Goal: Task Accomplishment & Management: Use online tool/utility

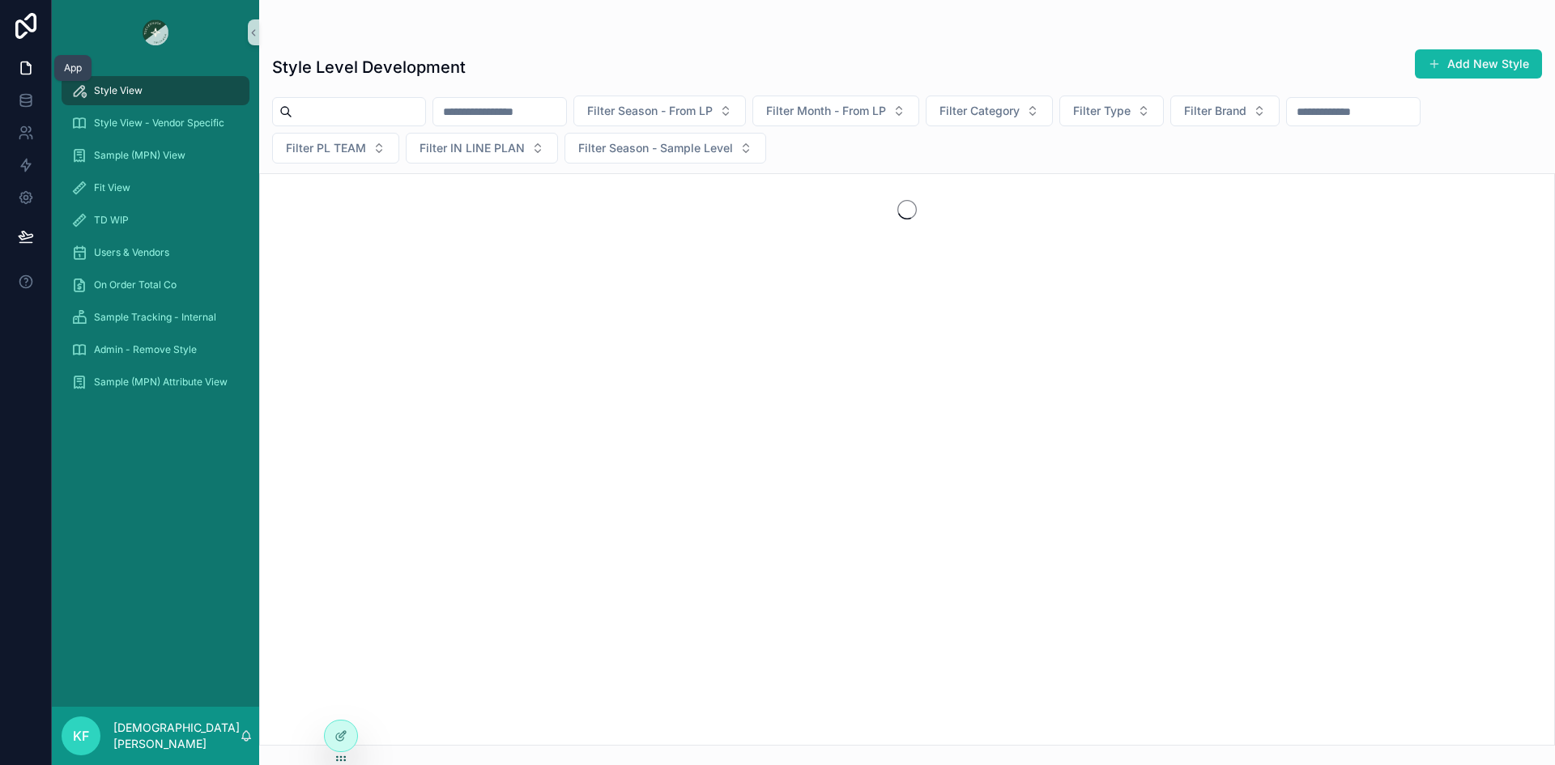
click at [23, 73] on icon at bounding box center [26, 68] width 16 height 16
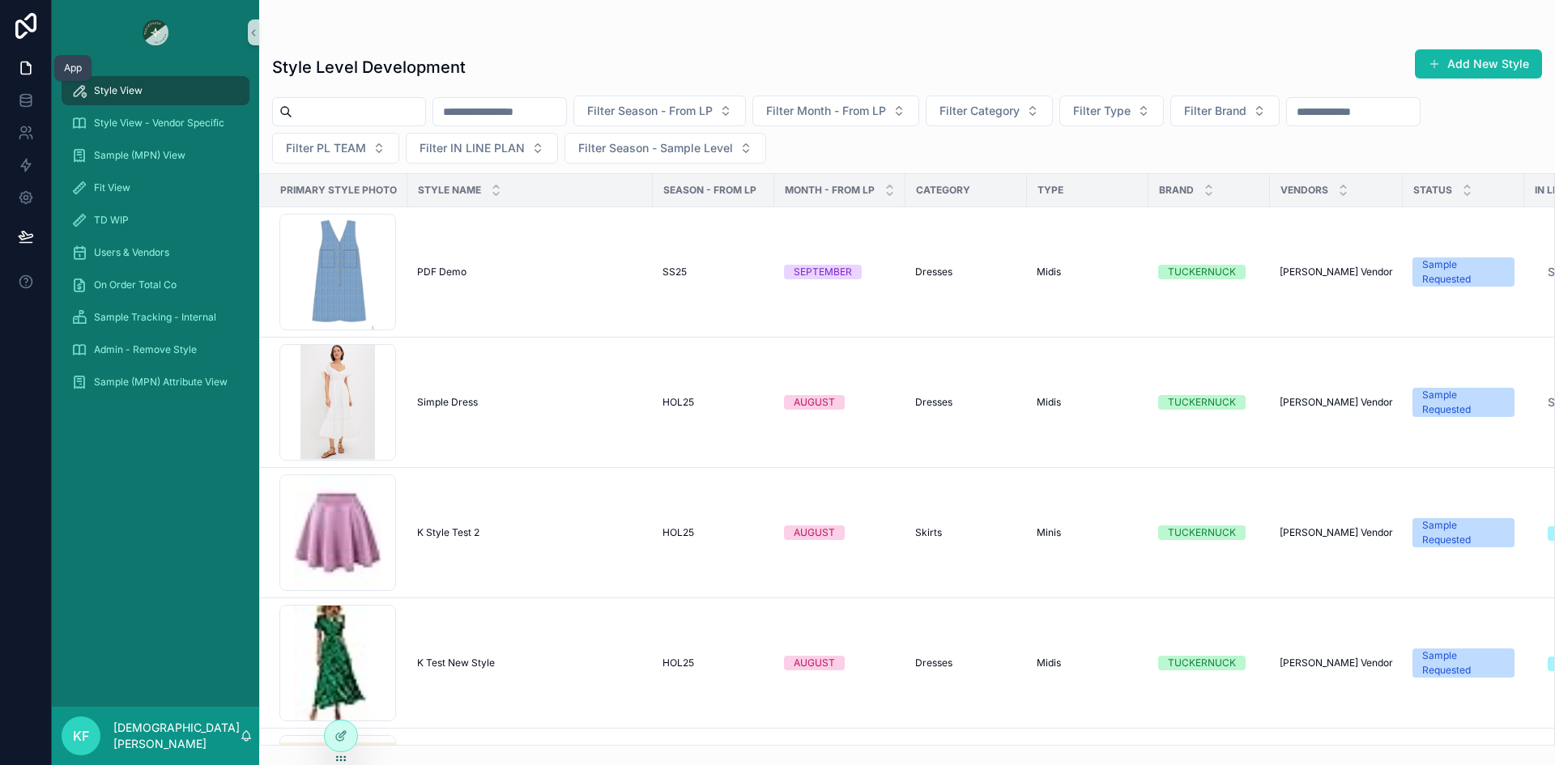
click at [26, 72] on icon at bounding box center [26, 68] width 16 height 16
click at [18, 32] on icon at bounding box center [25, 26] width 21 height 26
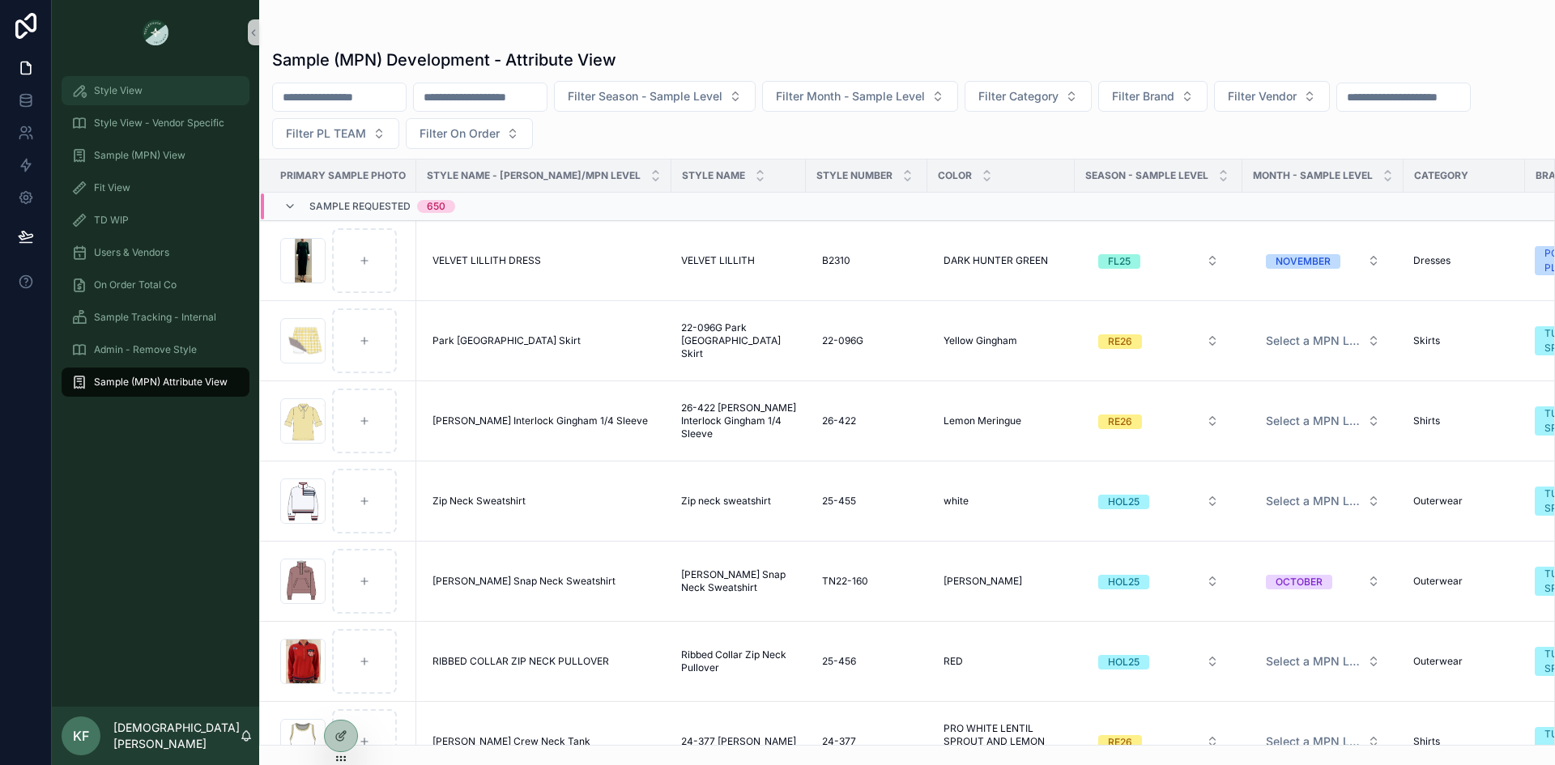
click at [116, 100] on div "Style View" at bounding box center [155, 91] width 168 height 26
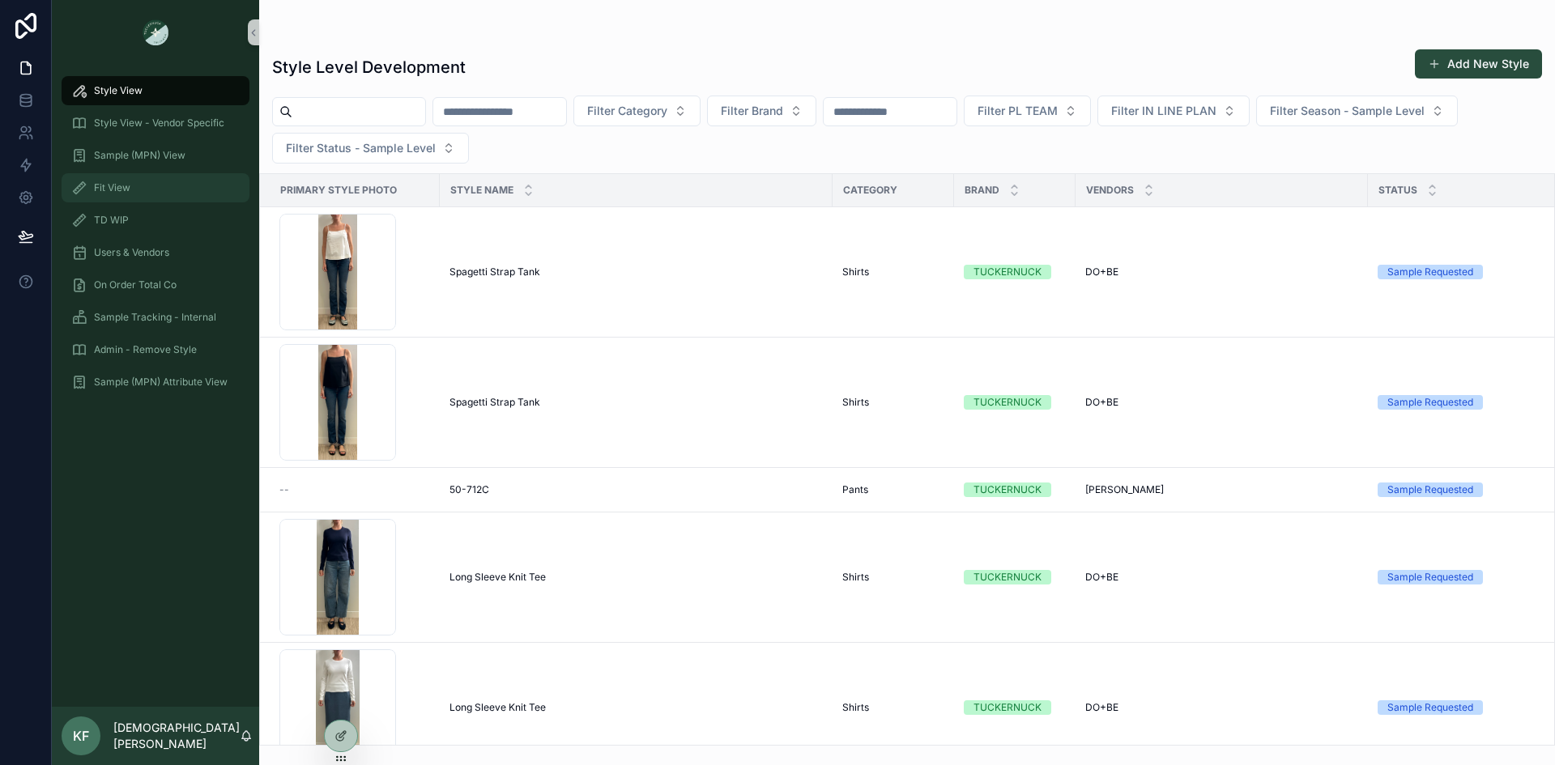
click at [131, 198] on div "Fit View" at bounding box center [155, 188] width 168 height 26
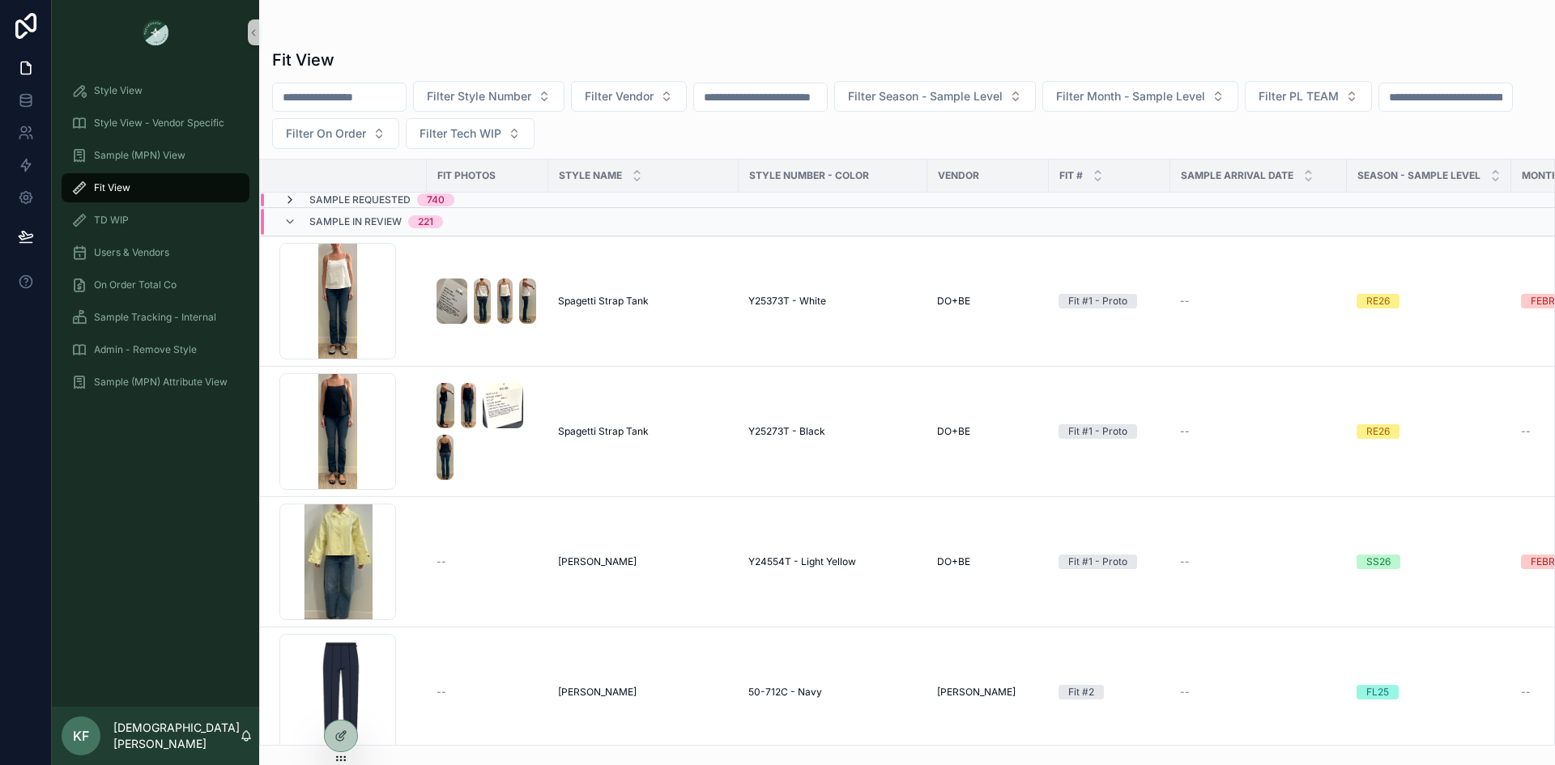
click at [293, 201] on icon "scrollable content" at bounding box center [290, 200] width 13 height 13
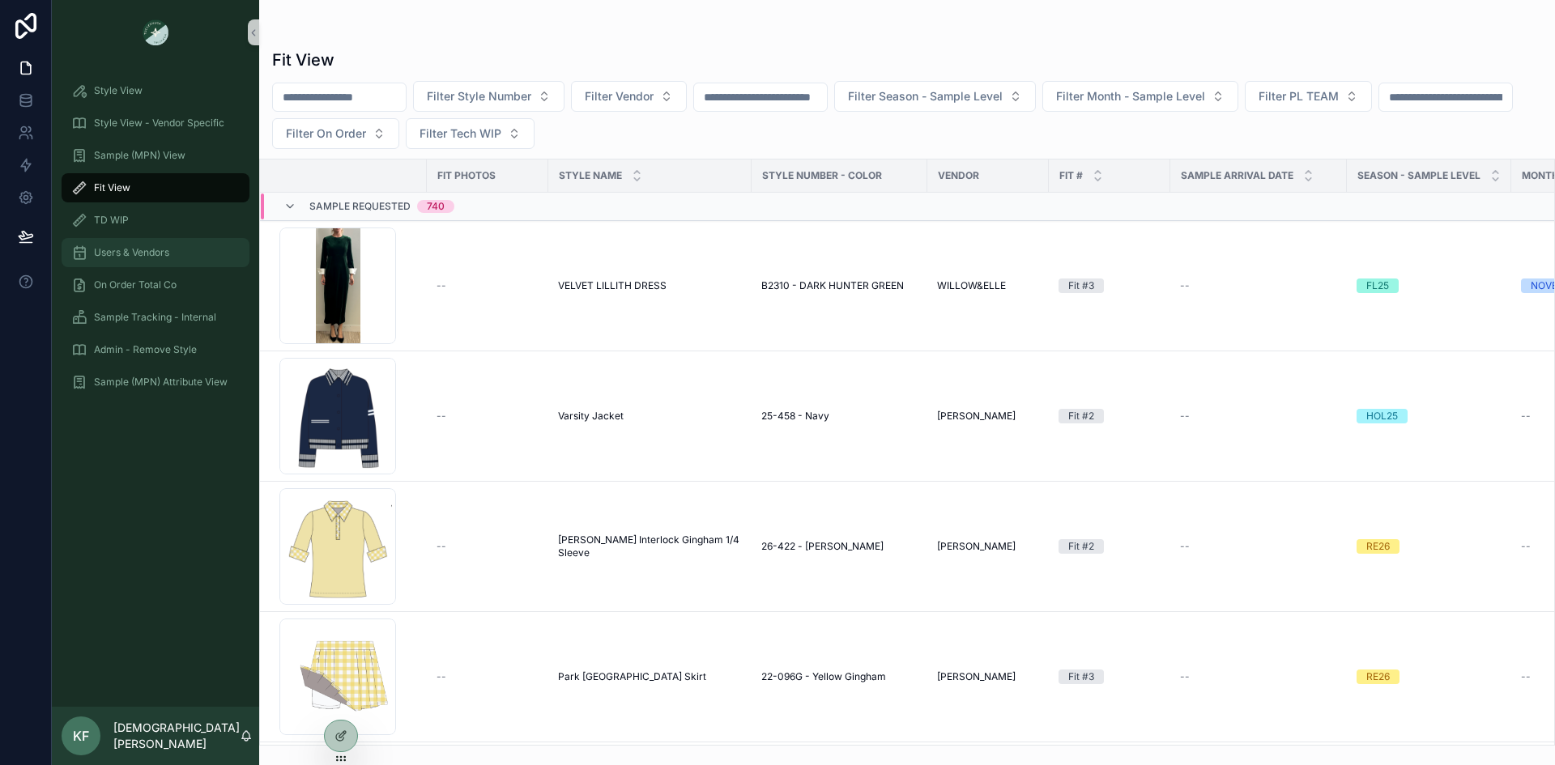
click at [97, 256] on span "Users & Vendors" at bounding box center [131, 252] width 75 height 13
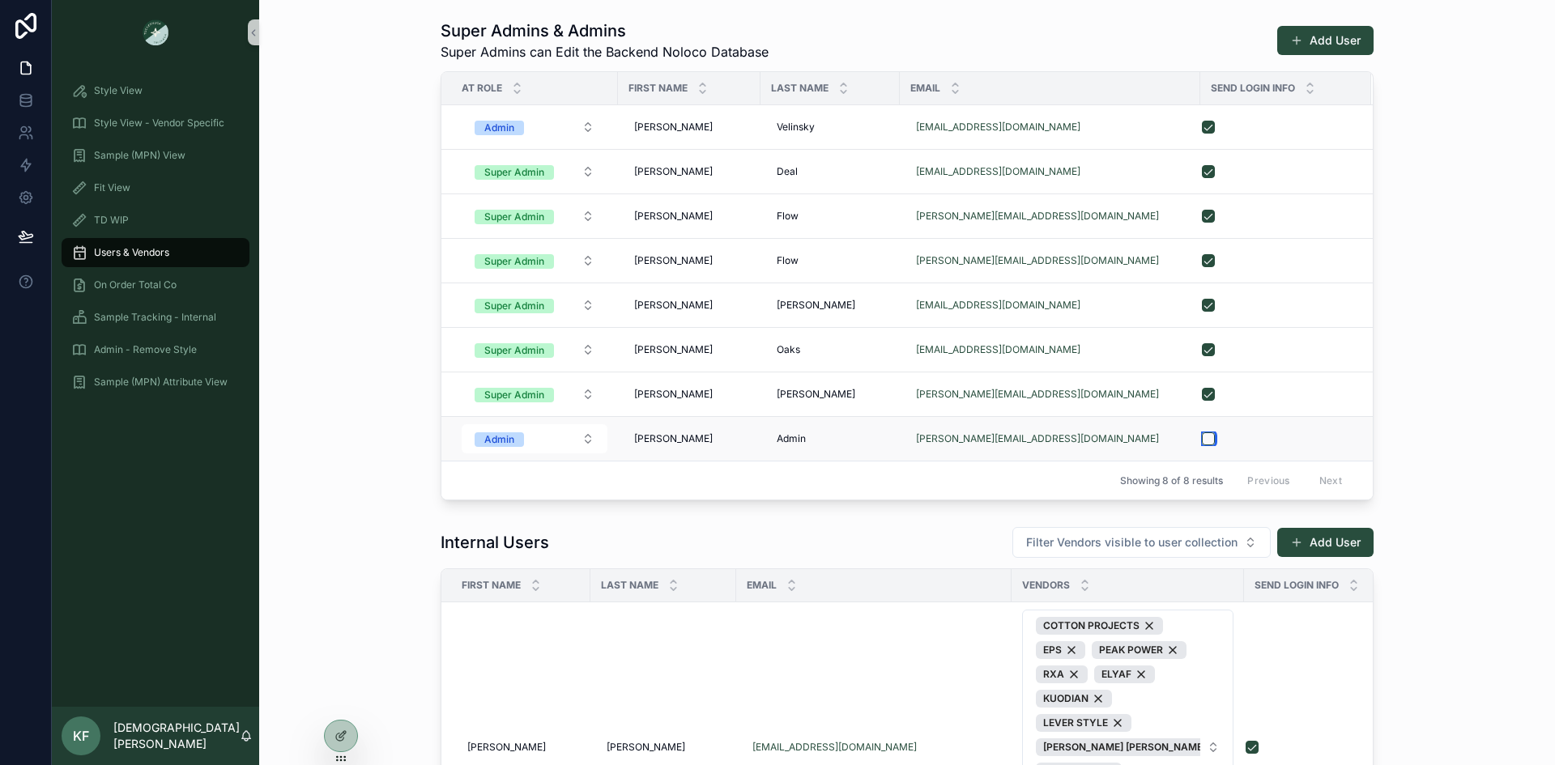
click at [1204, 441] on button "scrollable content" at bounding box center [1208, 439] width 13 height 13
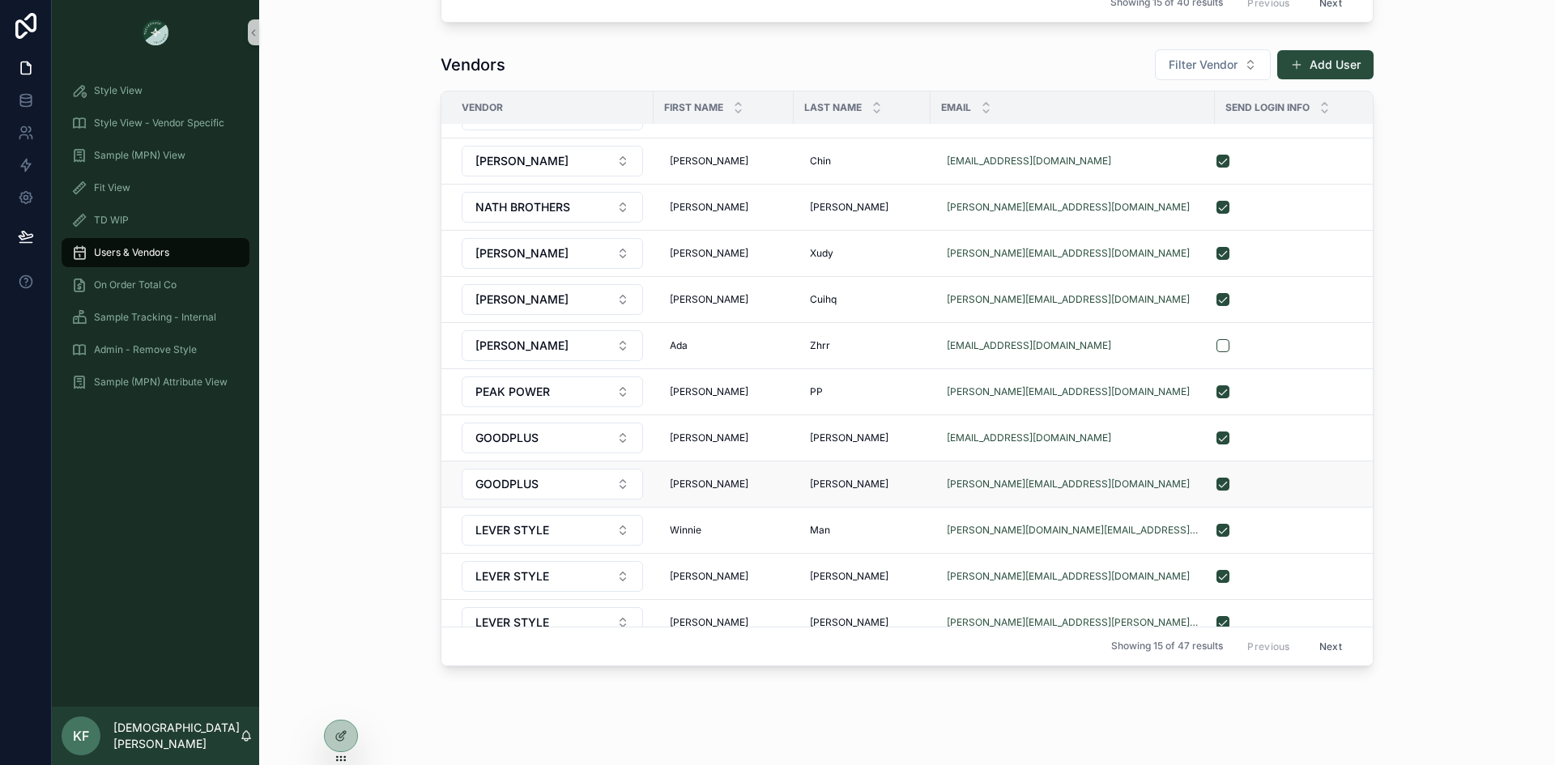
scroll to position [202, 0]
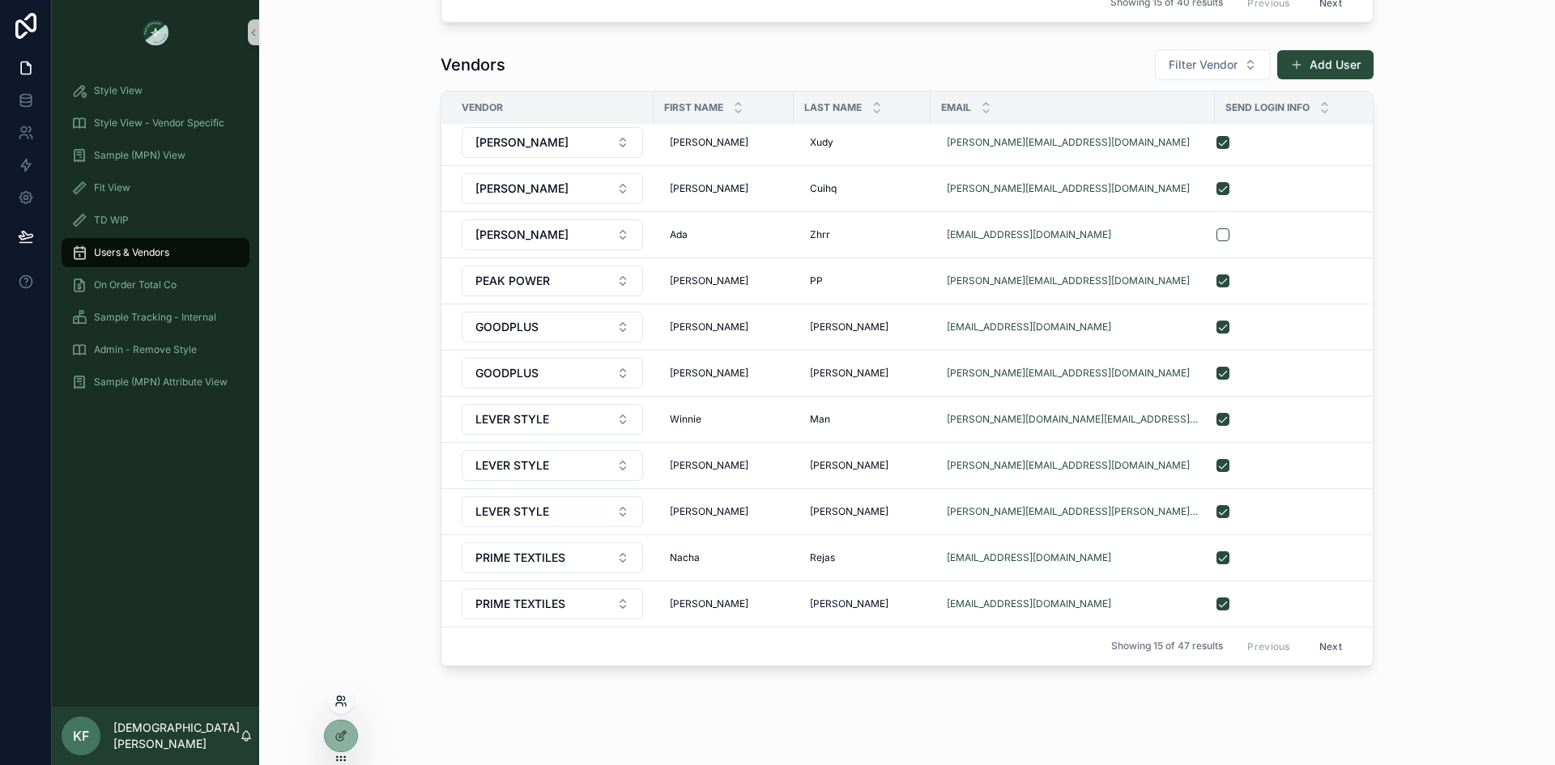
click at [337, 707] on icon at bounding box center [341, 701] width 13 height 13
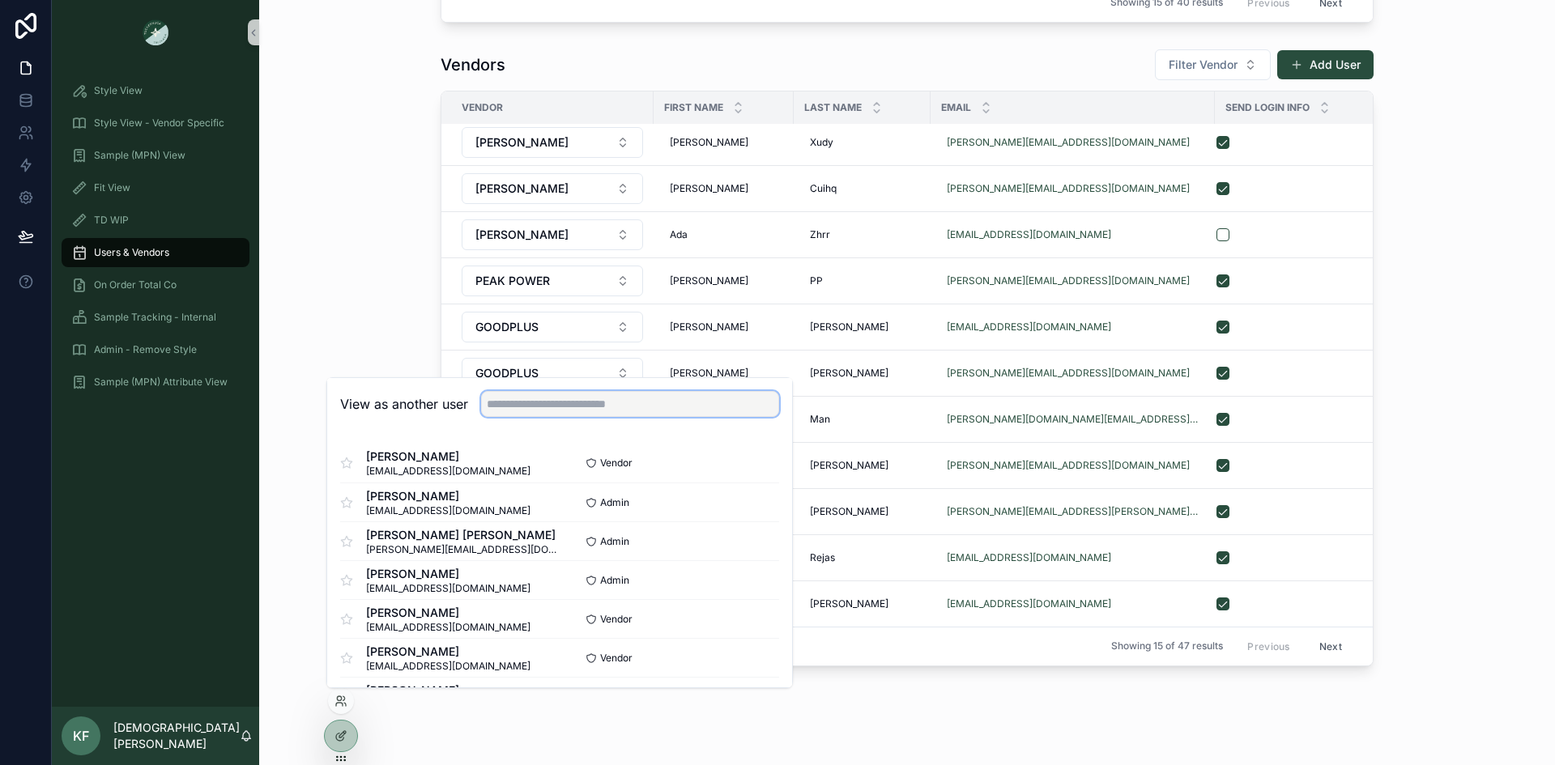
click at [623, 410] on input "text" at bounding box center [630, 404] width 298 height 26
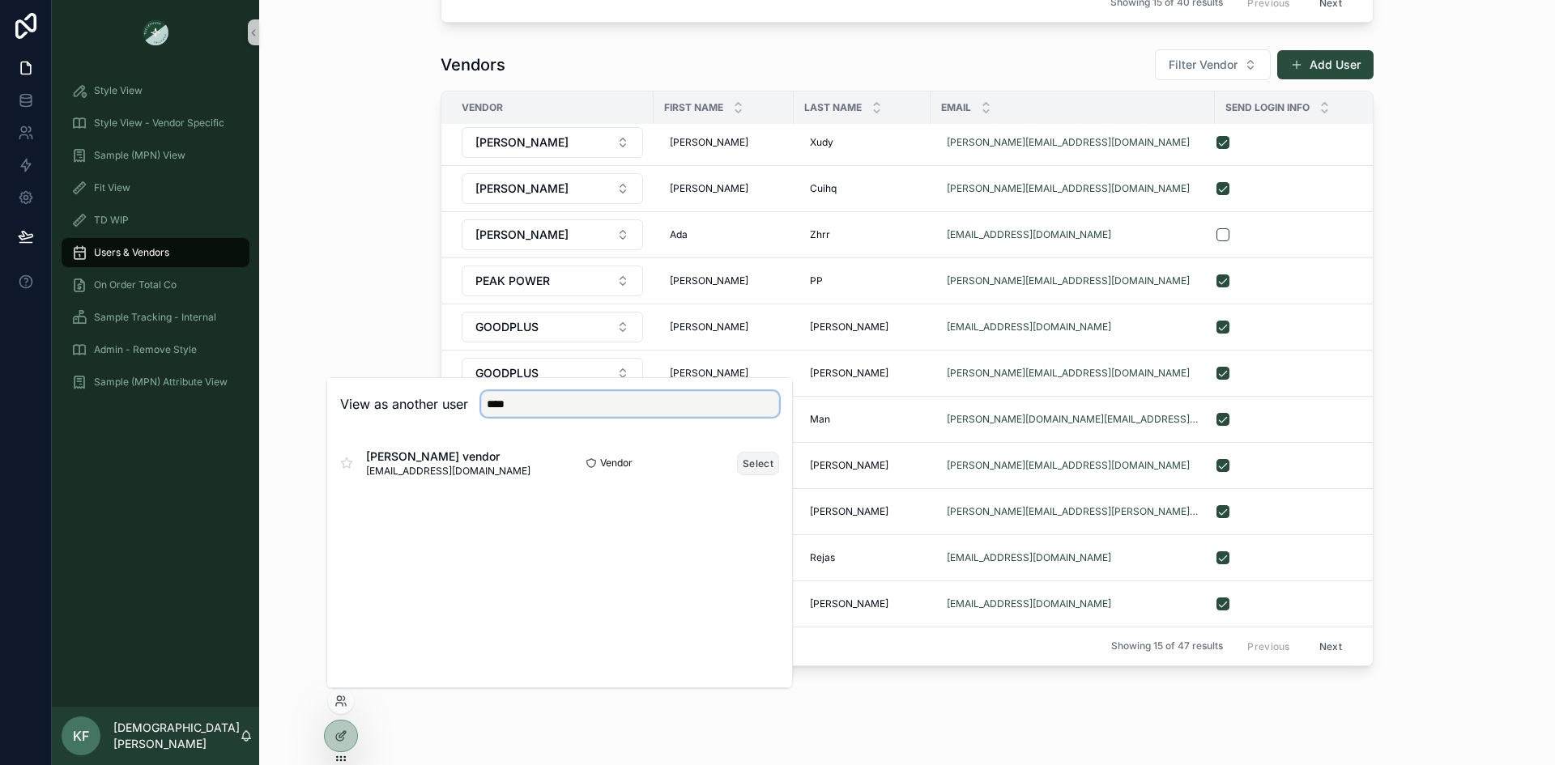
type input "****"
click at [759, 463] on button "Select" at bounding box center [758, 463] width 42 height 23
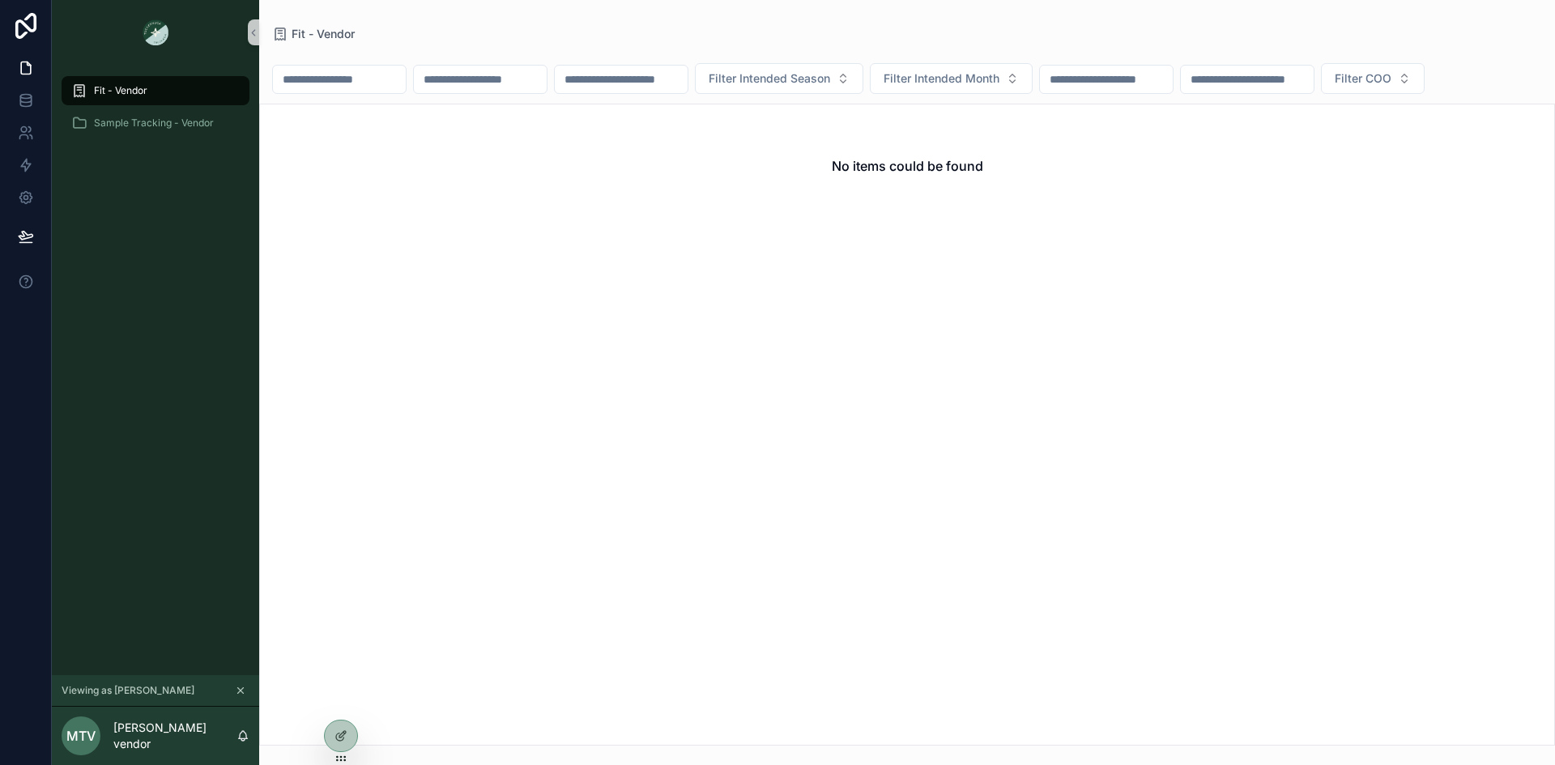
click at [139, 89] on span "Fit - Vendor" at bounding box center [120, 90] width 53 height 13
click at [238, 689] on icon "scrollable content" at bounding box center [240, 690] width 11 height 11
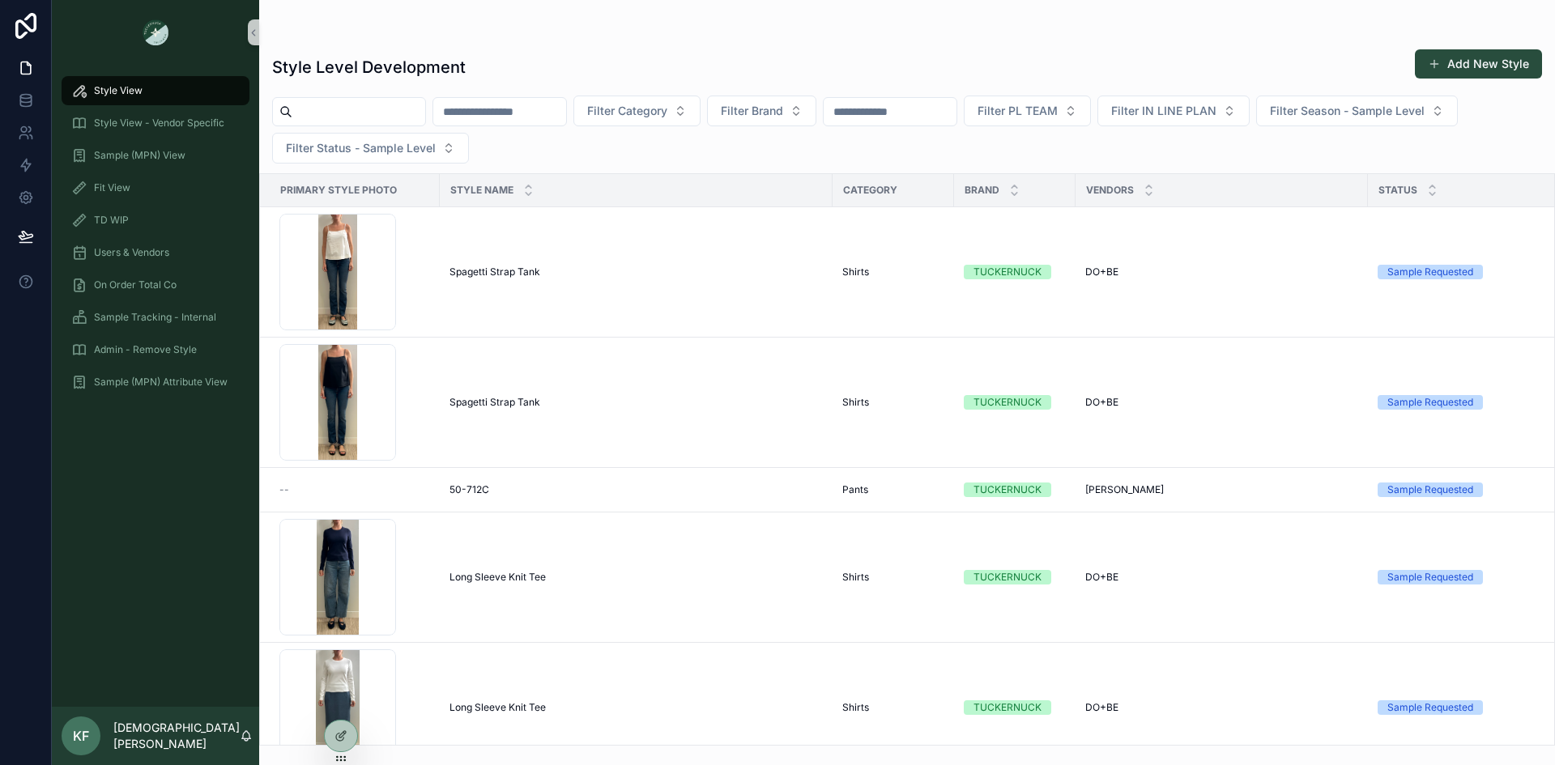
click at [125, 85] on span "Style View" at bounding box center [118, 90] width 49 height 13
click at [125, 181] on span "Fit View" at bounding box center [112, 187] width 36 height 13
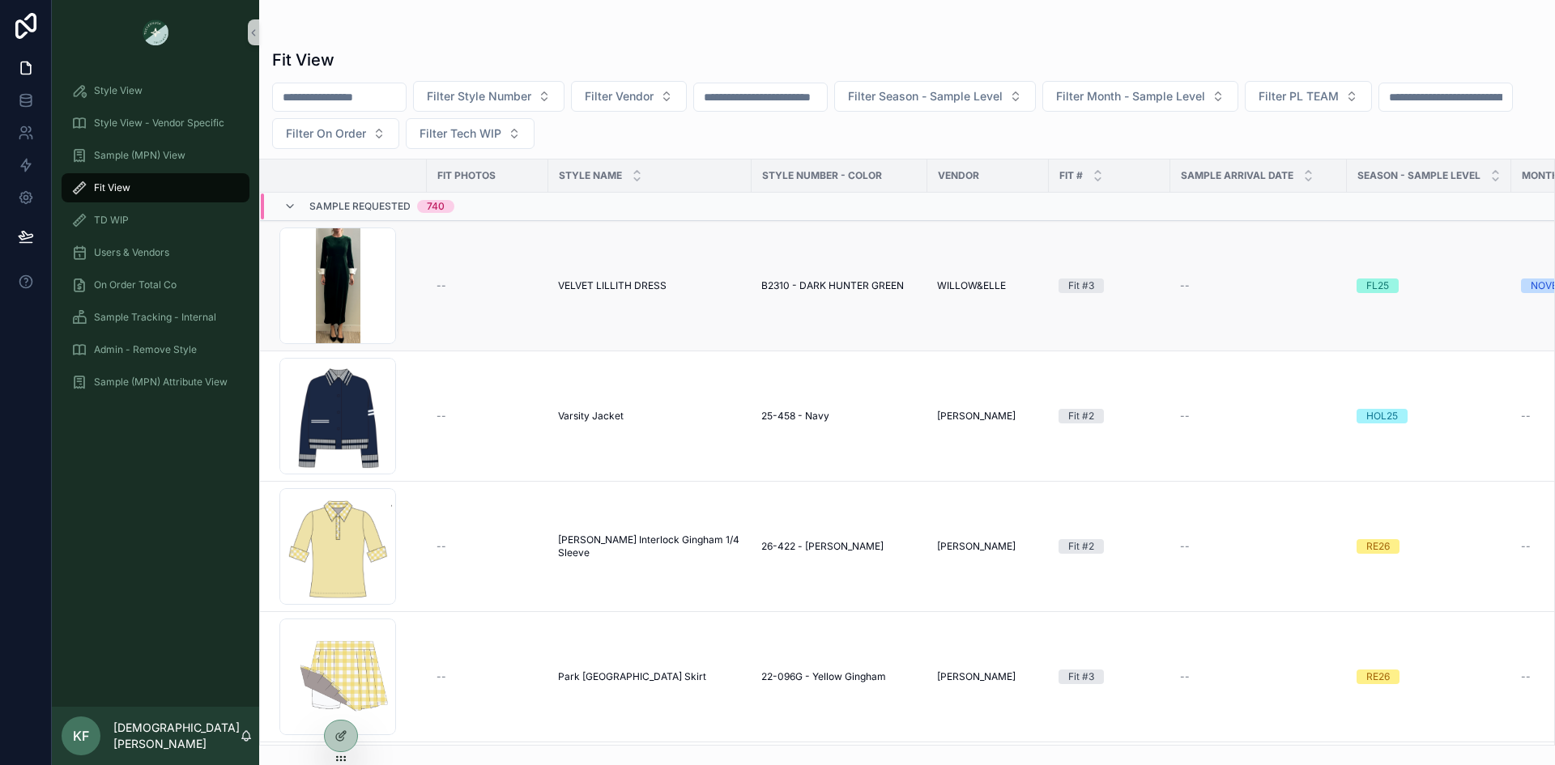
click at [680, 289] on div "VELVET LILLITH DRESS VELVET LILLITH DRESS" at bounding box center [650, 285] width 184 height 13
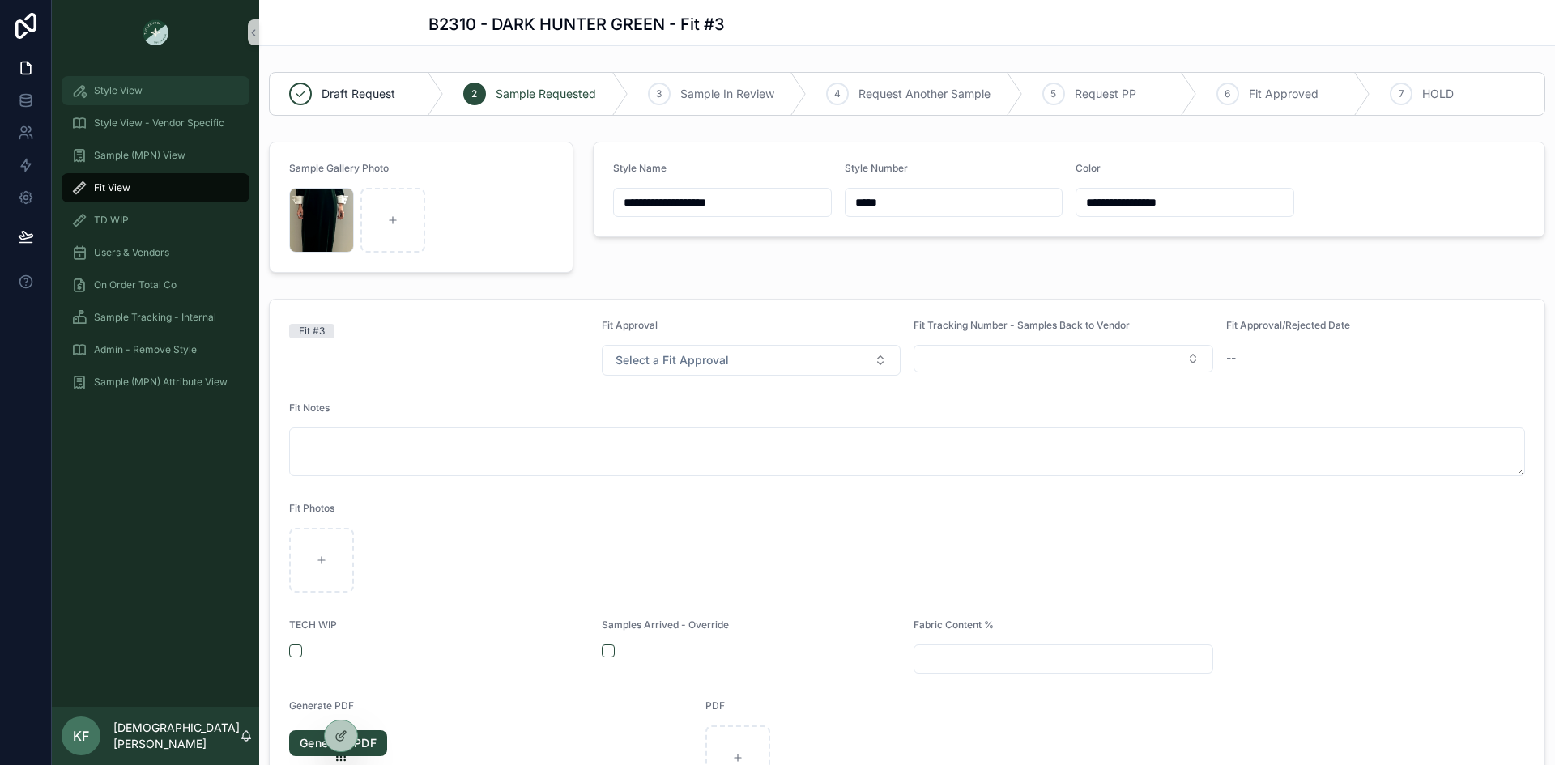
click at [132, 92] on span "Style View" at bounding box center [118, 90] width 49 height 13
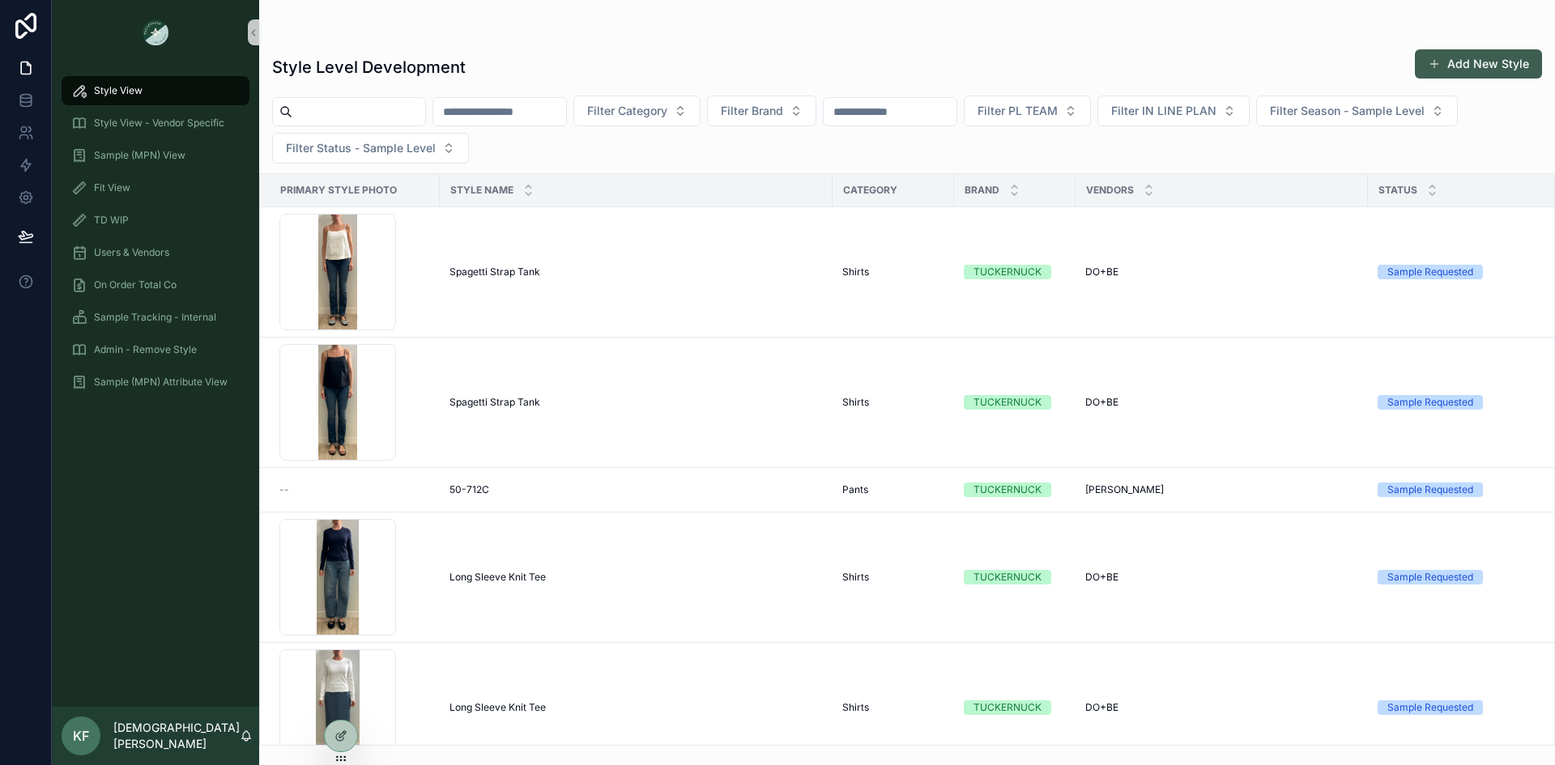
click at [1486, 66] on button "Add New Style" at bounding box center [1478, 63] width 127 height 29
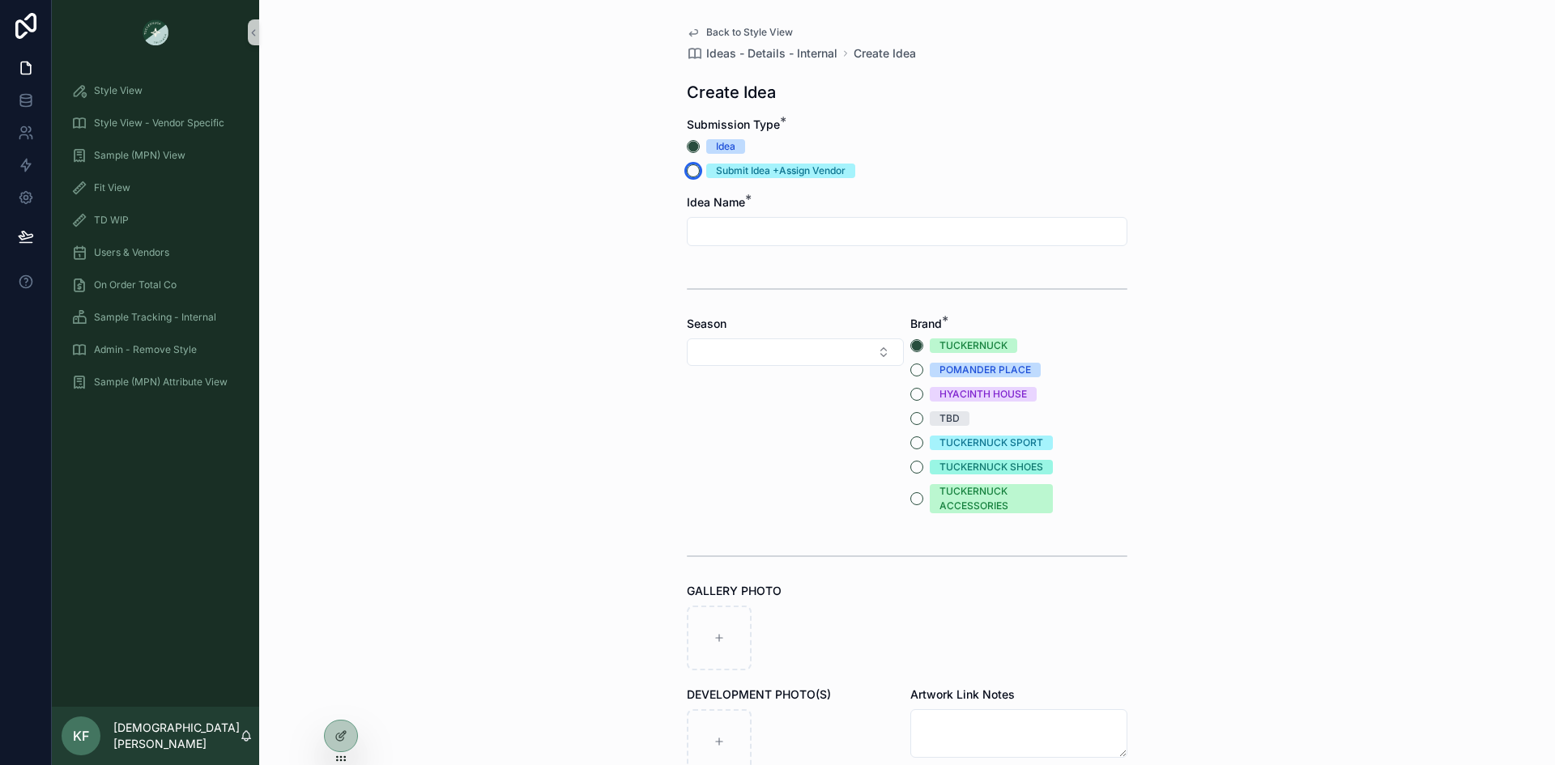
click at [687, 175] on button "Submit Idea +Assign Vendor" at bounding box center [693, 170] width 13 height 13
click at [742, 232] on input "scrollable content" at bounding box center [907, 231] width 439 height 23
type input "**********"
click at [770, 345] on button "Select Button" at bounding box center [795, 353] width 217 height 28
click at [723, 448] on span "HOL25" at bounding box center [710, 442] width 37 height 16
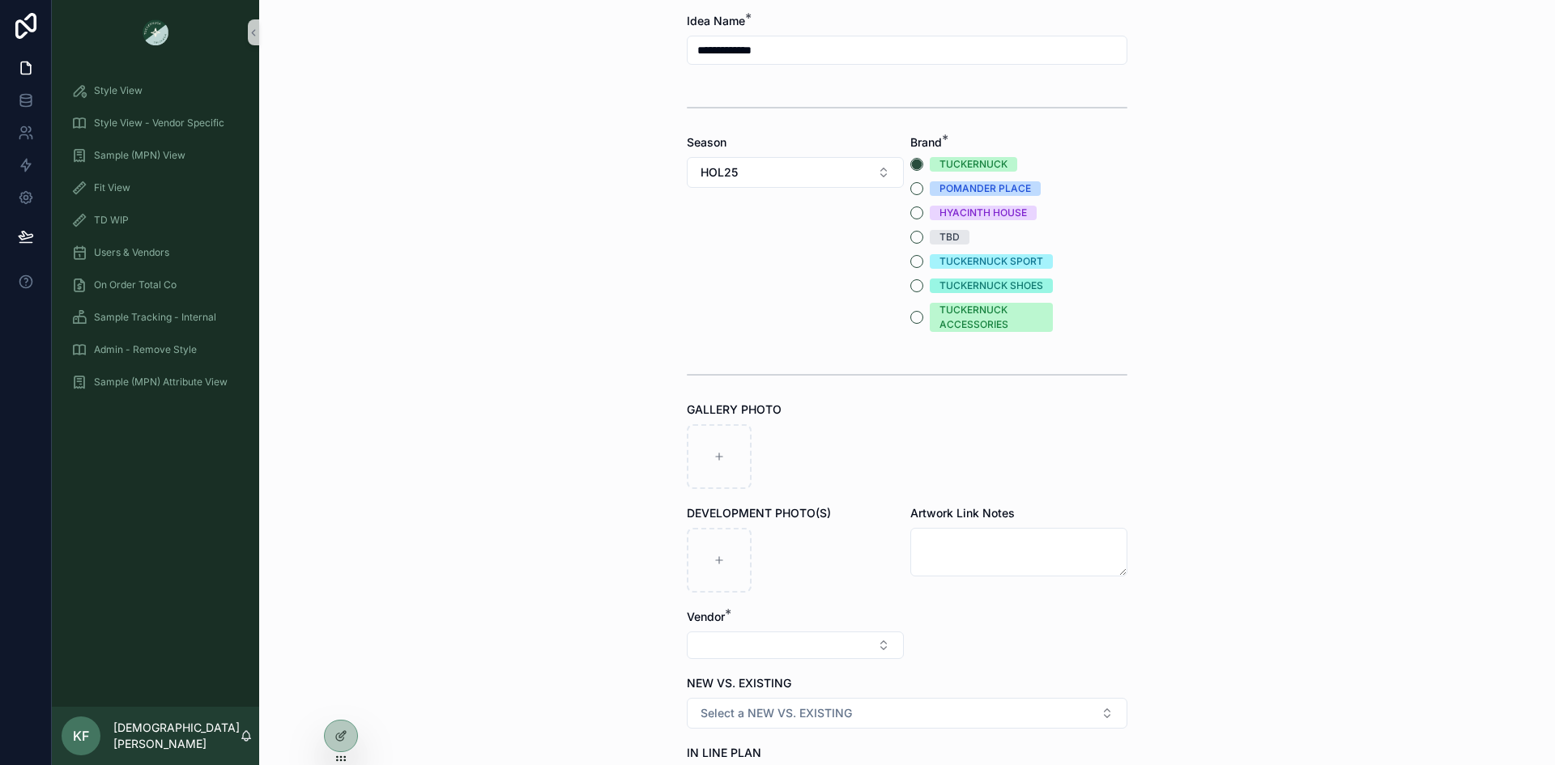
scroll to position [182, 0]
click at [714, 459] on icon "scrollable content" at bounding box center [719, 455] width 11 height 11
type input "**********"
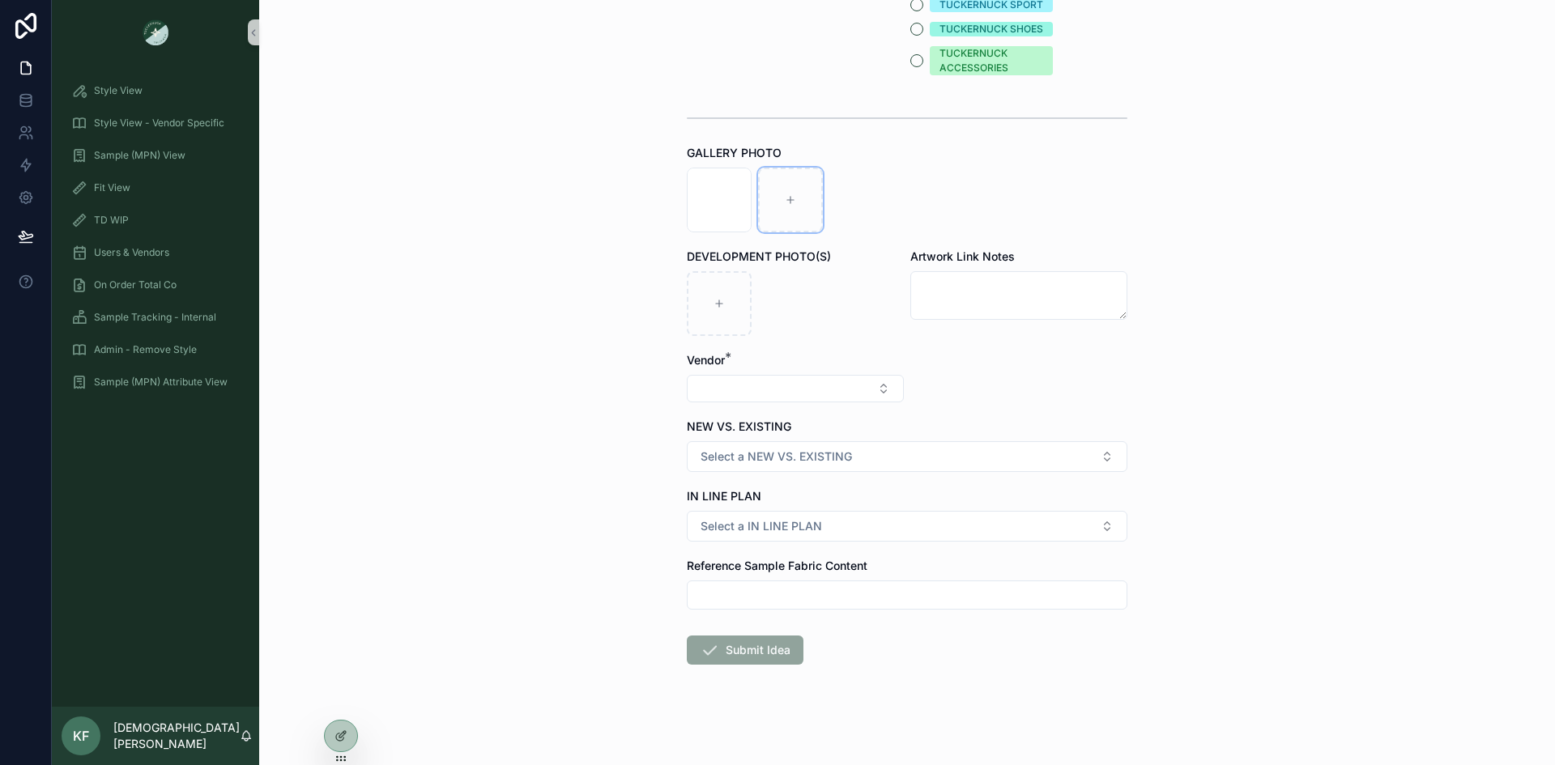
scroll to position [439, 0]
click at [841, 391] on button "Select Button" at bounding box center [795, 388] width 217 height 28
type input "*"
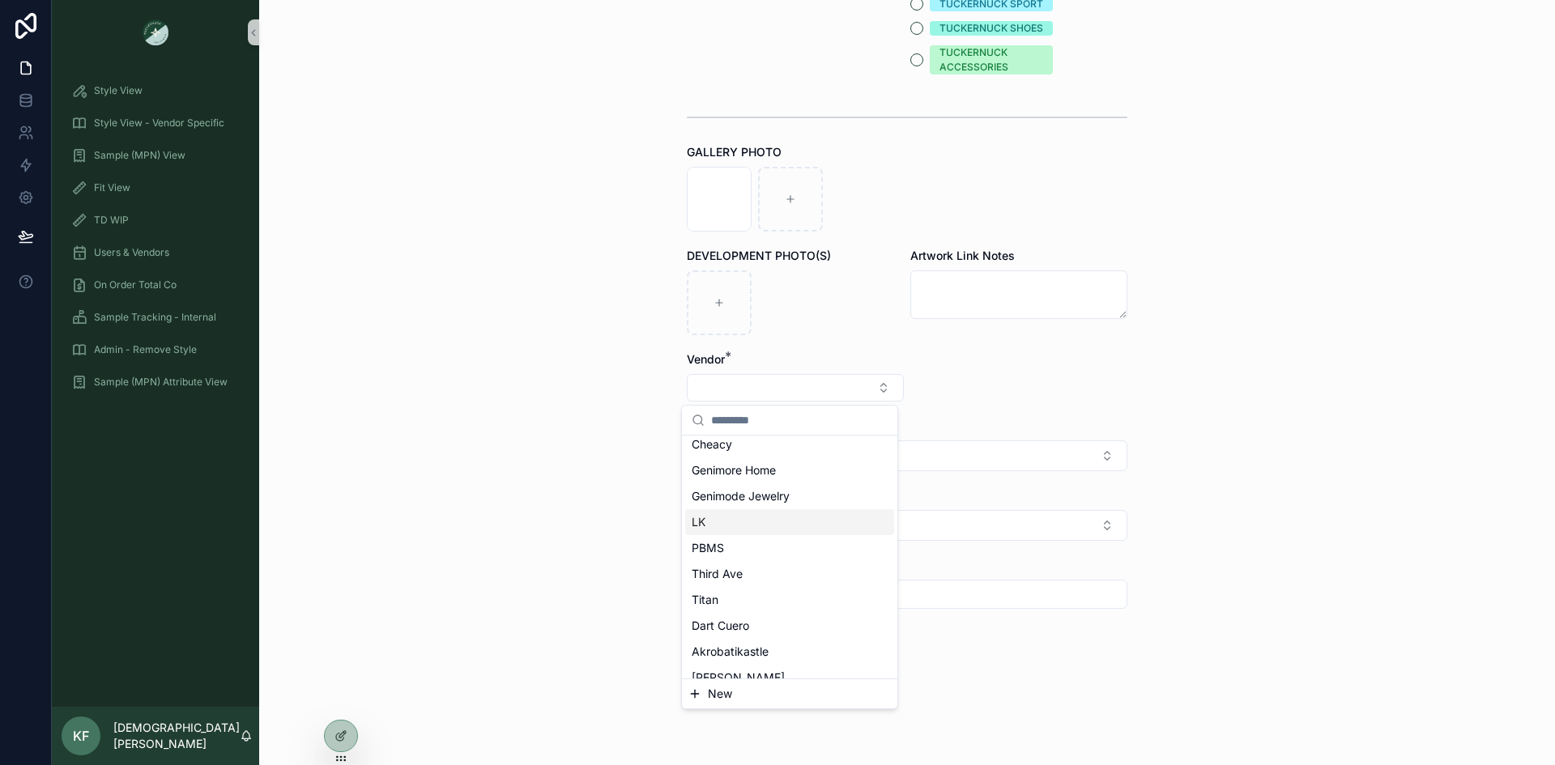
scroll to position [0, 0]
click at [485, 474] on div "**********" at bounding box center [907, 382] width 1296 height 765
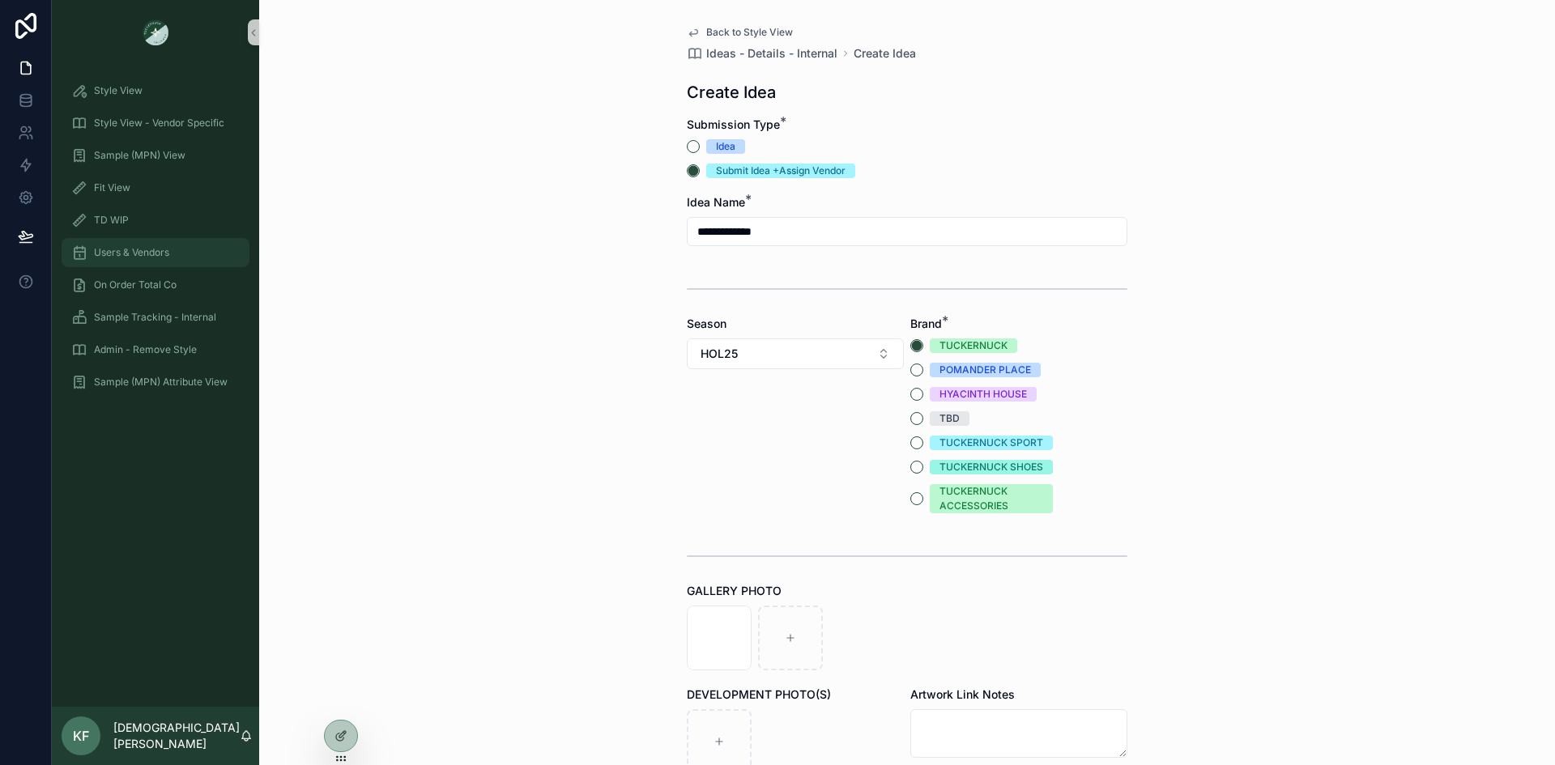
click at [129, 257] on span "Users & Vendors" at bounding box center [131, 252] width 75 height 13
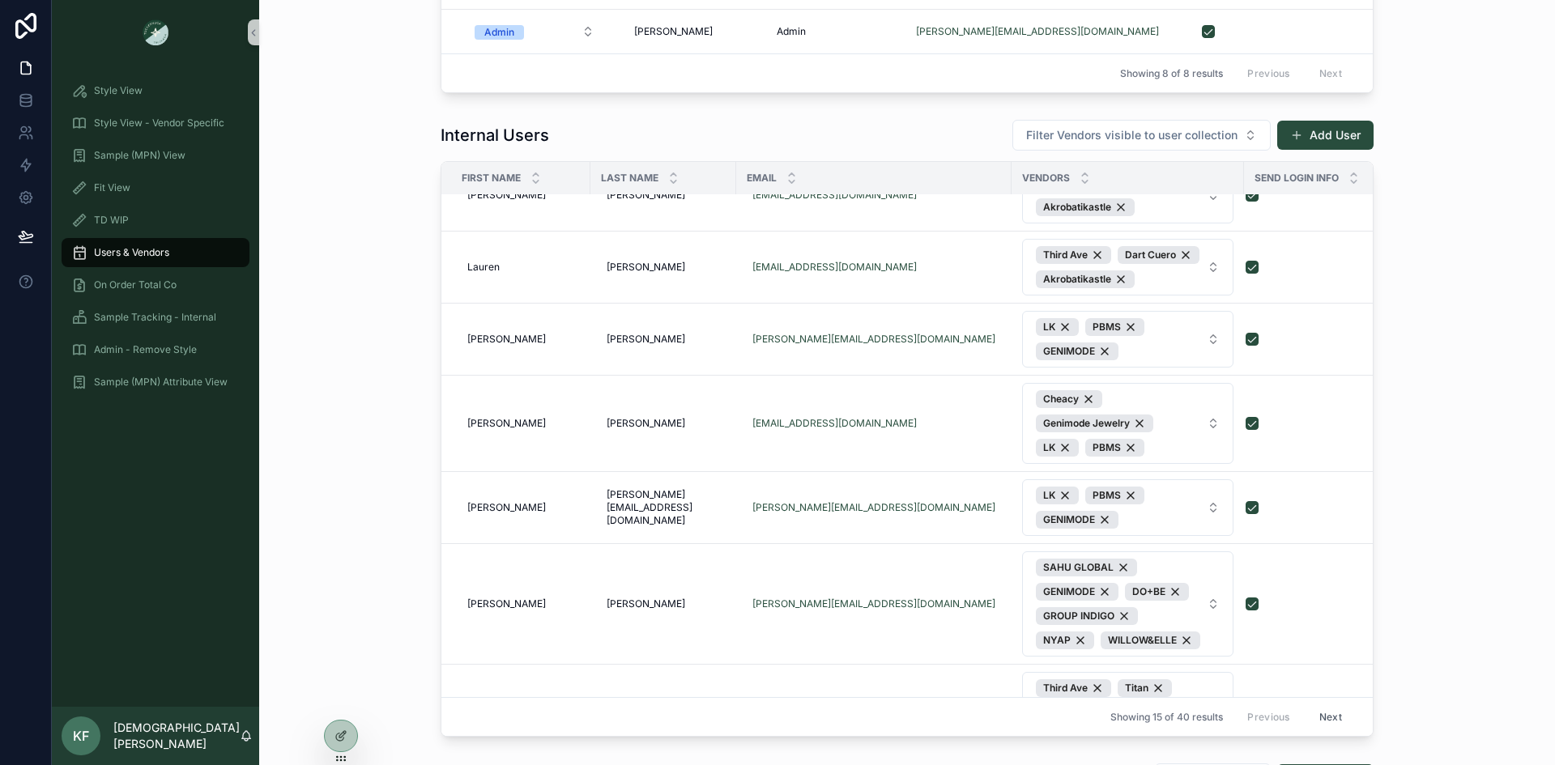
scroll to position [1684, 0]
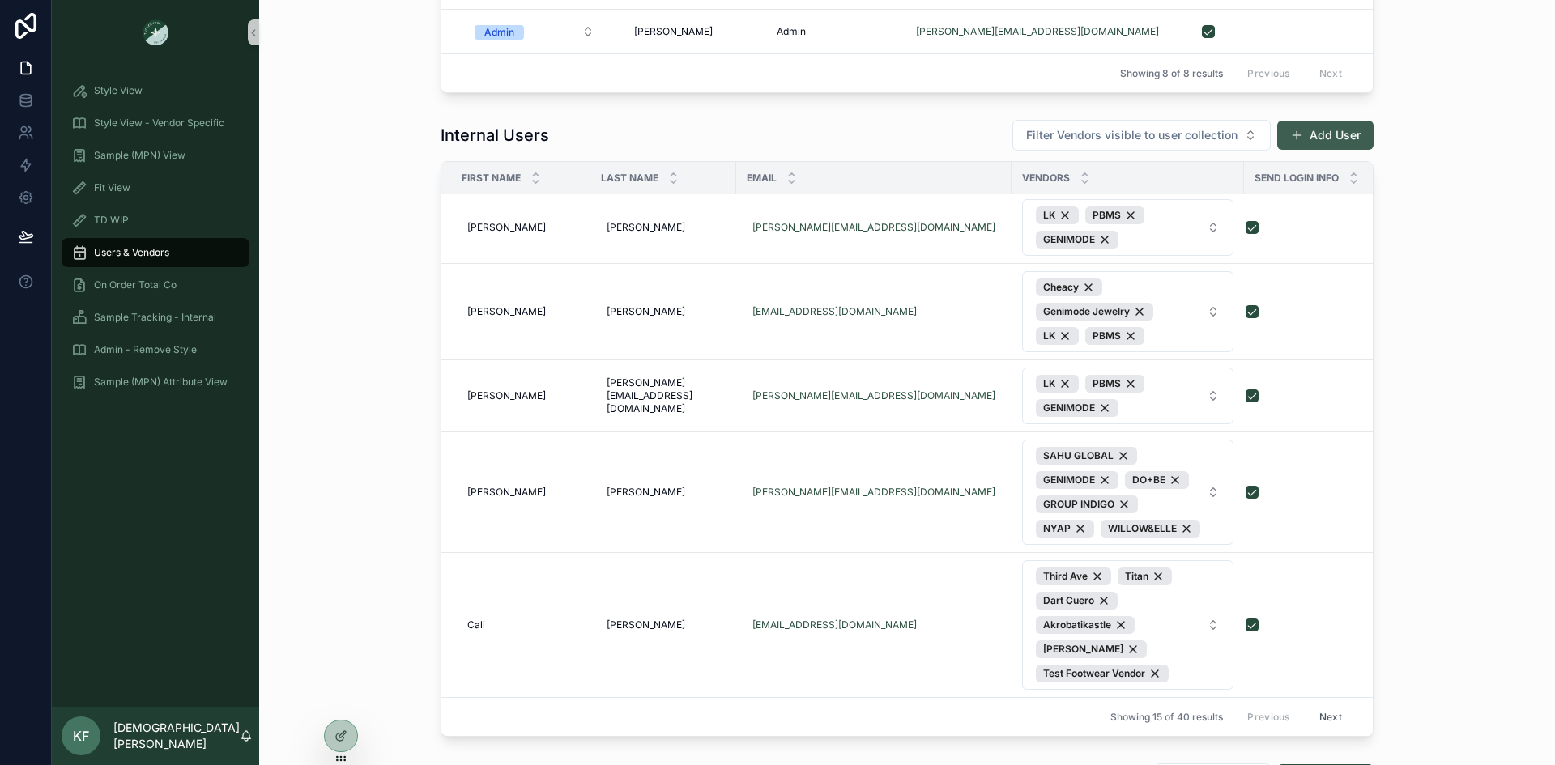
click at [1309, 132] on button "Add User" at bounding box center [1325, 135] width 96 height 29
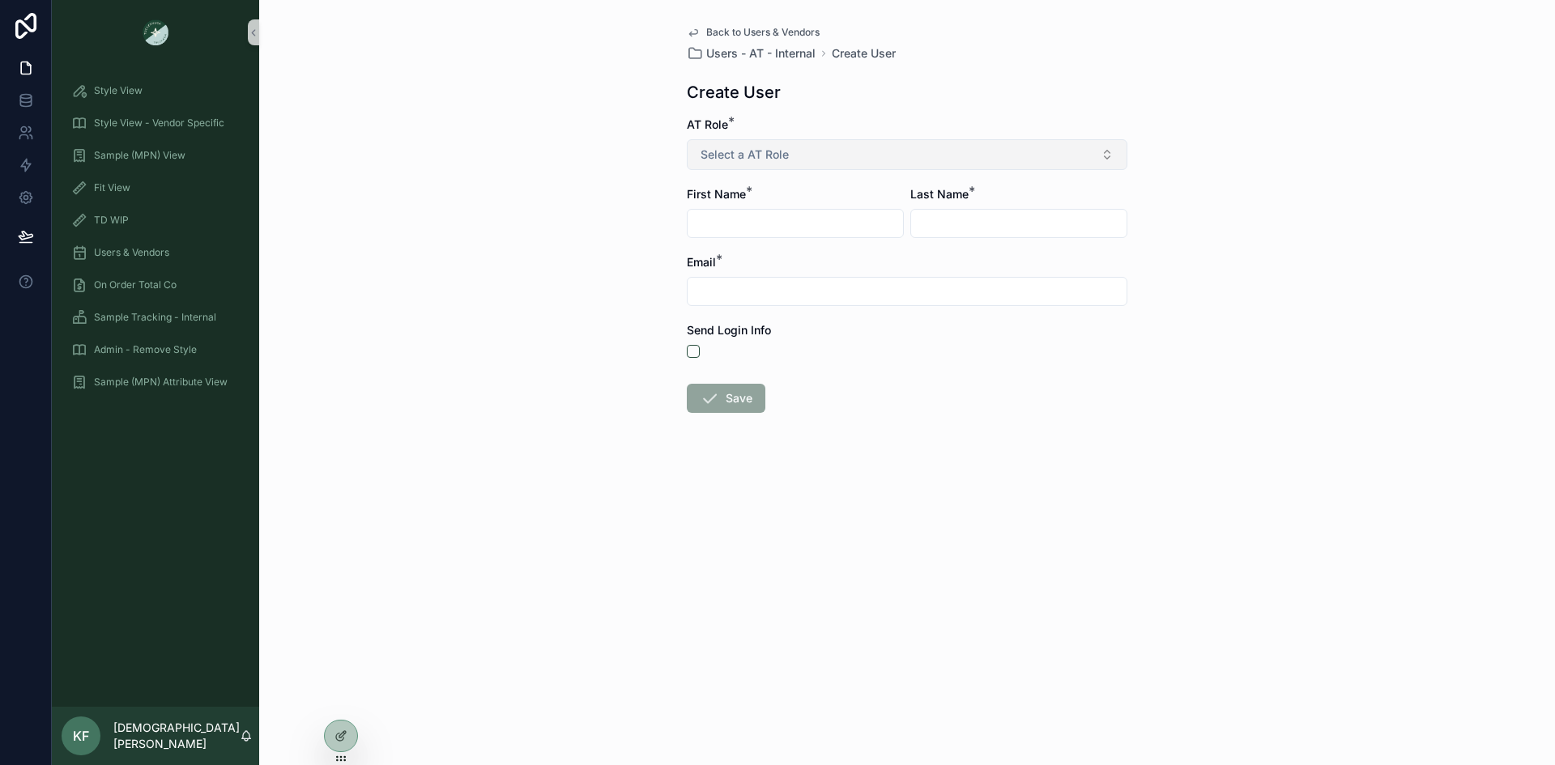
click at [826, 150] on button "Select a AT Role" at bounding box center [907, 154] width 441 height 31
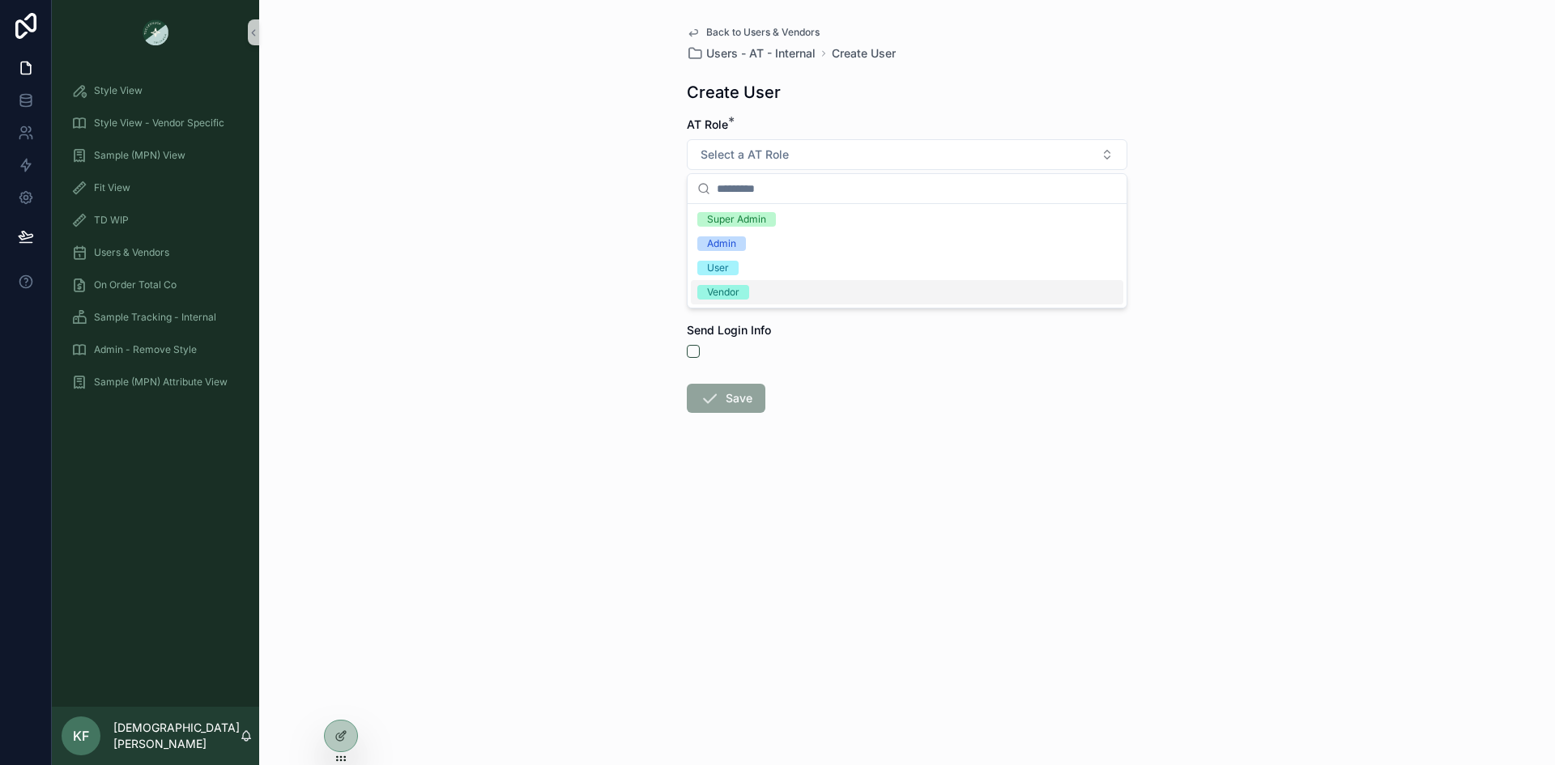
click at [720, 295] on div "Vendor" at bounding box center [723, 292] width 32 height 15
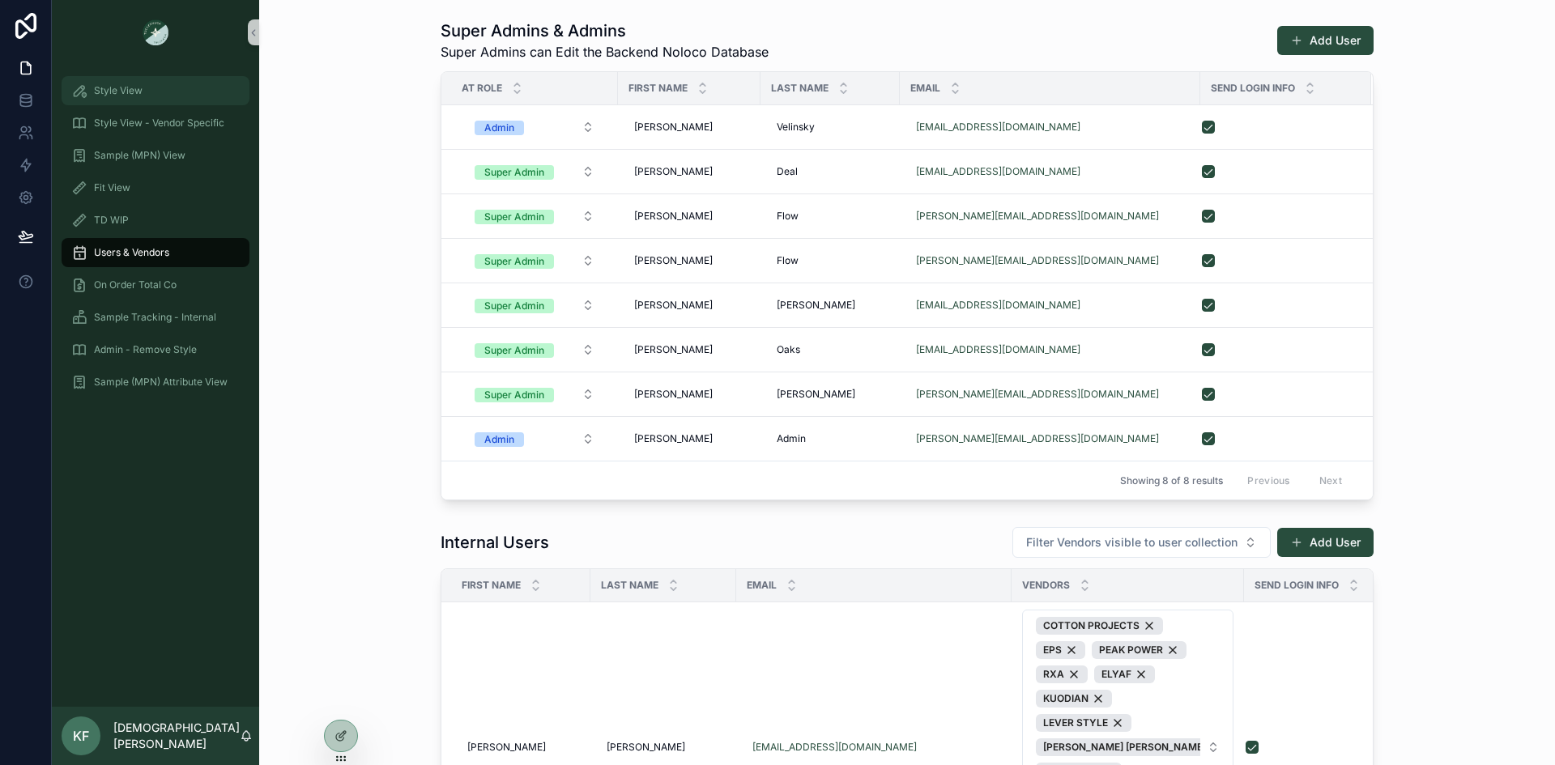
click at [117, 92] on span "Style View" at bounding box center [118, 90] width 49 height 13
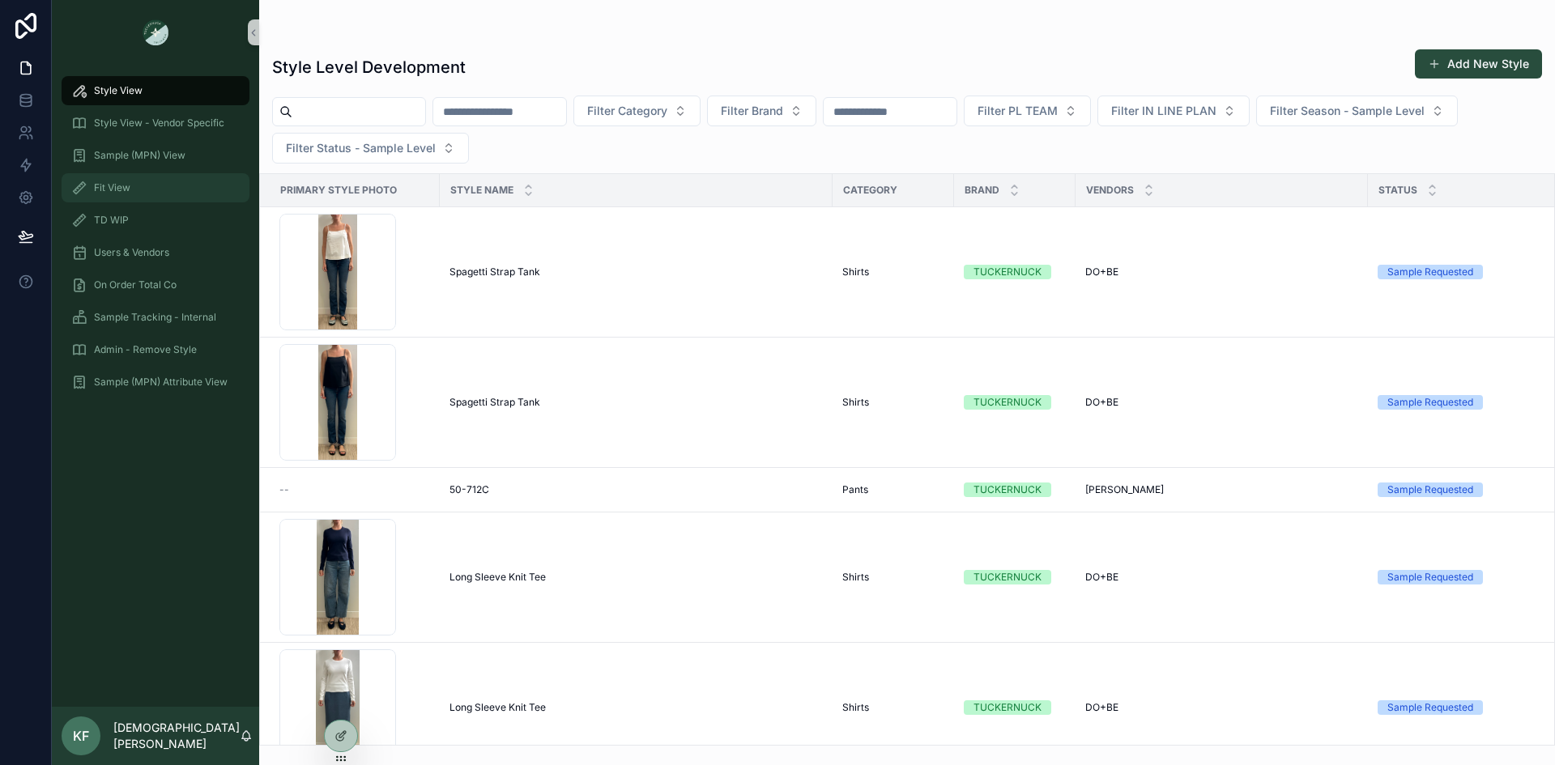
click at [119, 185] on span "Fit View" at bounding box center [112, 187] width 36 height 13
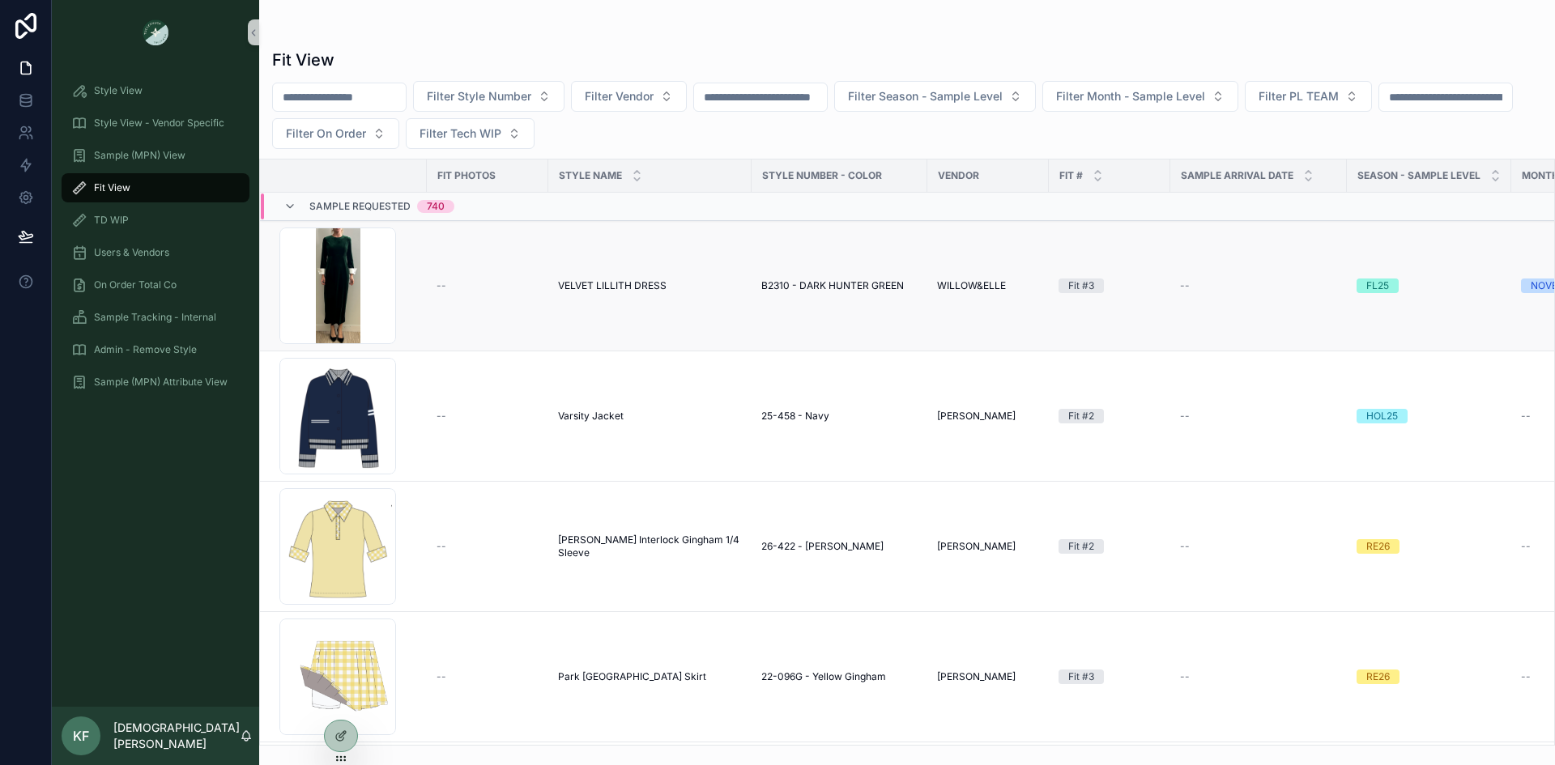
click at [635, 290] on span "VELVET LILLITH DRESS" at bounding box center [612, 285] width 109 height 13
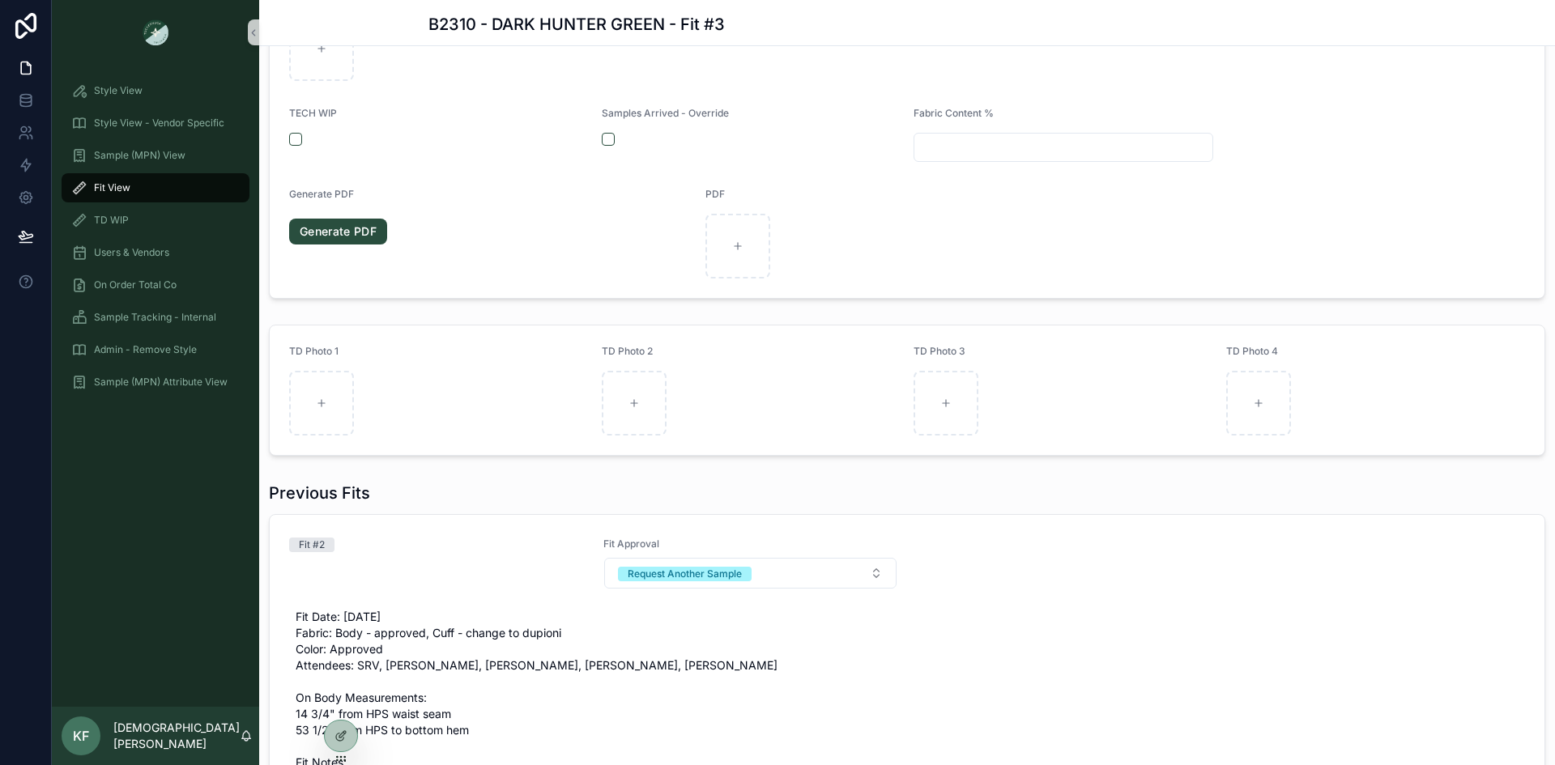
scroll to position [513, 0]
click at [110, 193] on span "Fit View" at bounding box center [112, 187] width 36 height 13
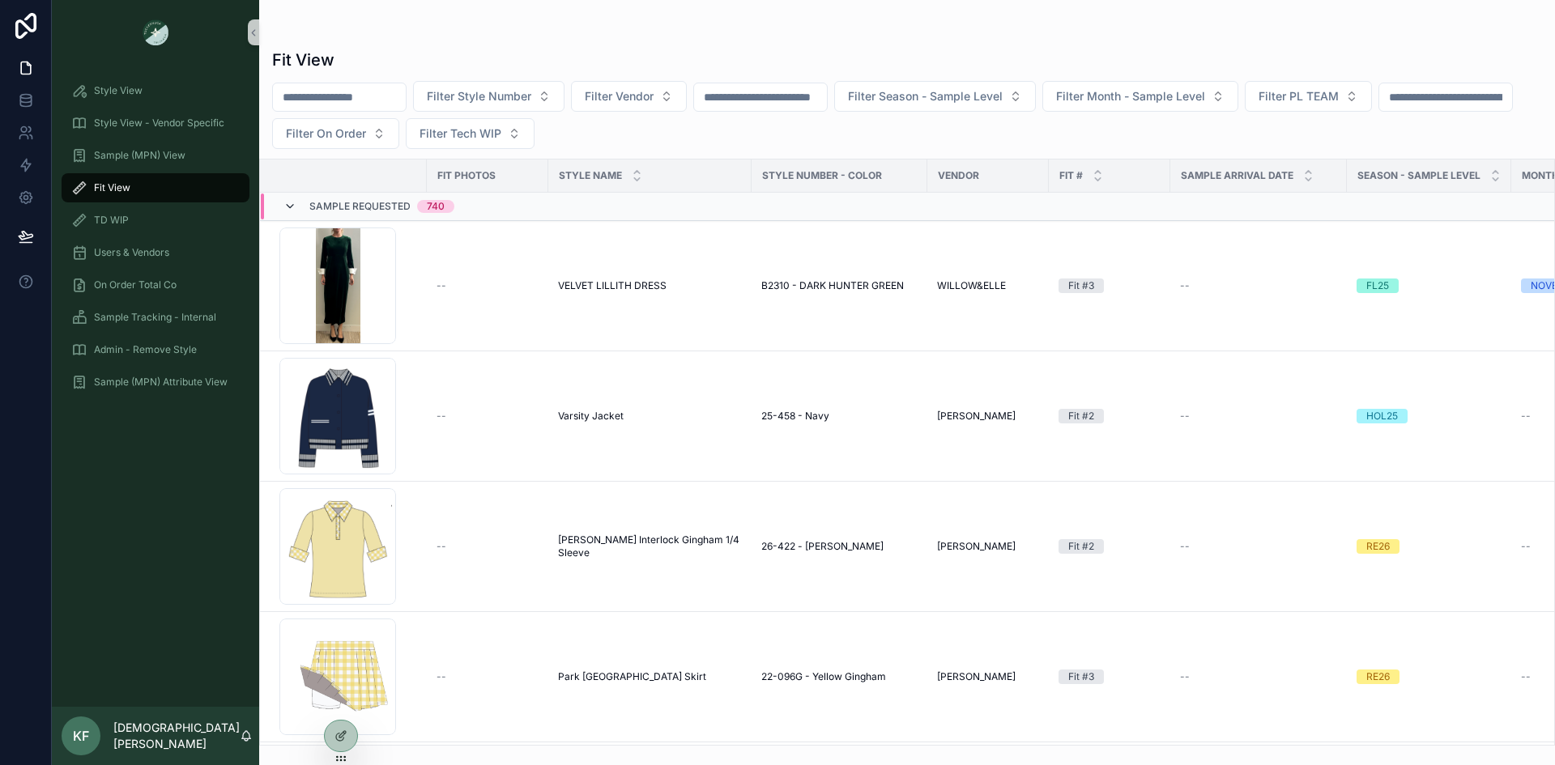
click at [292, 203] on icon "scrollable content" at bounding box center [290, 206] width 13 height 13
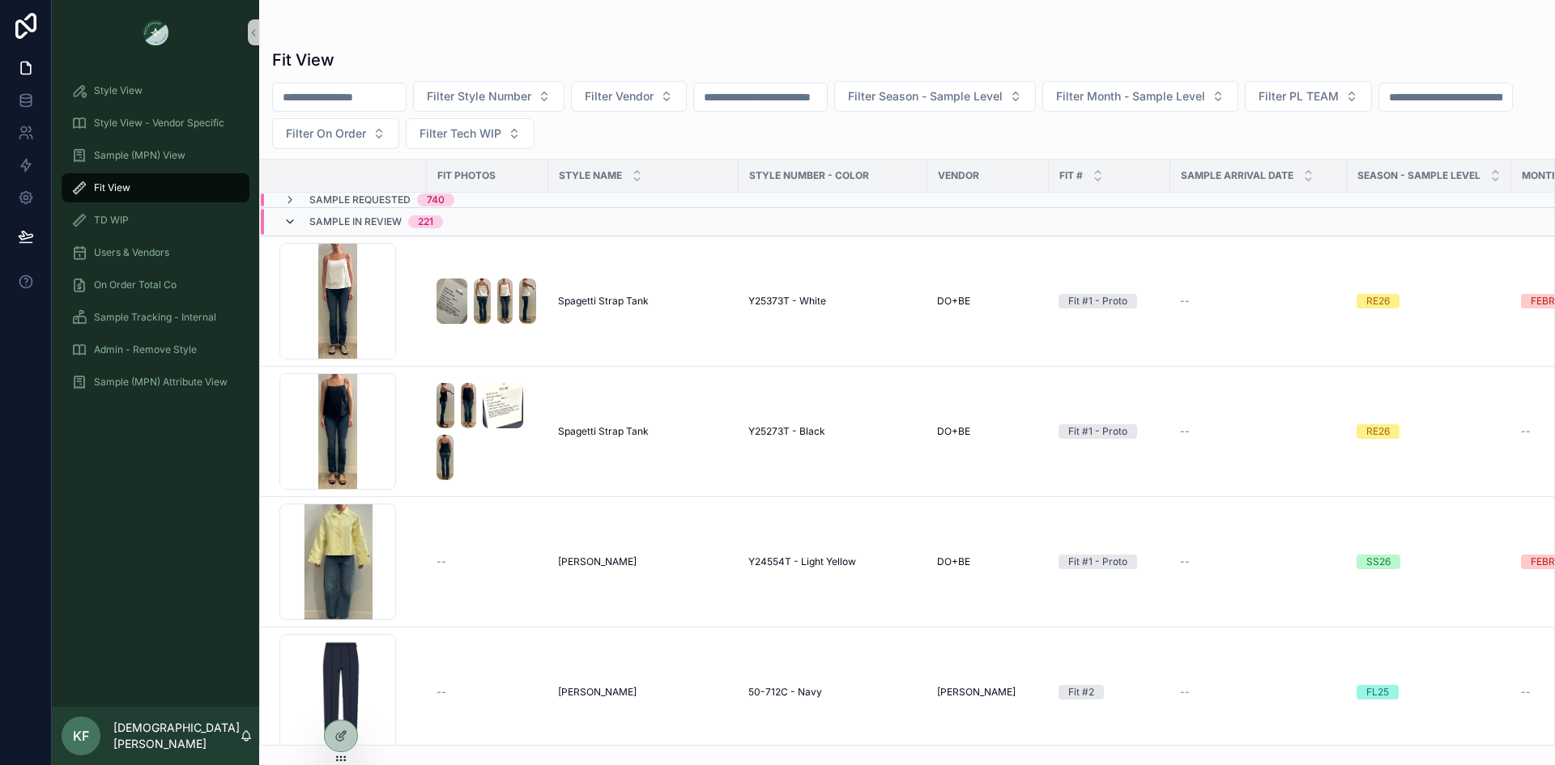
click at [290, 218] on icon "scrollable content" at bounding box center [290, 221] width 13 height 13
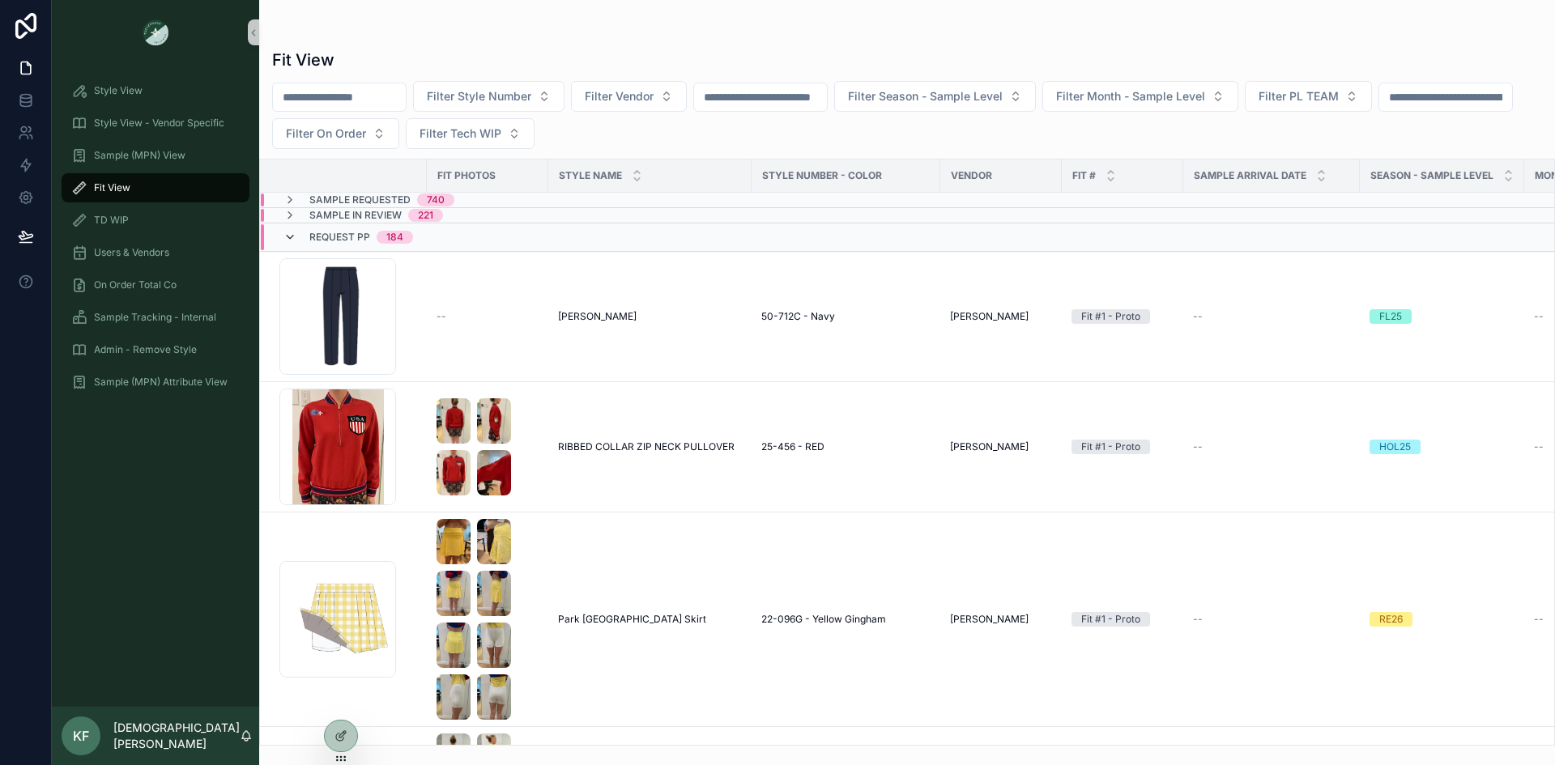
click at [289, 239] on icon "scrollable content" at bounding box center [290, 237] width 13 height 13
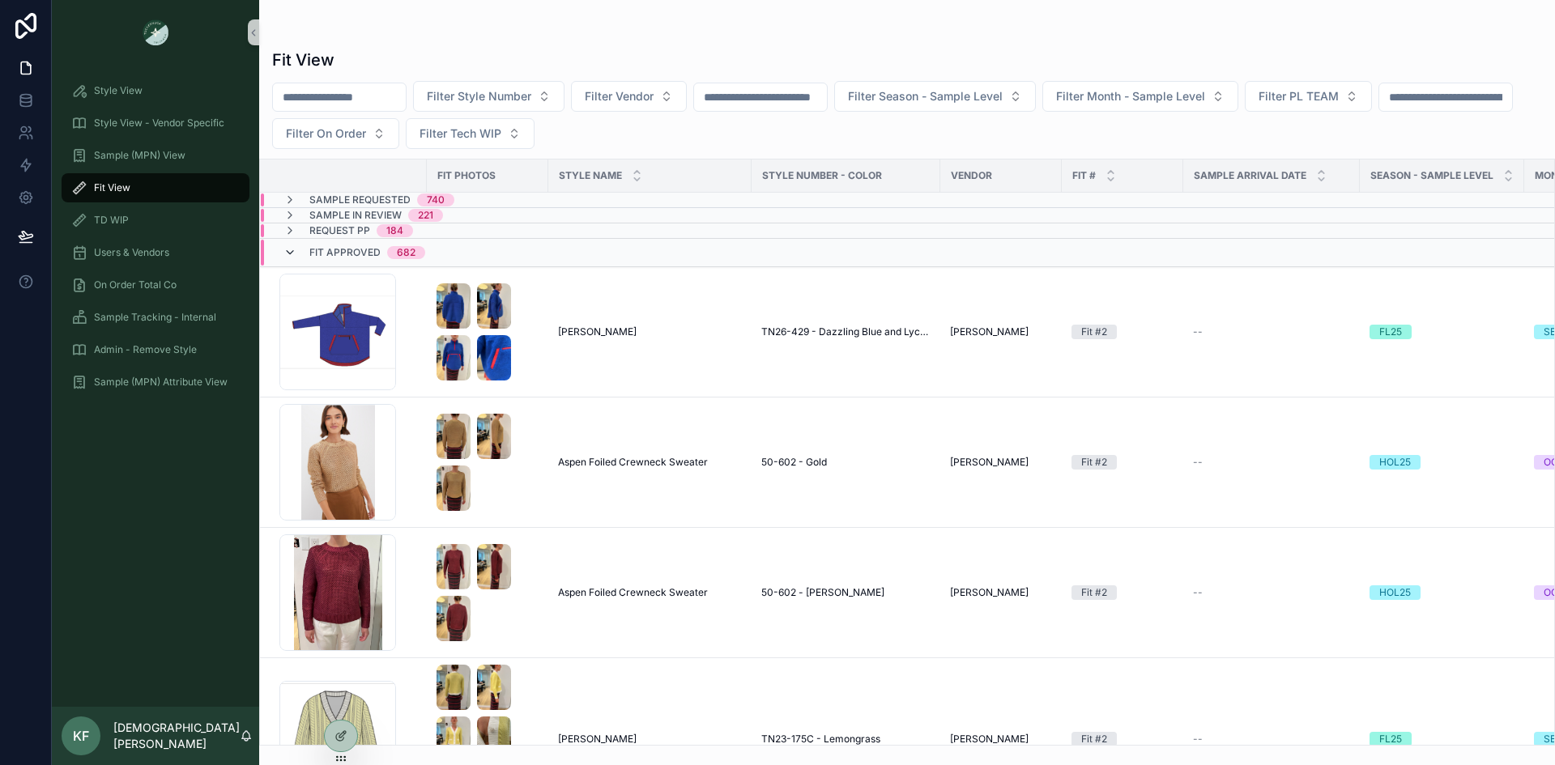
click at [288, 254] on icon "scrollable content" at bounding box center [290, 252] width 13 height 13
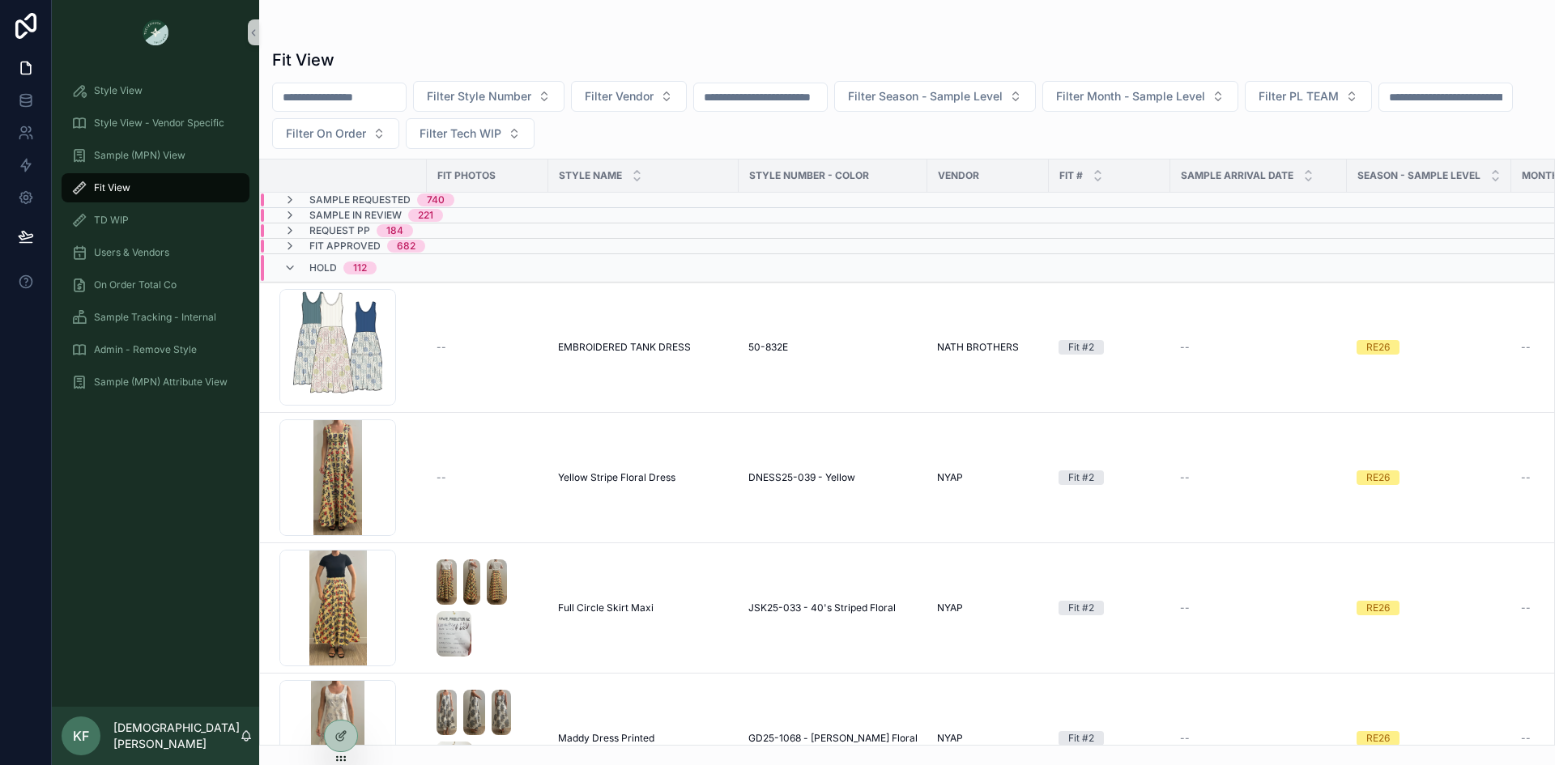
click at [380, 99] on input "scrollable content" at bounding box center [339, 97] width 133 height 23
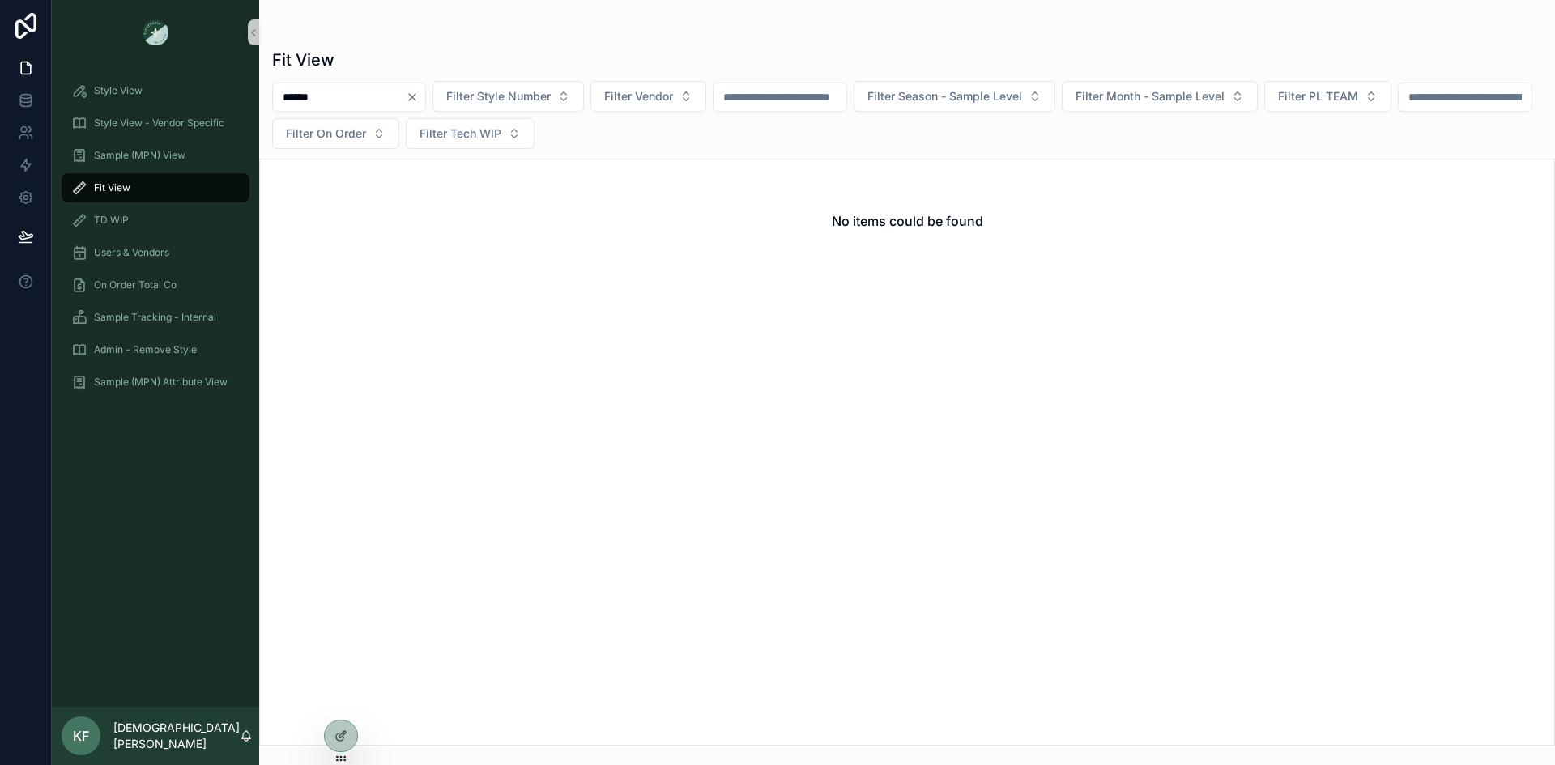
type input "******"
click at [419, 97] on icon "Clear" at bounding box center [412, 97] width 13 height 13
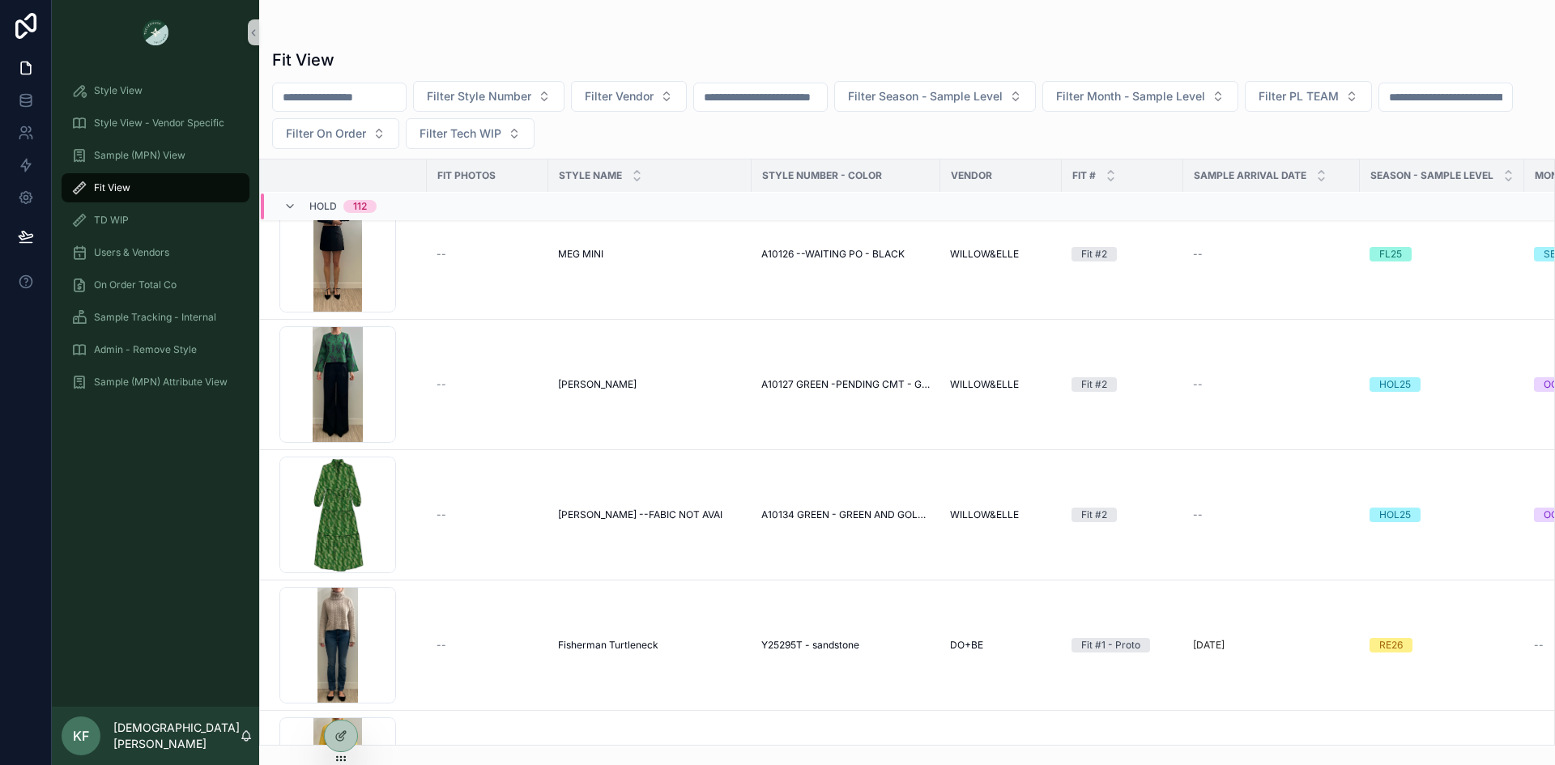
scroll to position [4881, 0]
click at [531, 92] on span "Filter Style Number" at bounding box center [479, 96] width 104 height 16
type input "******"
click at [522, 160] on span "A10128 BLACK --2ND SENT - BLACK LEATHER EYELET" at bounding box center [520, 162] width 162 height 16
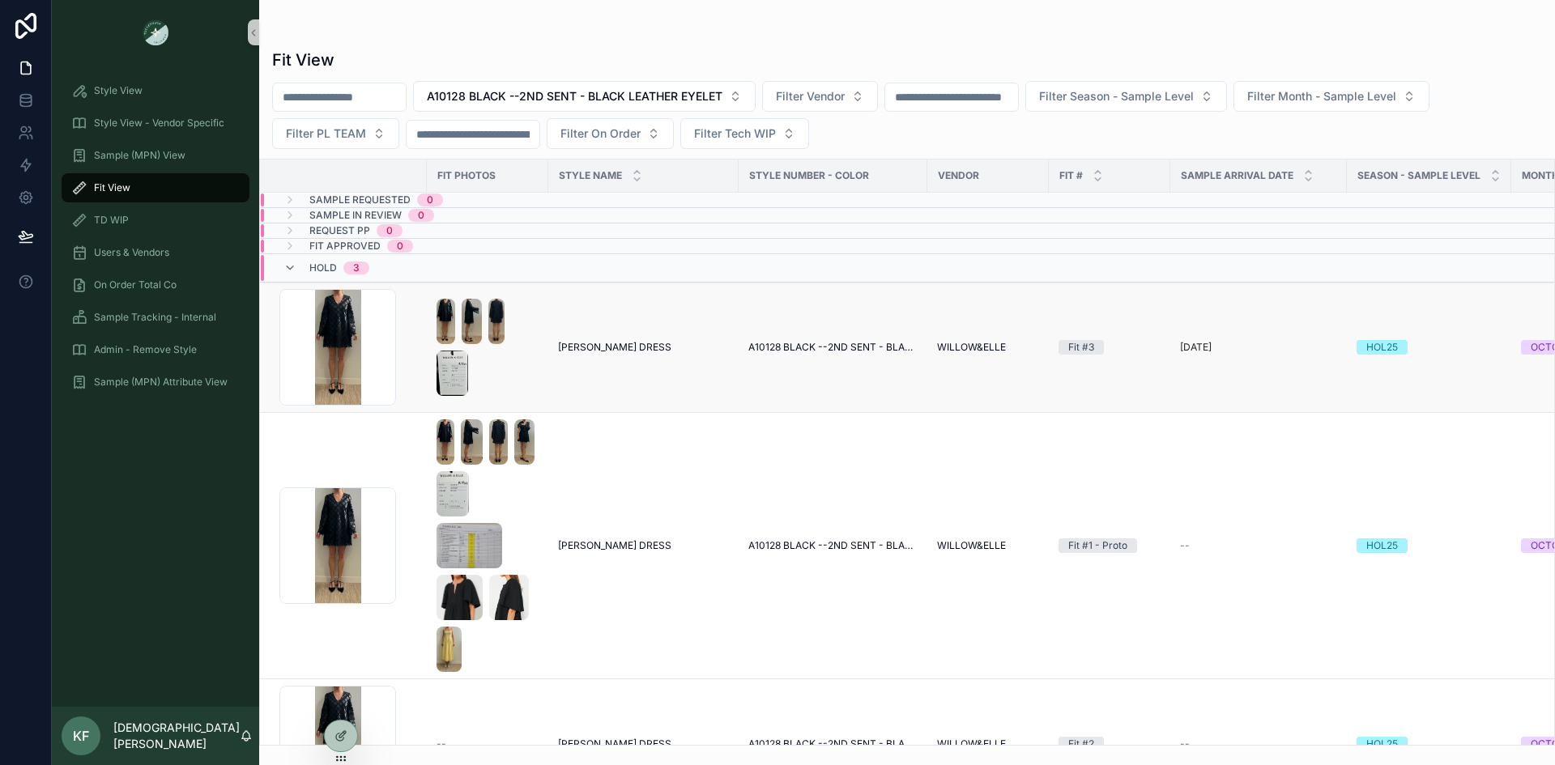
click at [616, 348] on span "[PERSON_NAME] DRESS" at bounding box center [614, 347] width 113 height 13
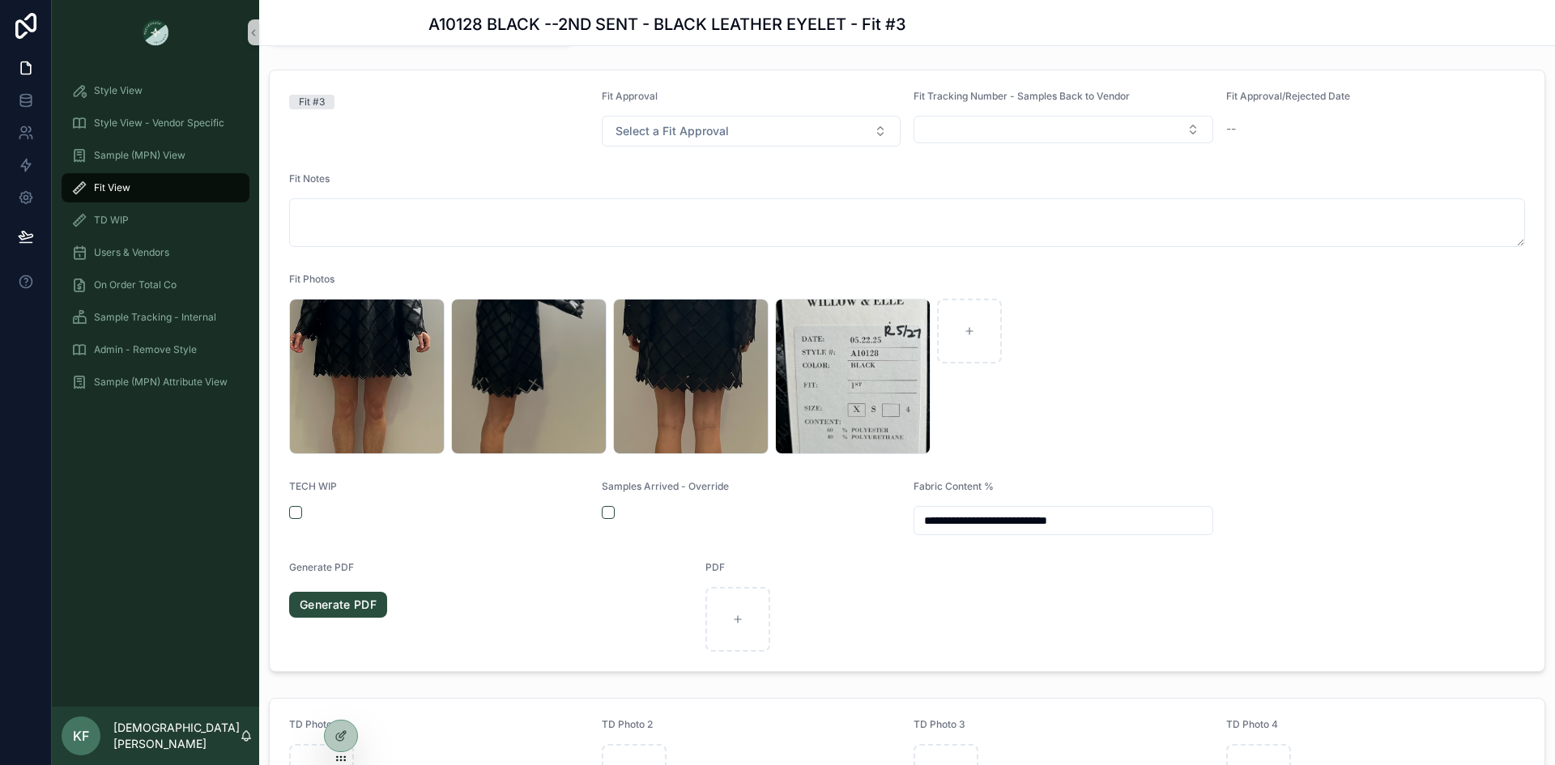
scroll to position [166, 0]
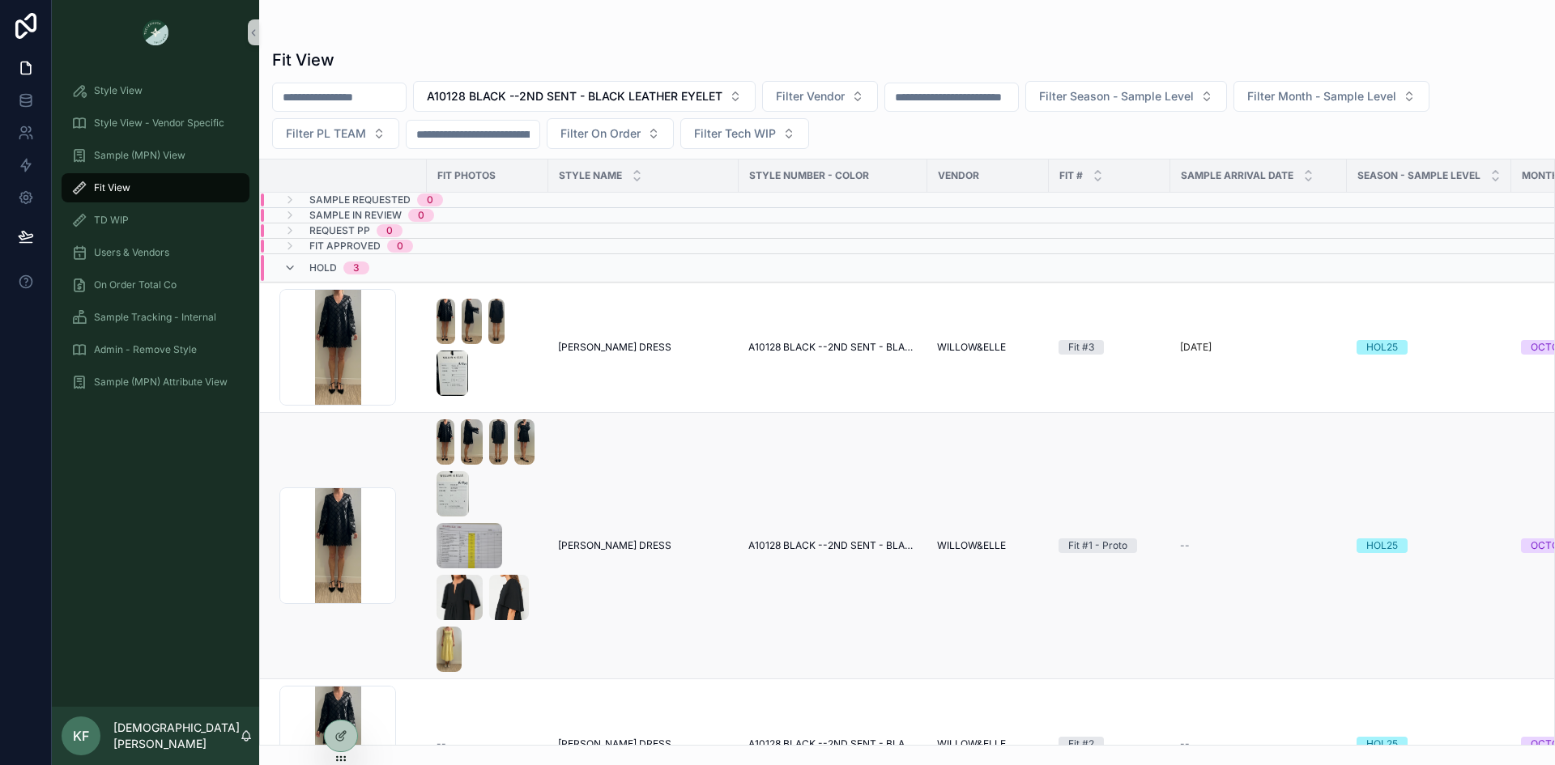
scroll to position [76, 0]
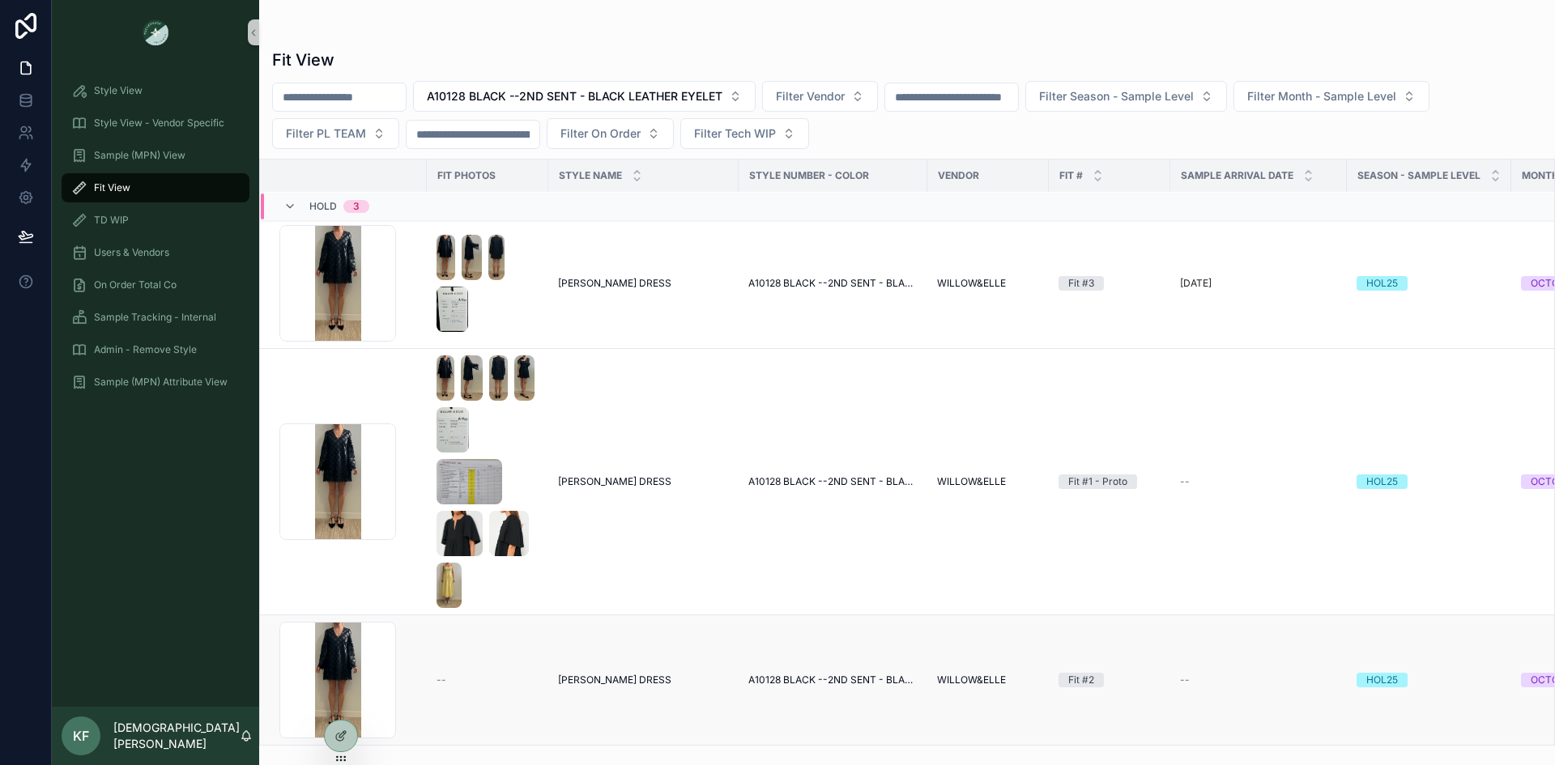
click at [657, 653] on td "CAMILLIA DRESS CAMILLIA DRESS" at bounding box center [643, 681] width 190 height 130
click at [475, 674] on div "--" at bounding box center [488, 680] width 102 height 13
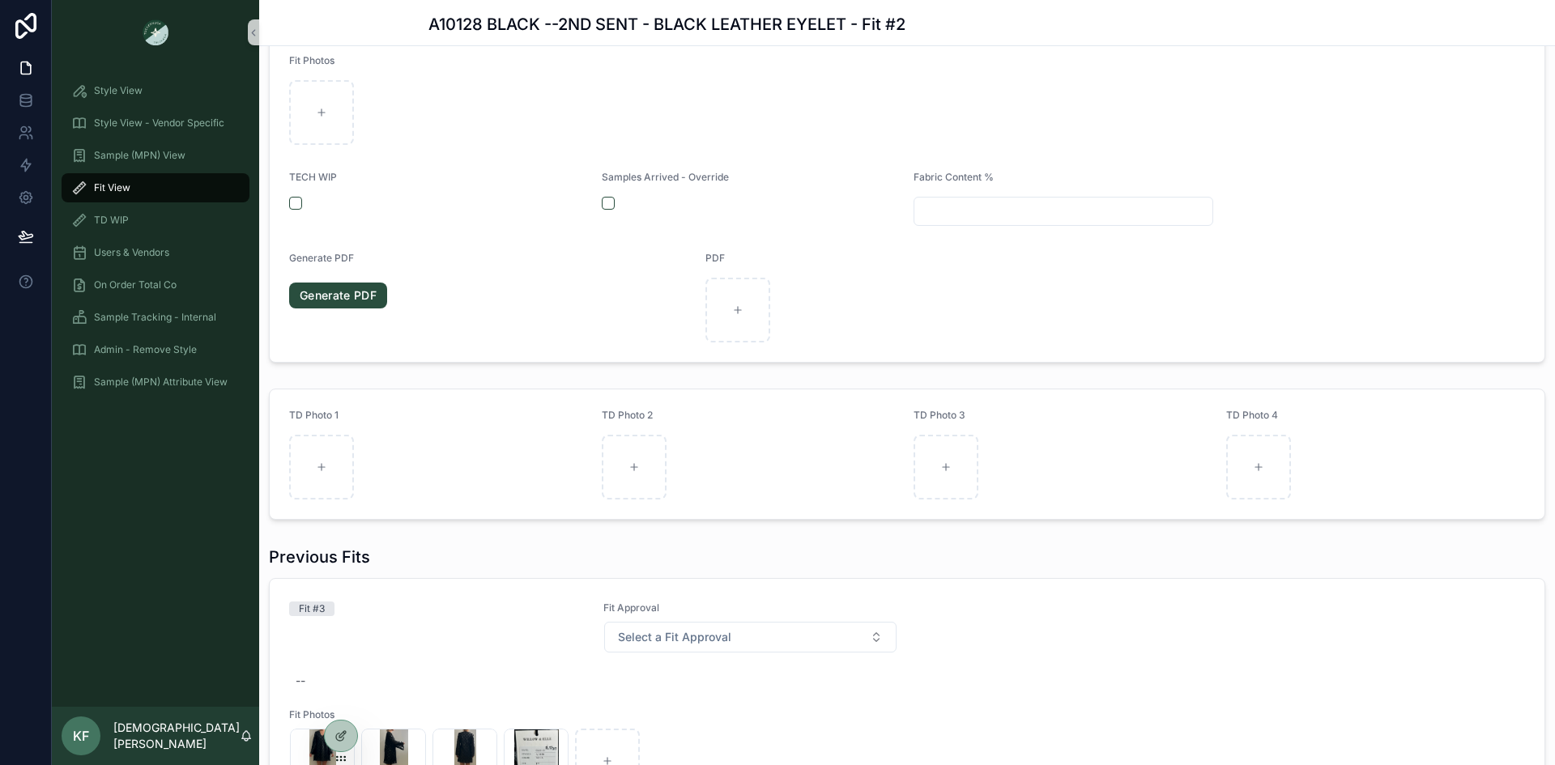
scroll to position [449, 0]
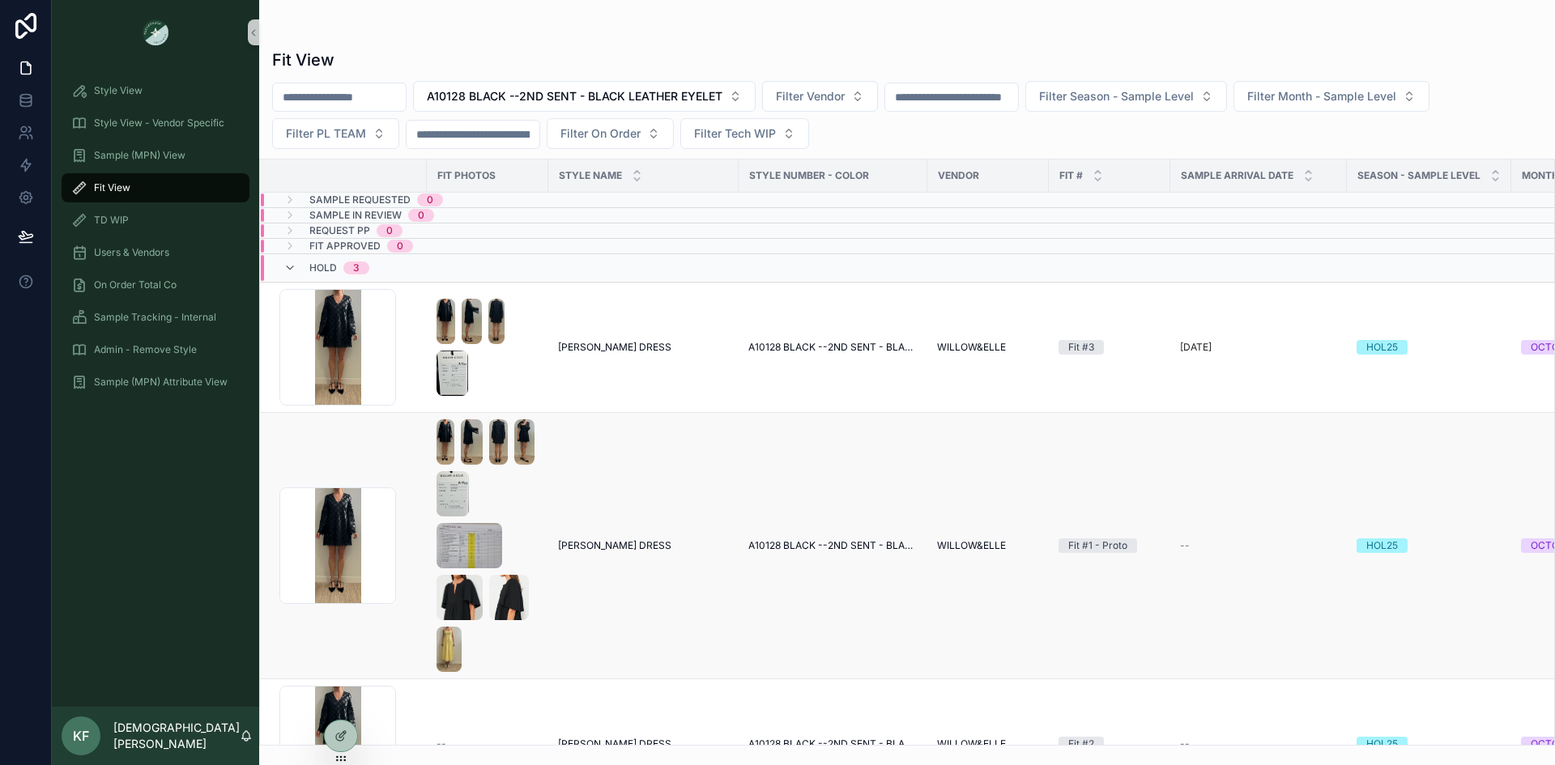
click at [683, 540] on div "CAMILLIA DRESS CAMILLIA DRESS" at bounding box center [643, 545] width 171 height 13
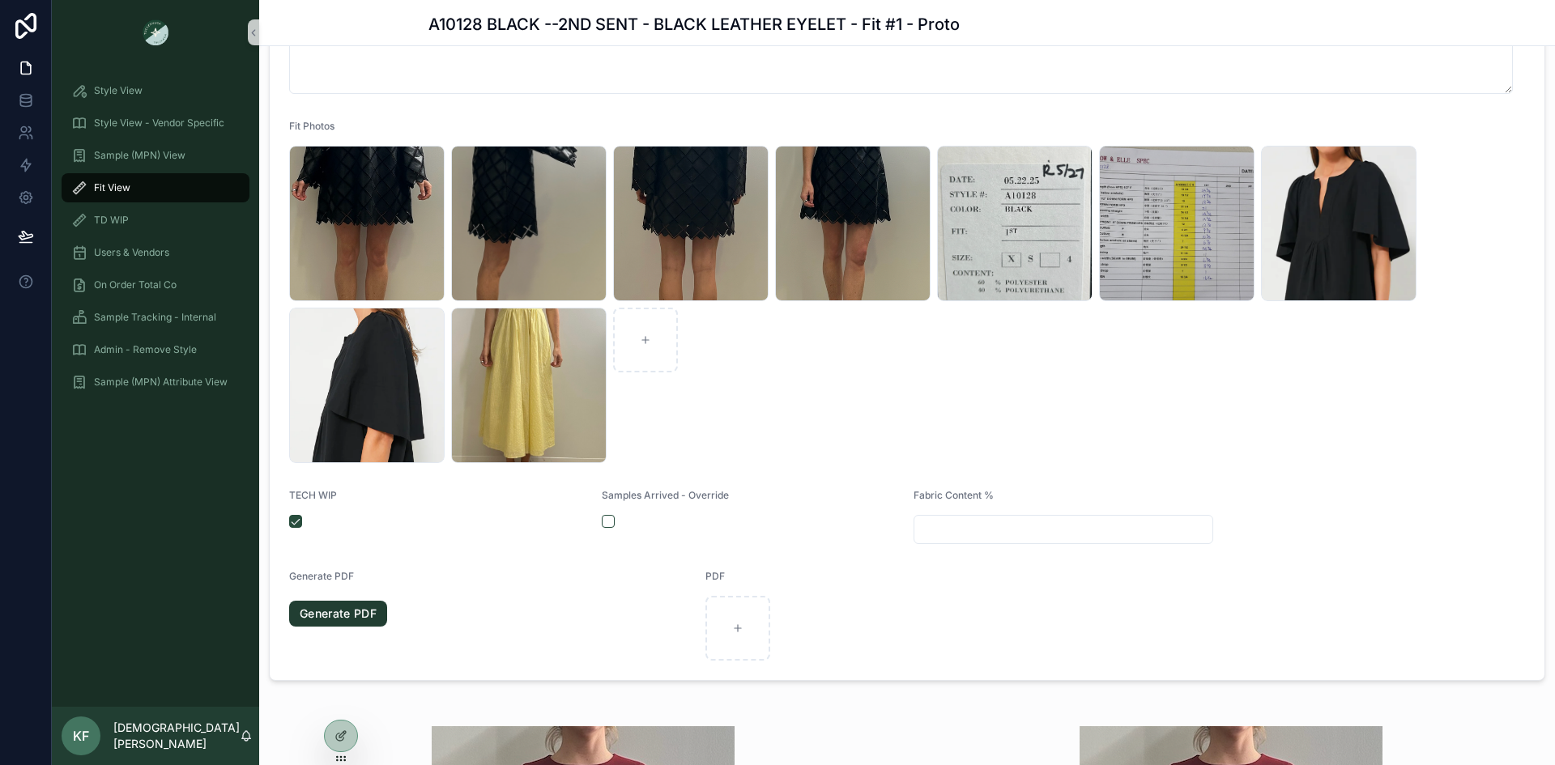
scroll to position [688, 0]
click at [353, 614] on link "Generate PDF" at bounding box center [338, 615] width 98 height 26
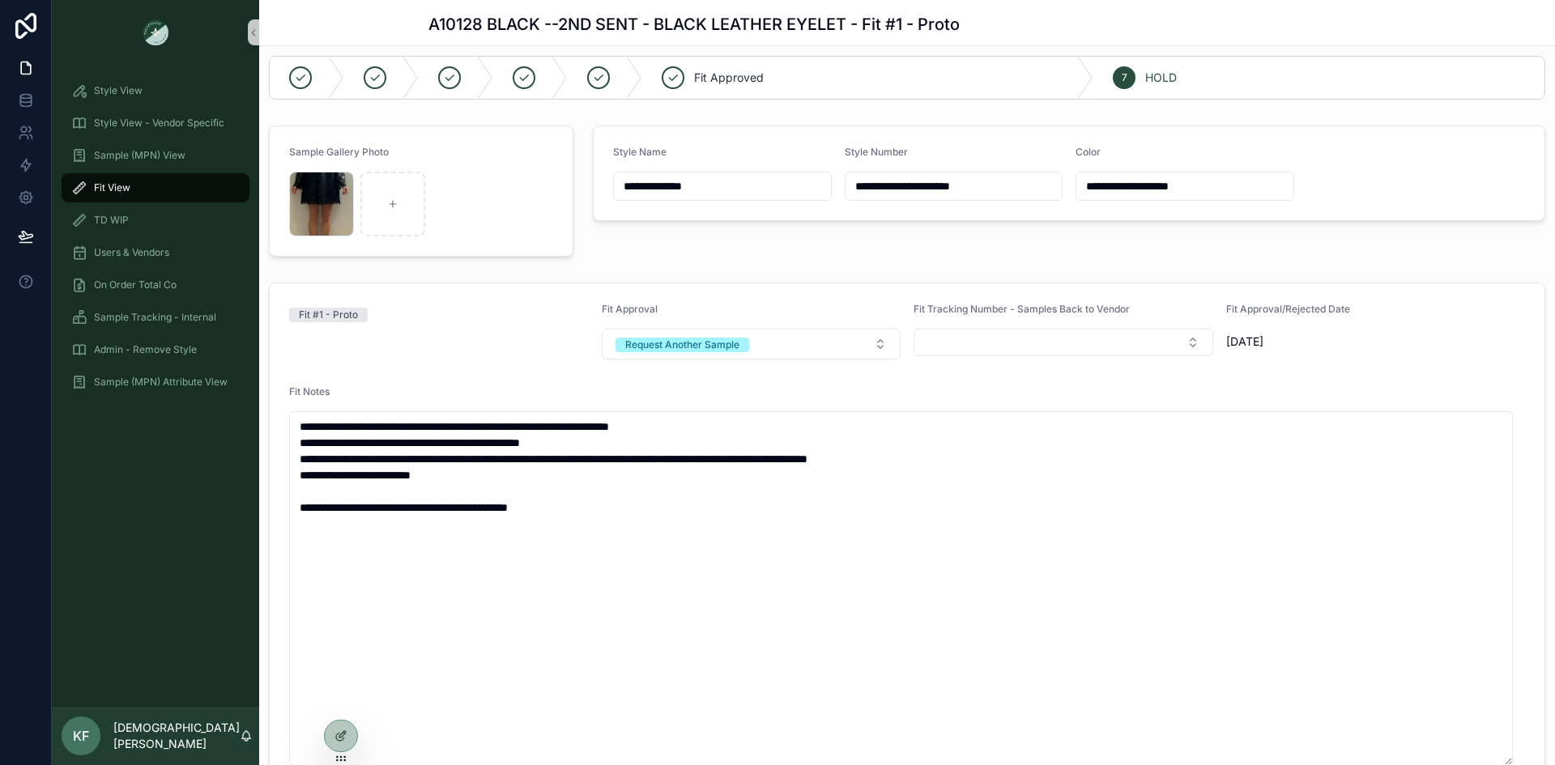
scroll to position [0, 0]
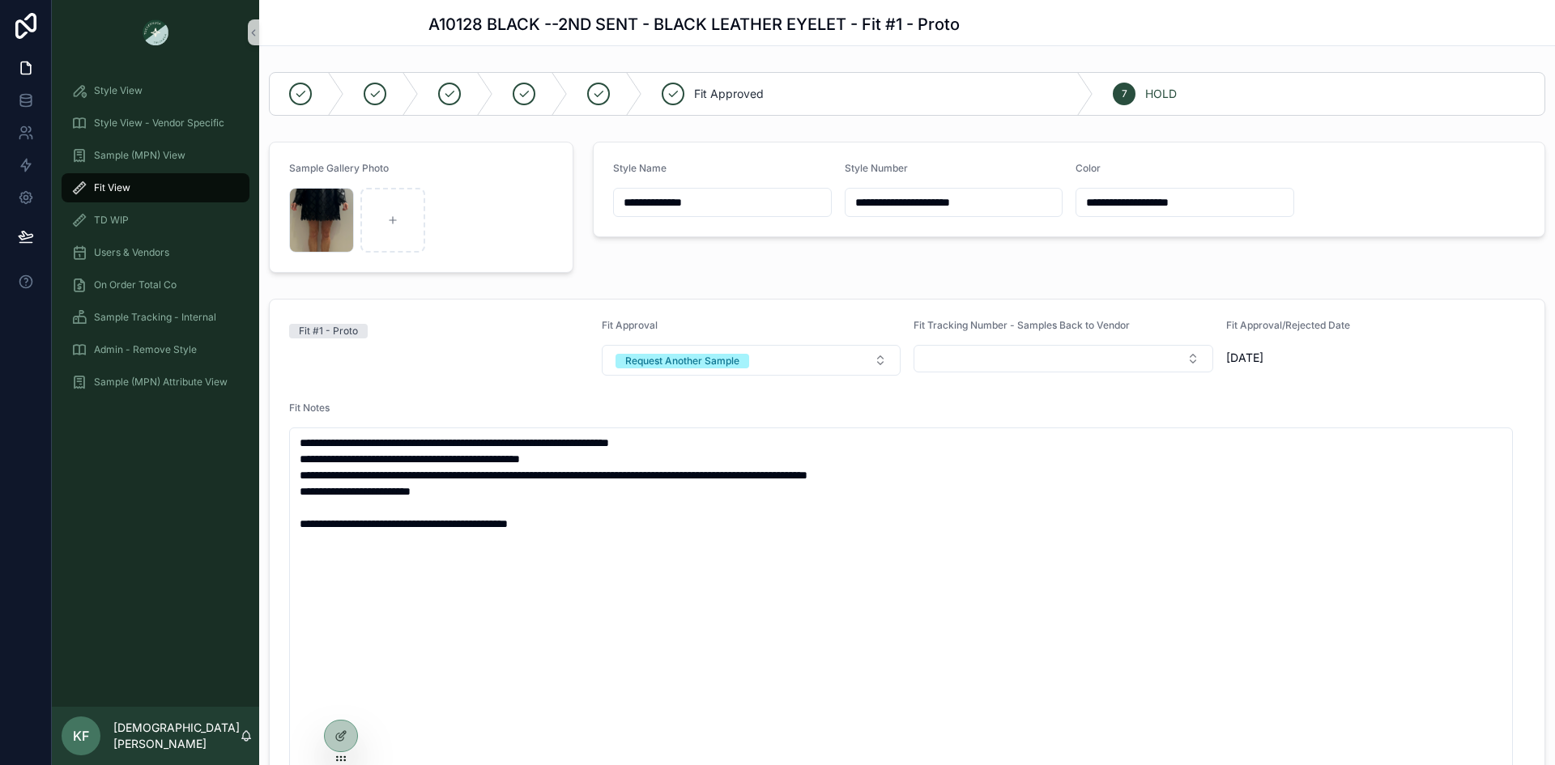
click at [108, 190] on span "Fit View" at bounding box center [112, 187] width 36 height 13
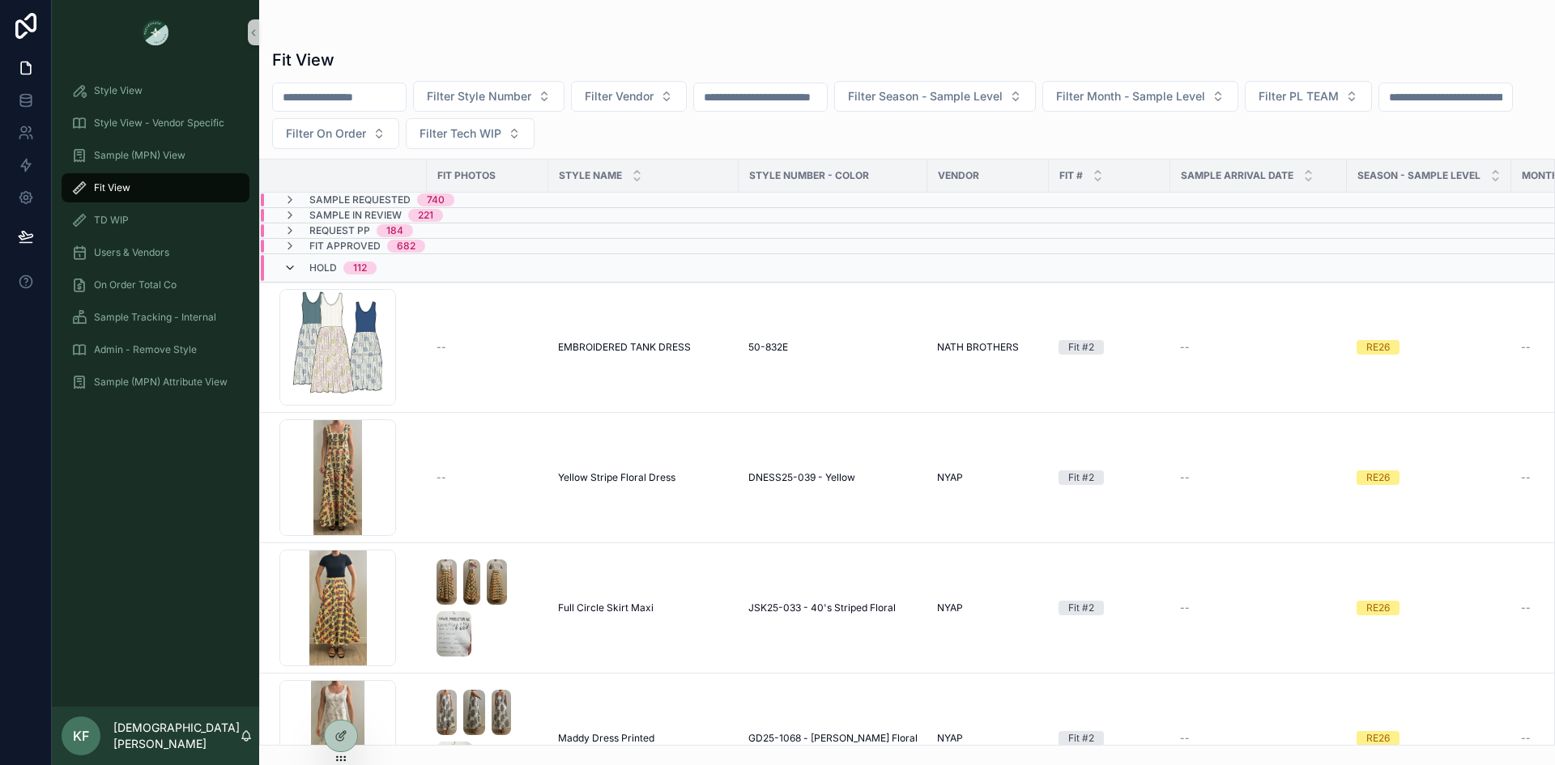
click at [292, 268] on icon "scrollable content" at bounding box center [290, 268] width 13 height 13
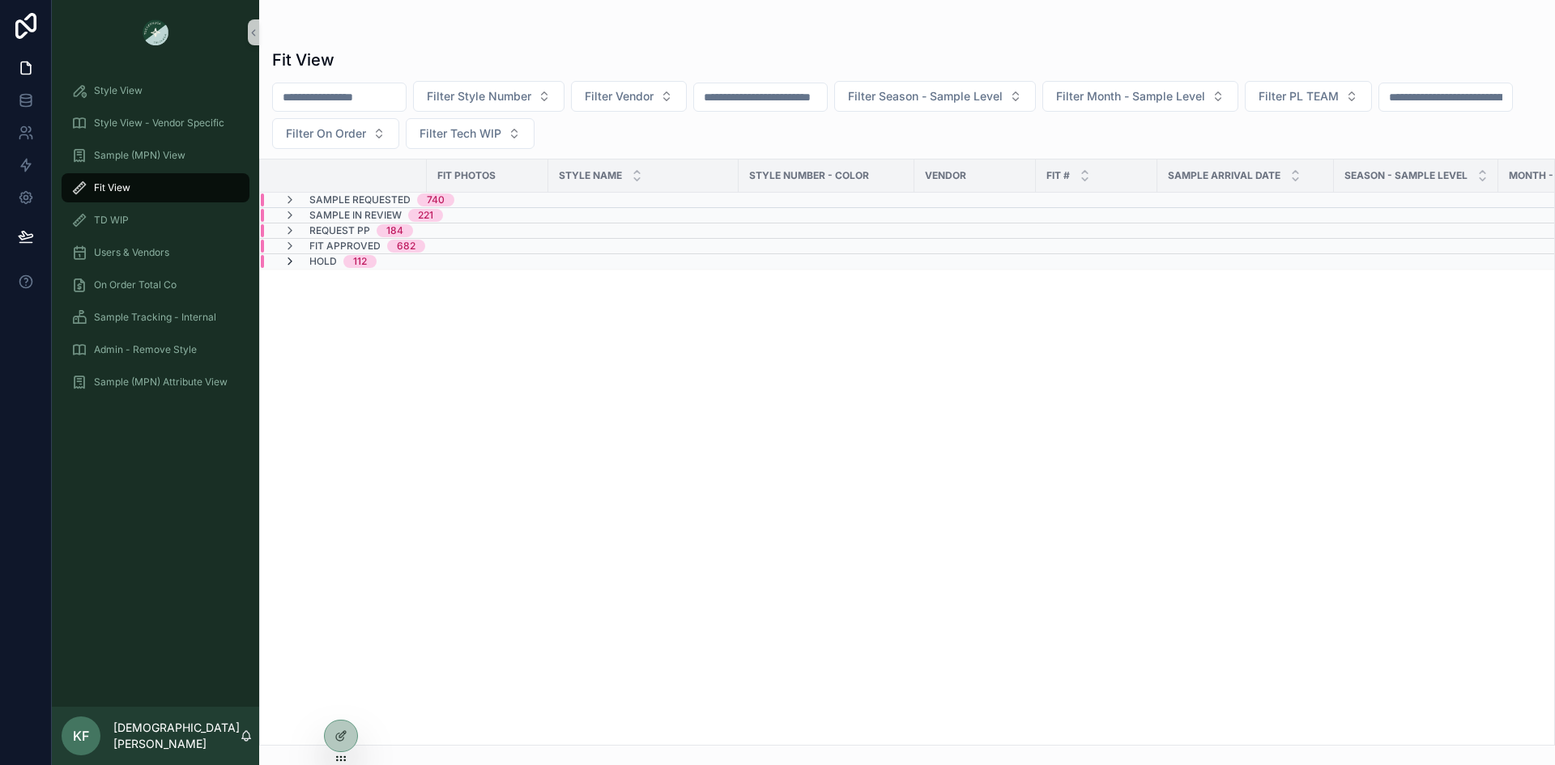
click at [290, 263] on icon "scrollable content" at bounding box center [290, 261] width 13 height 13
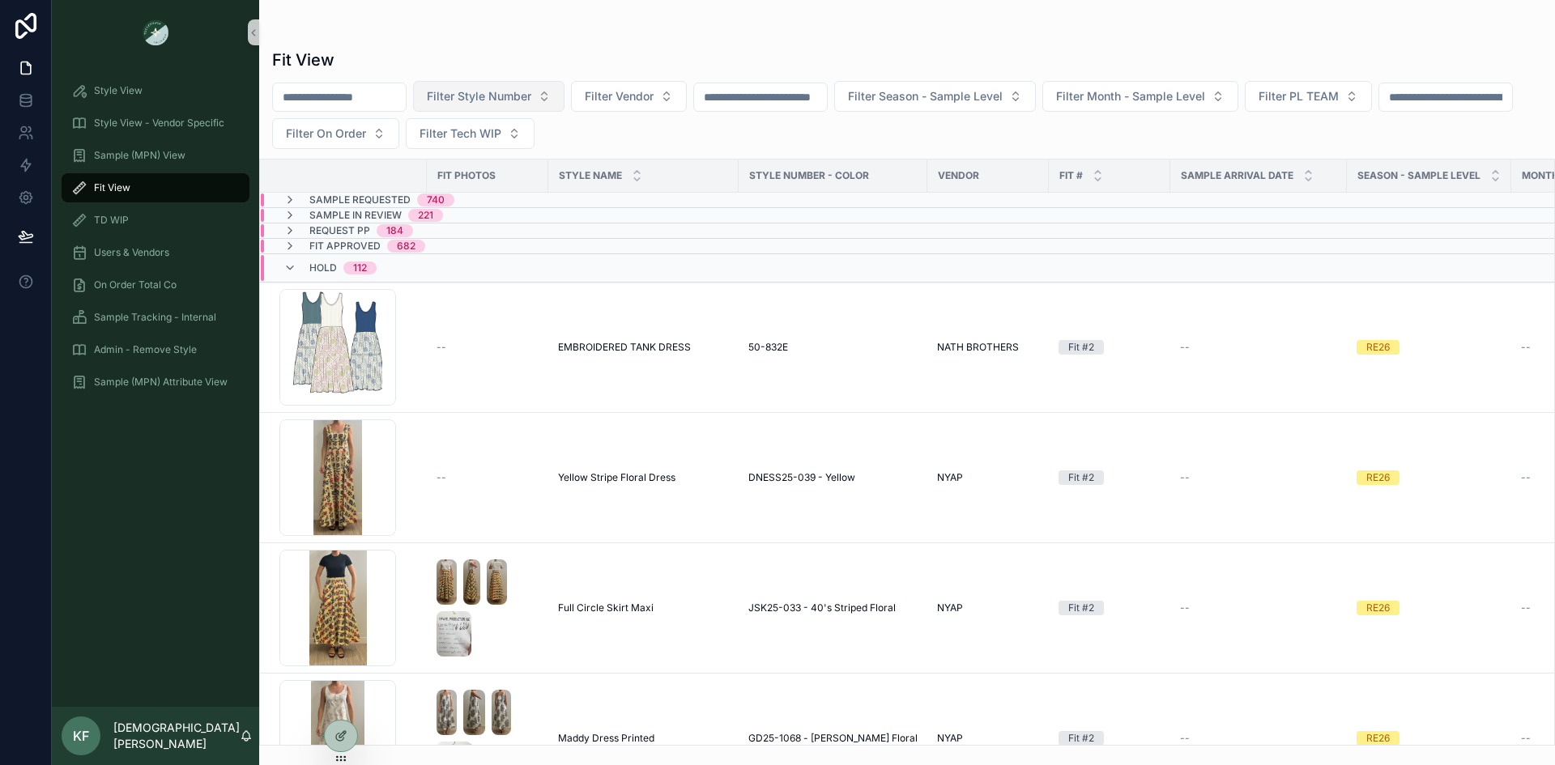
click at [508, 97] on span "Filter Style Number" at bounding box center [479, 96] width 104 height 16
type input "******"
click at [512, 163] on span "A10128 BLACK --2ND SENT - BLACK LEATHER EYELET" at bounding box center [520, 162] width 162 height 16
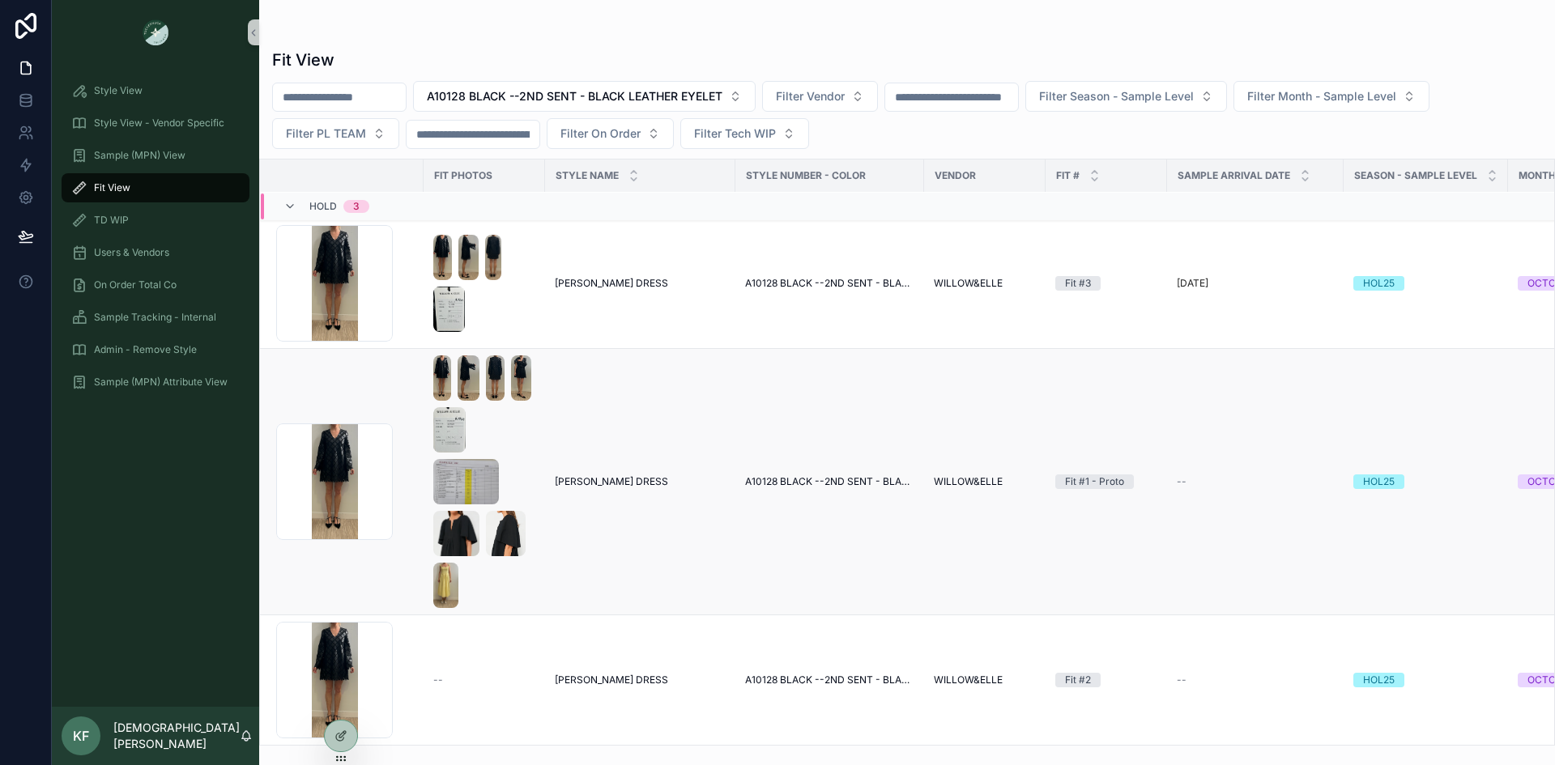
scroll to position [76, 0]
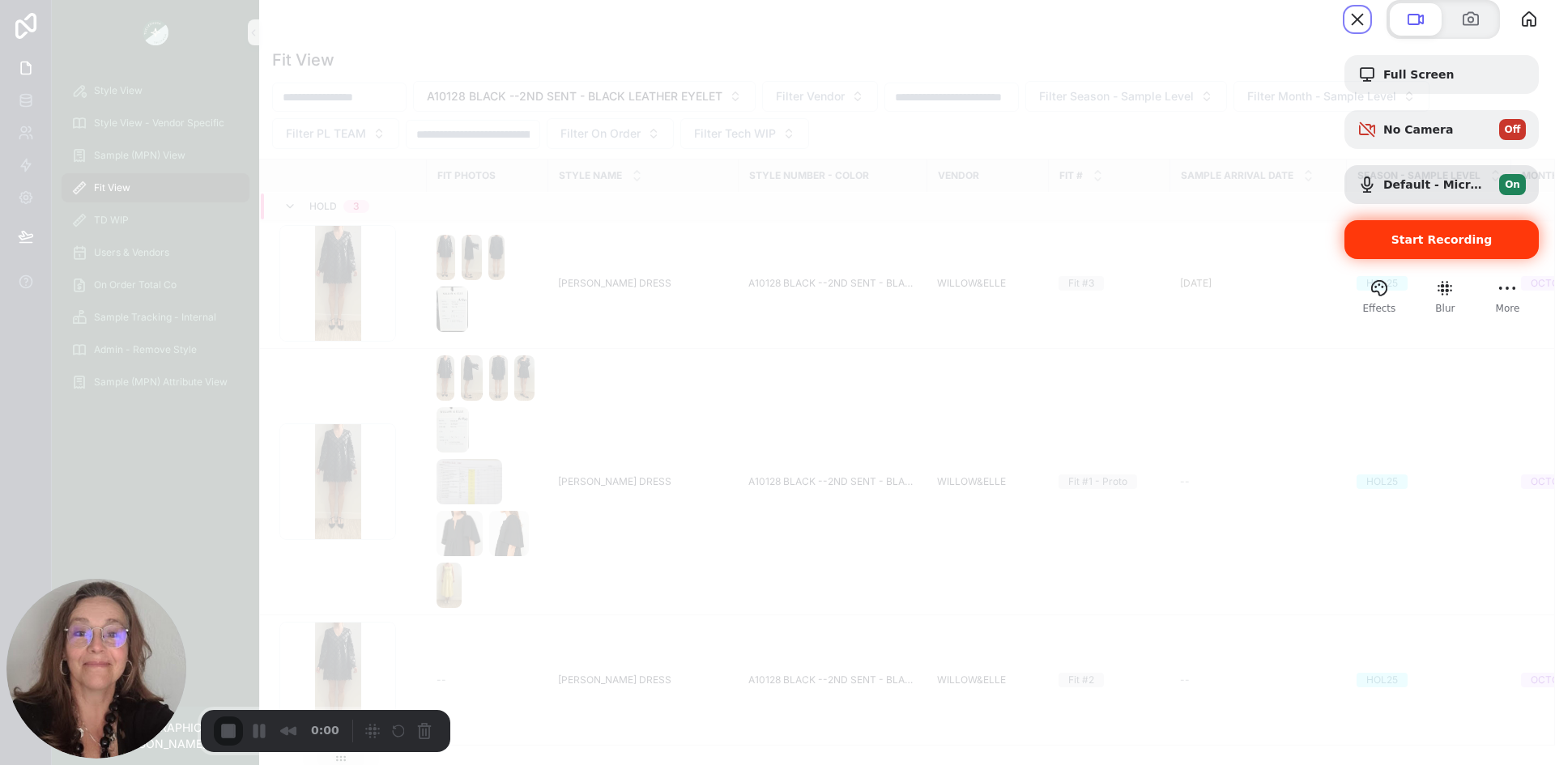
click at [1392, 246] on span "Start Recording" at bounding box center [1442, 239] width 101 height 13
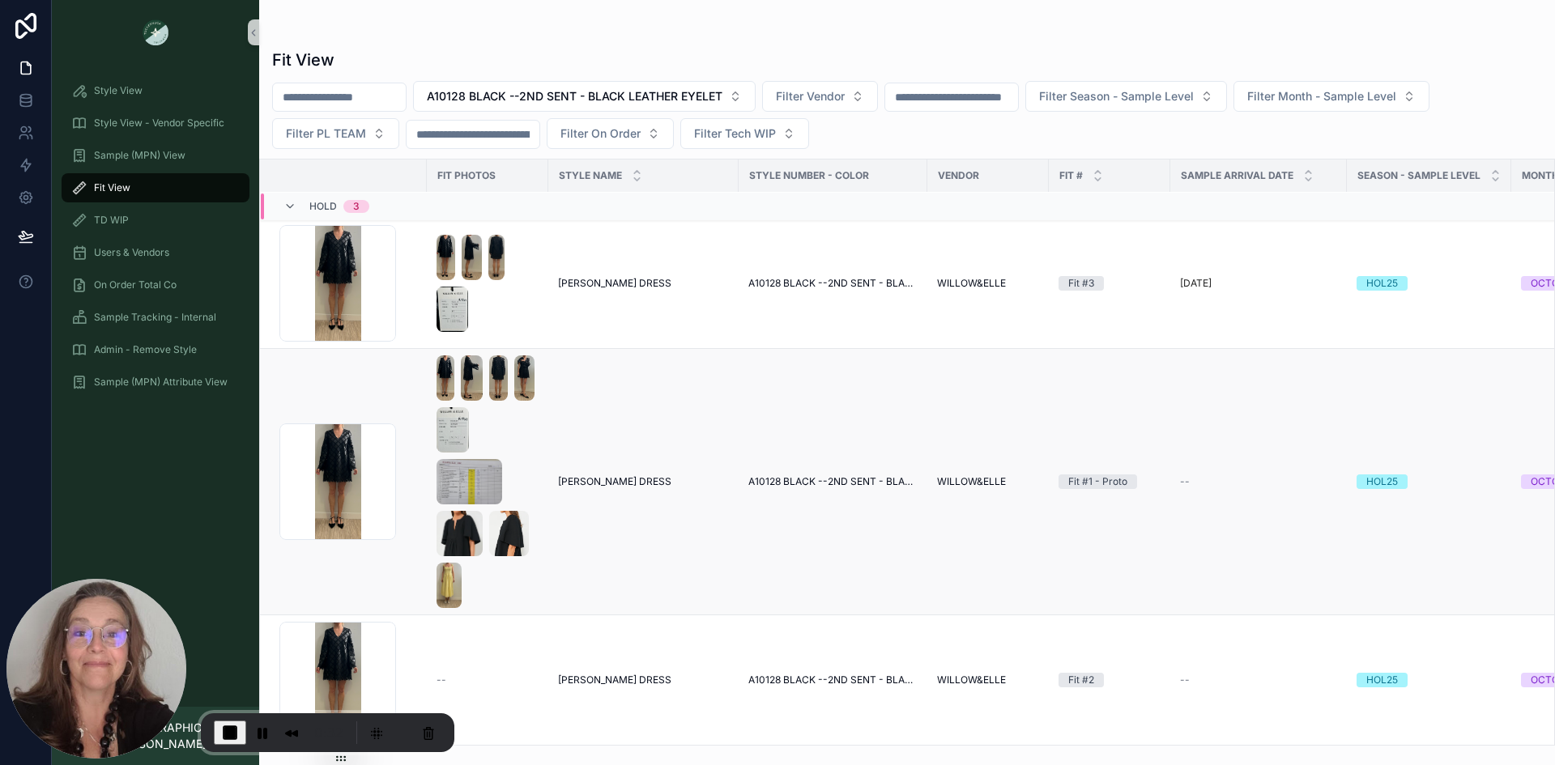
click at [528, 447] on div "scrollable content" at bounding box center [488, 482] width 102 height 253
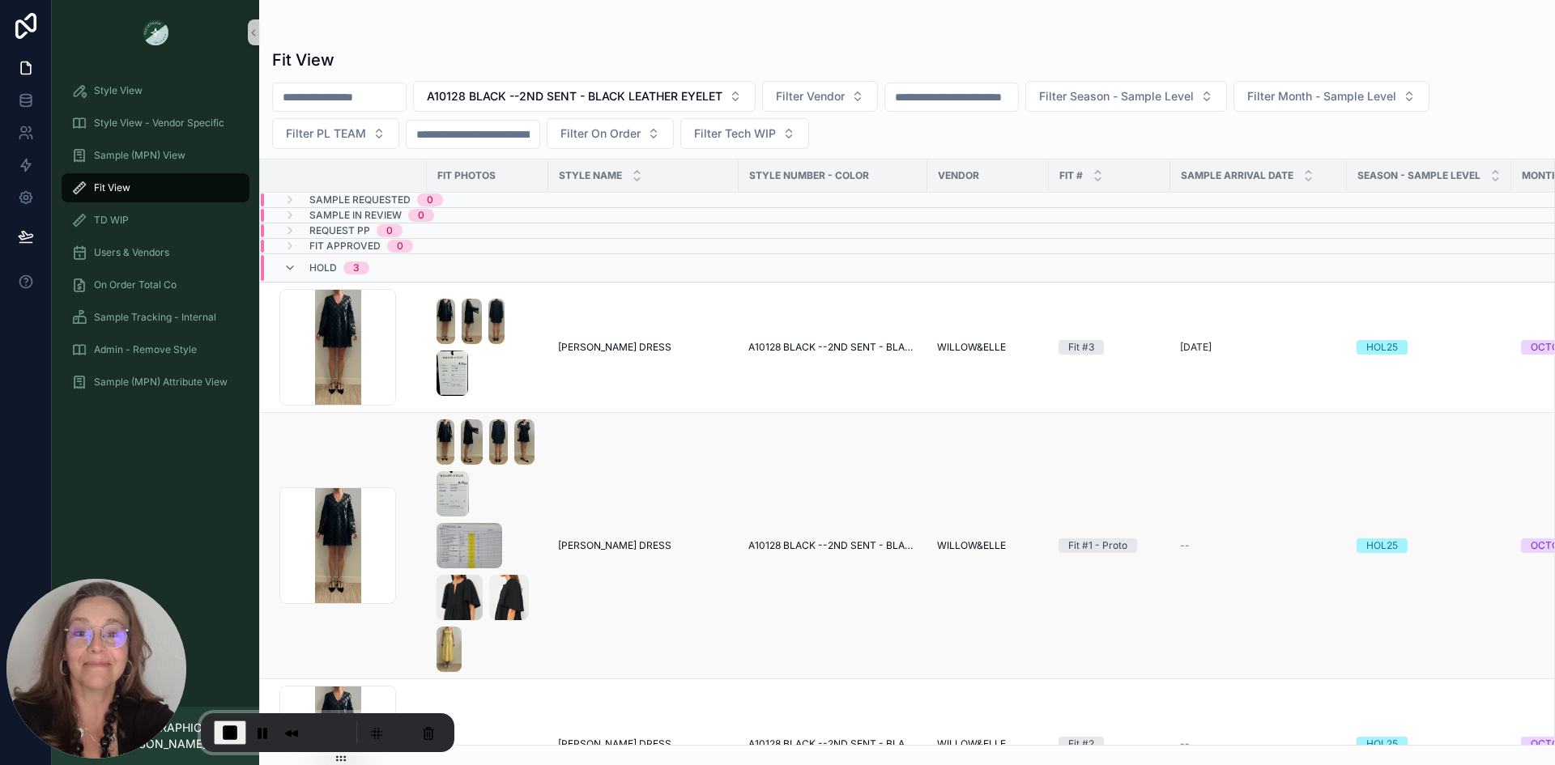
click at [599, 545] on span "CAMILLIA DRESS" at bounding box center [614, 545] width 113 height 13
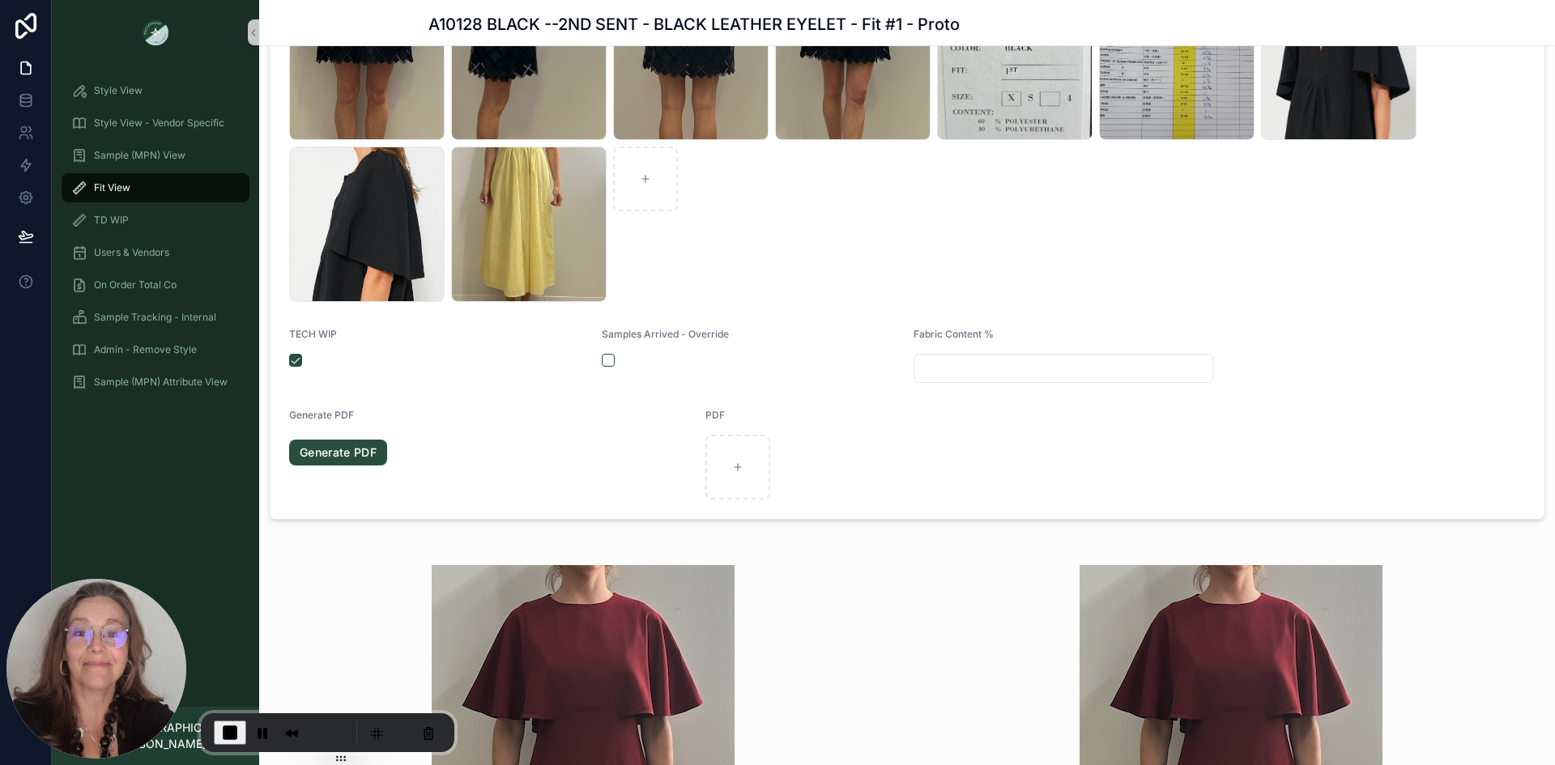
scroll to position [851, 0]
click at [339, 450] on link "Generate PDF" at bounding box center [338, 452] width 98 height 26
click at [261, 736] on button "Pause Recording" at bounding box center [259, 732] width 26 height 26
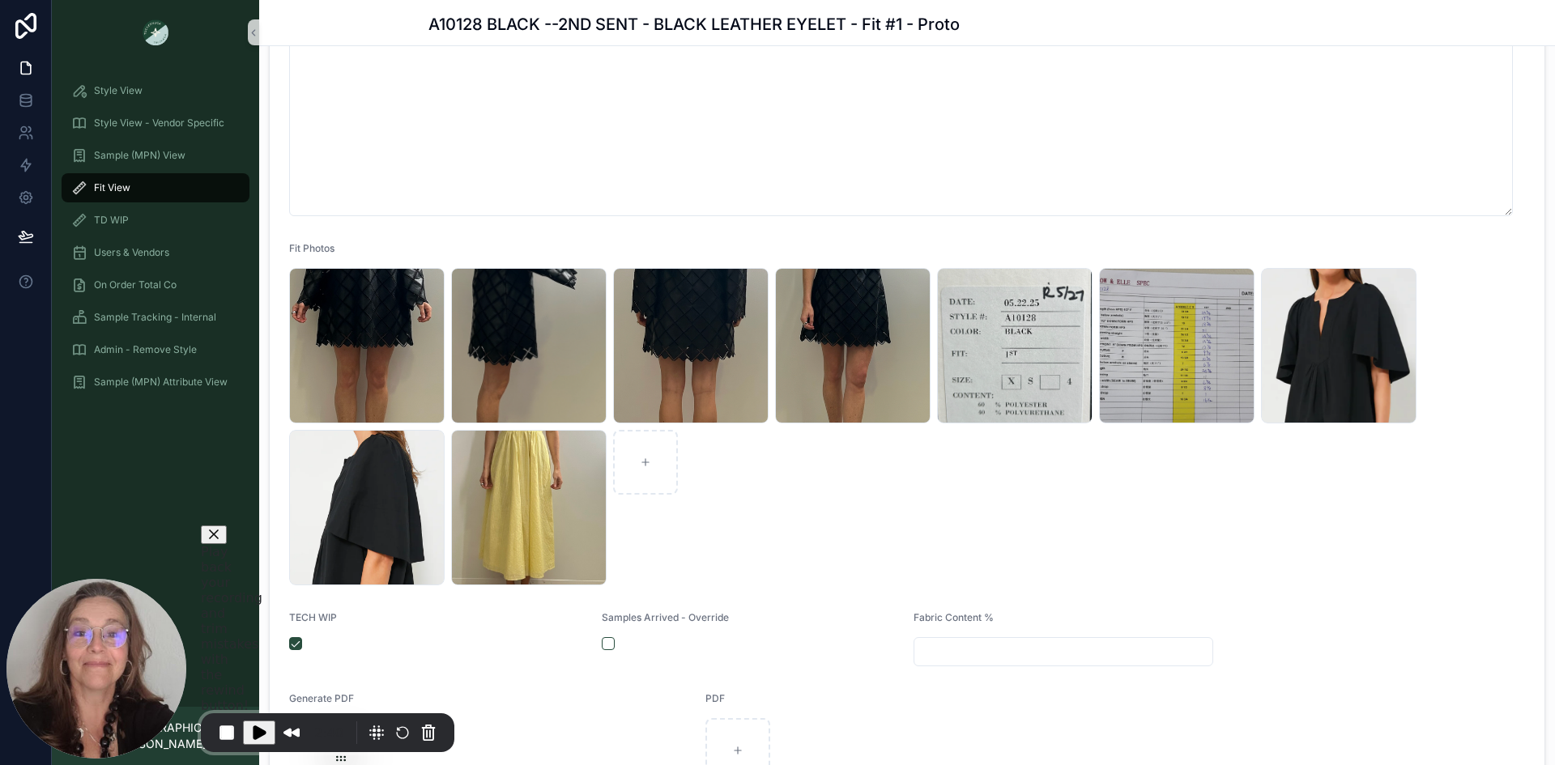
scroll to position [542, 0]
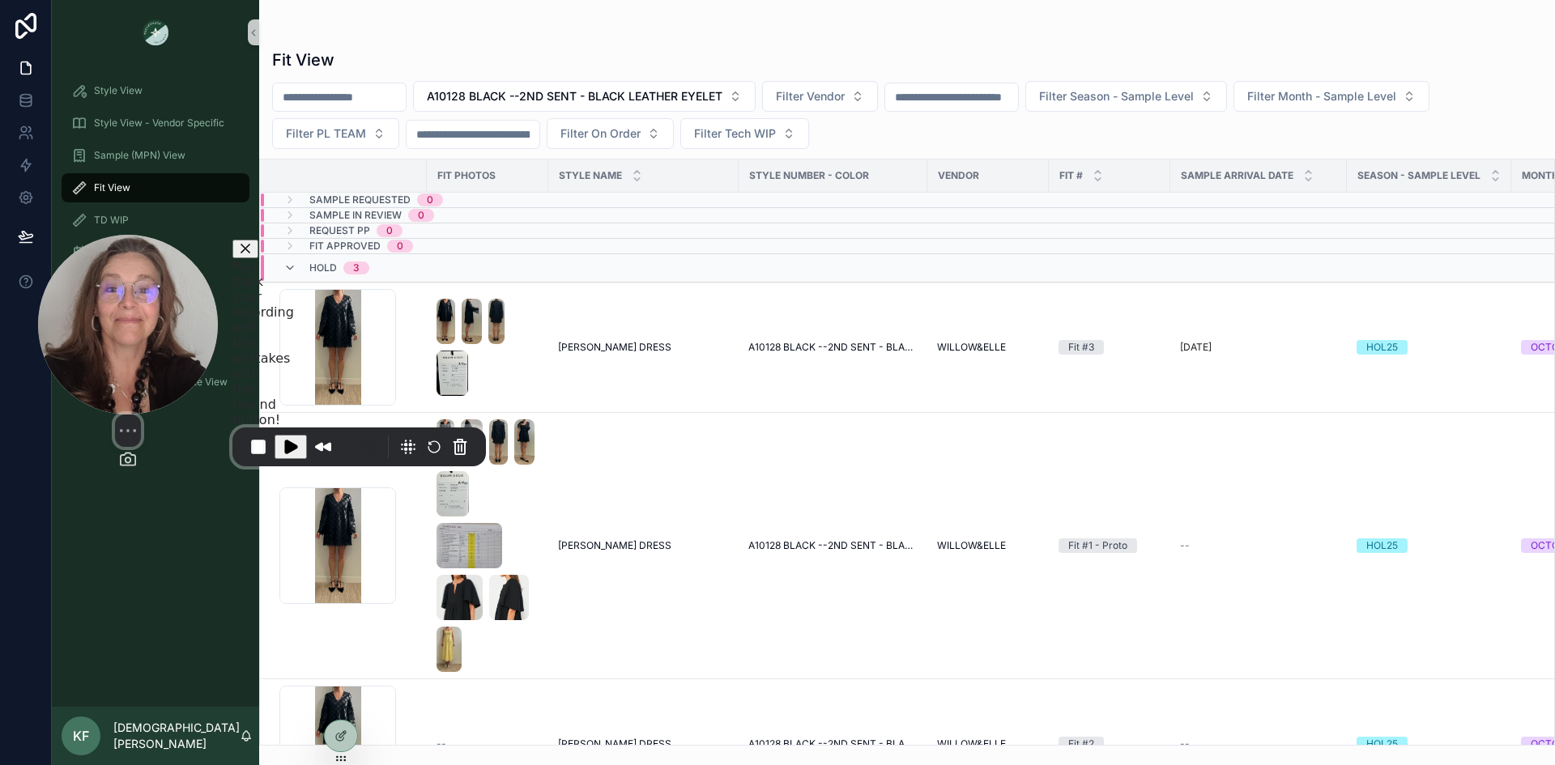
drag, startPoint x: 141, startPoint y: 748, endPoint x: 173, endPoint y: 462, distance: 287.7
click at [173, 462] on div "Select video screen size" at bounding box center [128, 444] width 180 height 58
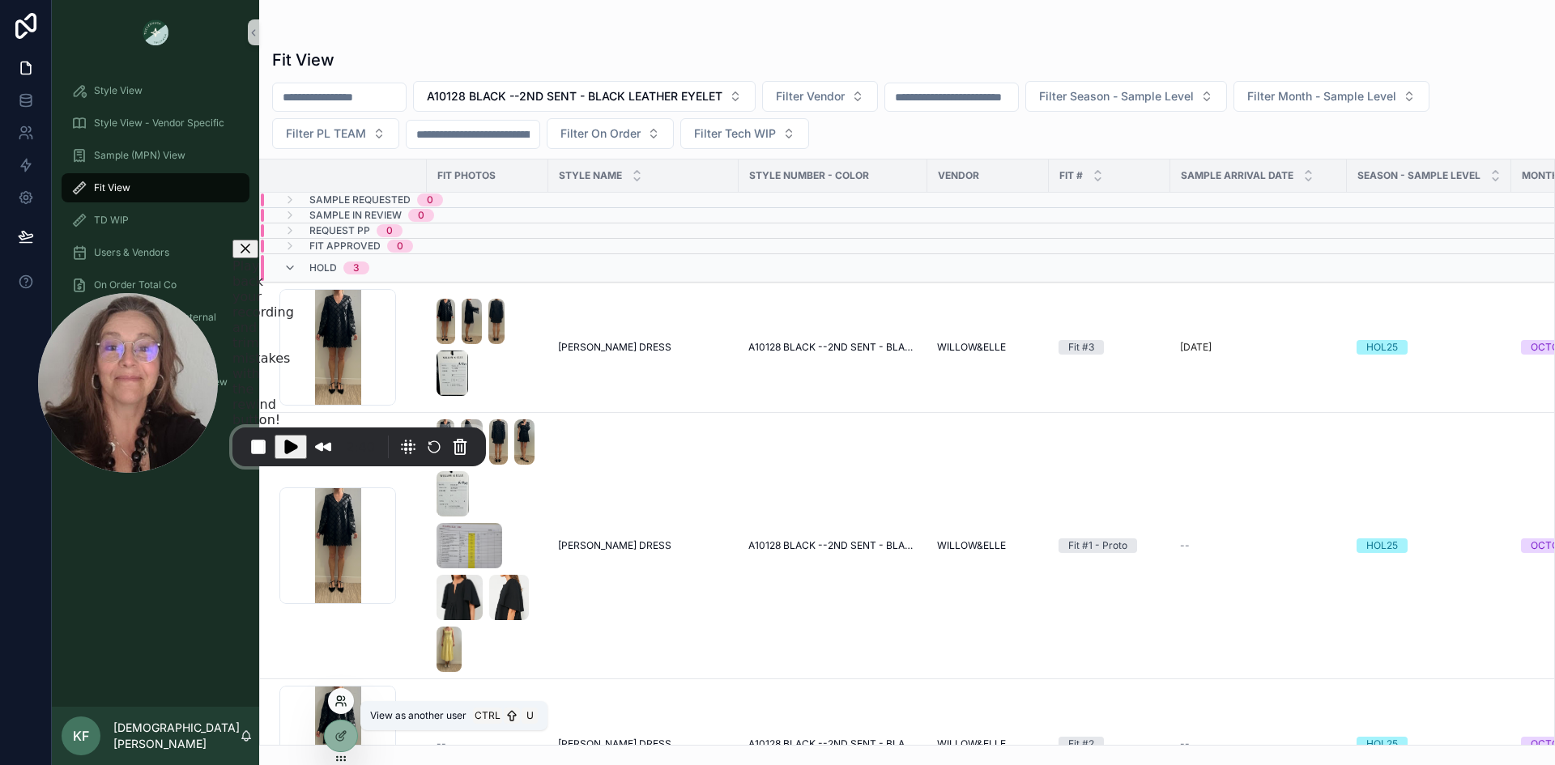
click at [339, 696] on icon at bounding box center [341, 701] width 13 height 13
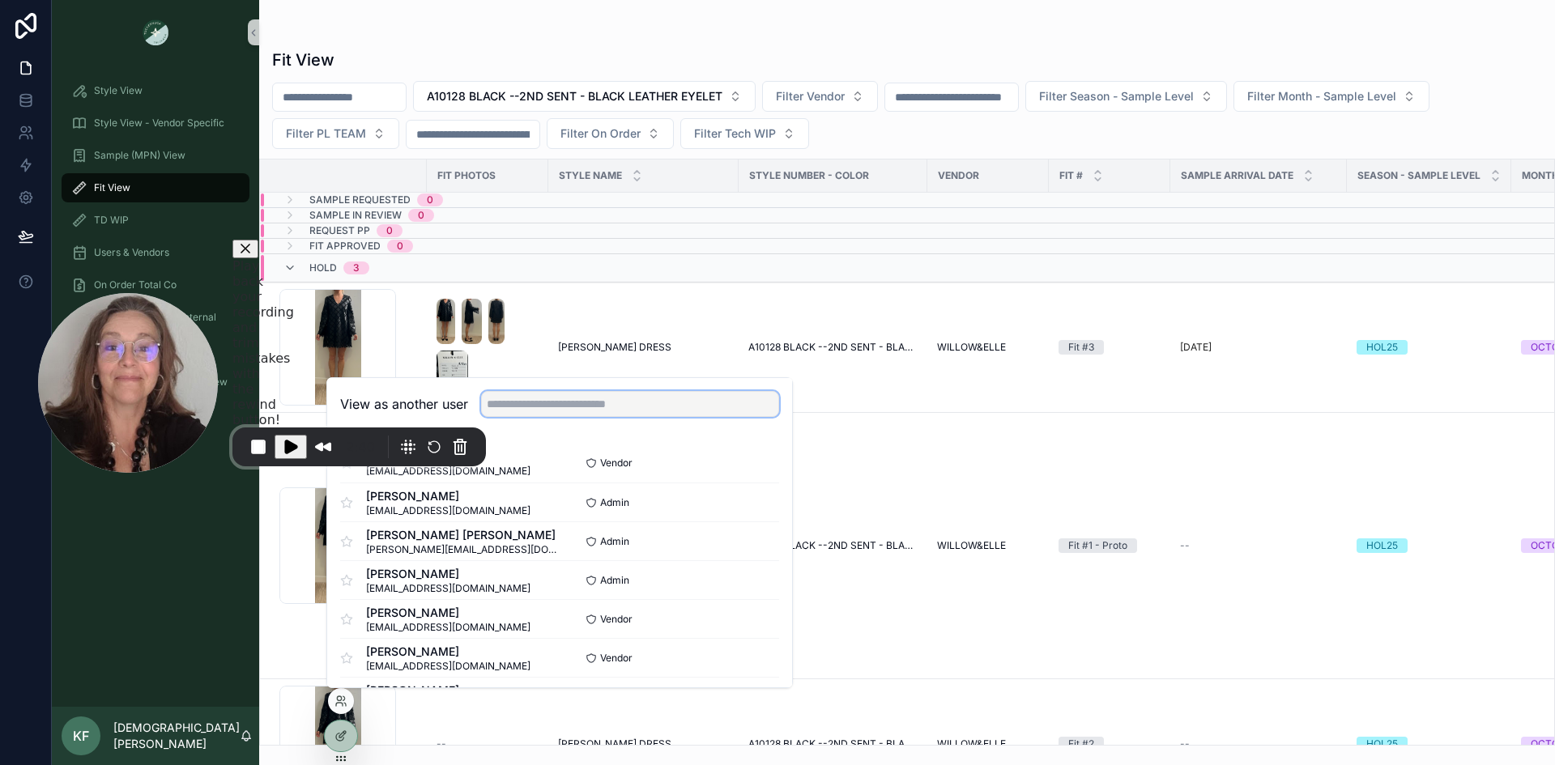
click at [548, 412] on input "text" at bounding box center [630, 404] width 298 height 26
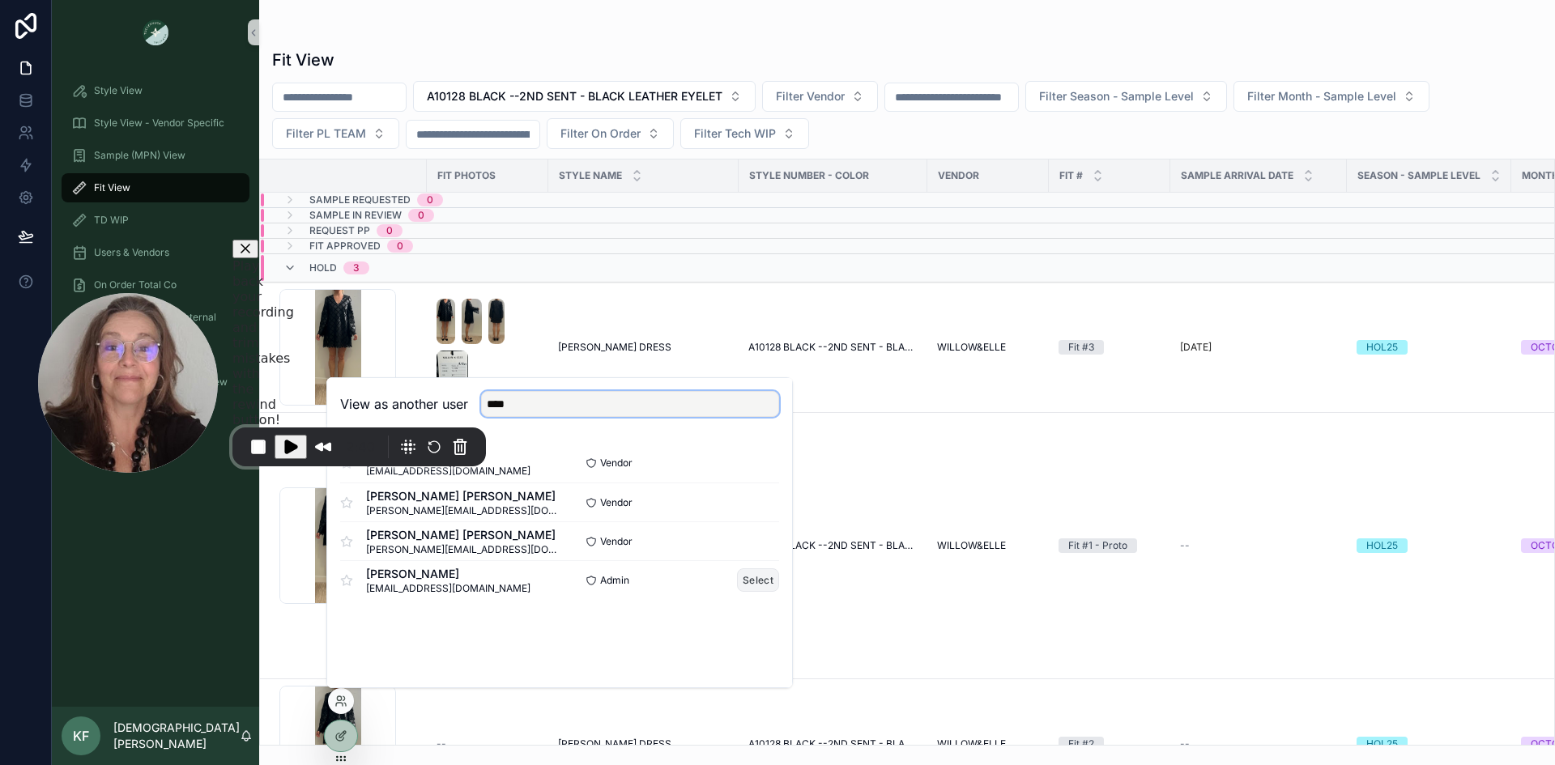
type input "****"
click at [763, 582] on button "Select" at bounding box center [758, 580] width 42 height 23
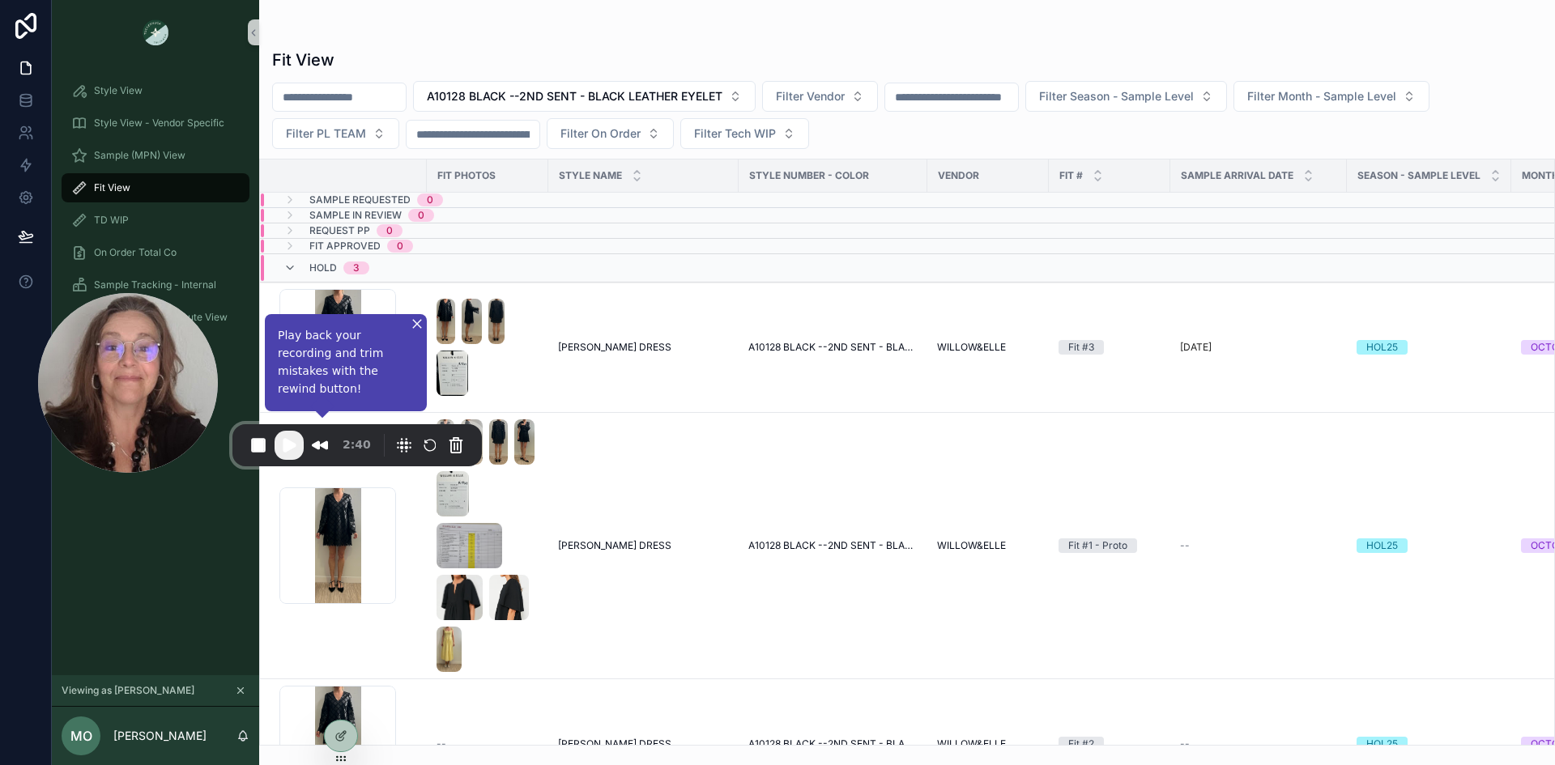
click at [241, 689] on icon "scrollable content" at bounding box center [240, 690] width 11 height 11
click at [336, 698] on icon at bounding box center [341, 701] width 13 height 13
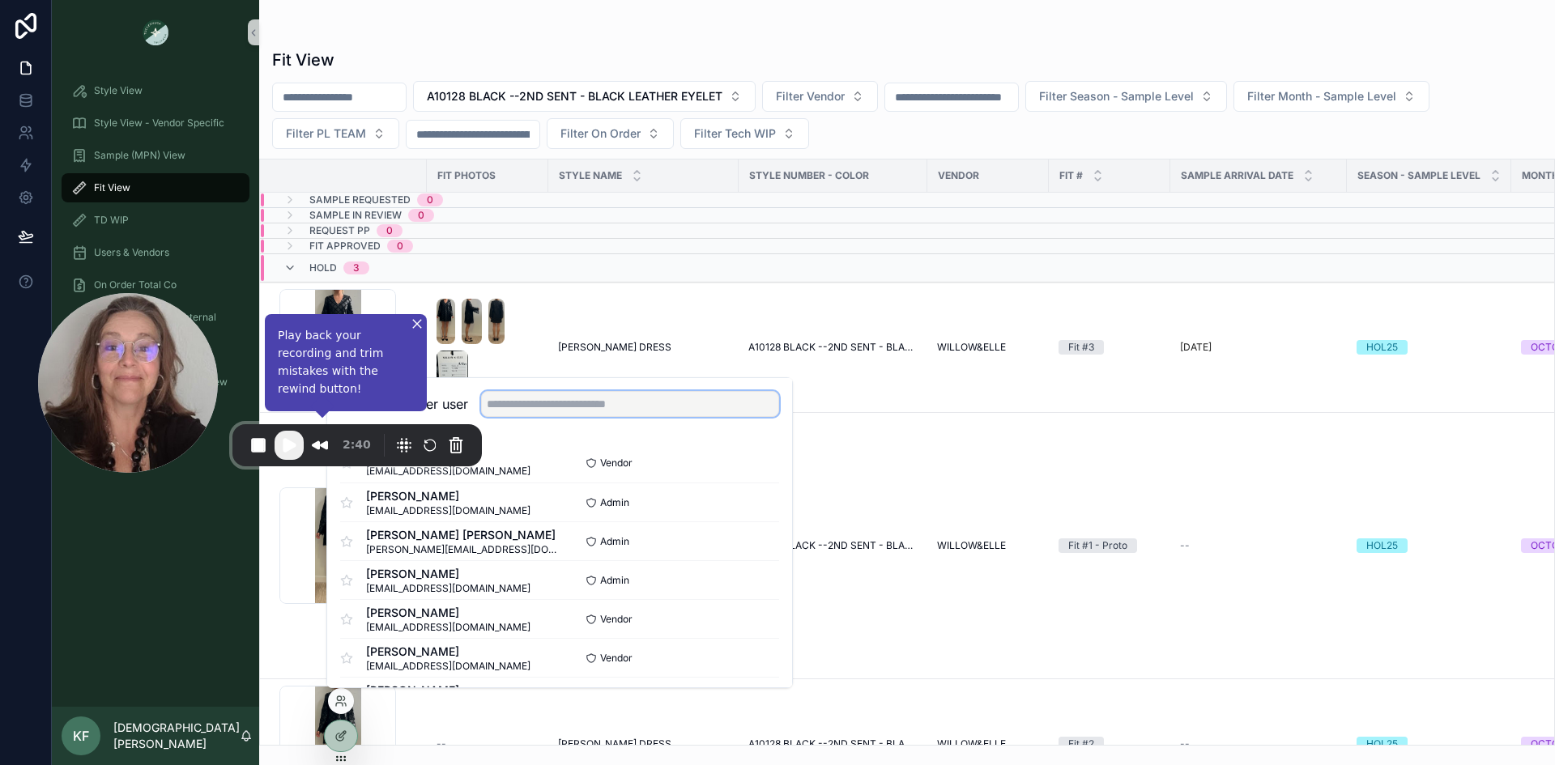
click at [635, 404] on input "text" at bounding box center [630, 404] width 298 height 26
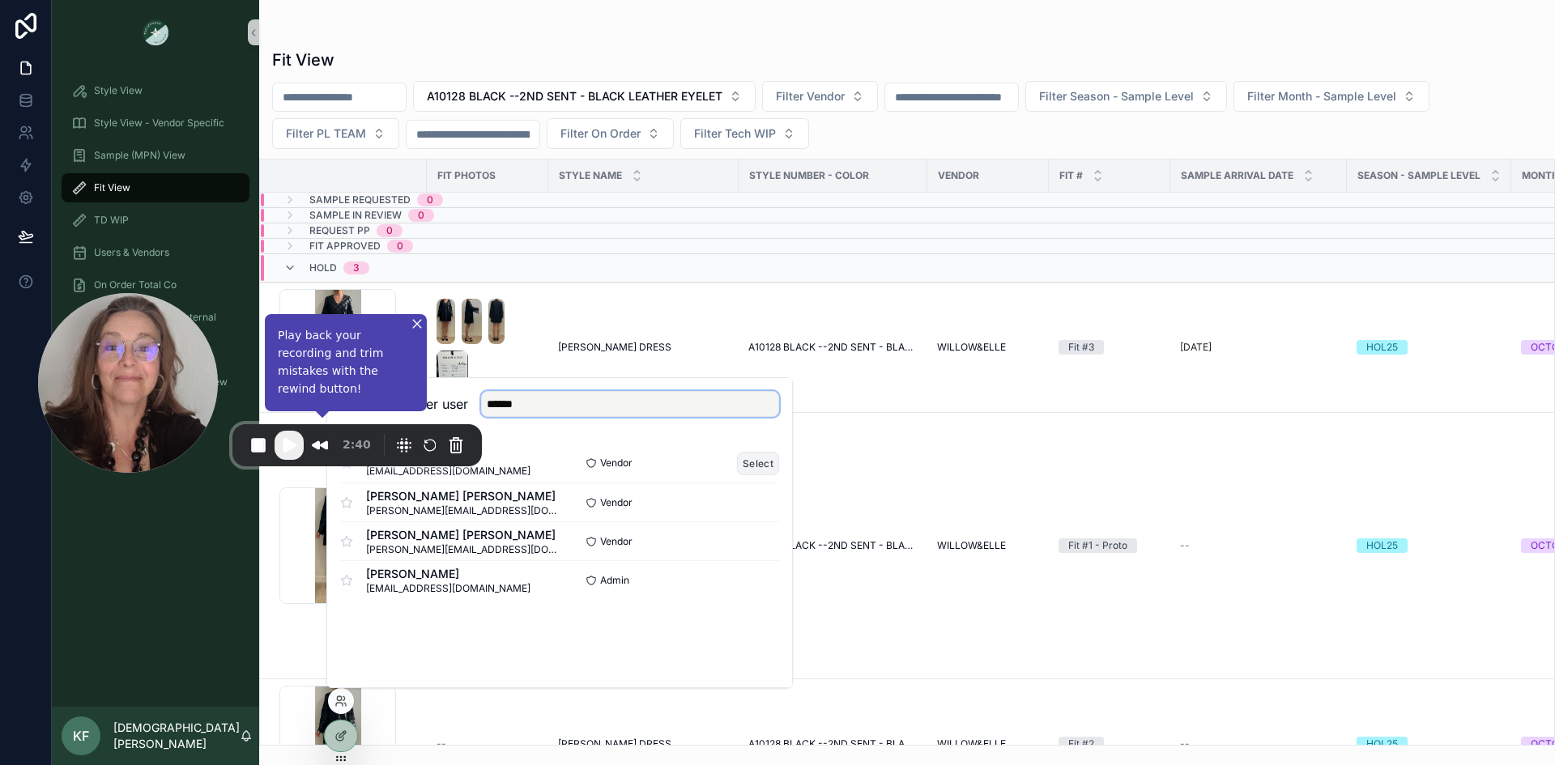
type input "******"
click at [770, 463] on button "Select" at bounding box center [758, 463] width 42 height 23
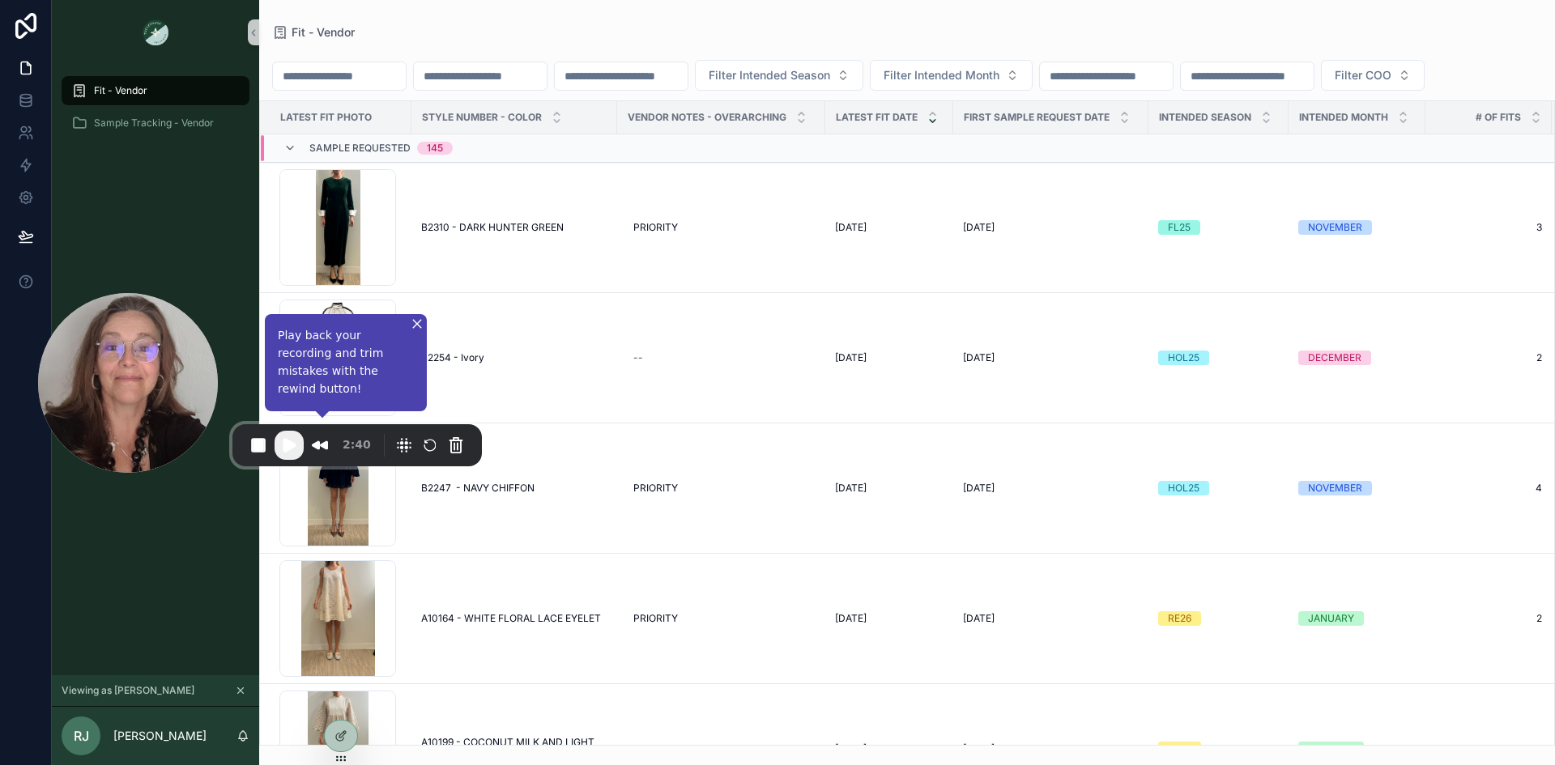
click at [130, 90] on span "Fit - Vendor" at bounding box center [120, 90] width 53 height 13
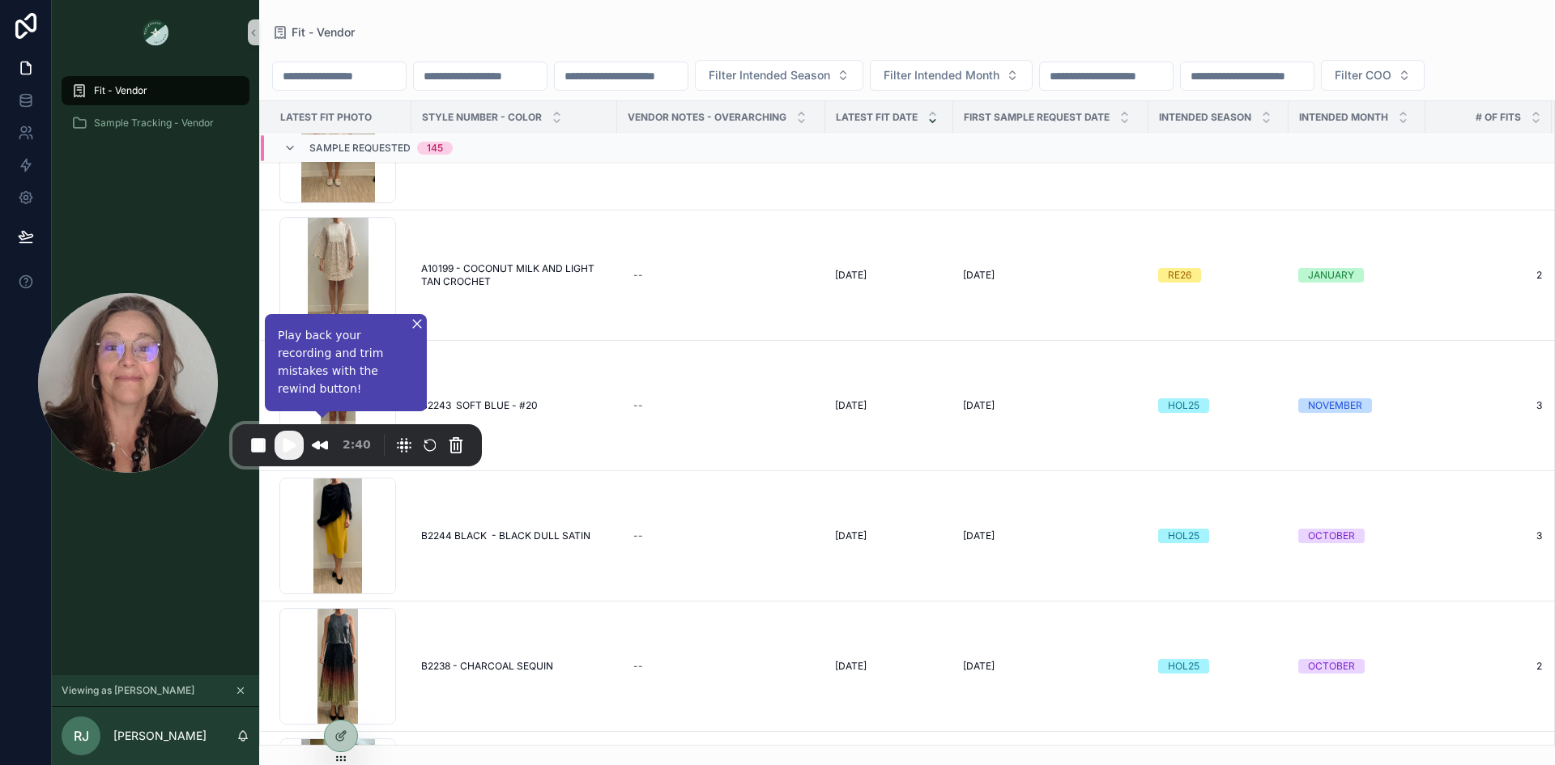
scroll to position [1420, 0]
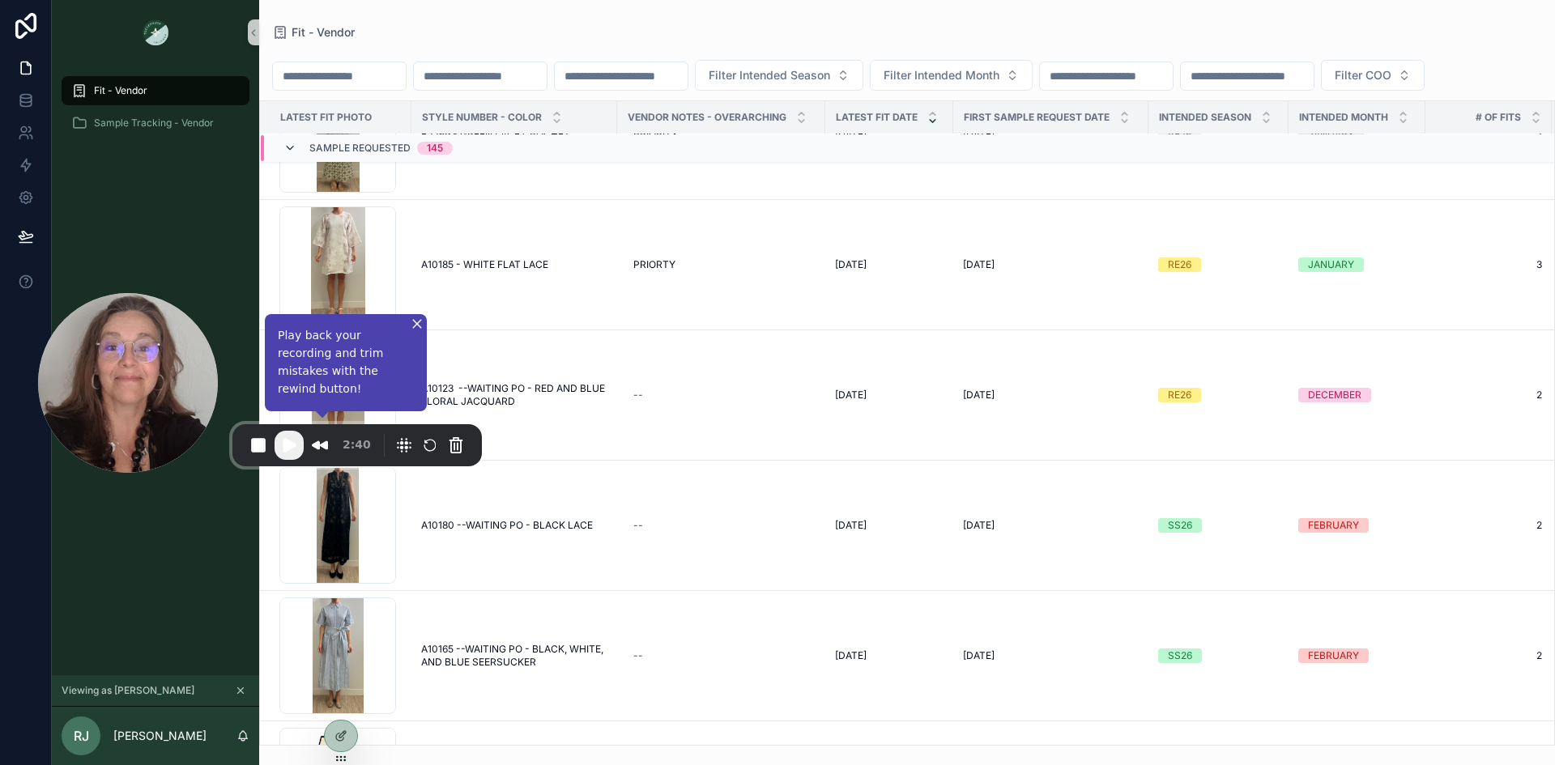
click at [289, 155] on icon "scrollable content" at bounding box center [290, 148] width 13 height 13
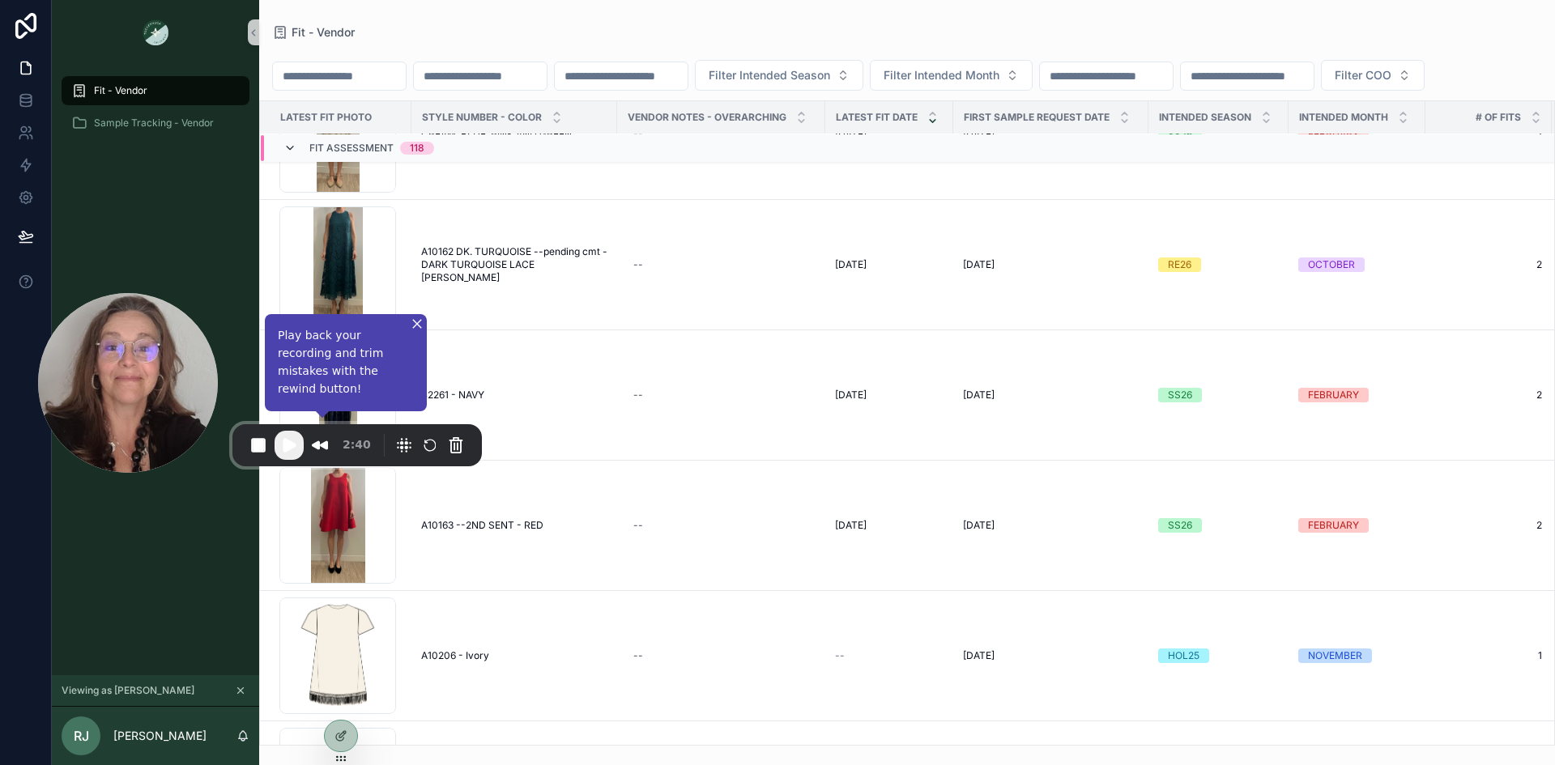
click at [289, 155] on icon "scrollable content" at bounding box center [290, 148] width 13 height 13
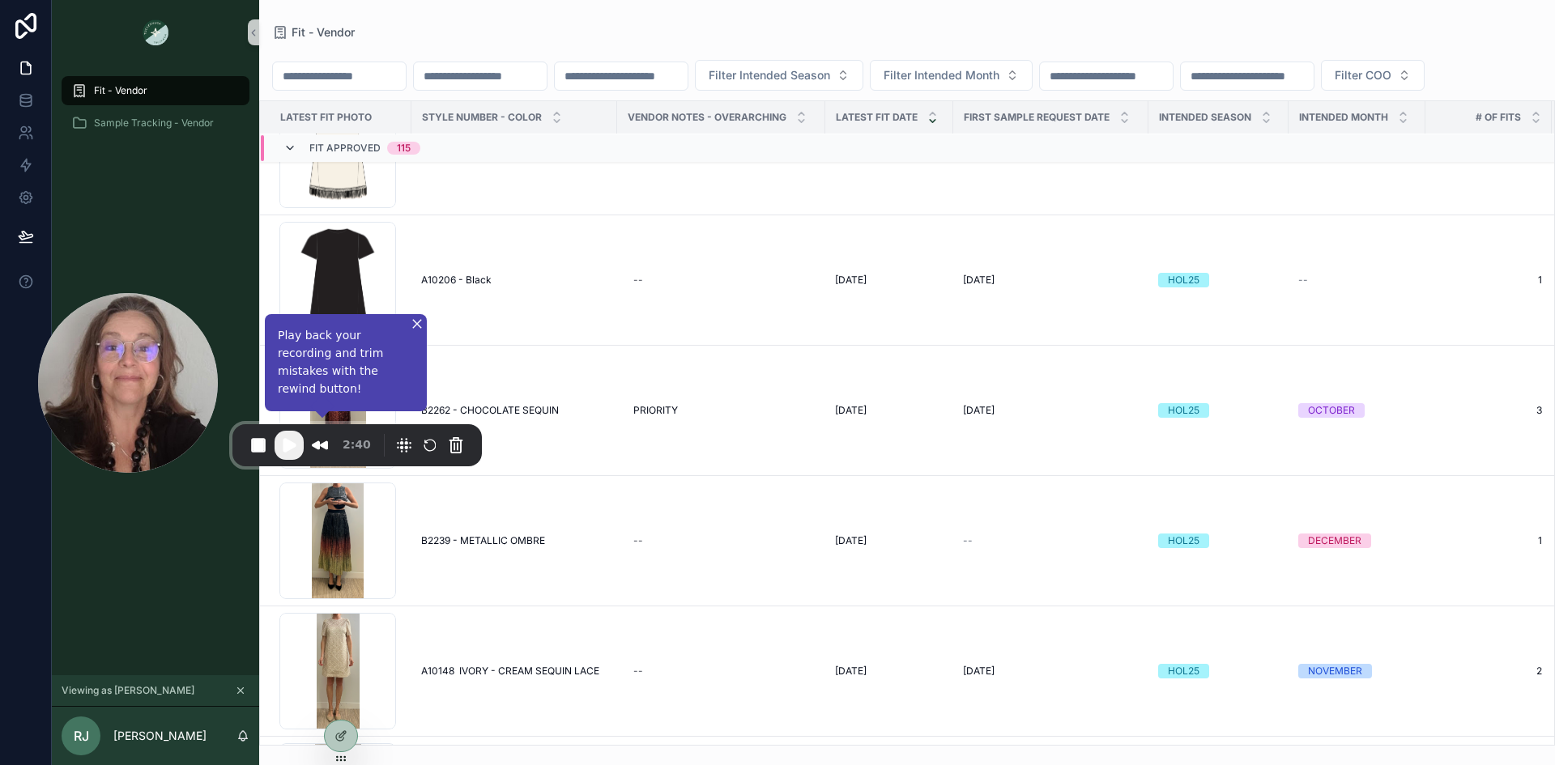
click at [289, 155] on icon "scrollable content" at bounding box center [290, 148] width 13 height 13
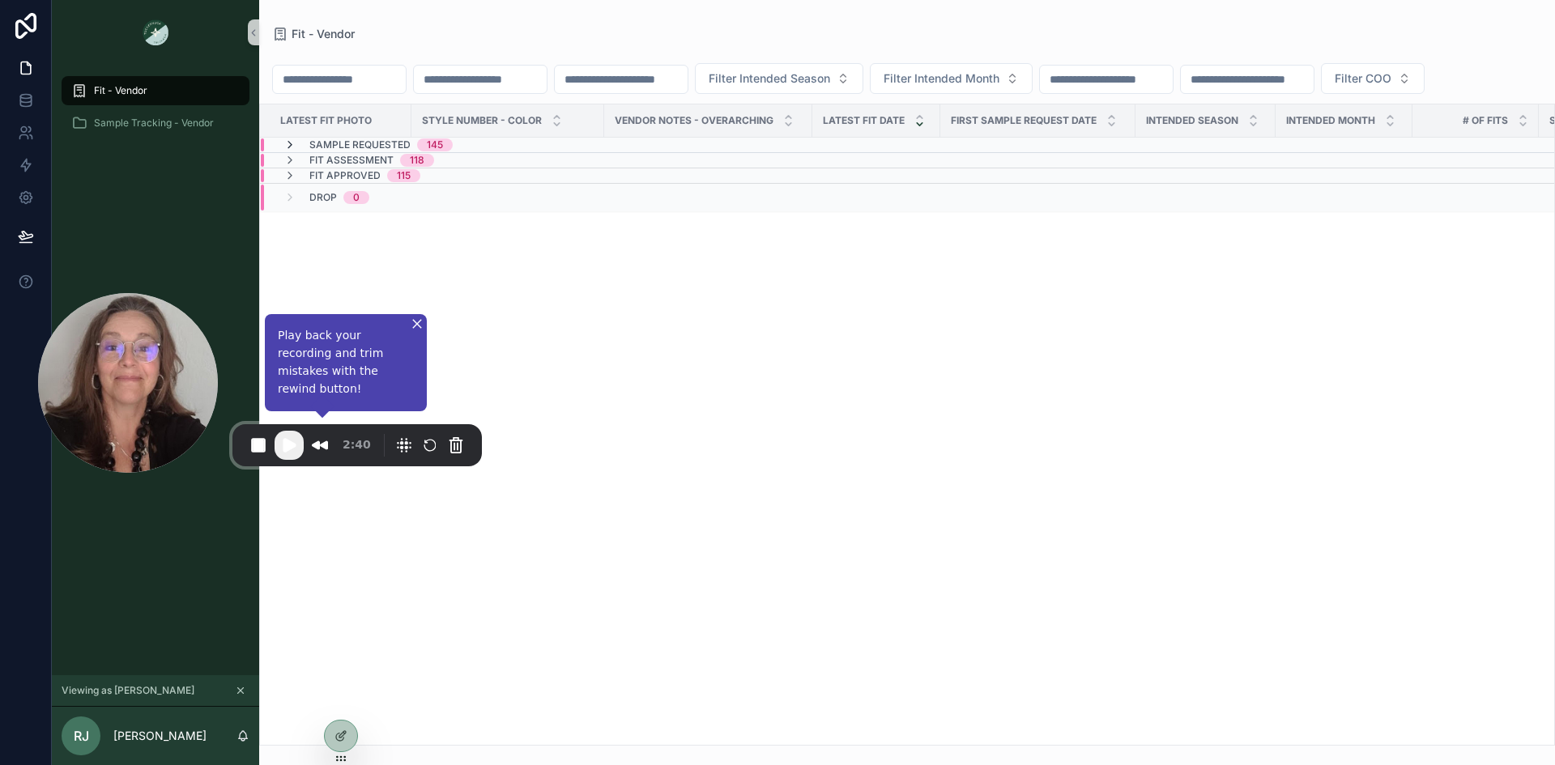
click at [289, 151] on icon "scrollable content" at bounding box center [290, 145] width 13 height 13
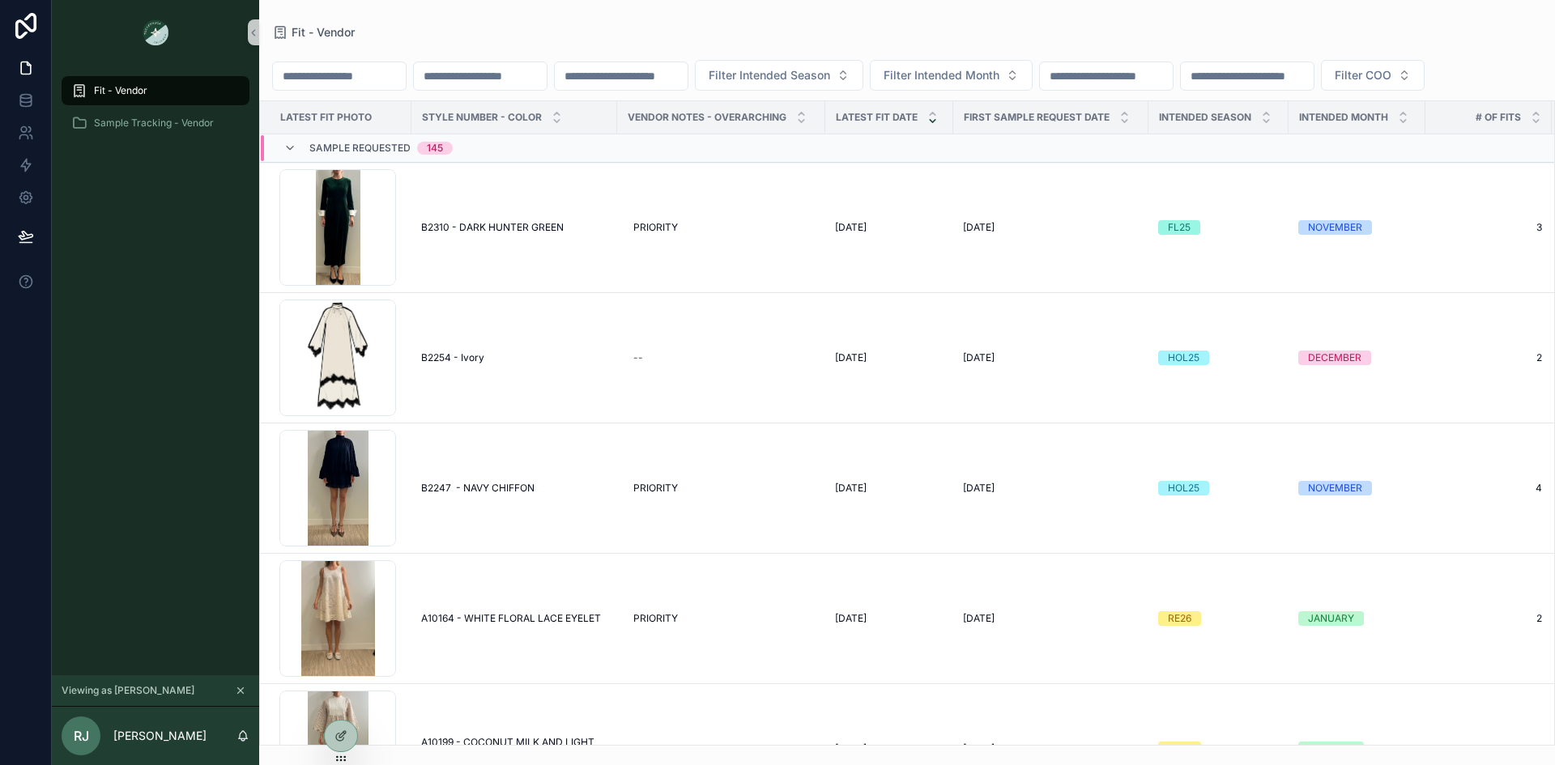
click at [238, 689] on icon "scrollable content" at bounding box center [240, 690] width 11 height 11
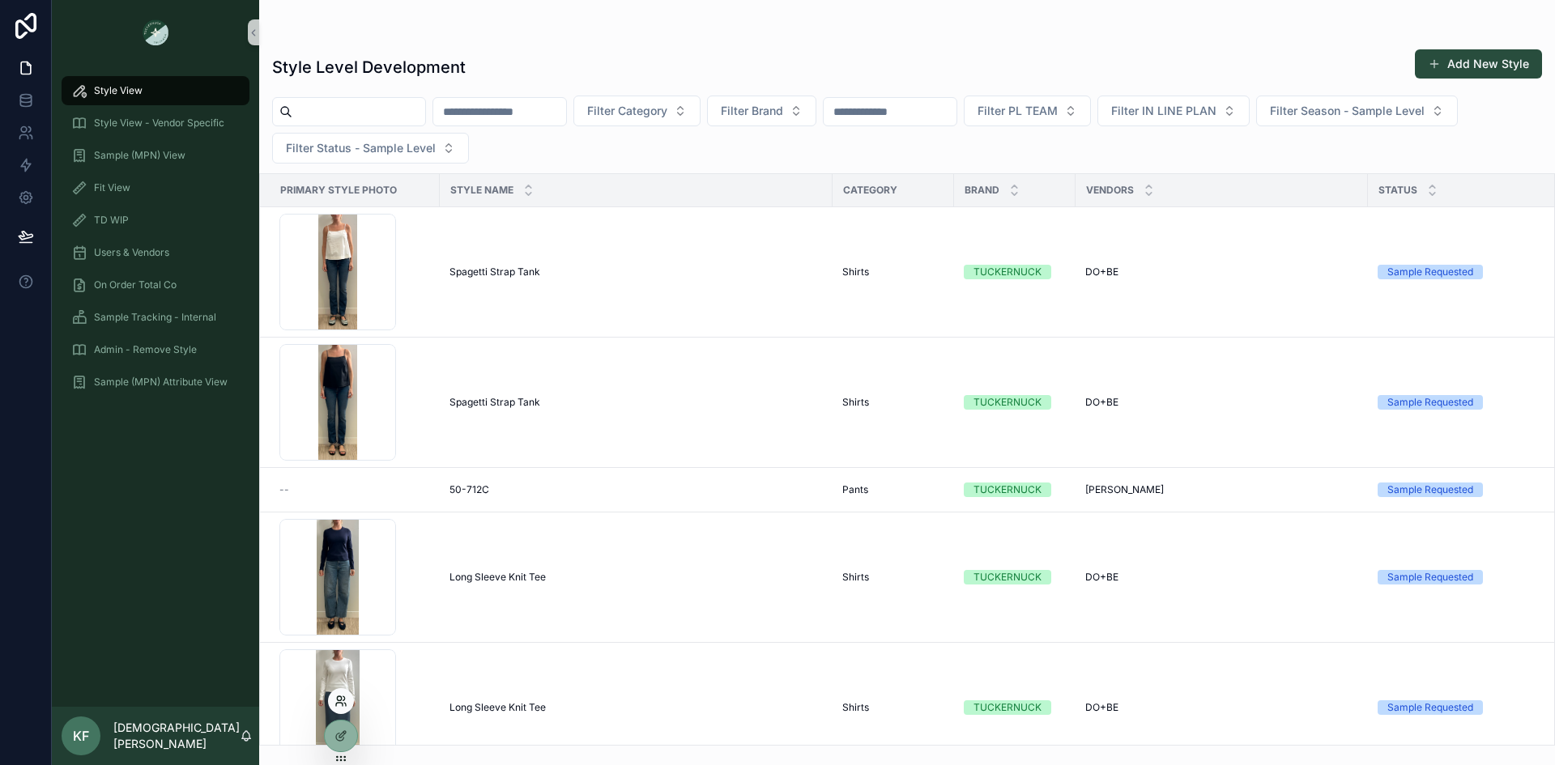
click at [343, 705] on icon at bounding box center [341, 701] width 13 height 13
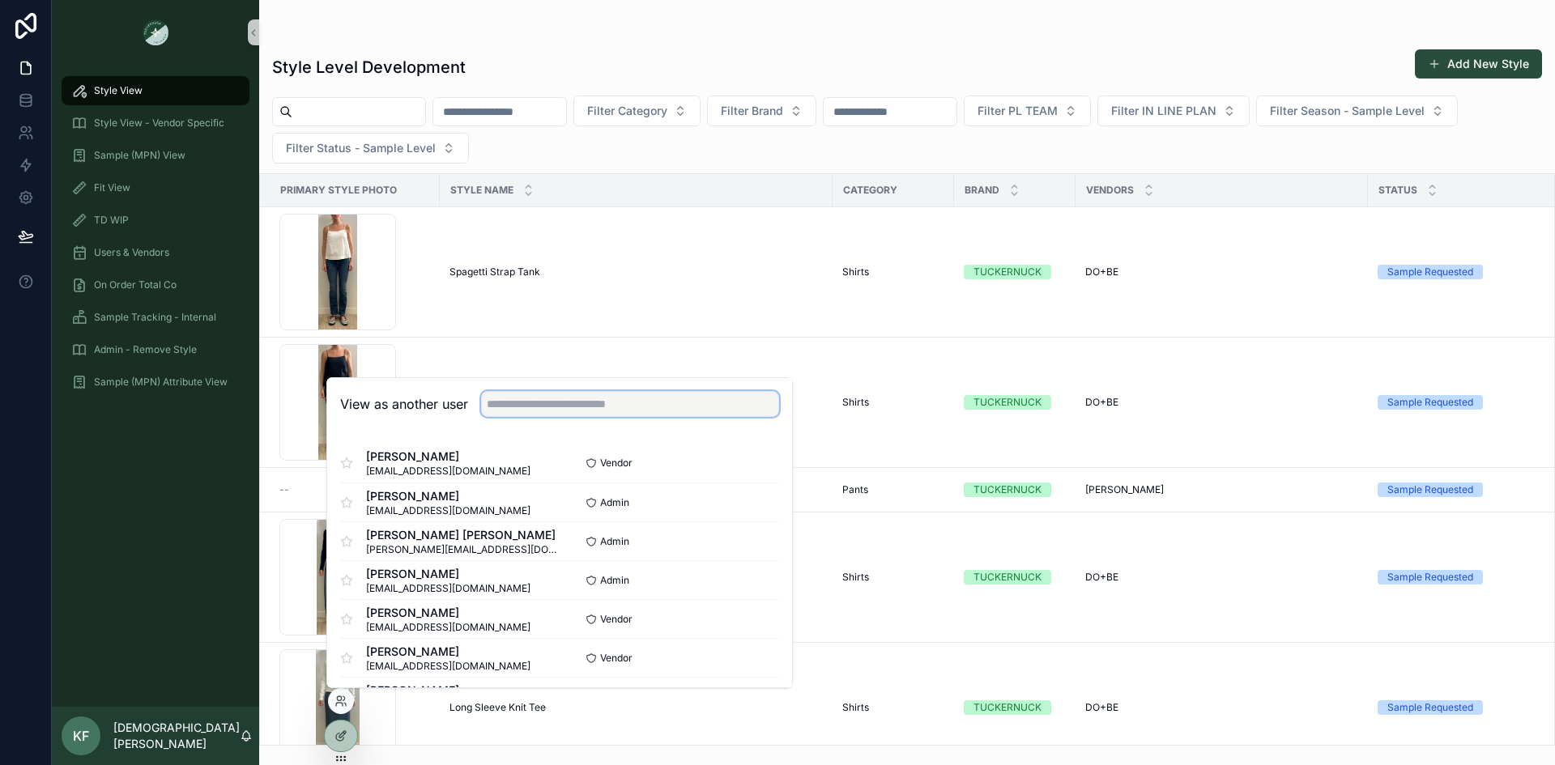
click at [556, 409] on input "text" at bounding box center [630, 404] width 298 height 26
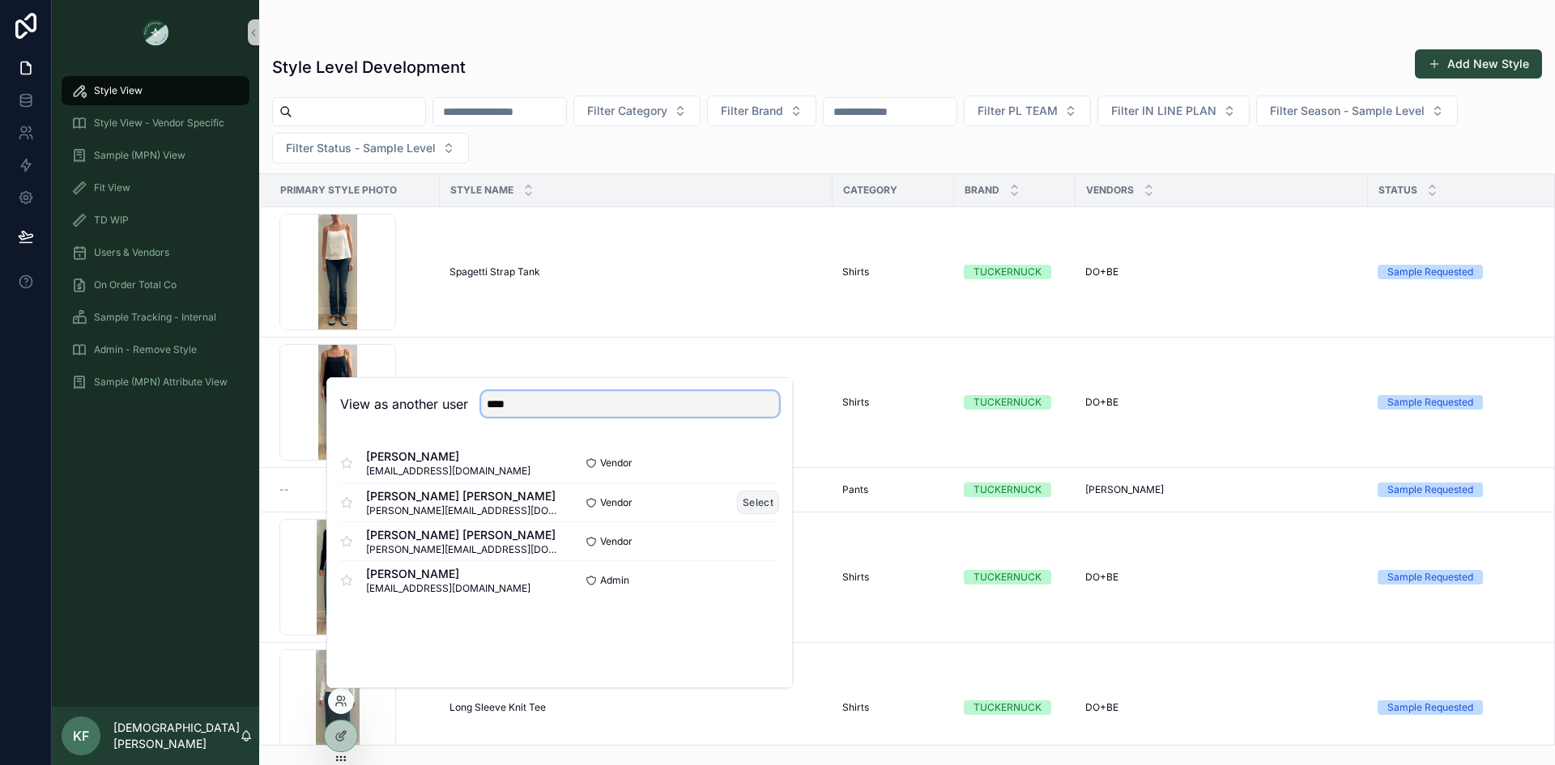
type input "****"
click at [764, 501] on button "Select" at bounding box center [758, 502] width 42 height 23
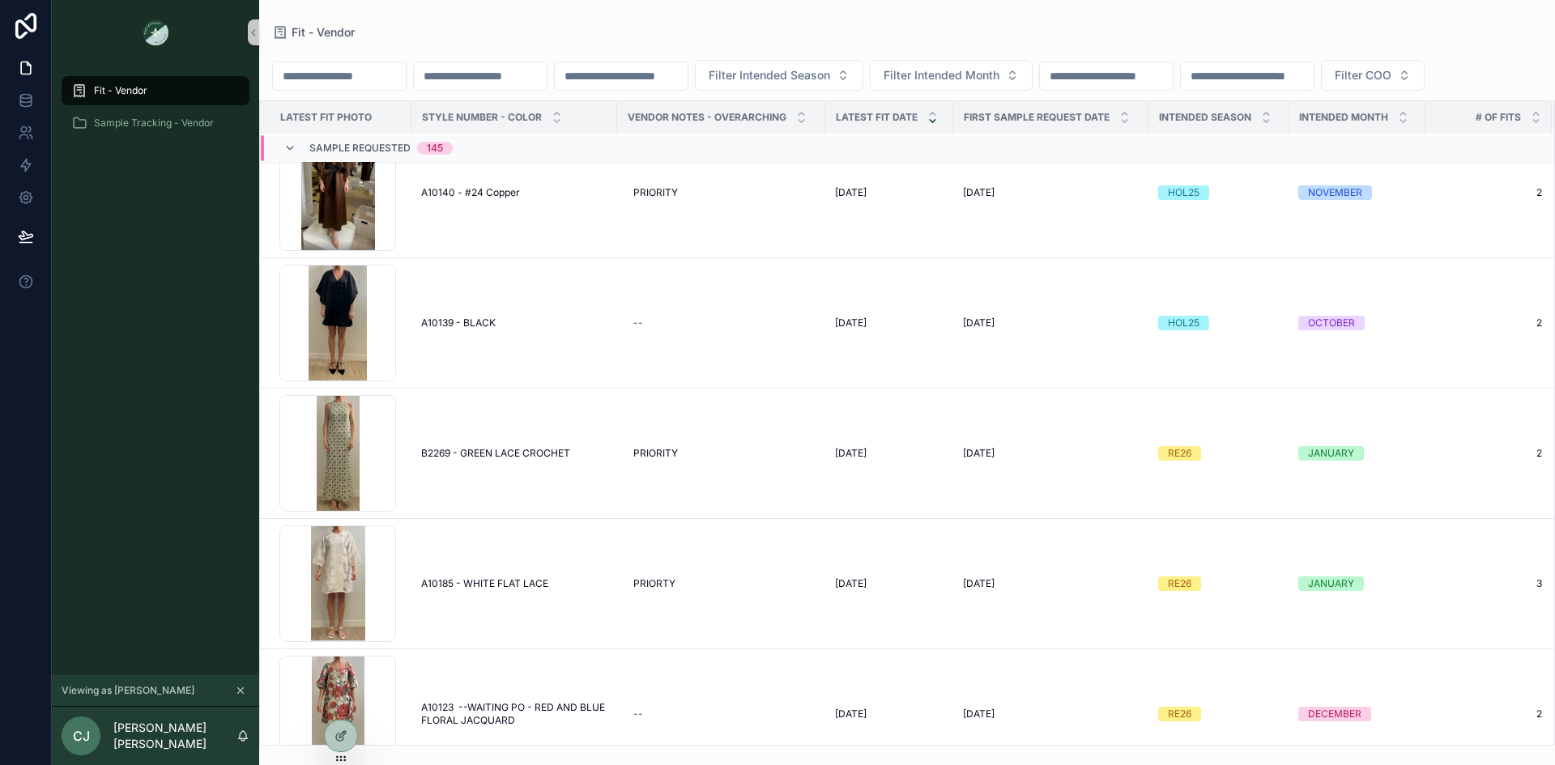
scroll to position [1137, 0]
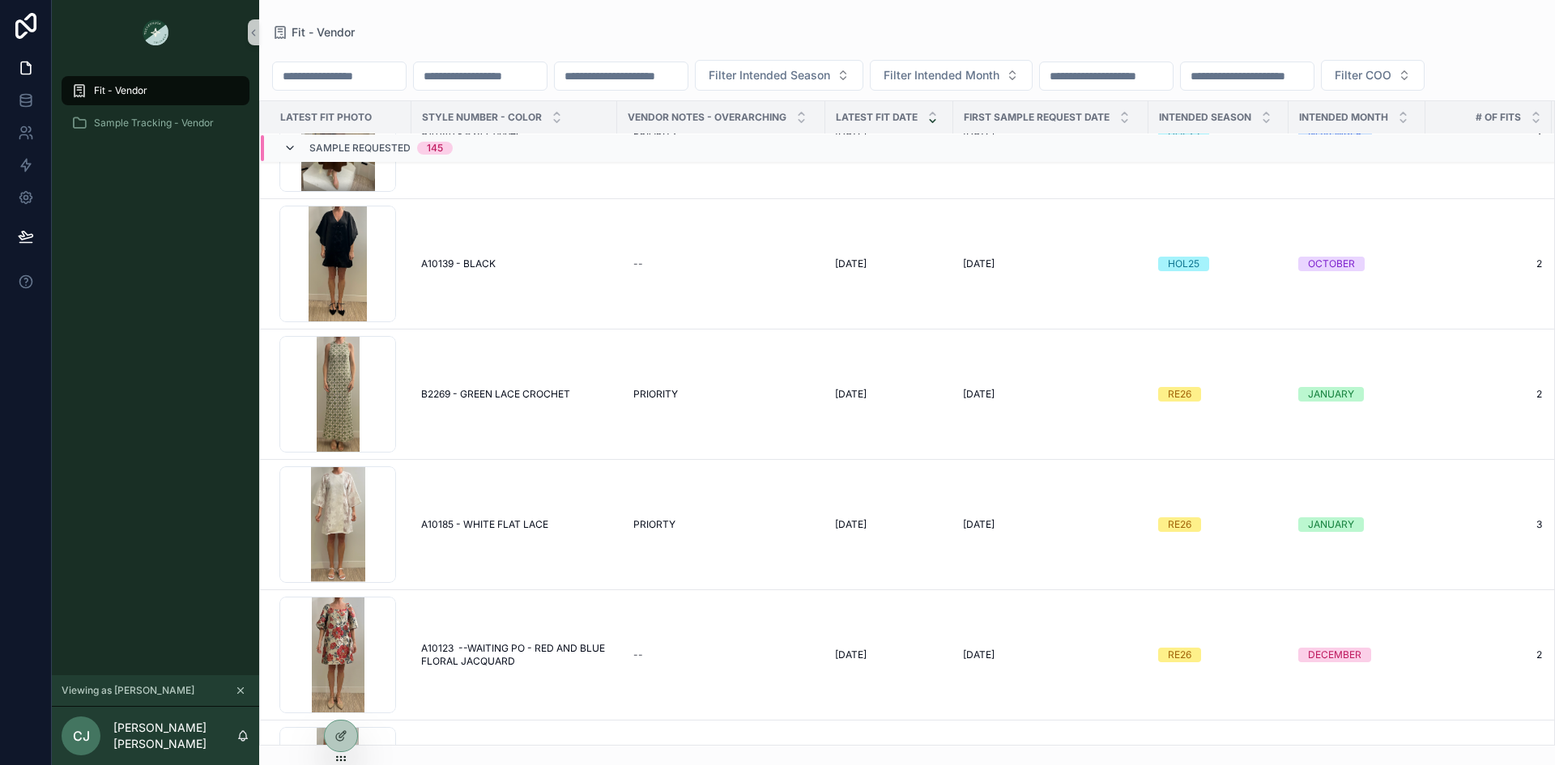
click at [289, 155] on icon "scrollable content" at bounding box center [290, 148] width 13 height 13
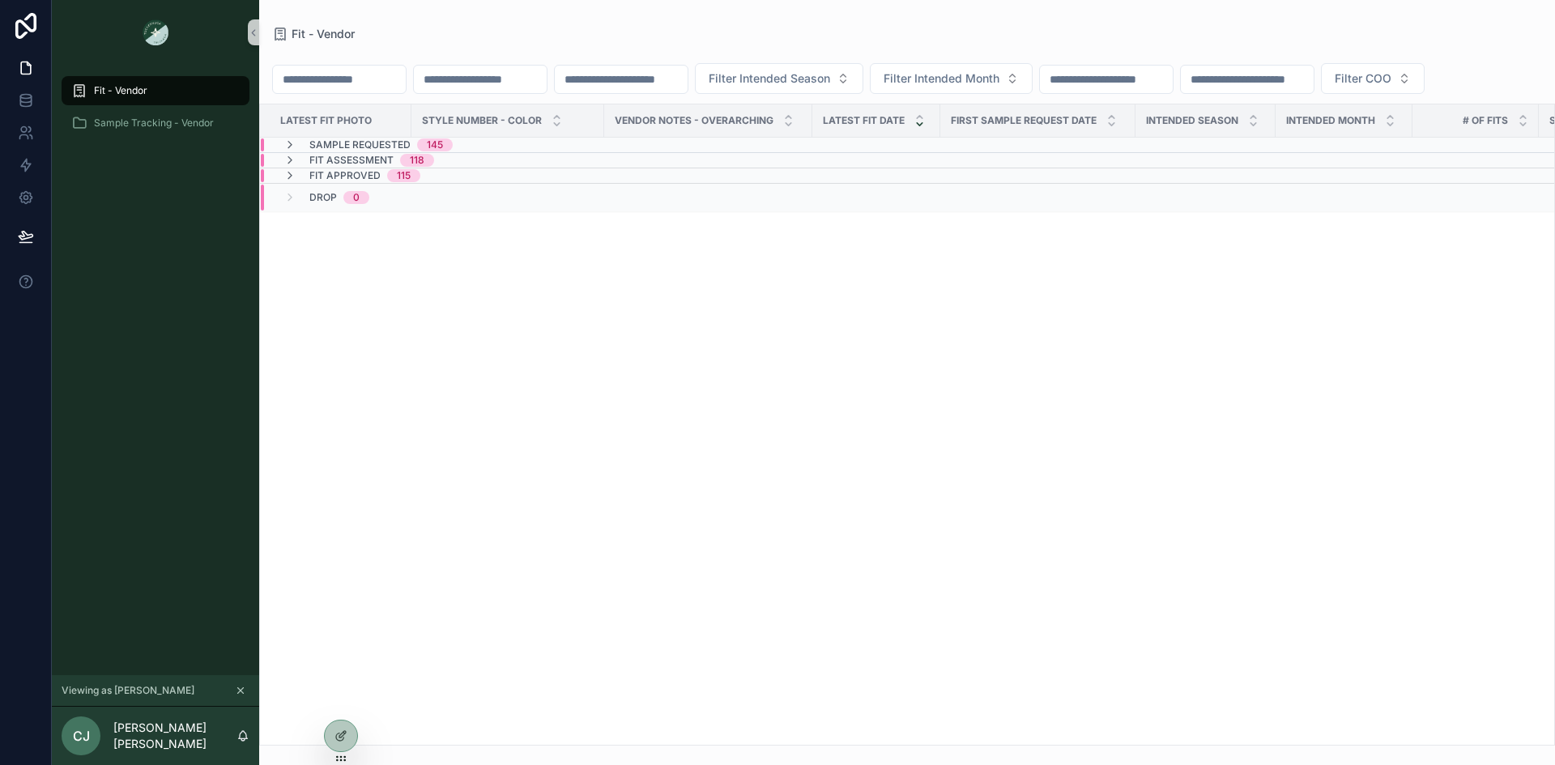
scroll to position [0, 0]
click at [241, 690] on icon "scrollable content" at bounding box center [241, 692] width 6 height 6
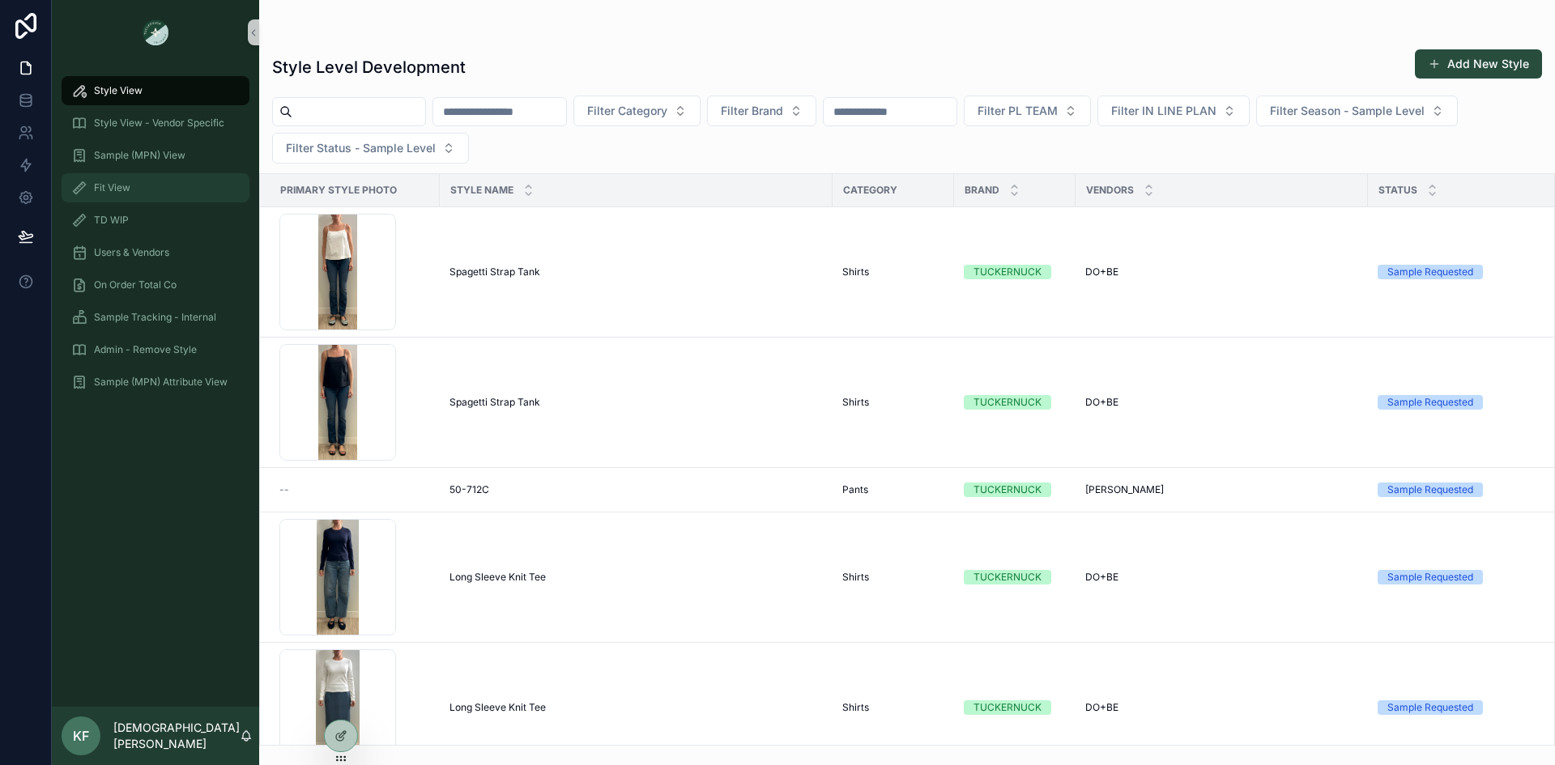
click at [121, 189] on span "Fit View" at bounding box center [112, 187] width 36 height 13
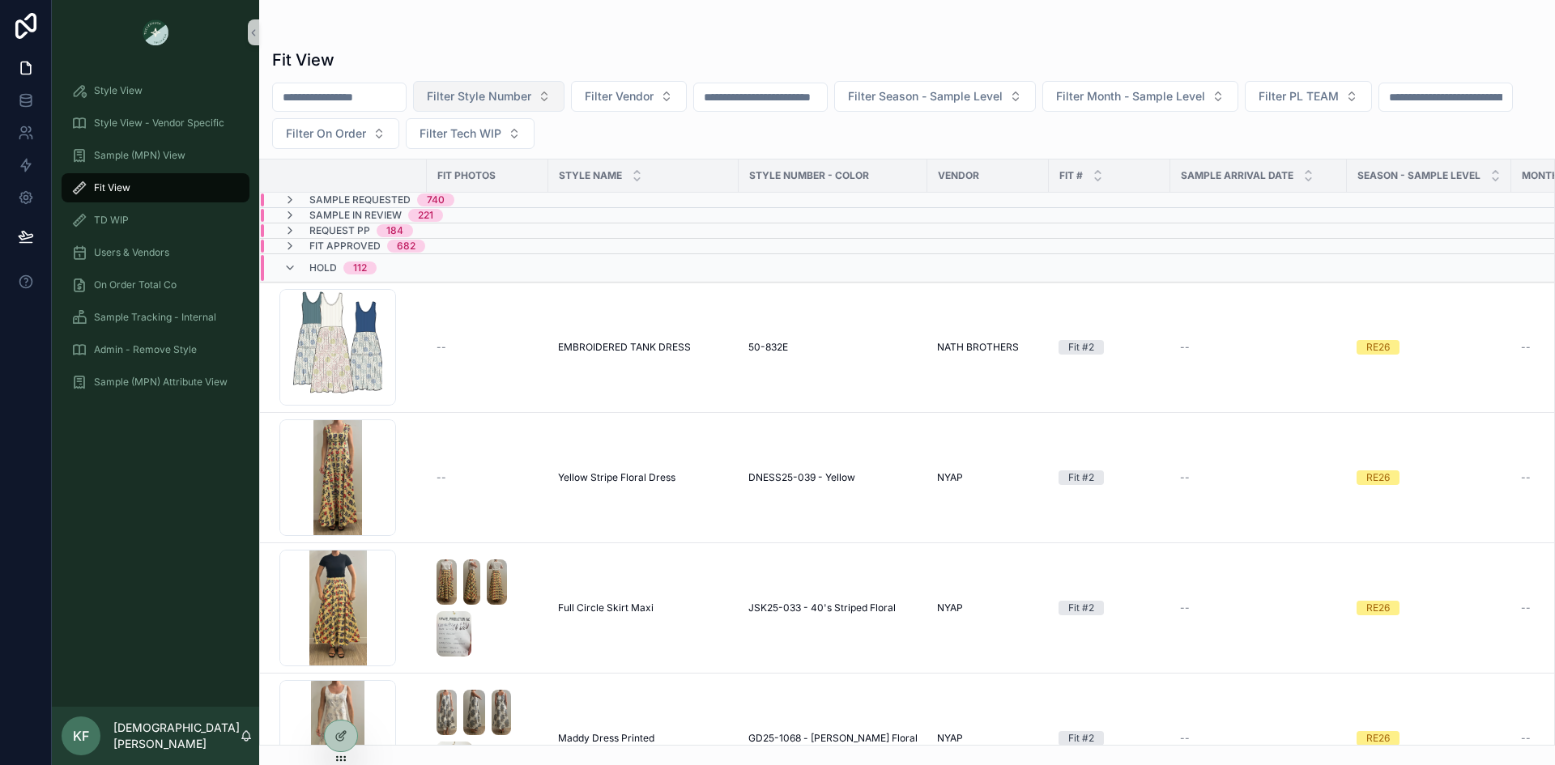
click at [476, 93] on span "Filter Style Number" at bounding box center [479, 96] width 104 height 16
type input "******"
click at [481, 164] on span "A10128 BLACK --2ND SENT - BLACK LEATHER EYELET" at bounding box center [520, 162] width 162 height 16
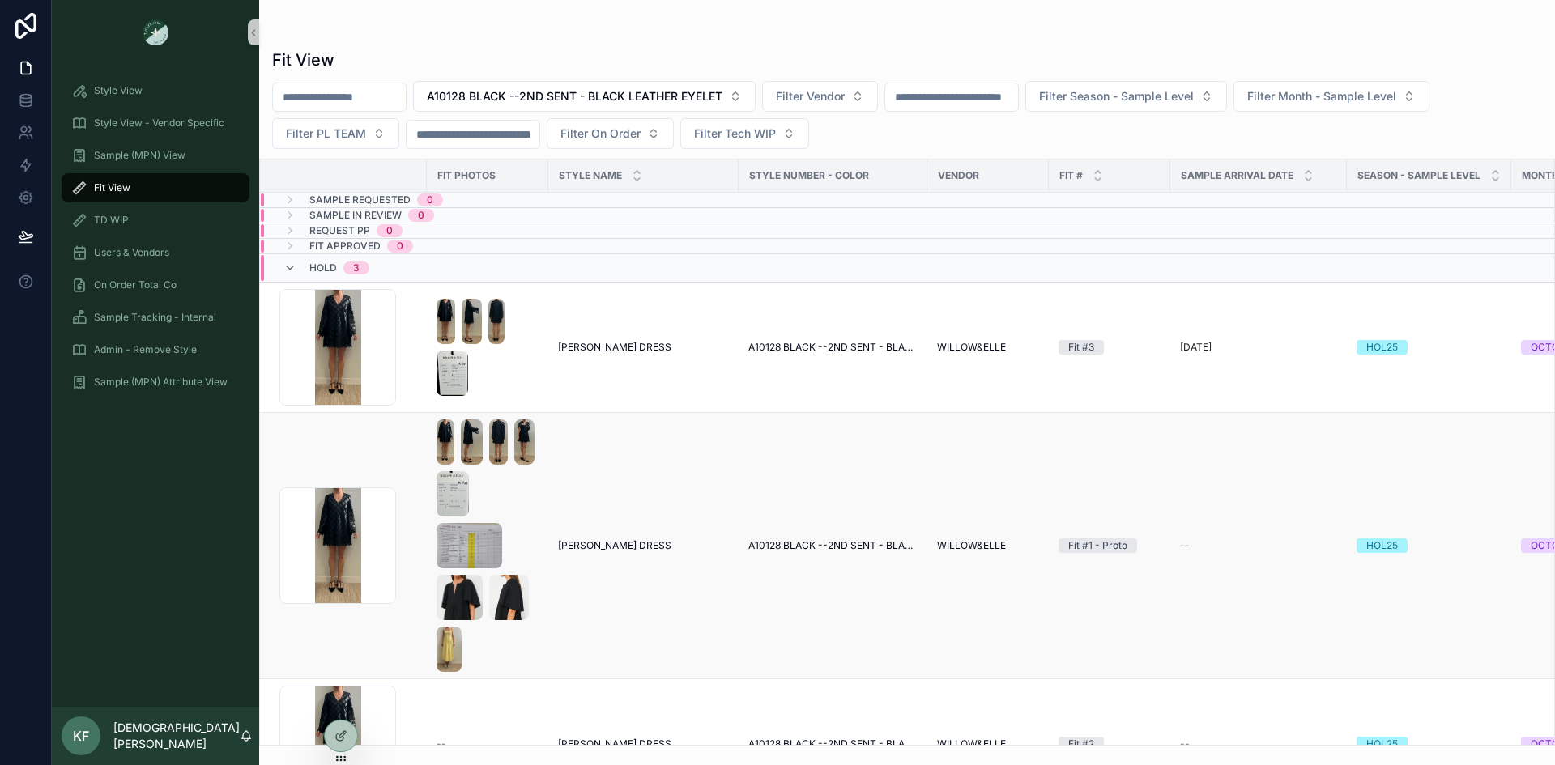
click at [522, 484] on div "scrollable content" at bounding box center [488, 546] width 102 height 253
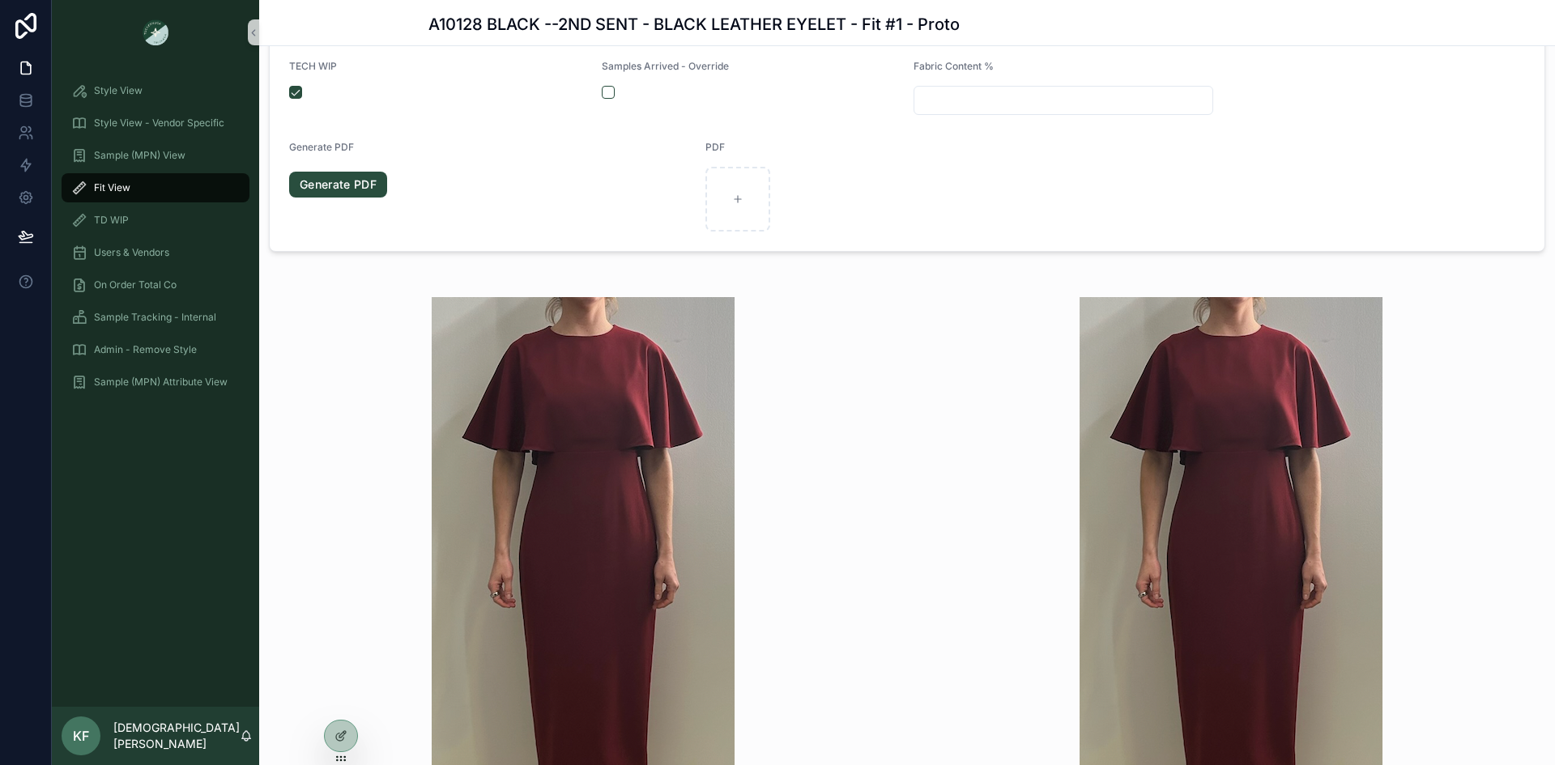
scroll to position [1119, 0]
click at [136, 185] on div "Fit View" at bounding box center [155, 188] width 168 height 26
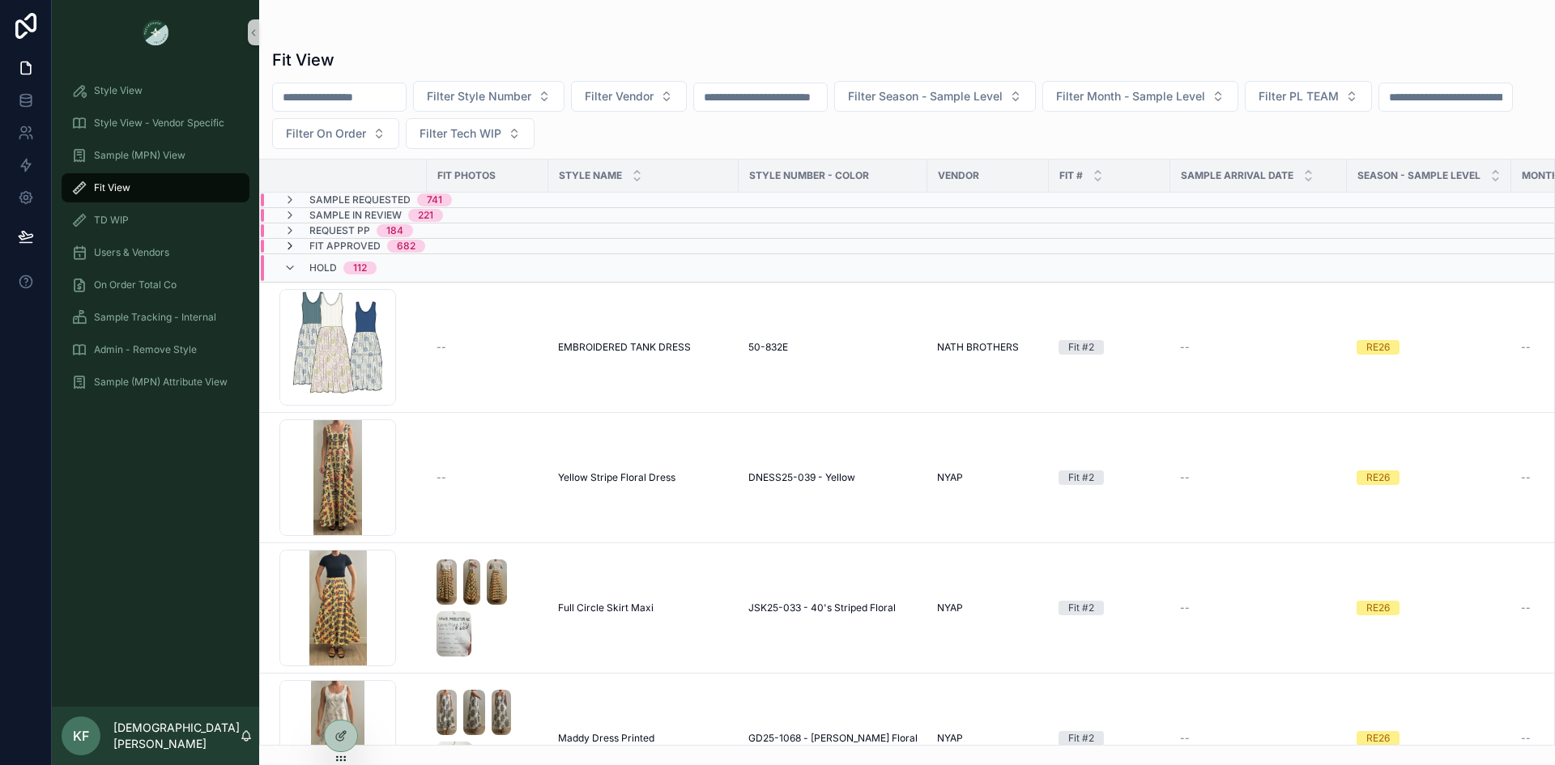
click at [288, 242] on icon "scrollable content" at bounding box center [290, 246] width 13 height 13
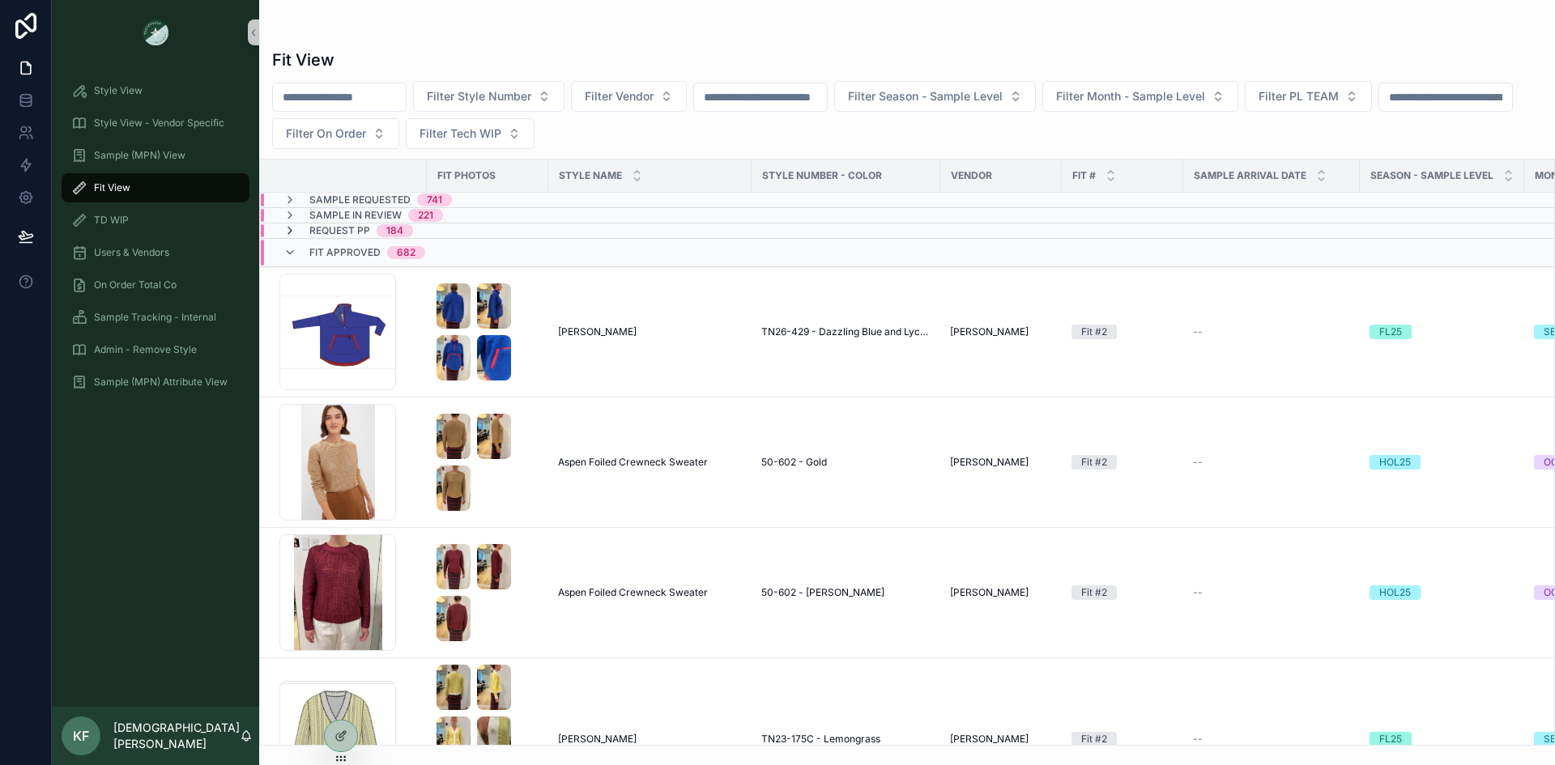
click at [291, 228] on icon "scrollable content" at bounding box center [290, 230] width 13 height 13
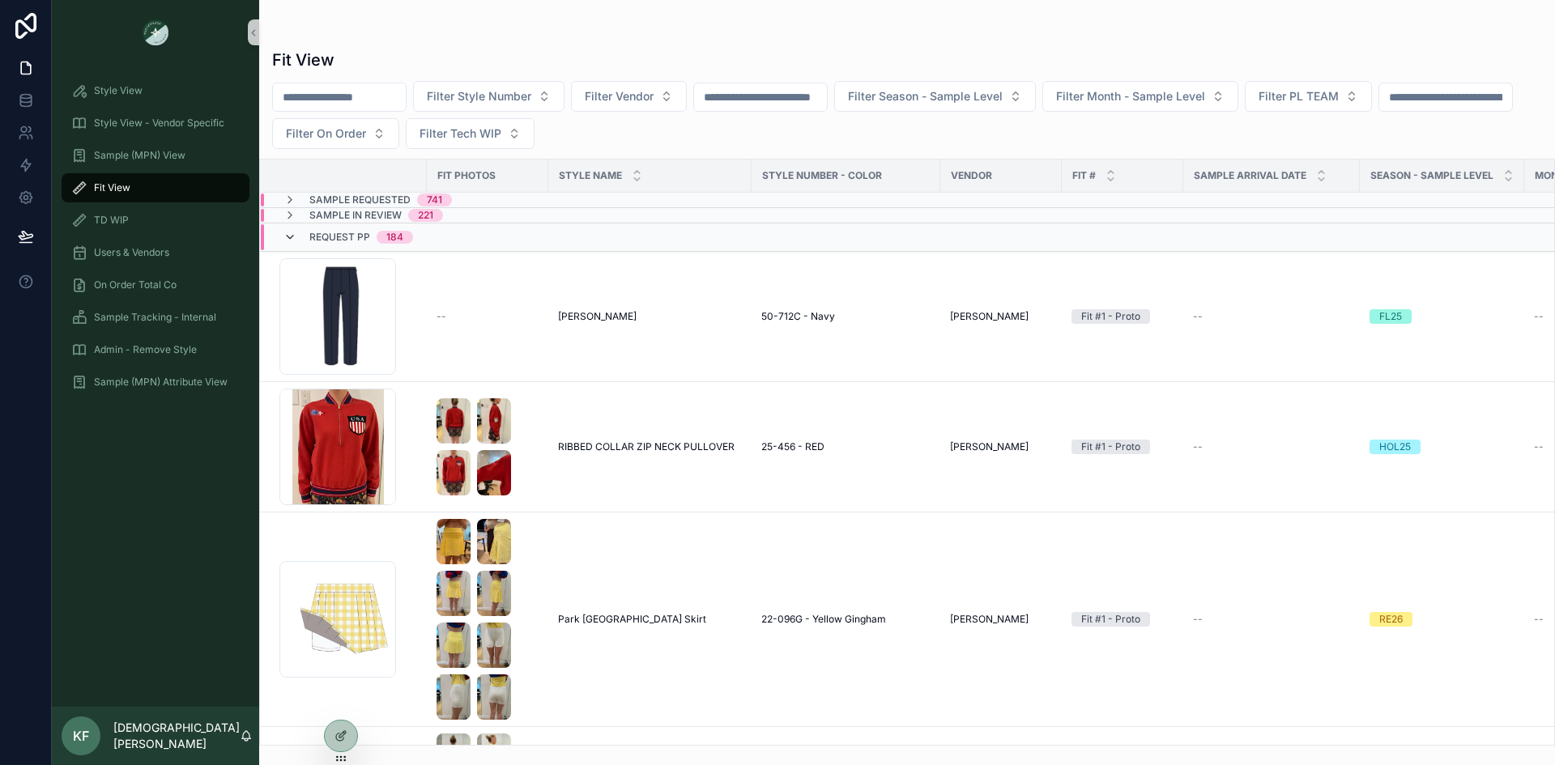
click at [290, 237] on icon "scrollable content" at bounding box center [290, 237] width 13 height 13
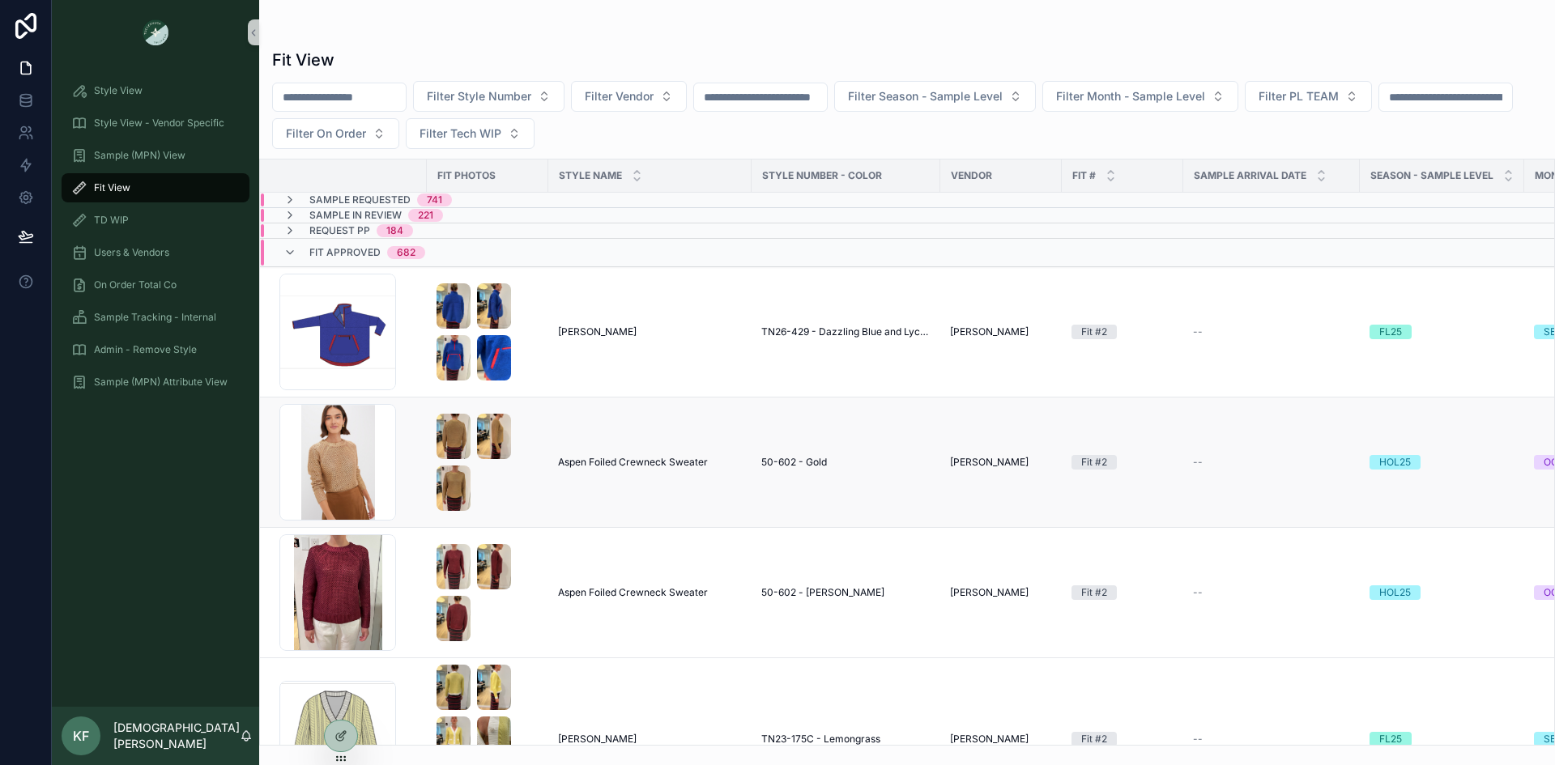
click at [642, 466] on span "Aspen Foiled Crewneck Sweater" at bounding box center [633, 462] width 150 height 13
click at [531, 98] on span "Filter Style Number" at bounding box center [479, 96] width 104 height 16
type input "******"
click at [507, 168] on span "A10138 - GREEN AND RED ROSE METALLIC JACQUARD" at bounding box center [520, 162] width 162 height 16
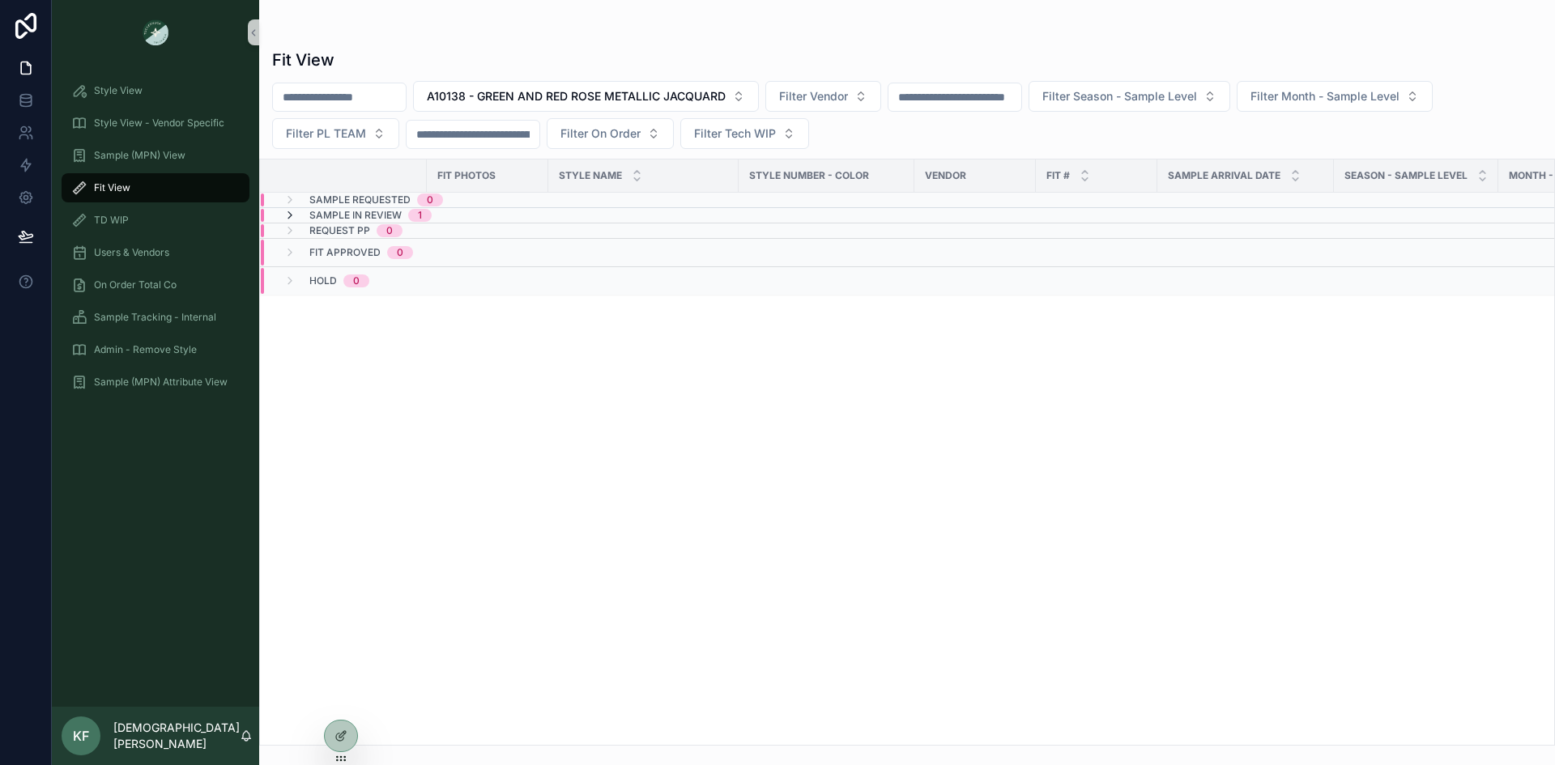
click at [295, 215] on icon "scrollable content" at bounding box center [290, 215] width 13 height 13
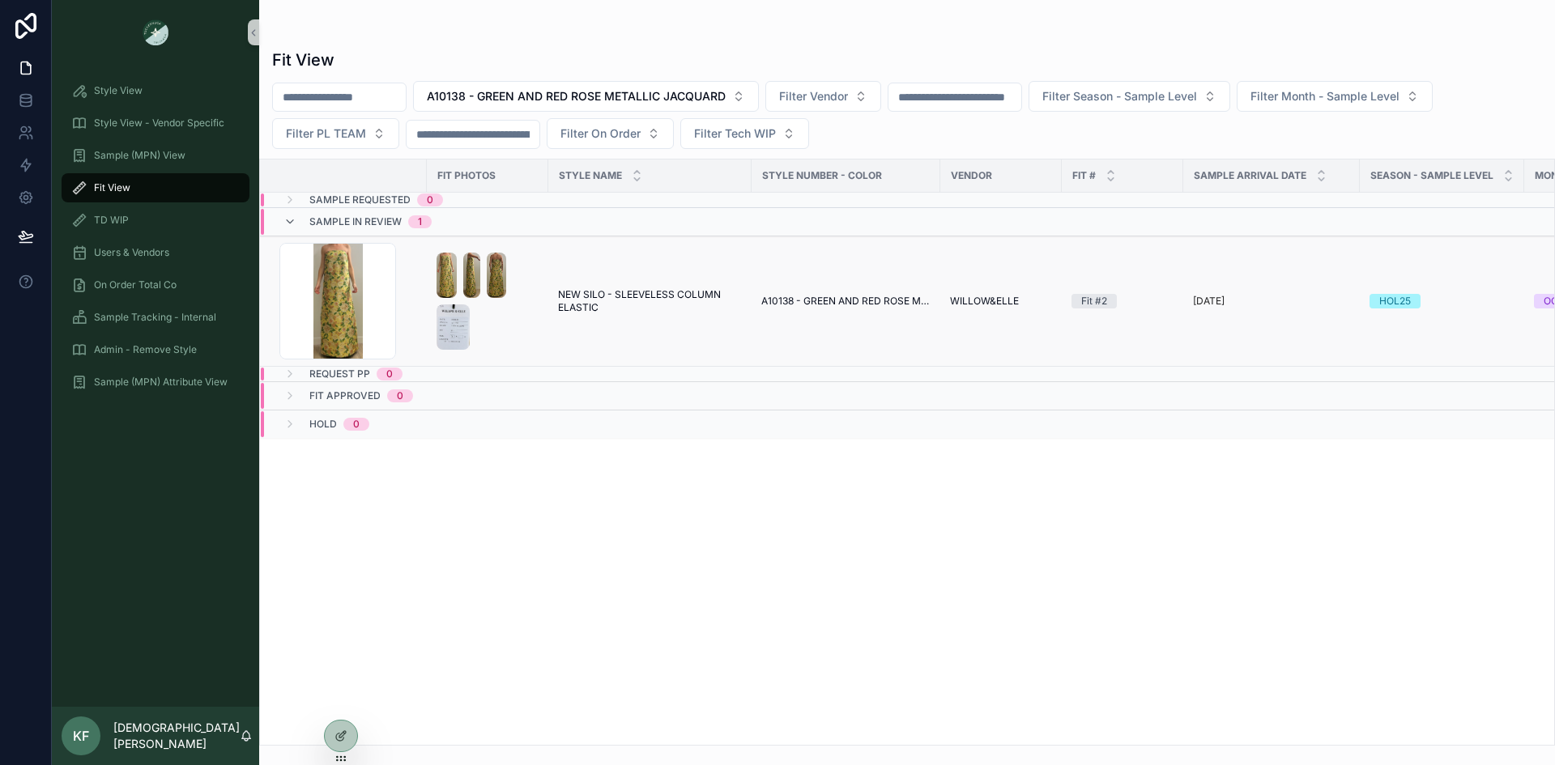
click at [592, 295] on span "NEW SILO - SLEEVELESS COLUMN ELASTIC" at bounding box center [650, 301] width 184 height 26
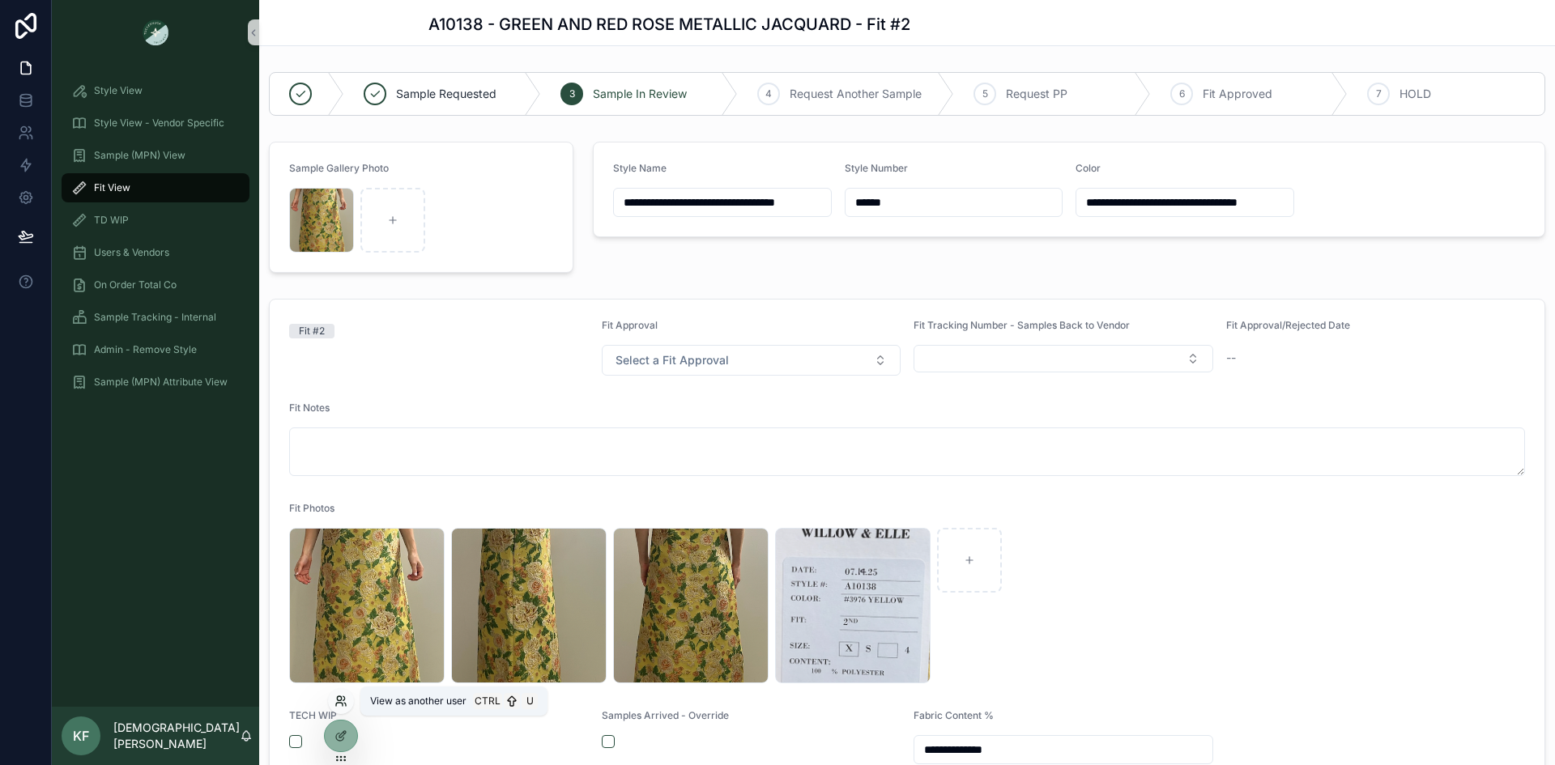
click at [340, 704] on icon at bounding box center [341, 701] width 13 height 13
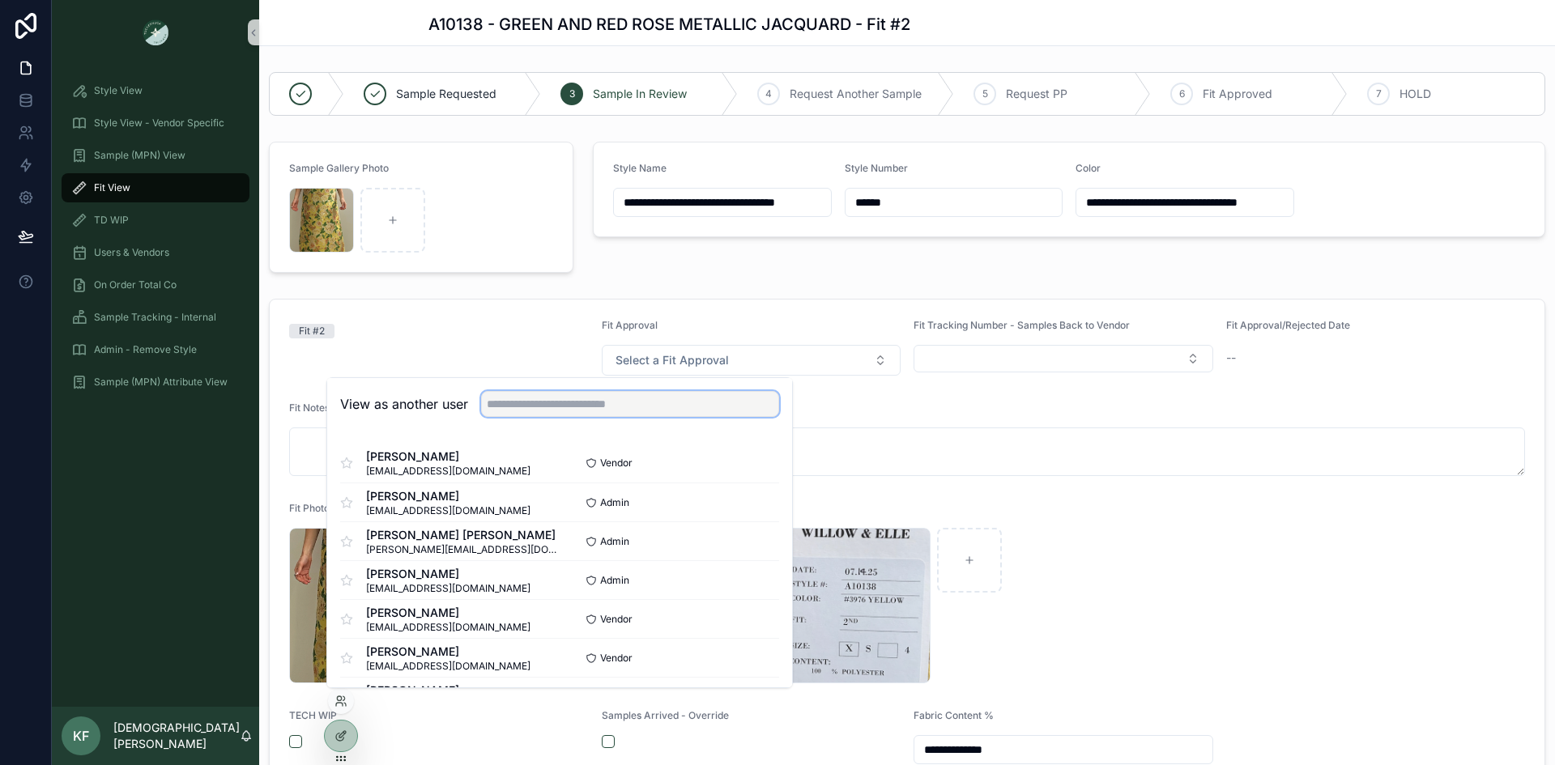
click at [524, 409] on input "text" at bounding box center [630, 404] width 298 height 26
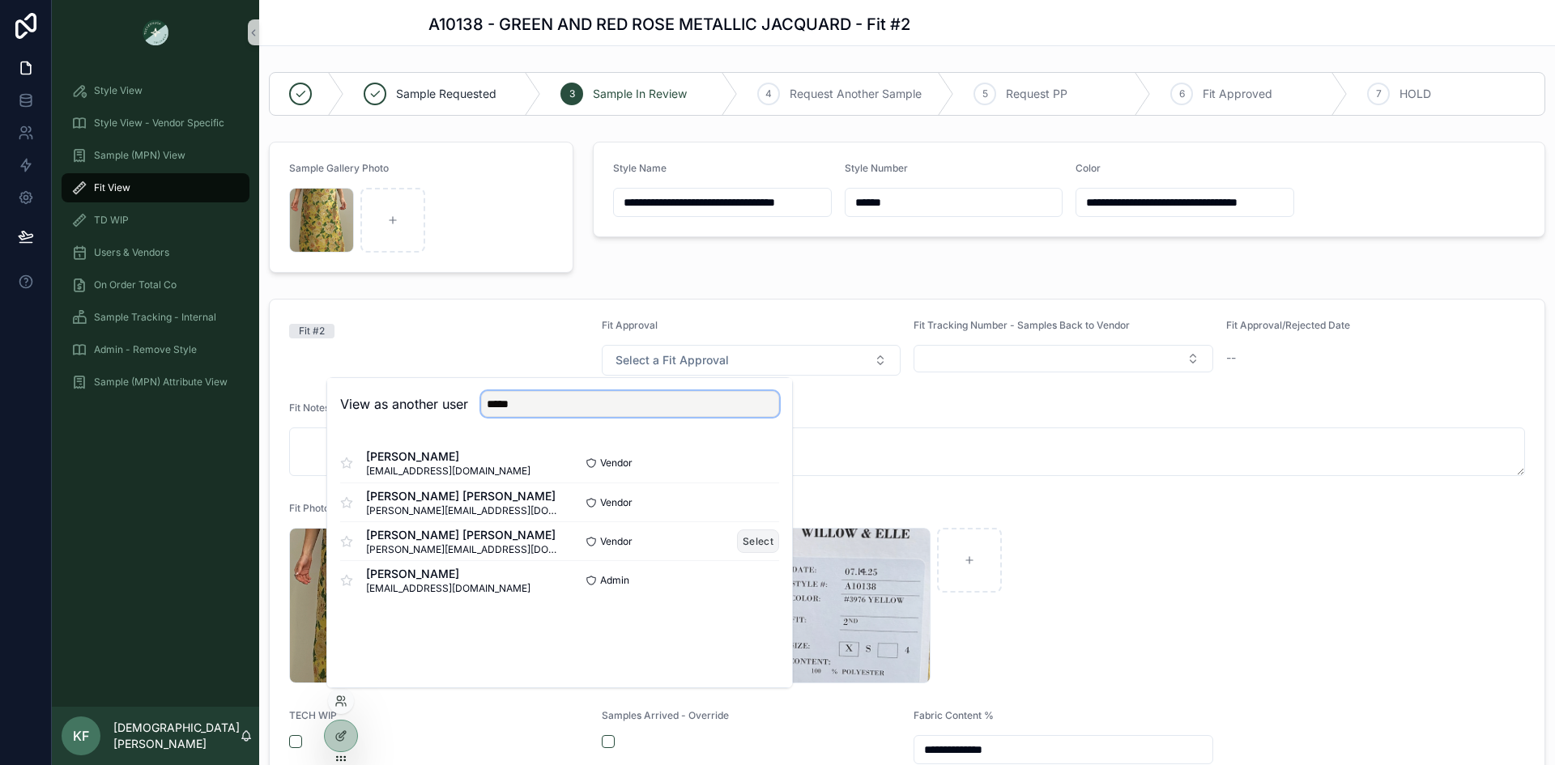
type input "*****"
click at [747, 539] on button "Select" at bounding box center [758, 541] width 42 height 23
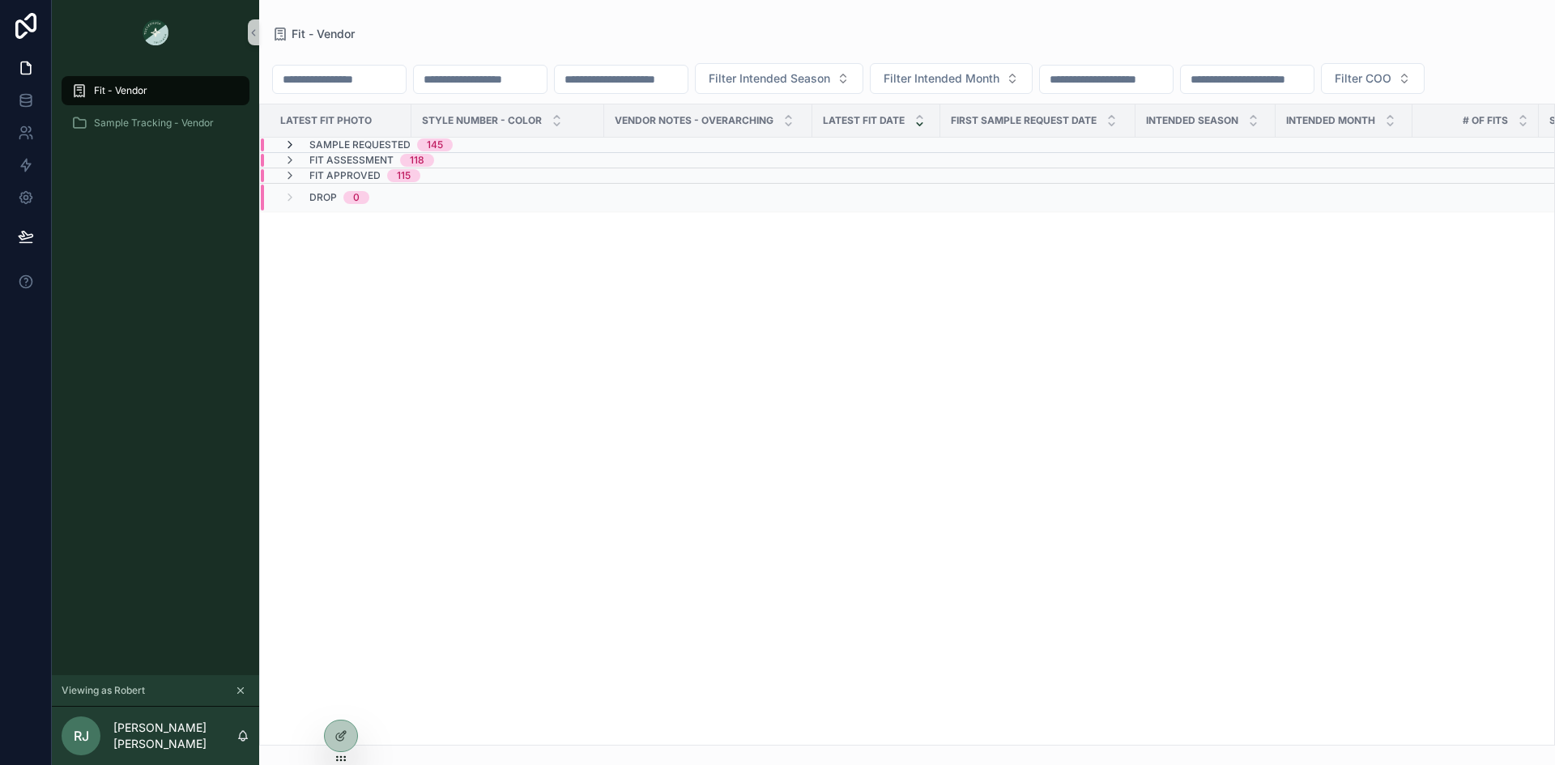
click at [290, 151] on icon "scrollable content" at bounding box center [290, 145] width 13 height 13
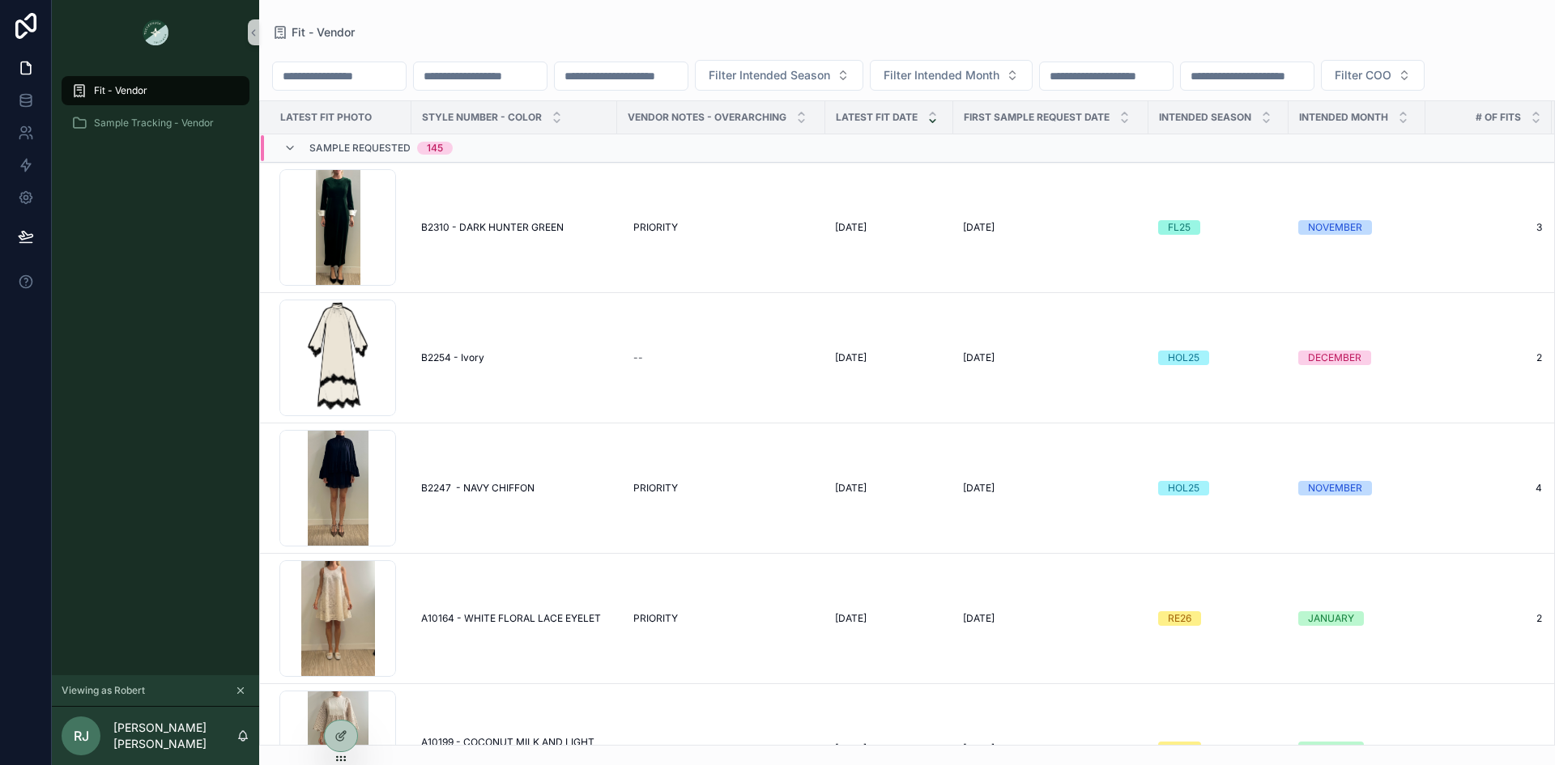
click at [547, 77] on input "scrollable content" at bounding box center [480, 76] width 133 height 23
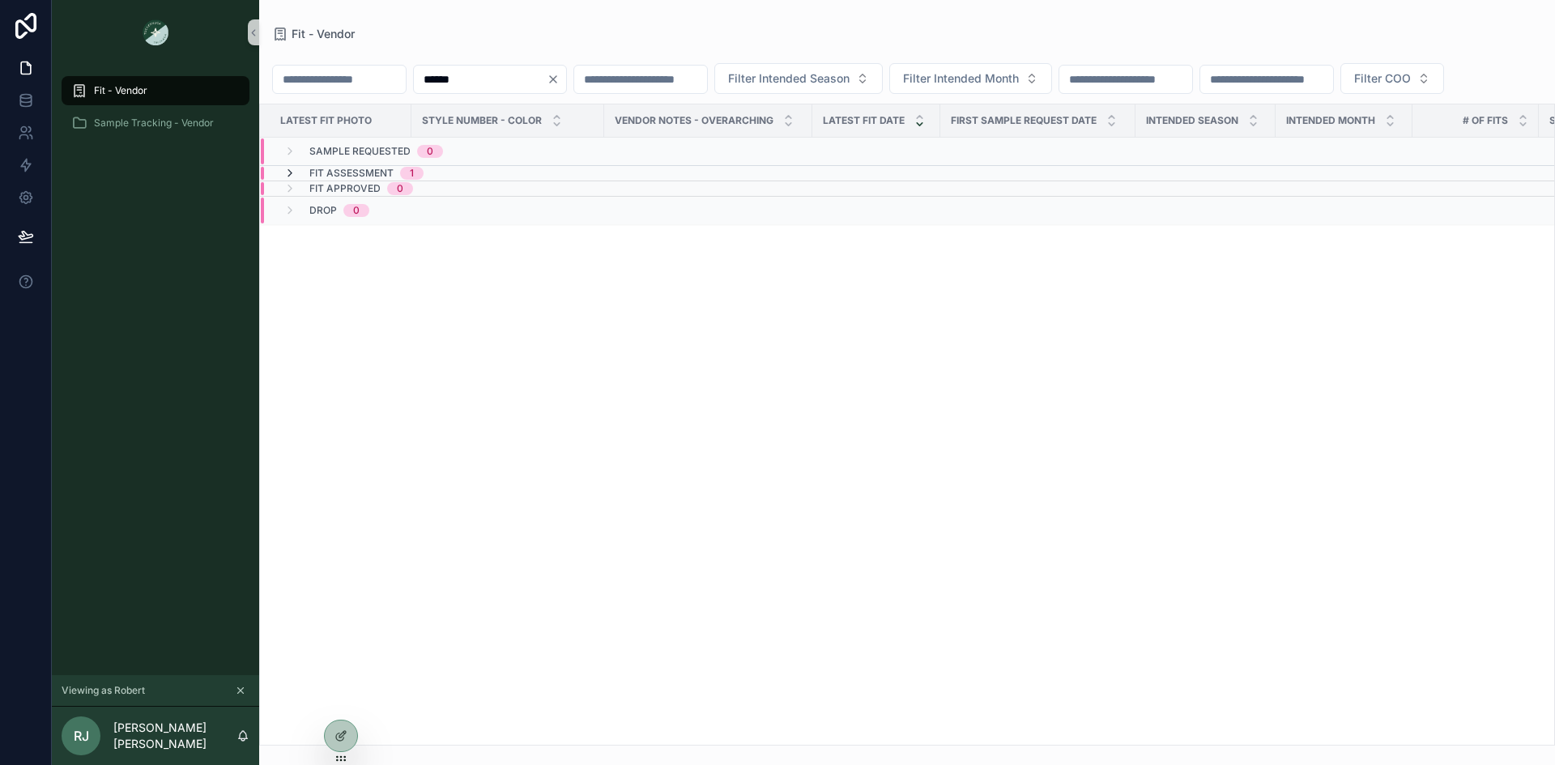
type input "******"
click at [291, 180] on icon "scrollable content" at bounding box center [290, 173] width 13 height 13
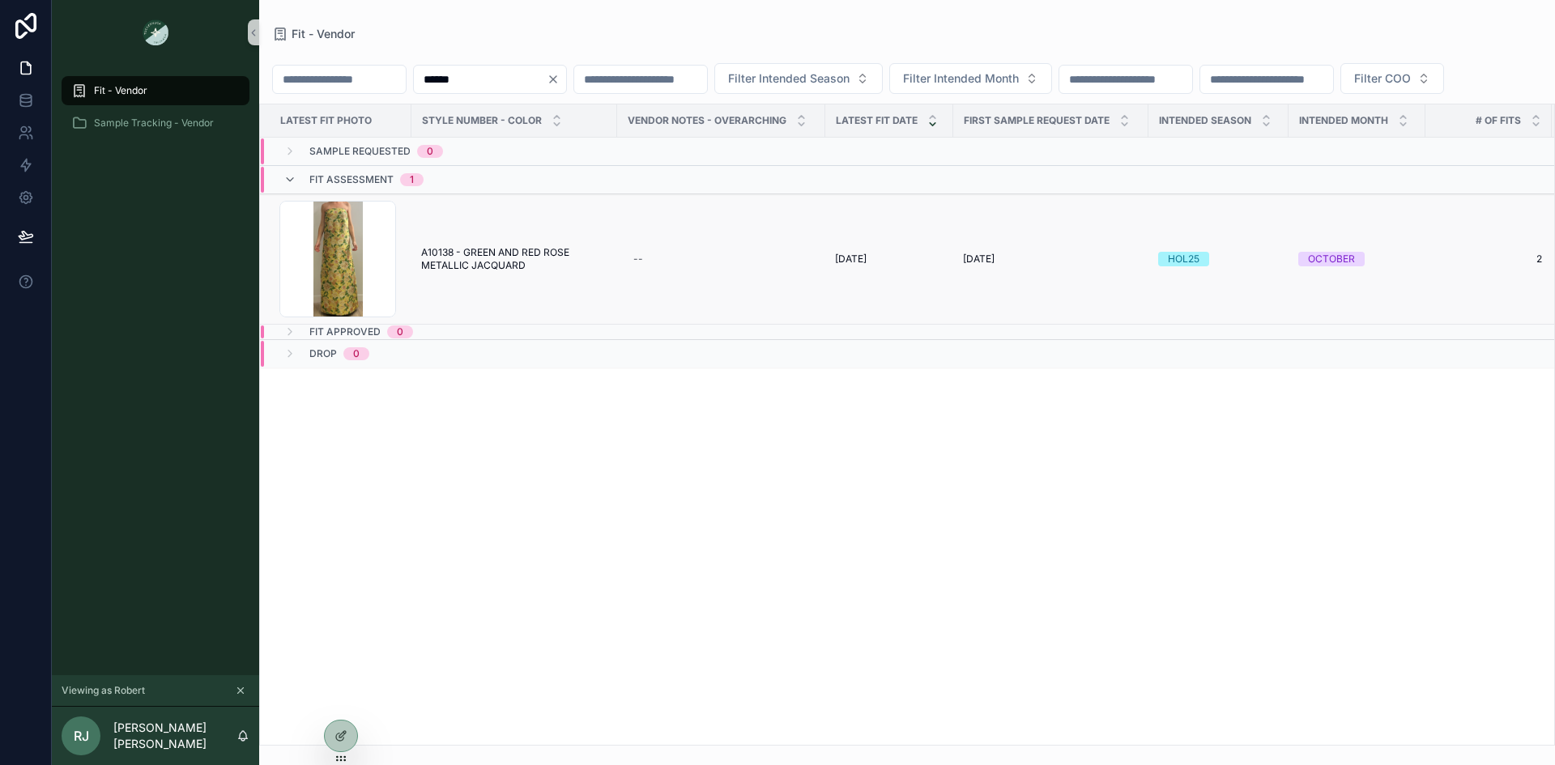
click at [477, 314] on td "A10138 - GREEN AND RED ROSE METALLIC JACQUARD A10138 - GREEN AND RED ROSE METAL…" at bounding box center [515, 259] width 206 height 130
click at [482, 272] on span "A10138 - GREEN AND RED ROSE METALLIC JACQUARD" at bounding box center [514, 259] width 186 height 26
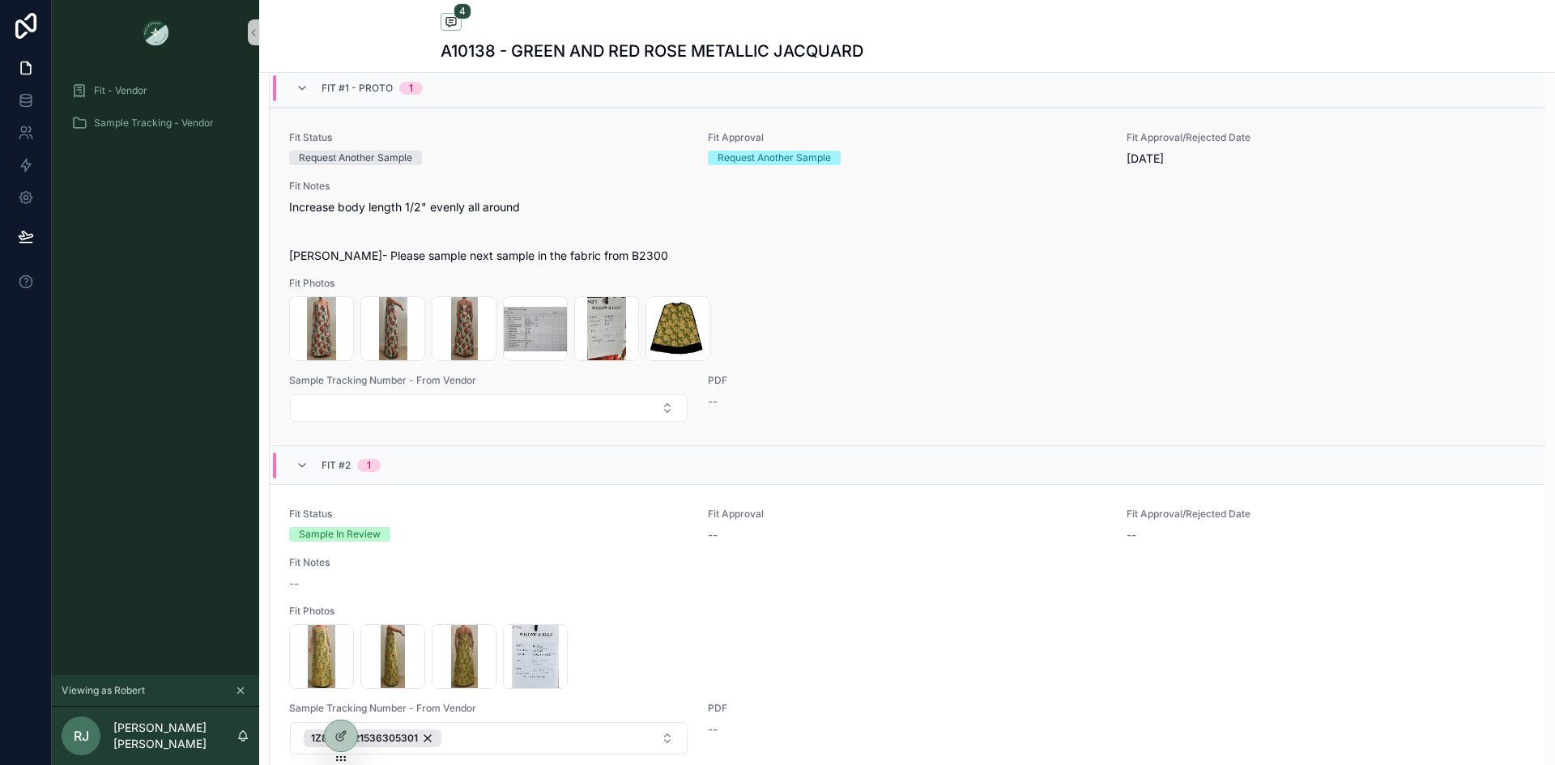
scroll to position [743, 0]
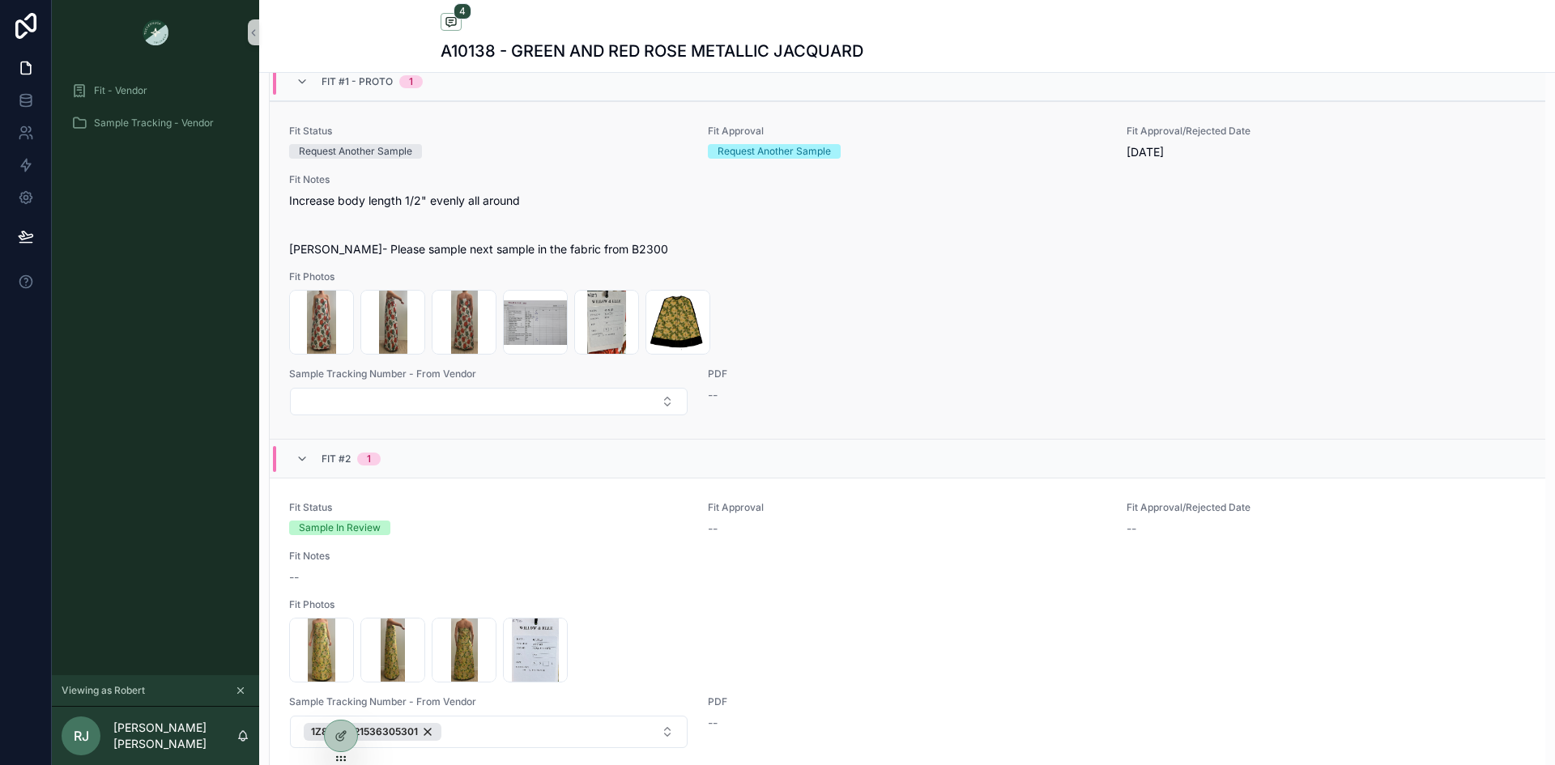
click at [782, 275] on span "Fit Photos" at bounding box center [907, 277] width 1237 height 13
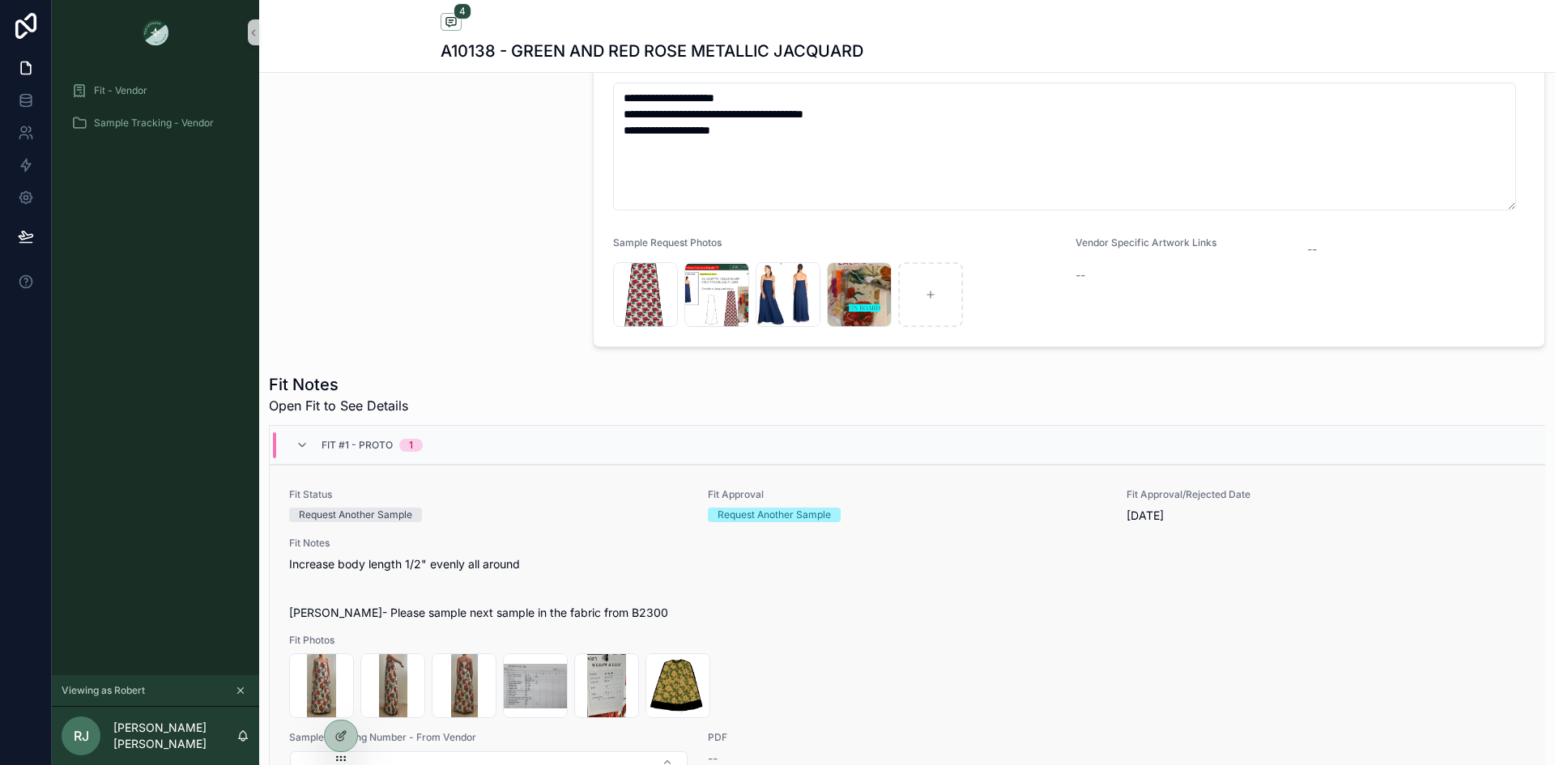
scroll to position [371, 0]
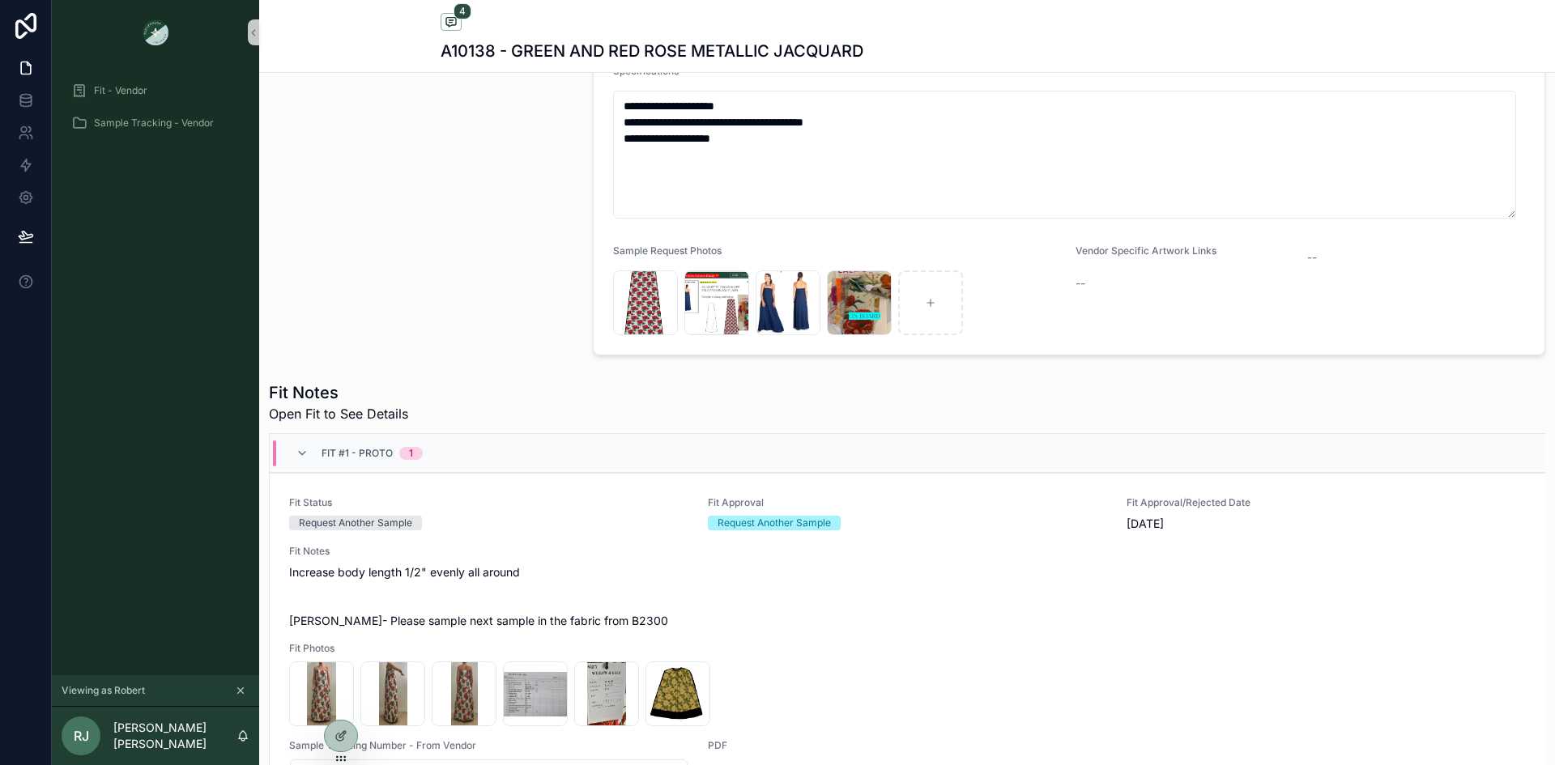
click at [240, 687] on icon "scrollable content" at bounding box center [240, 690] width 11 height 11
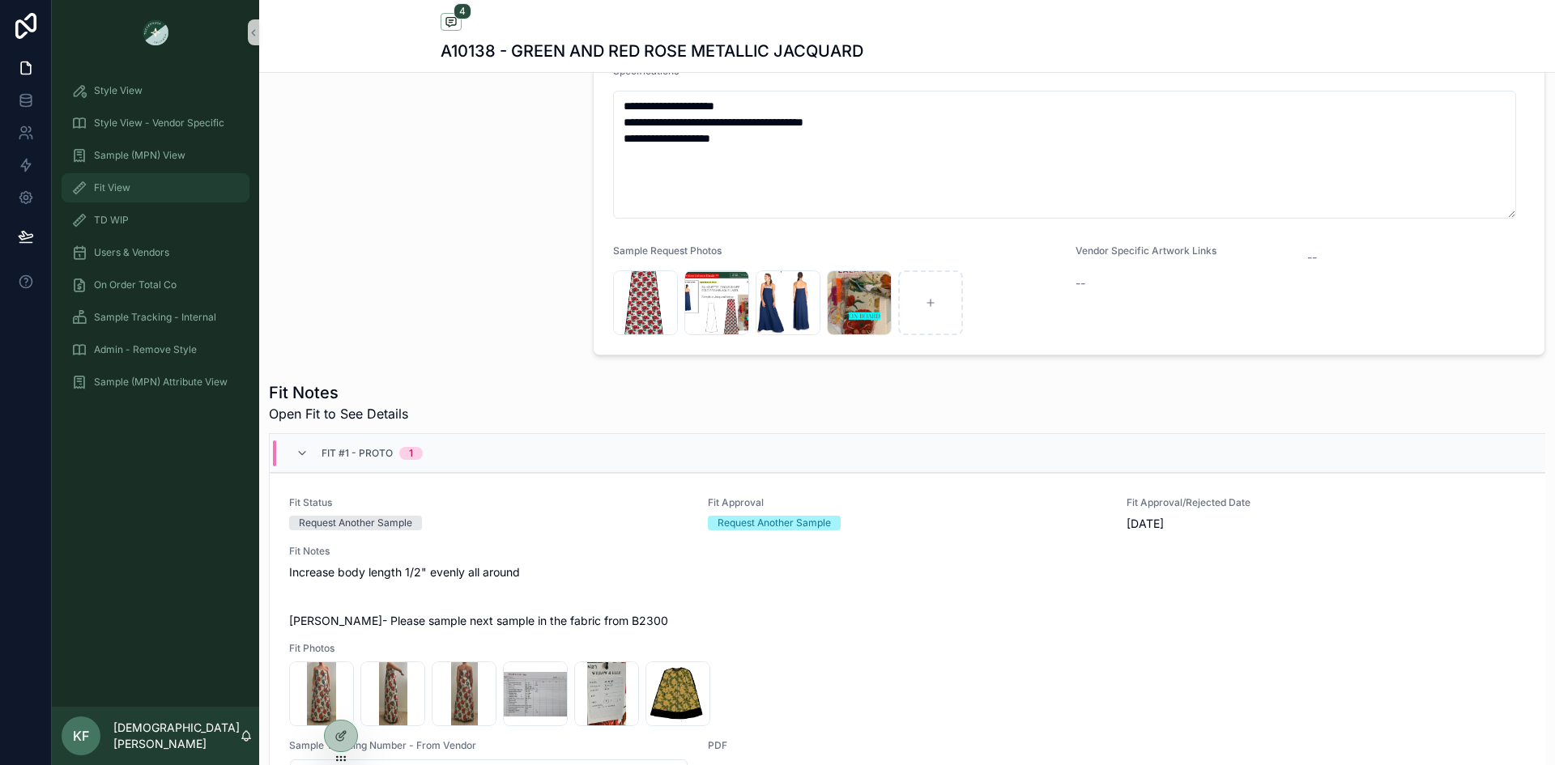
click at [122, 182] on span "Fit View" at bounding box center [112, 187] width 36 height 13
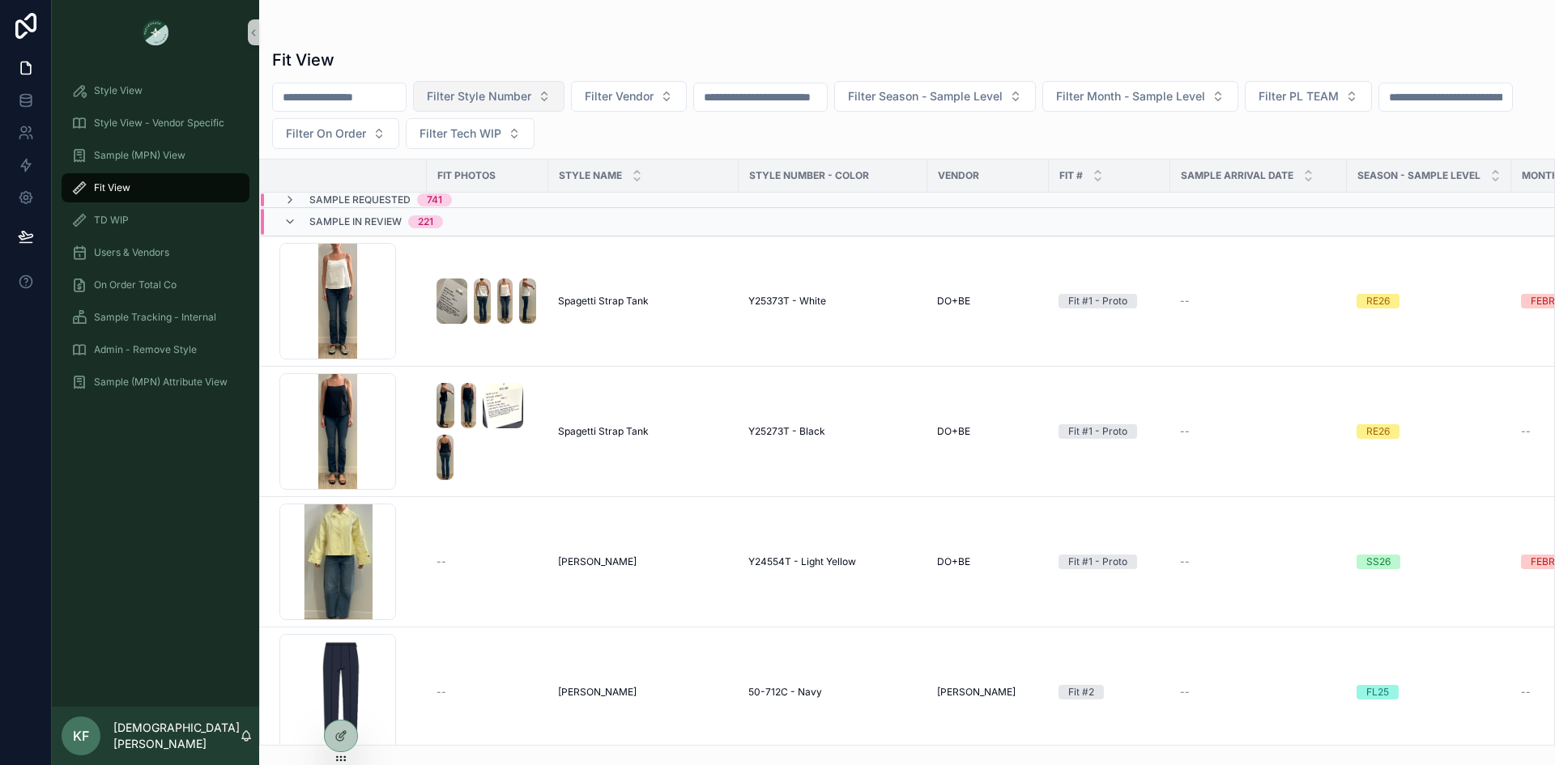
click at [518, 96] on span "Filter Style Number" at bounding box center [479, 96] width 104 height 16
type input "******"
click at [513, 161] on span "A10138 - GREEN AND RED ROSE METALLIC JACQUARD" at bounding box center [520, 162] width 162 height 16
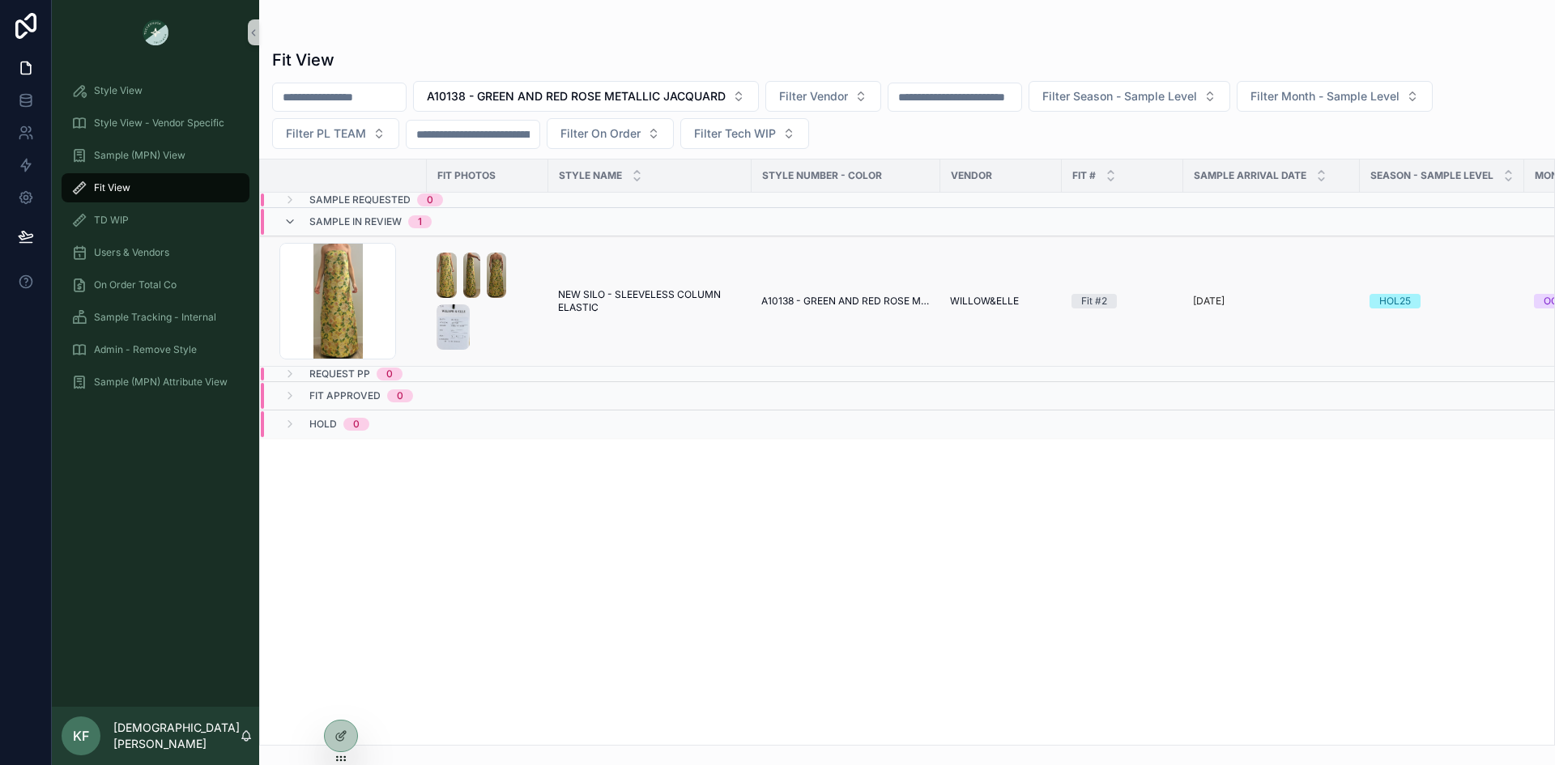
click at [524, 317] on div "scrollable content" at bounding box center [488, 301] width 102 height 97
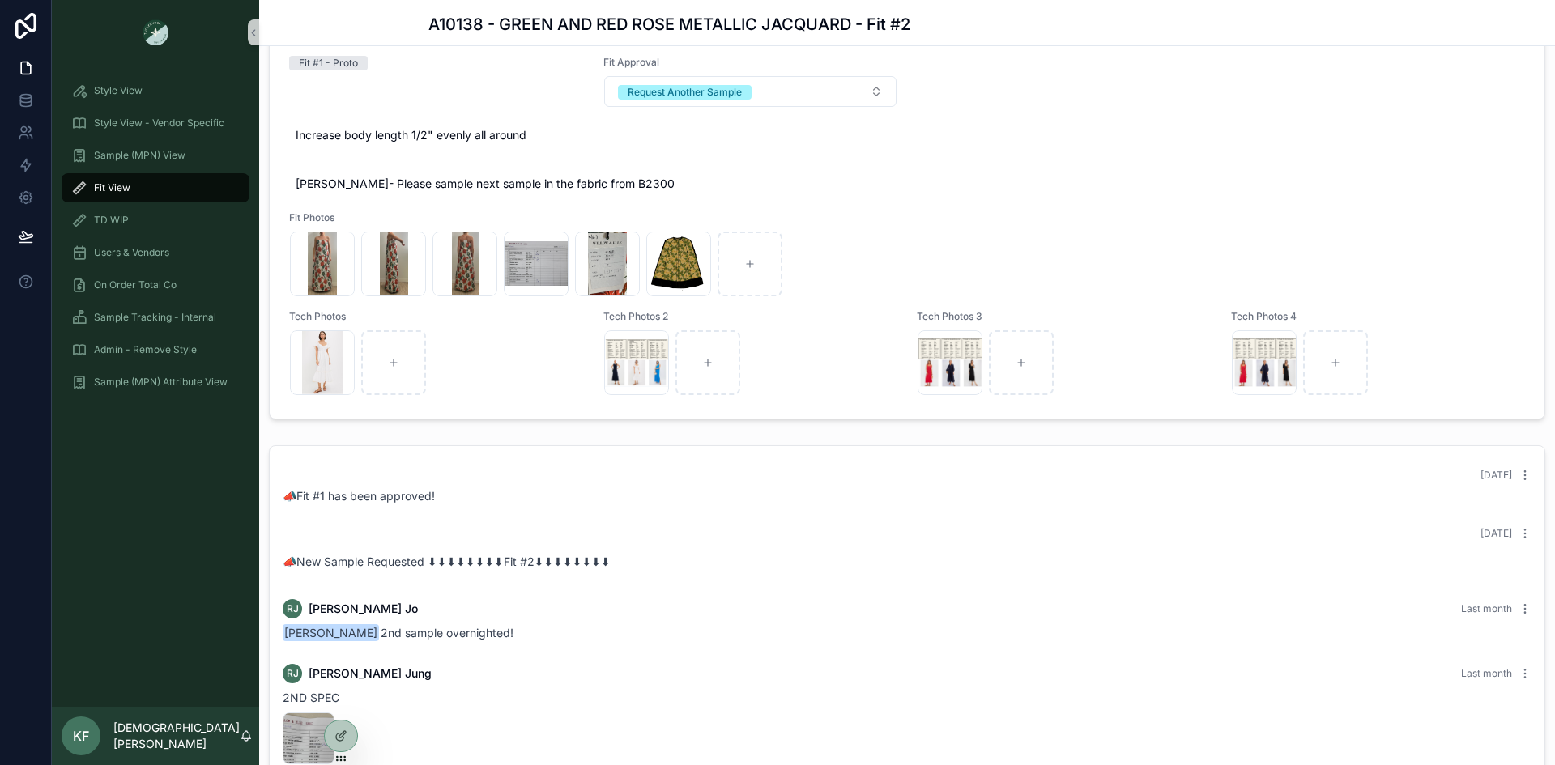
scroll to position [2031, 0]
click at [877, 268] on div "Screenshot-2025-05-27-at-5.25.07-PM .png Screenshot-2025-05-27-at-5.25.11-PM .p…" at bounding box center [907, 263] width 1235 height 65
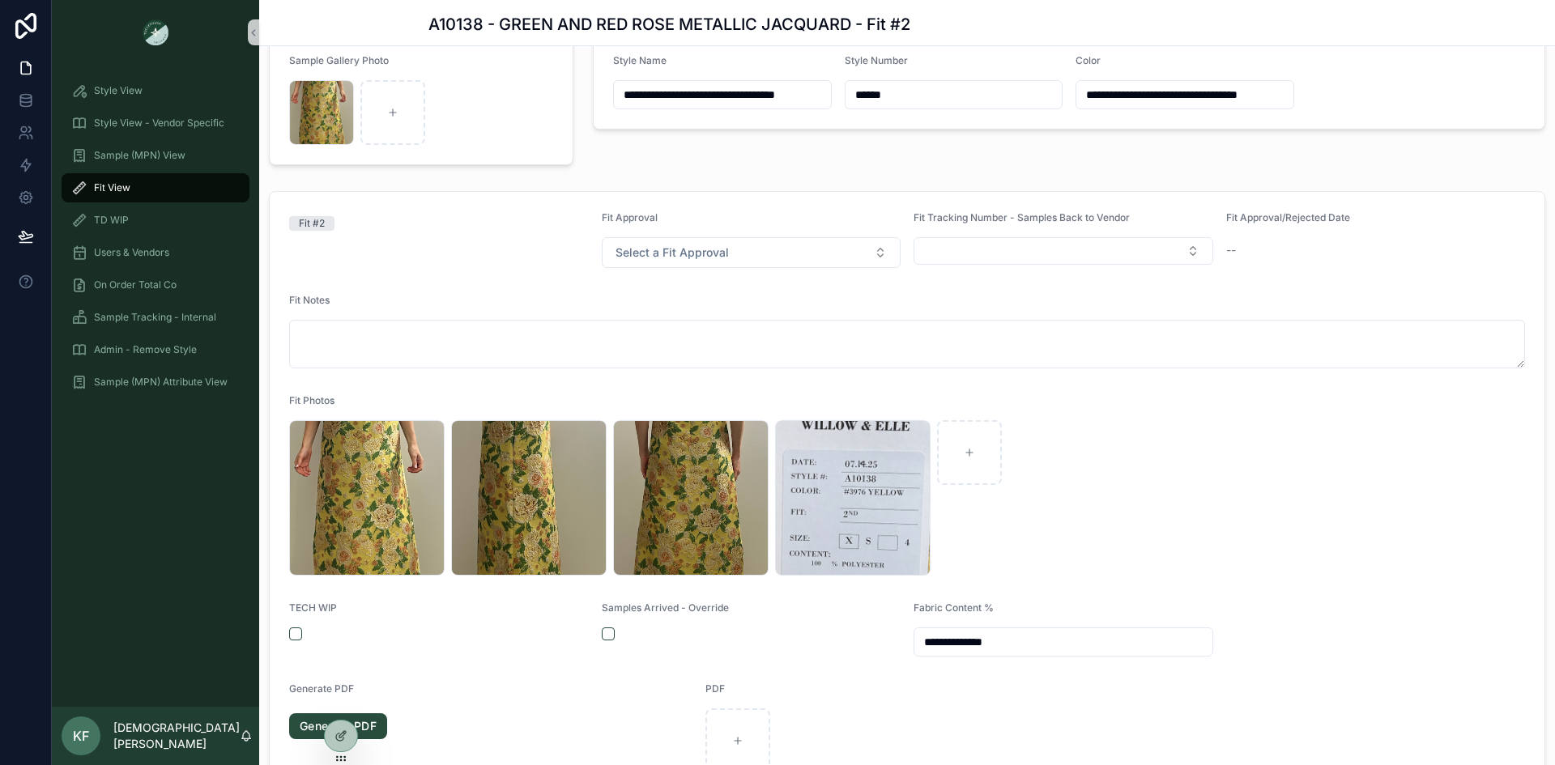
scroll to position [107, 0]
click at [453, 243] on div "Fit #2" at bounding box center [439, 240] width 300 height 57
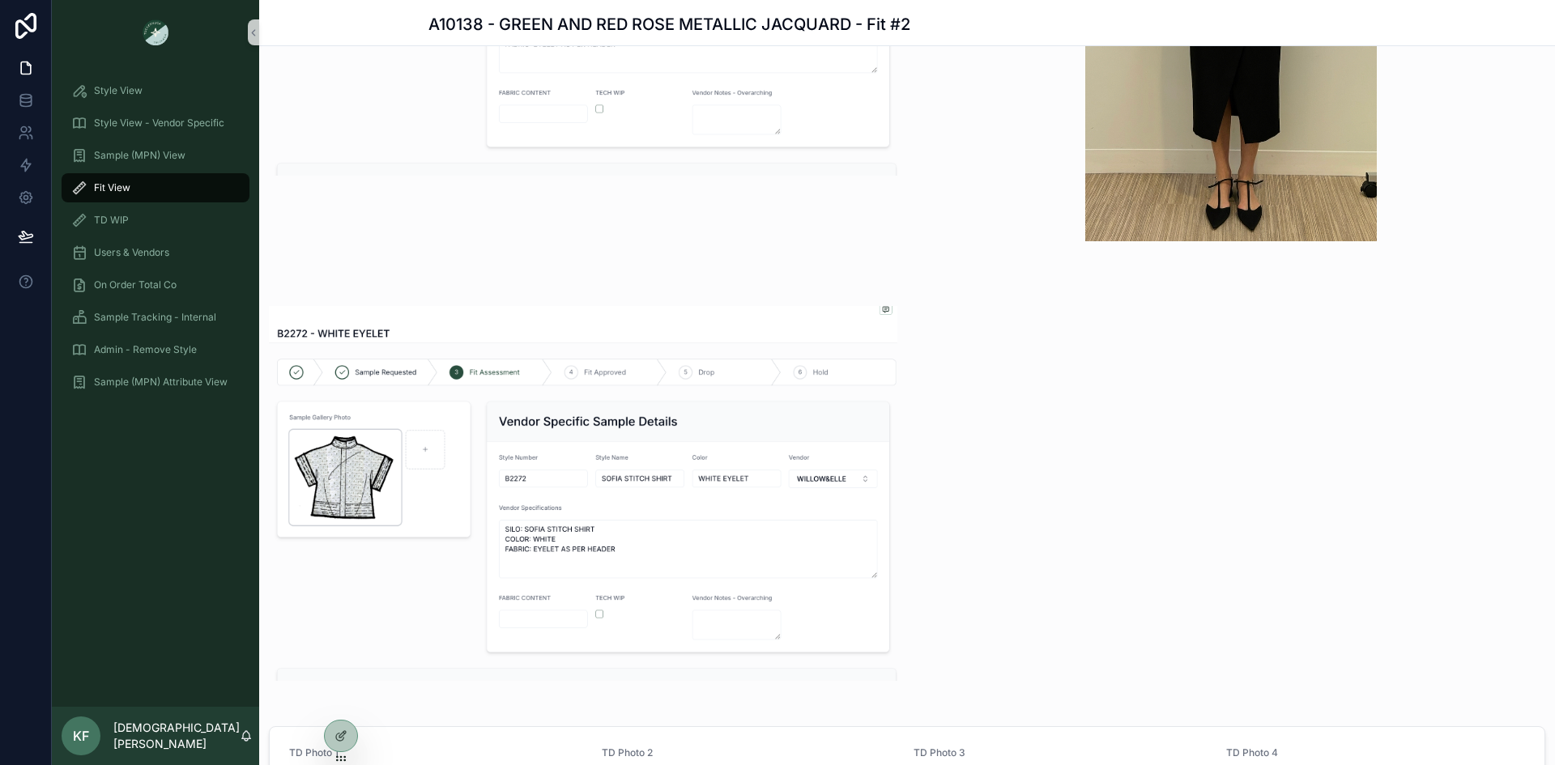
scroll to position [1147, 0]
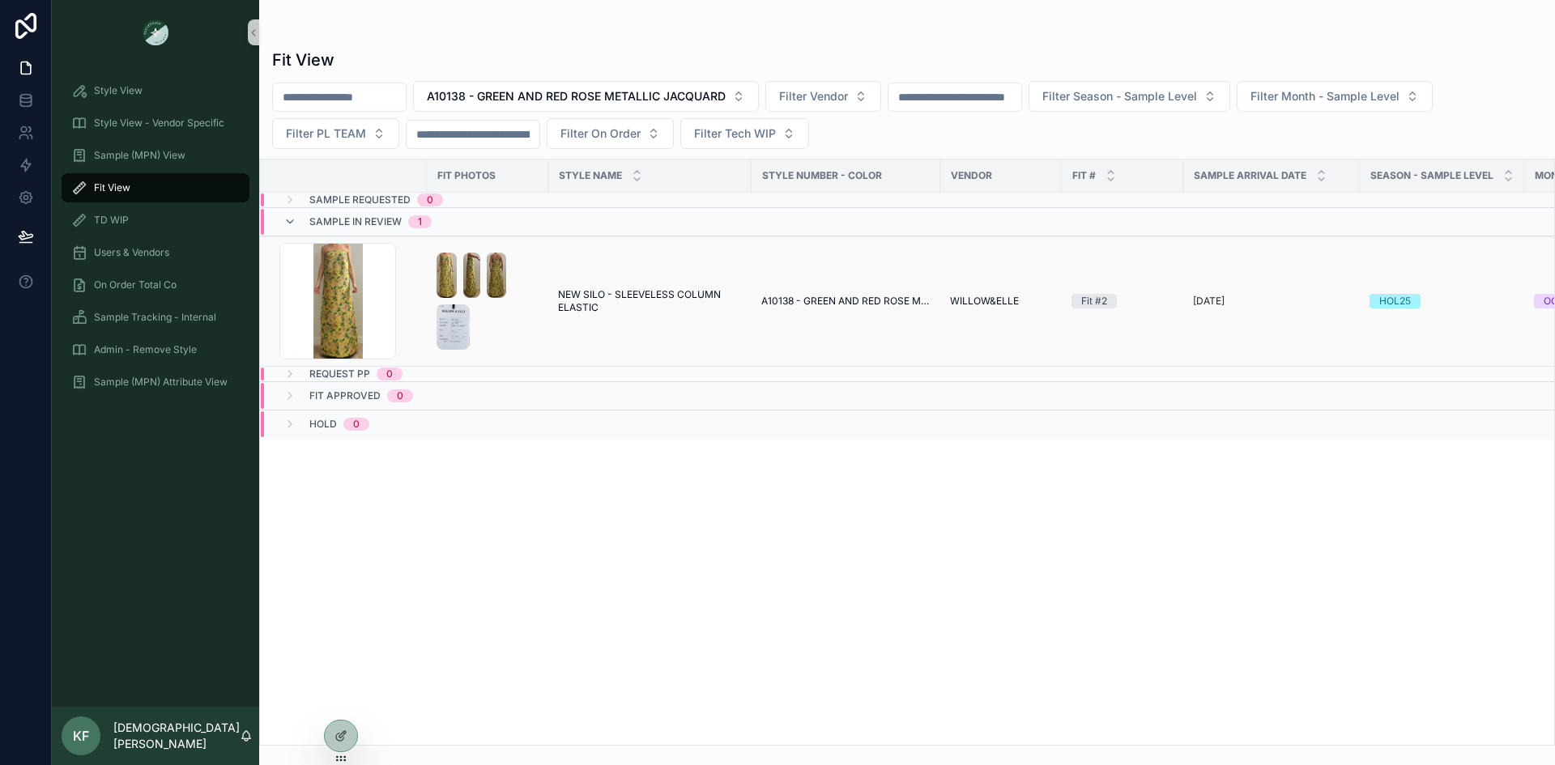
click at [776, 306] on span "A10138 - GREEN AND RED ROSE METALLIC JACQUARD" at bounding box center [845, 301] width 169 height 13
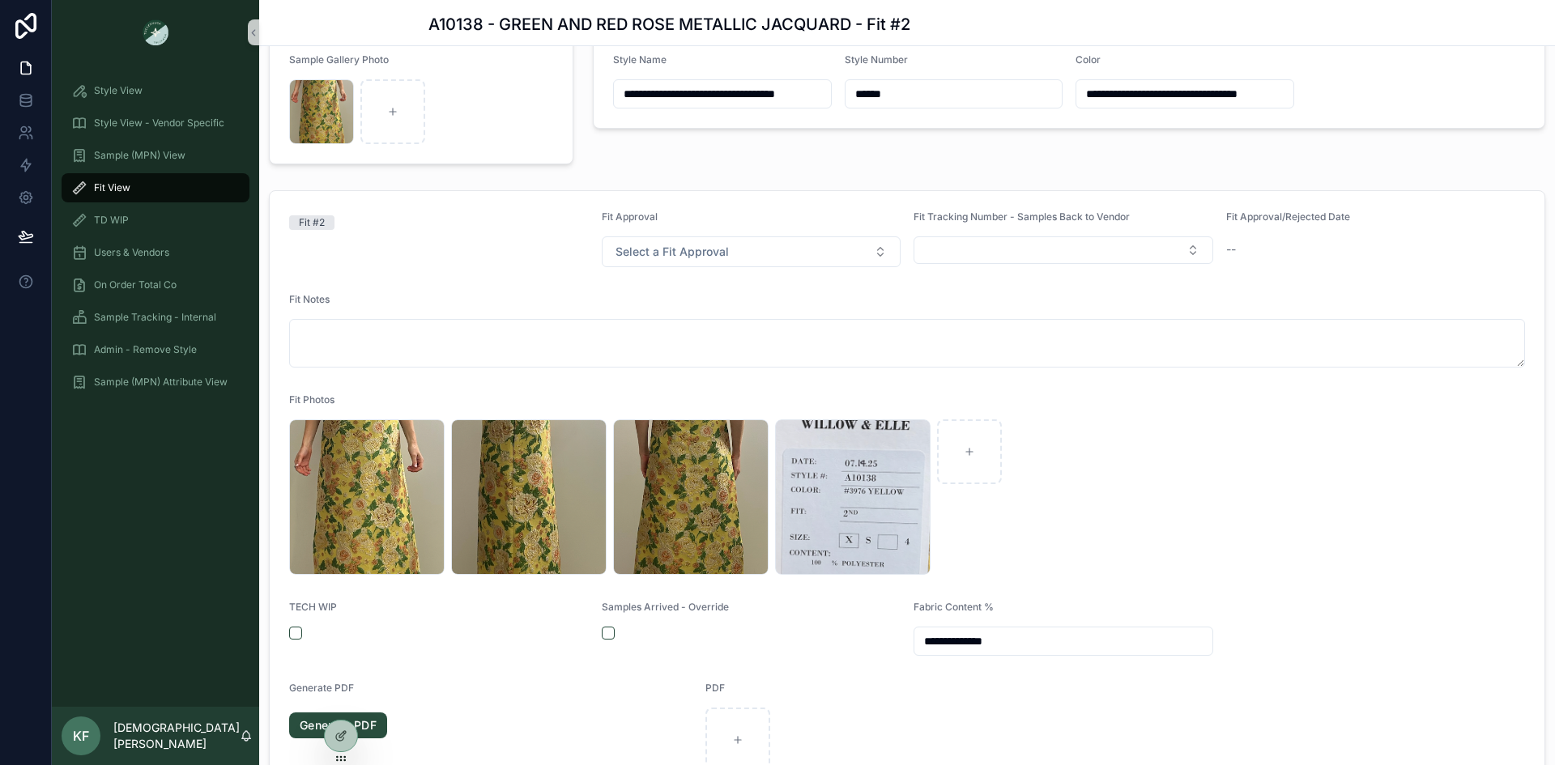
scroll to position [108, 0]
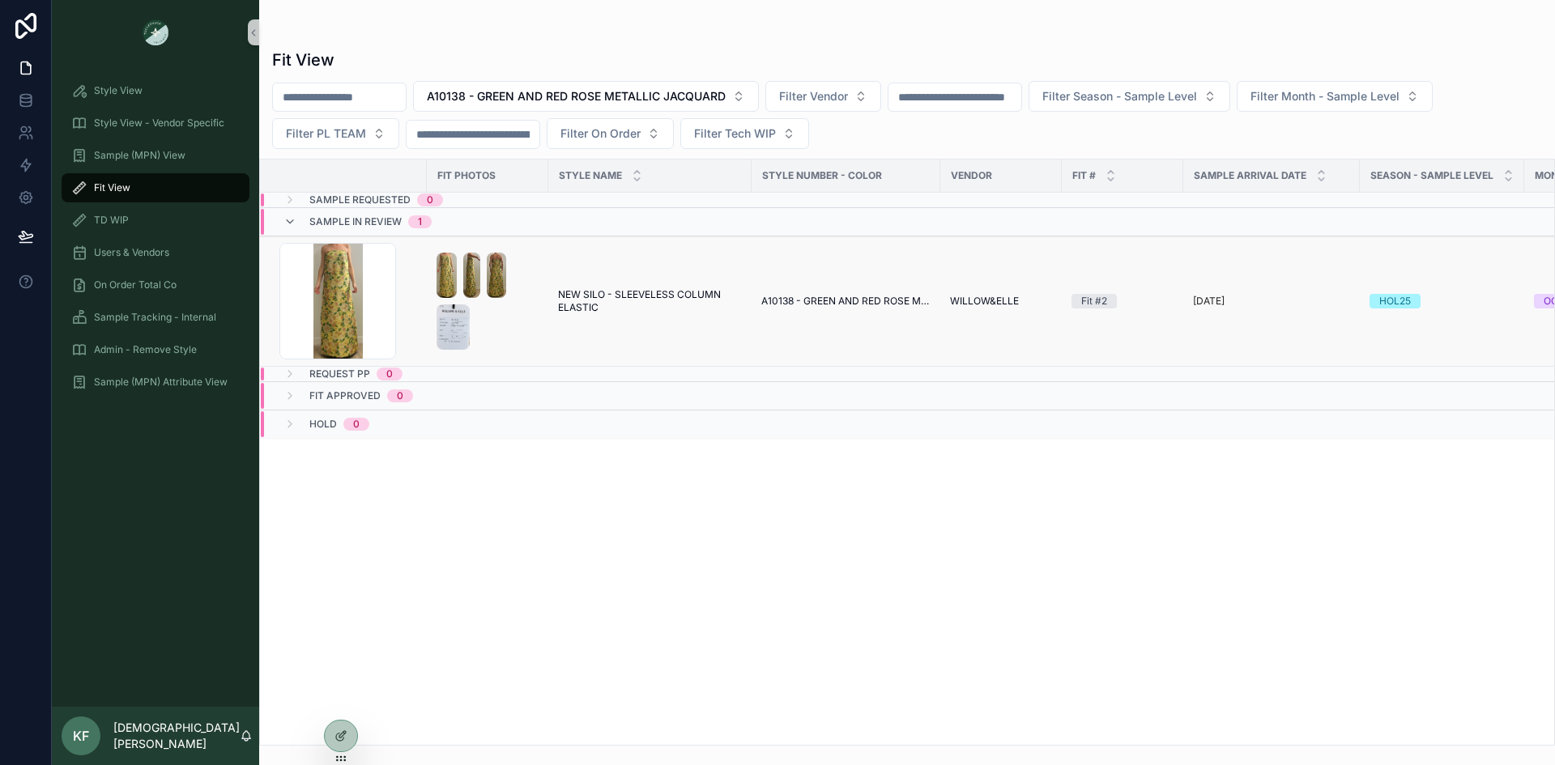
click at [416, 298] on div "Screenshot-2025-08-06-at-10.05.33-AM .png" at bounding box center [348, 301] width 138 height 117
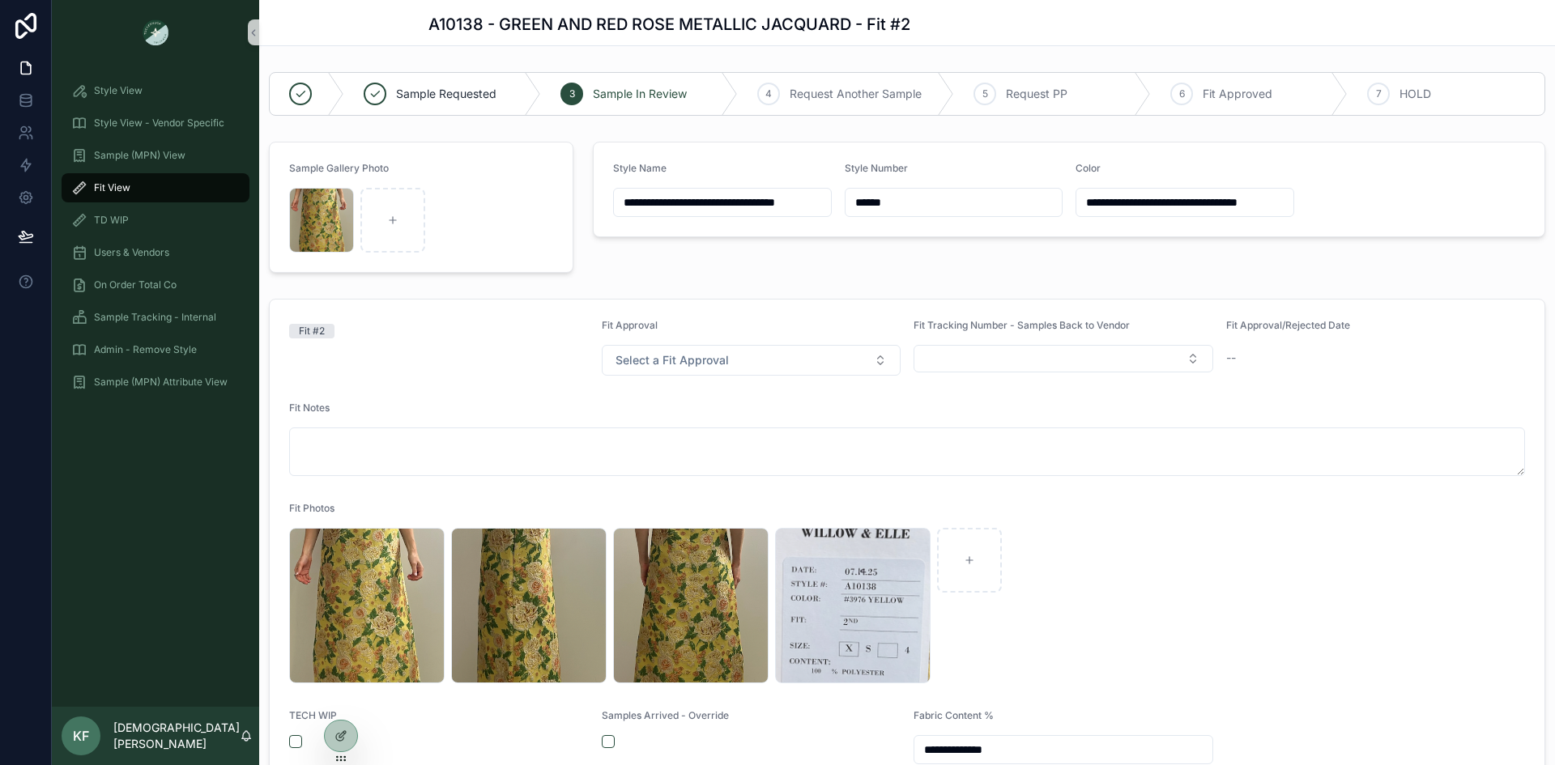
click at [541, 376] on form "**********" at bounding box center [907, 600] width 1275 height 601
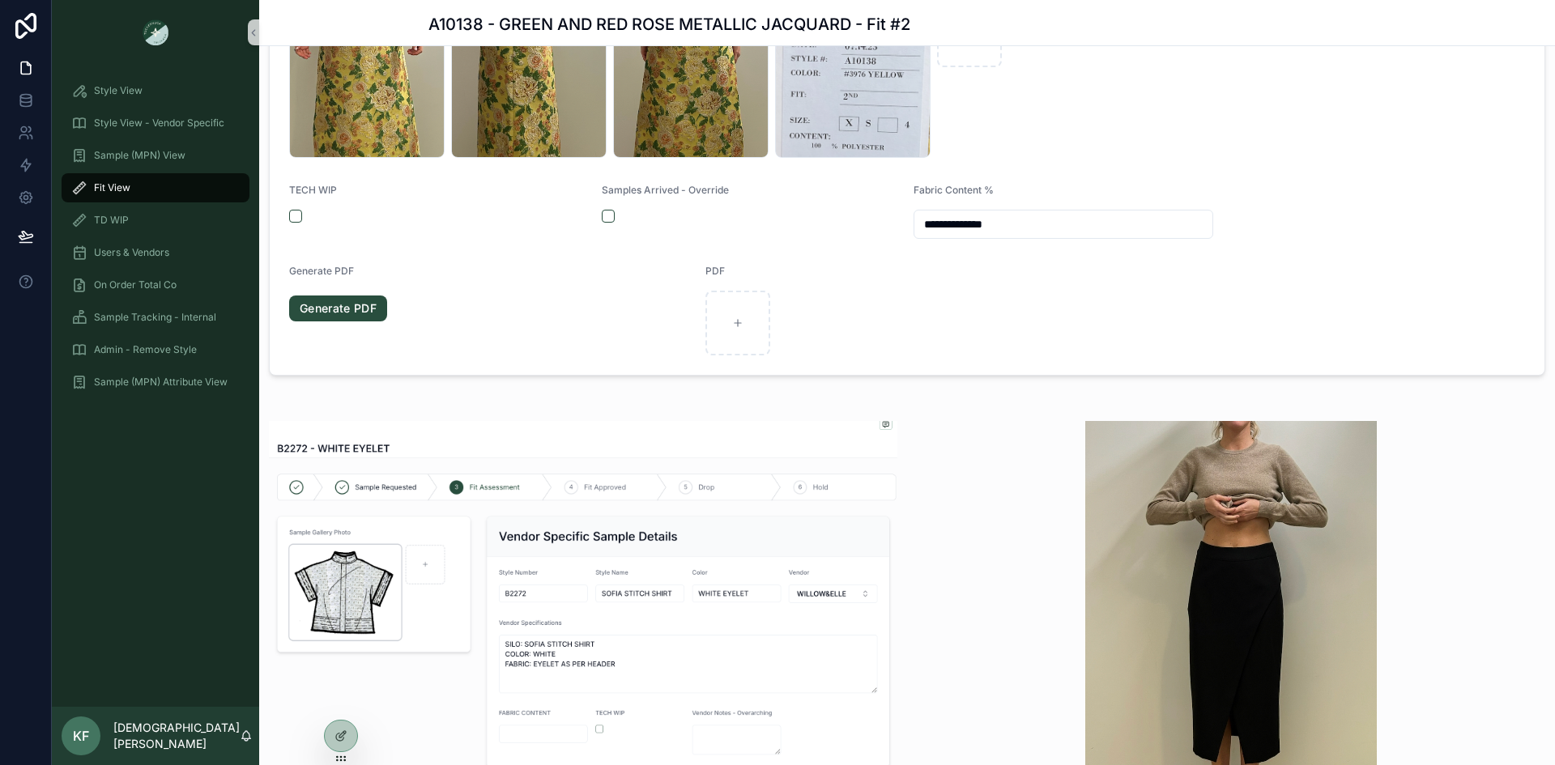
scroll to position [437, 0]
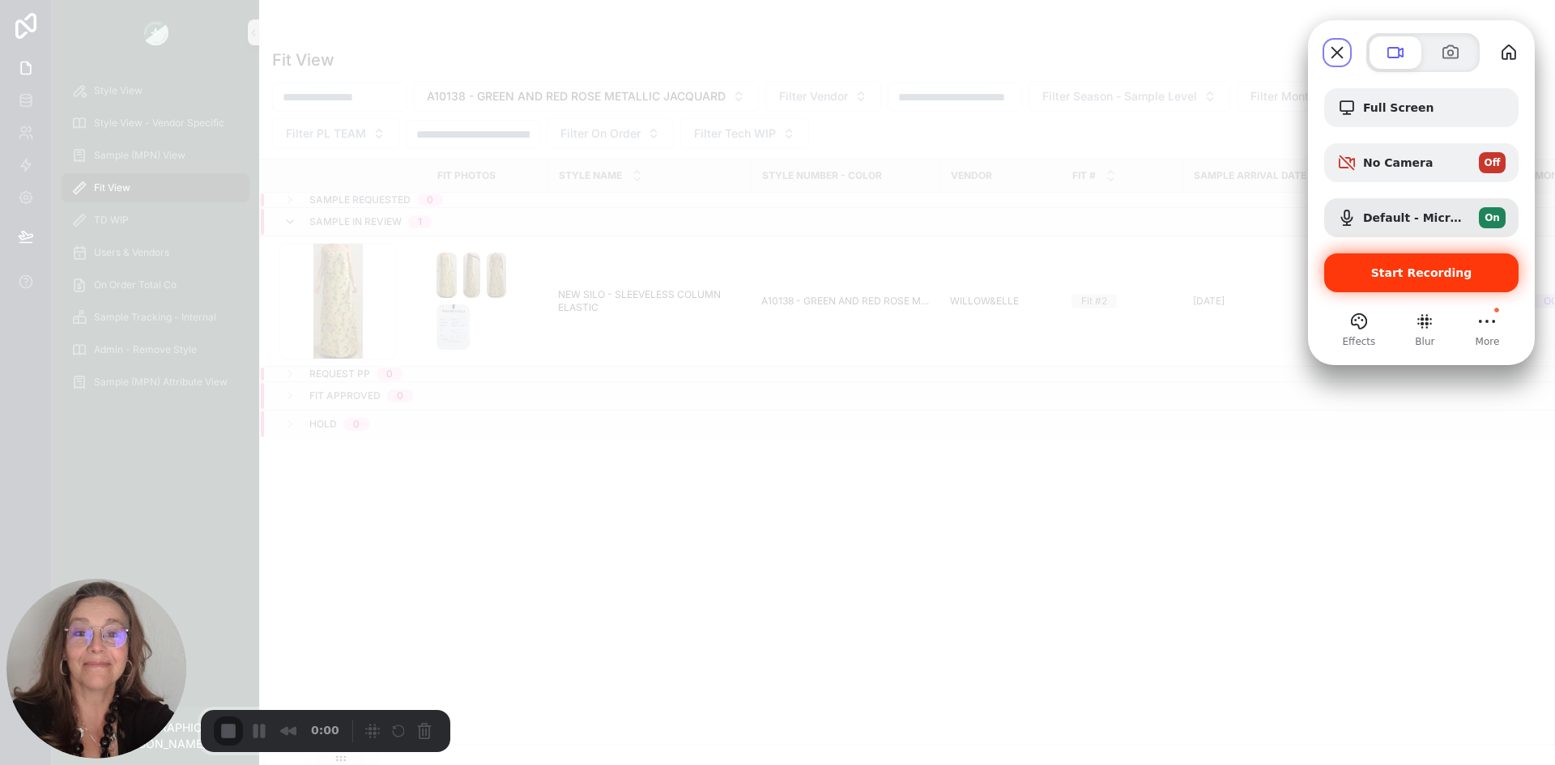
click at [1381, 279] on span "Start Recording" at bounding box center [1421, 273] width 101 height 13
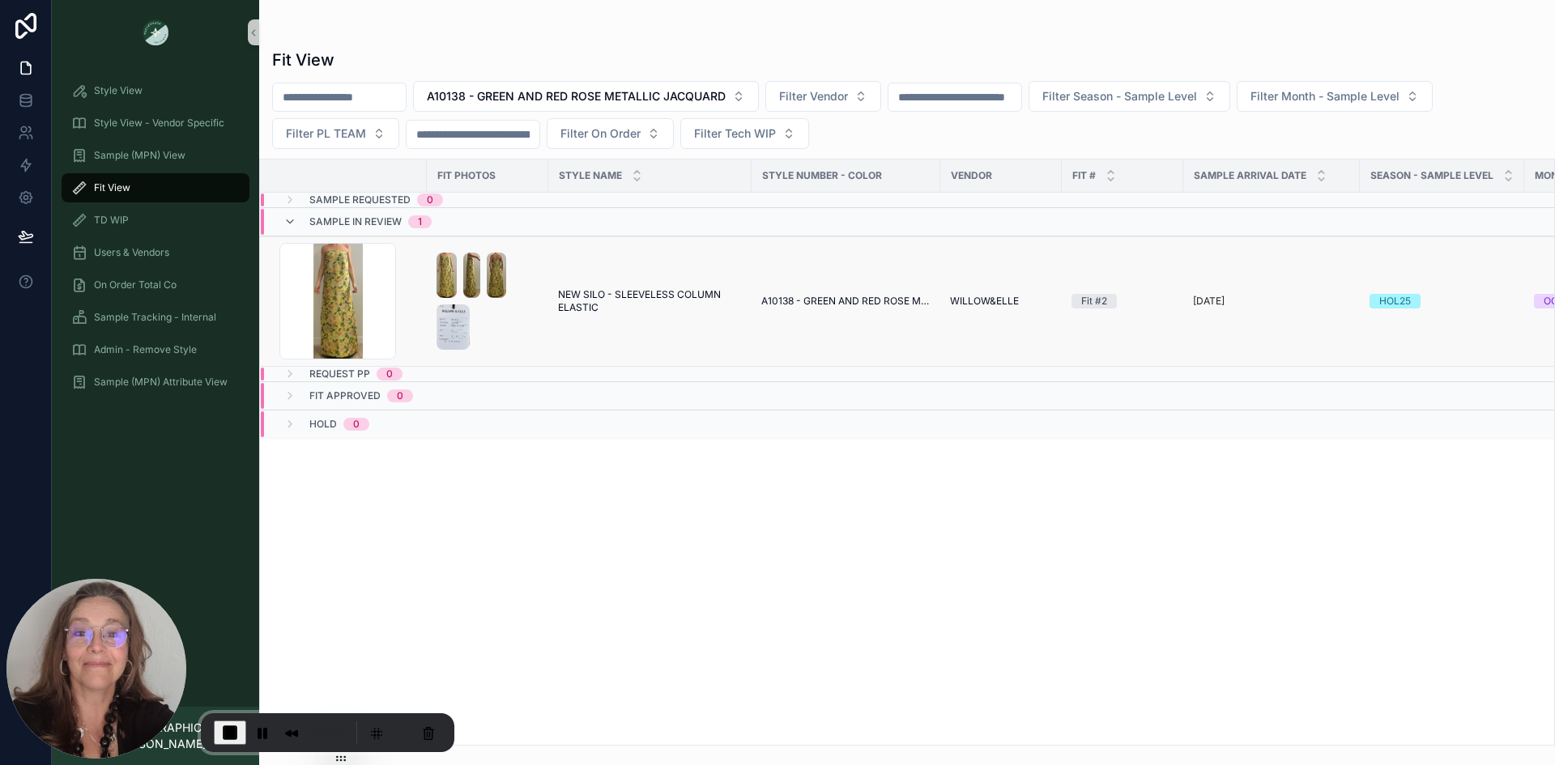
click at [531, 330] on div "scrollable content" at bounding box center [488, 301] width 102 height 97
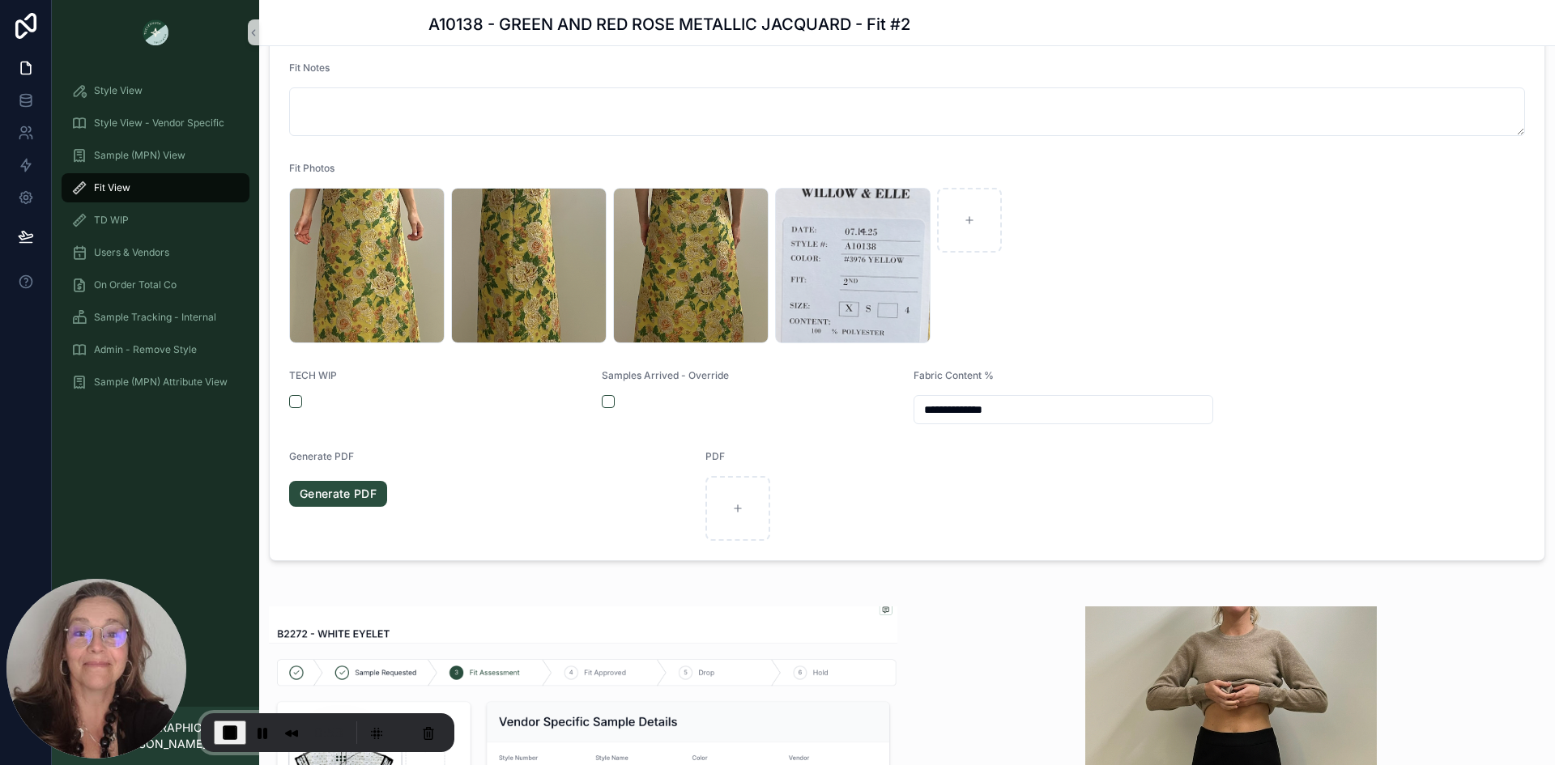
scroll to position [339, 0]
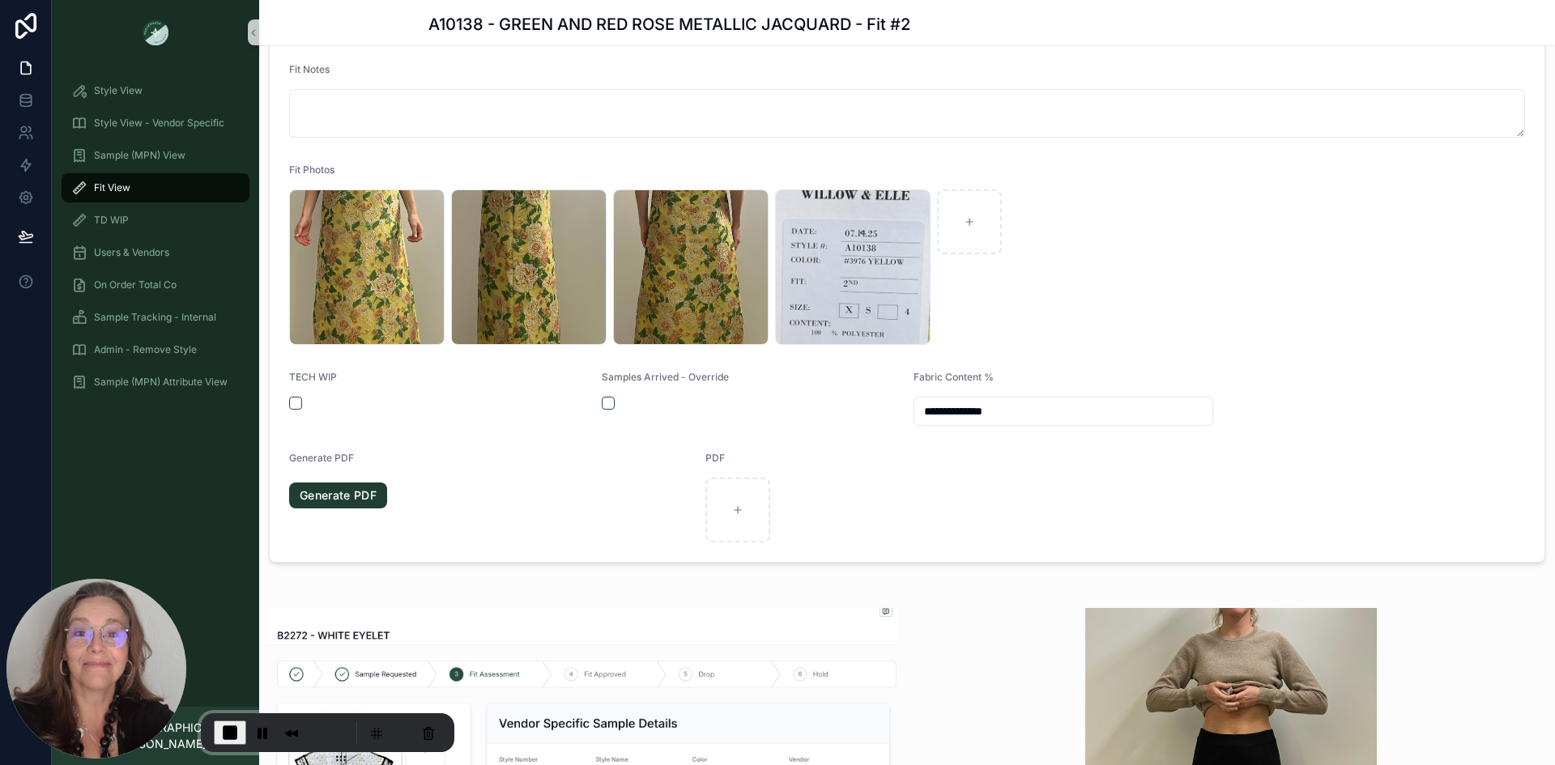
click at [345, 499] on link "Generate PDF" at bounding box center [338, 496] width 98 height 26
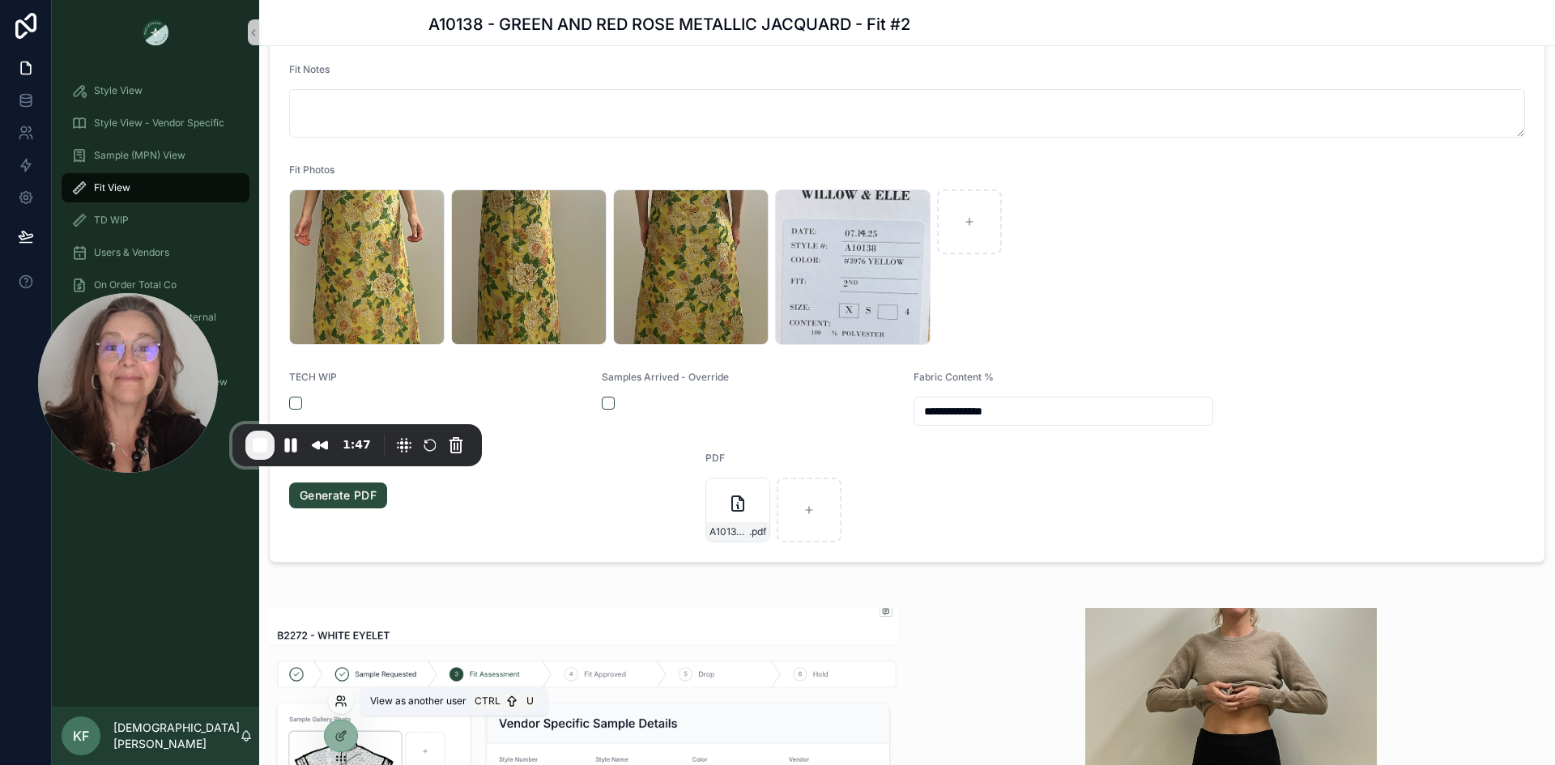
click at [340, 703] on icon at bounding box center [339, 704] width 6 height 3
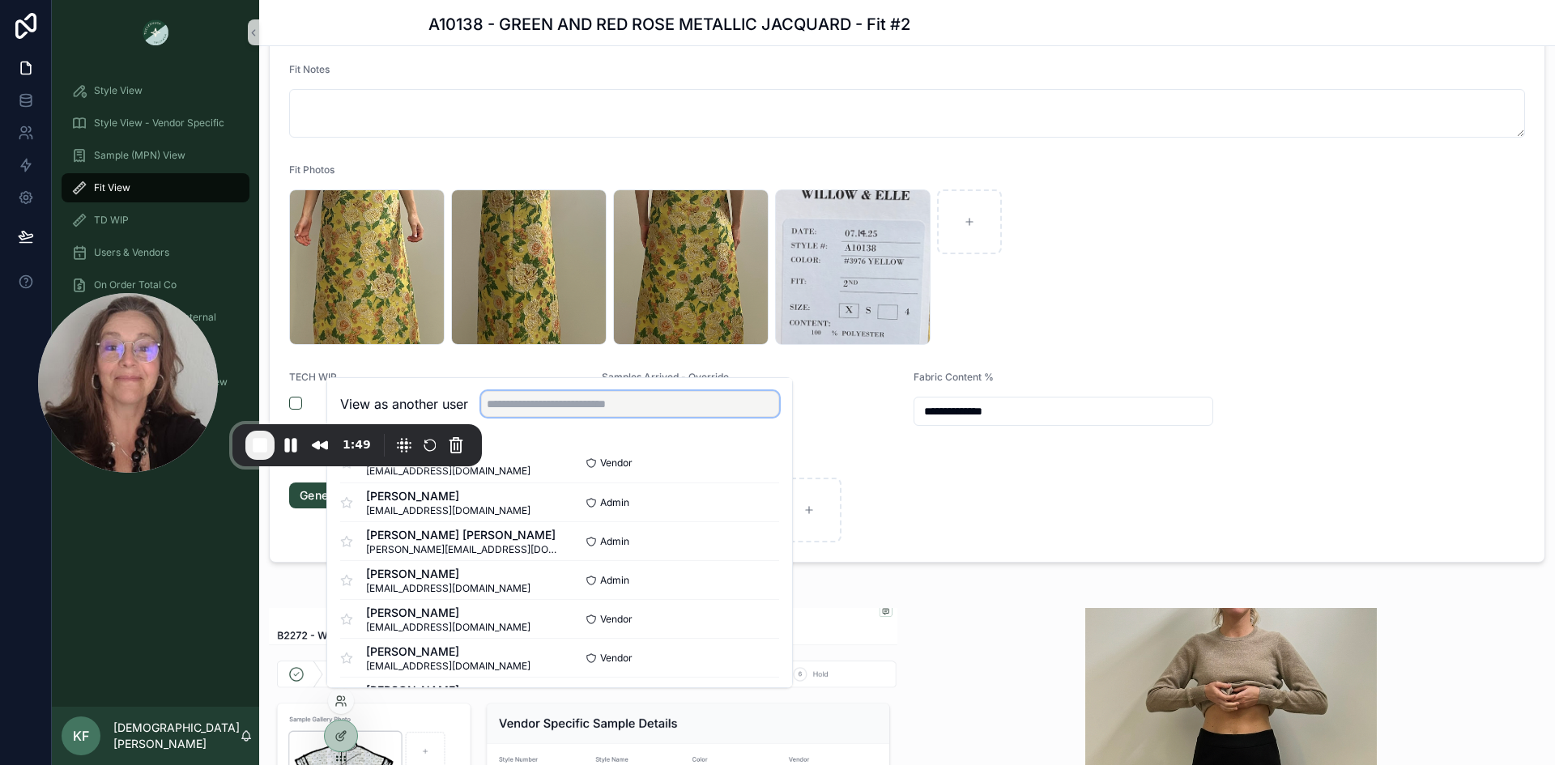
click at [639, 398] on input "text" at bounding box center [630, 404] width 298 height 26
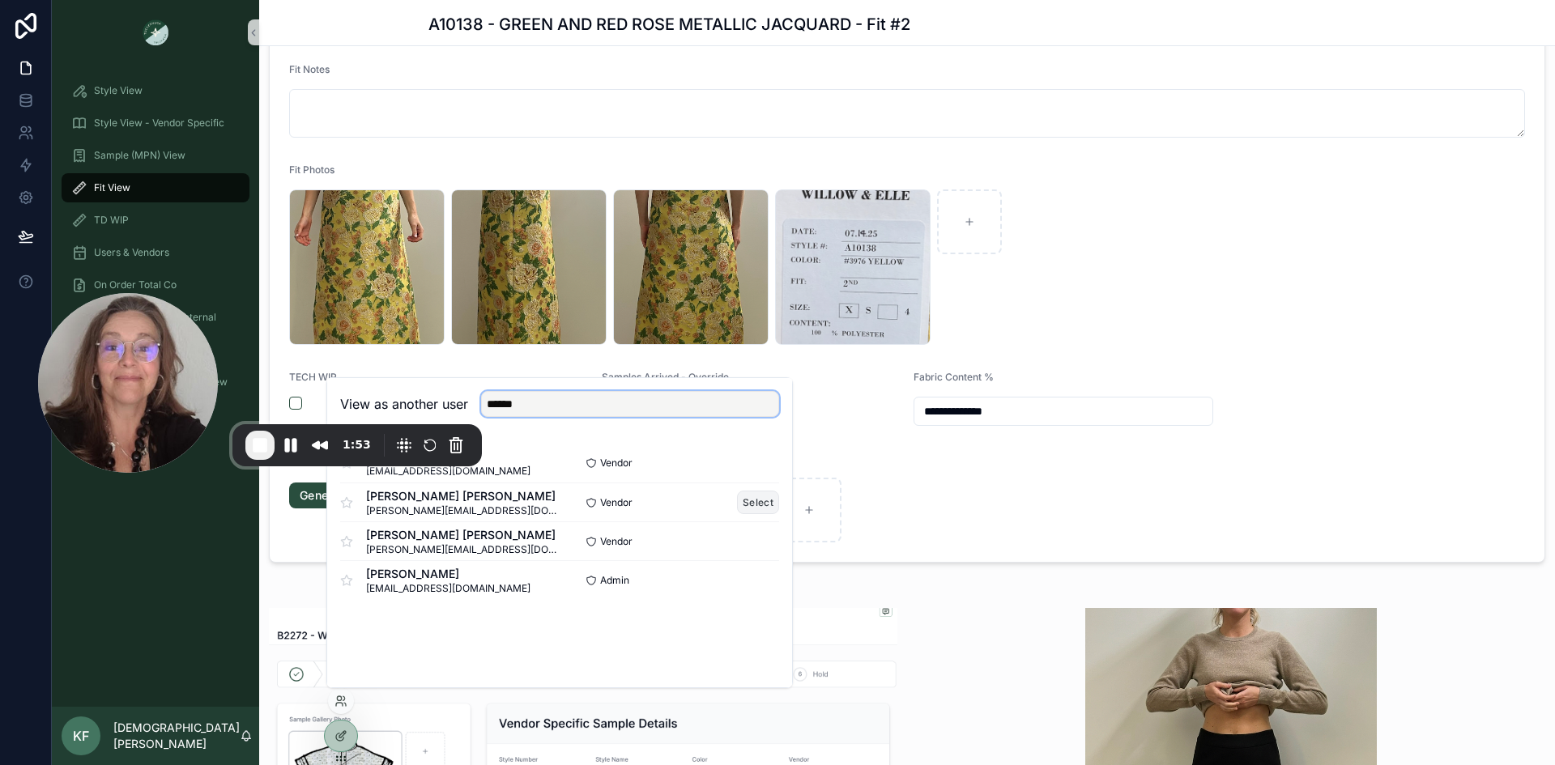
type input "******"
click at [756, 500] on button "Select" at bounding box center [758, 502] width 42 height 23
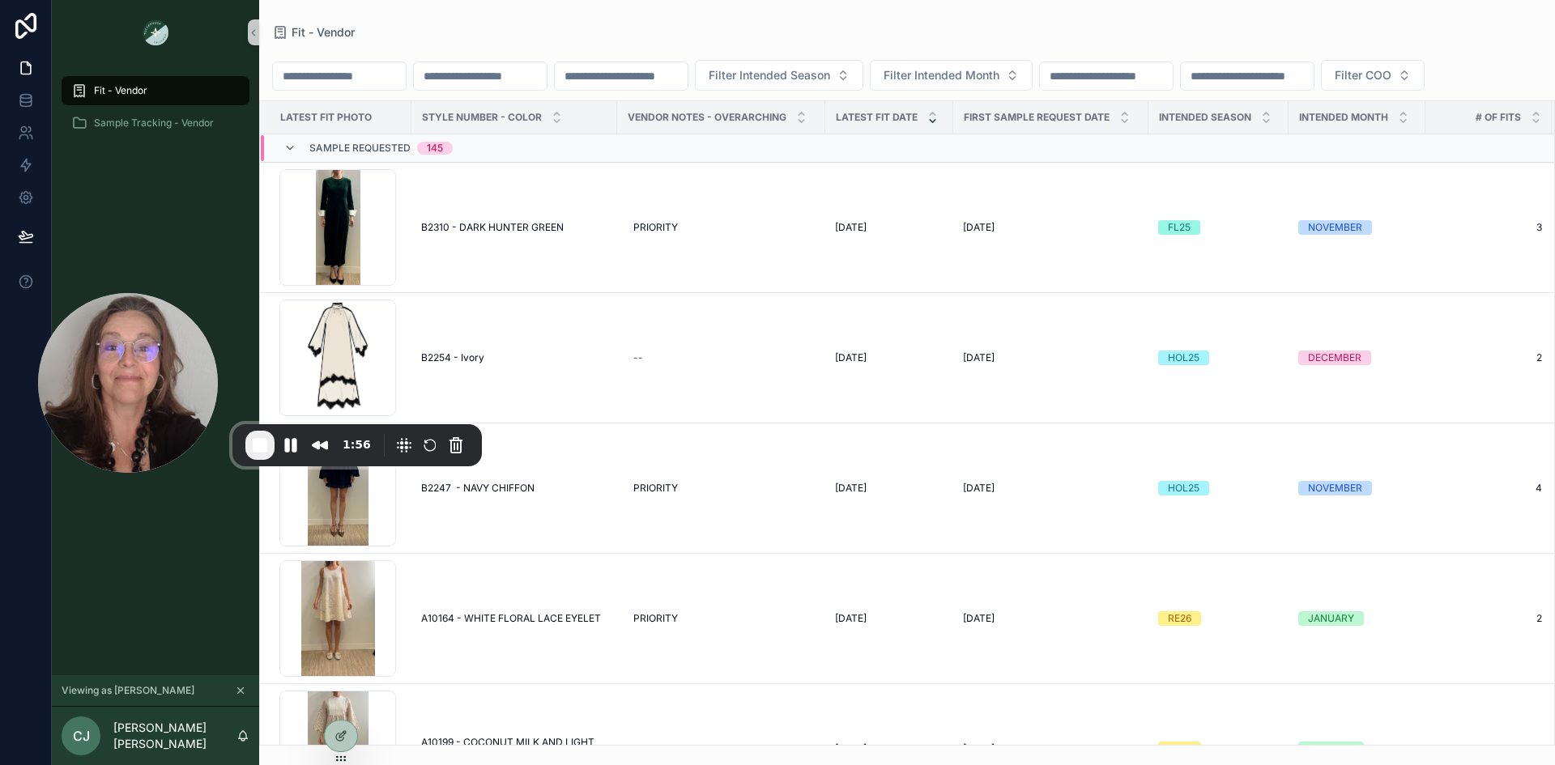
click at [113, 96] on span "Fit - Vendor" at bounding box center [120, 90] width 53 height 13
click at [482, 80] on input "scrollable content" at bounding box center [480, 76] width 133 height 23
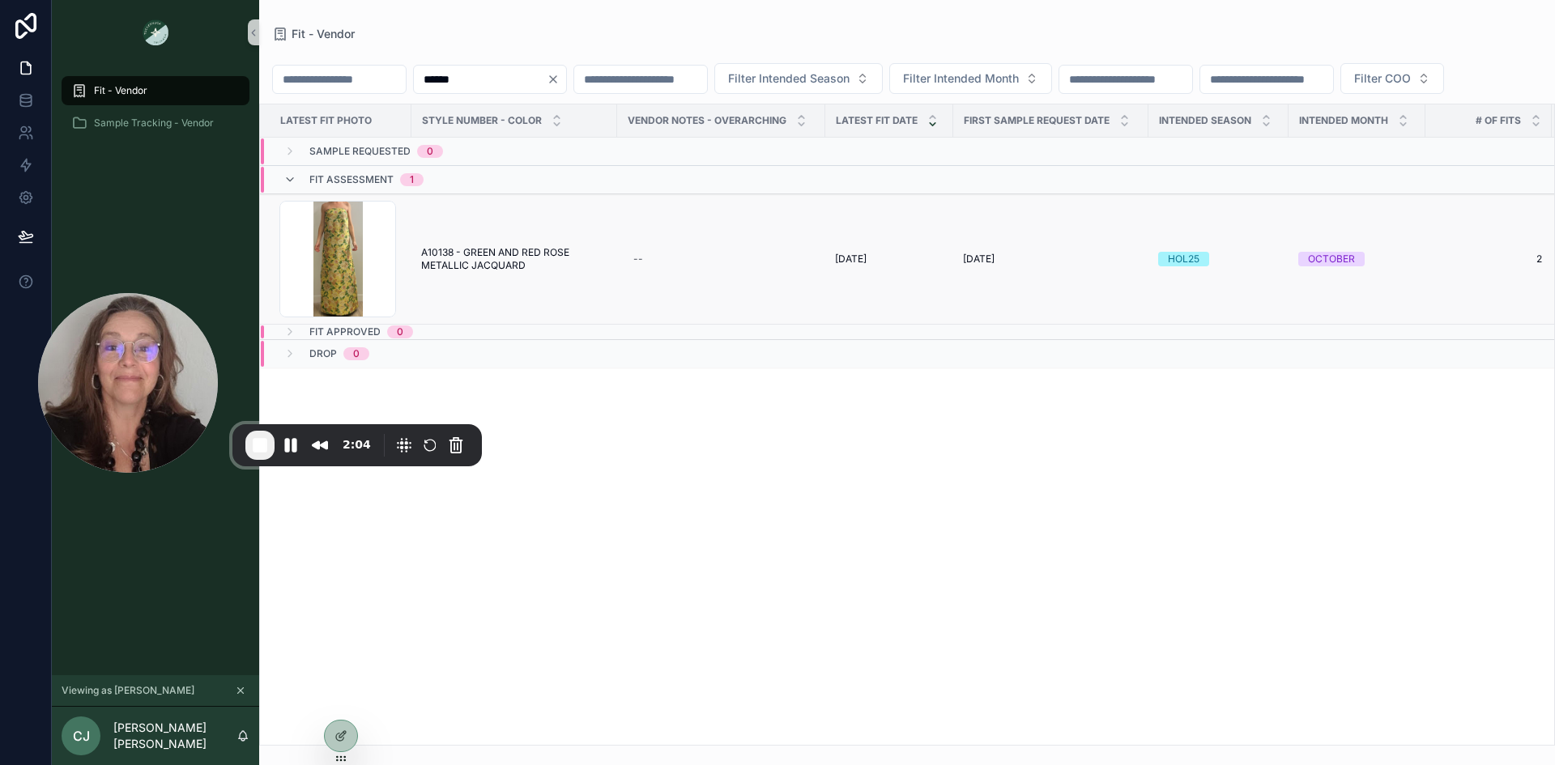
type input "******"
click at [508, 272] on span "A10138 - GREEN AND RED ROSE METALLIC JACQUARD" at bounding box center [514, 259] width 186 height 26
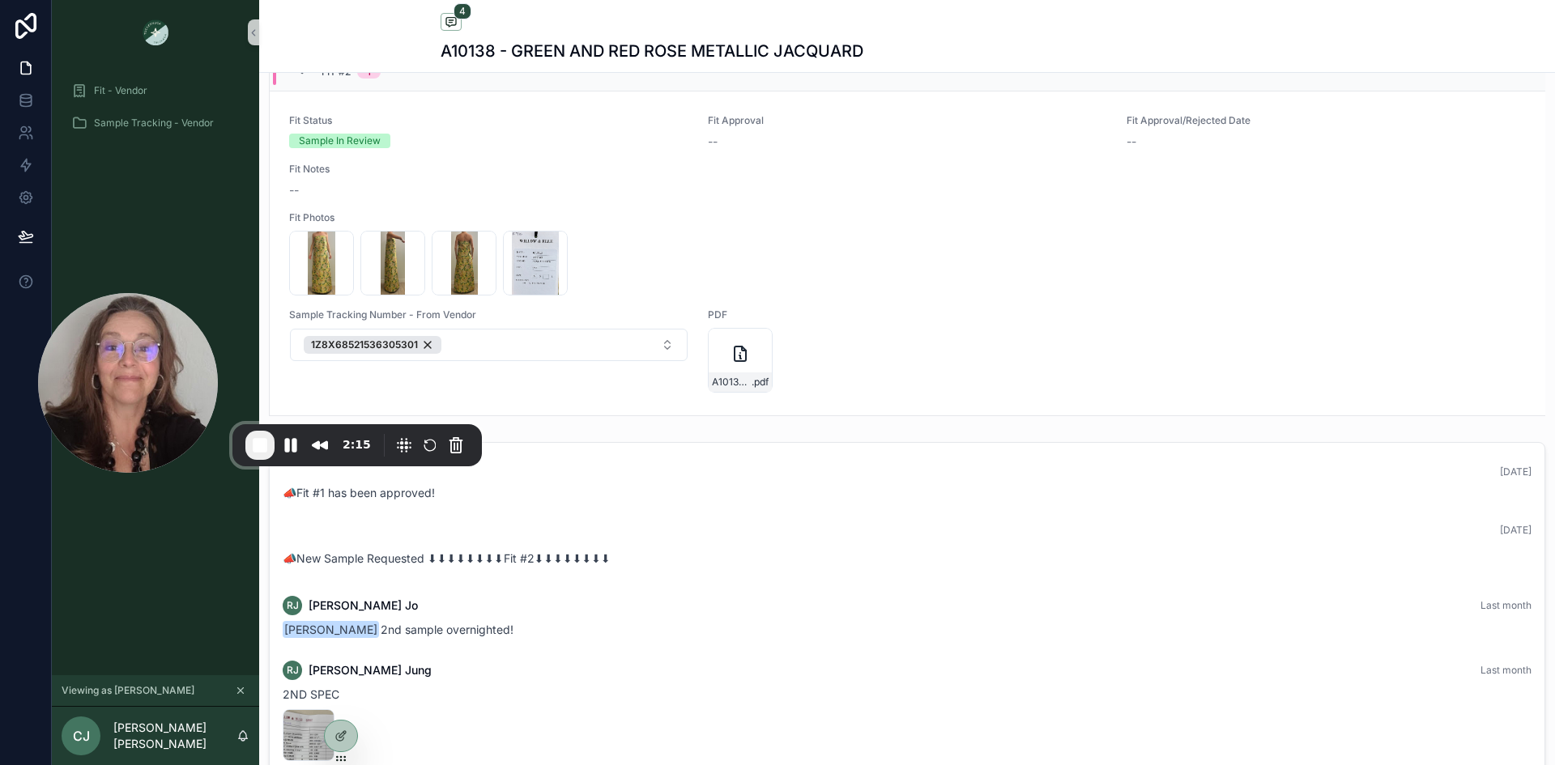
scroll to position [1131, 0]
click at [740, 355] on icon "scrollable content" at bounding box center [741, 356] width 2 height 3
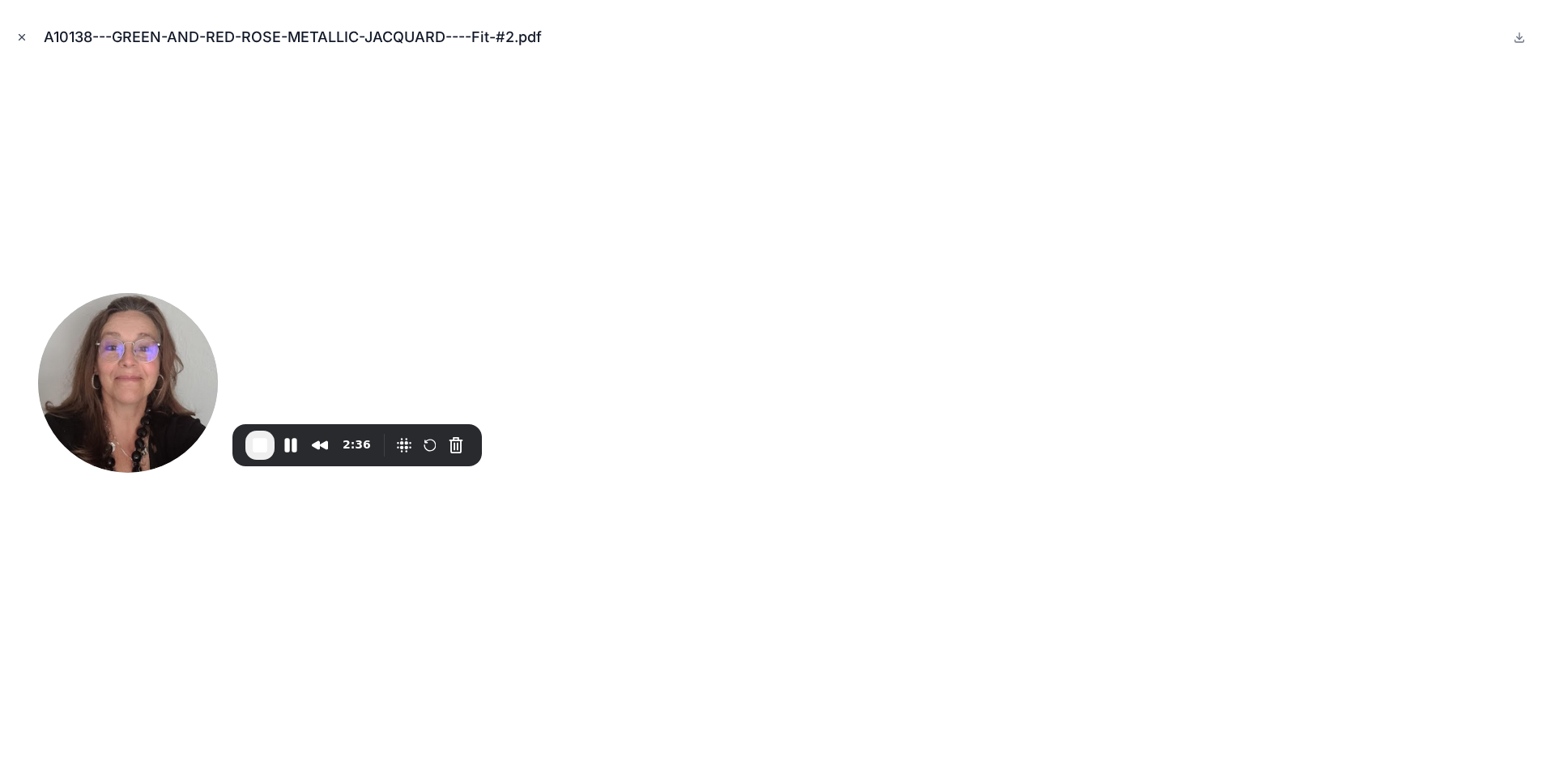
click at [21, 38] on icon "Close modal" at bounding box center [22, 38] width 6 height 6
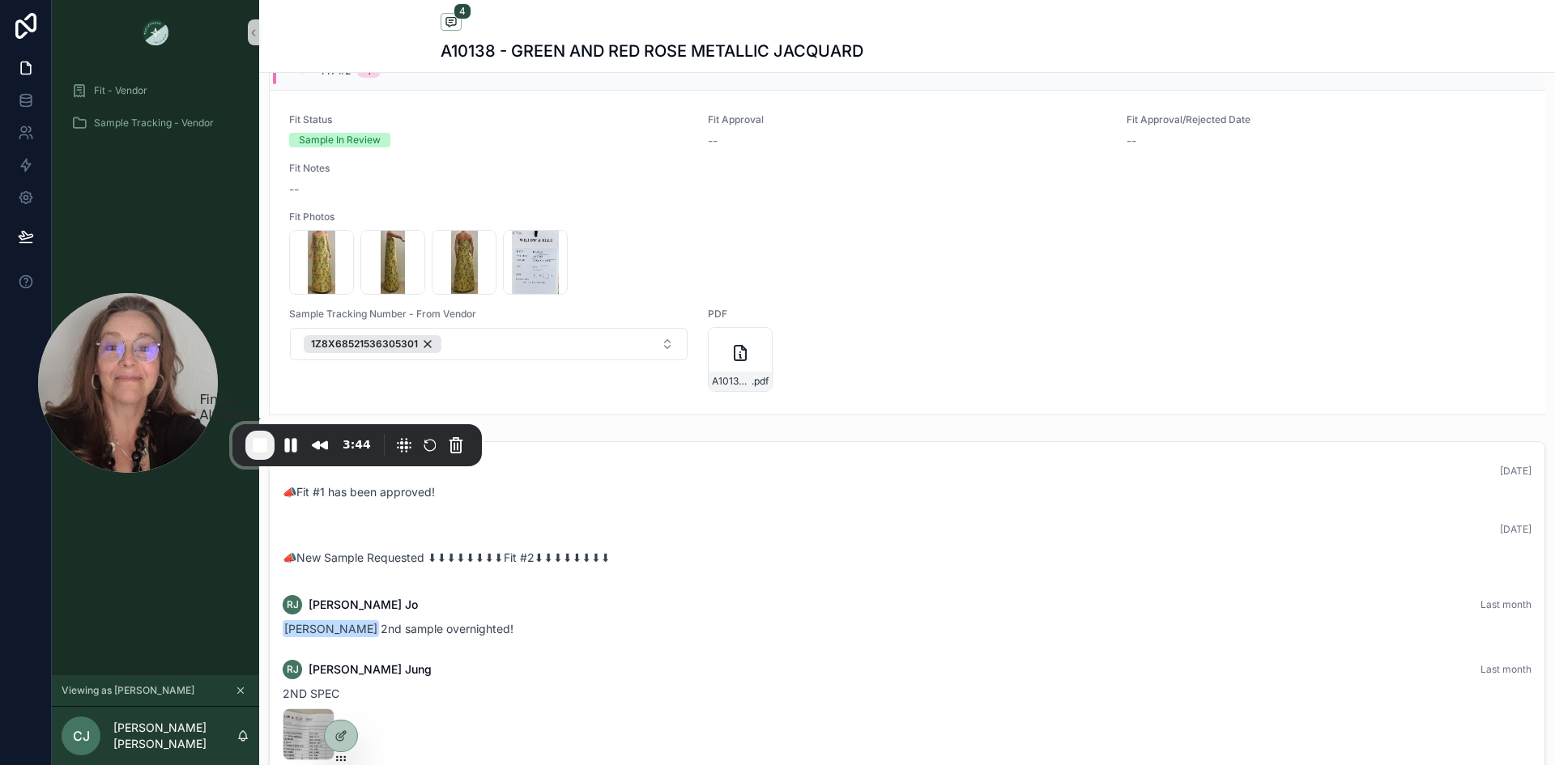
click at [255, 441] on span "End Recording" at bounding box center [259, 445] width 19 height 19
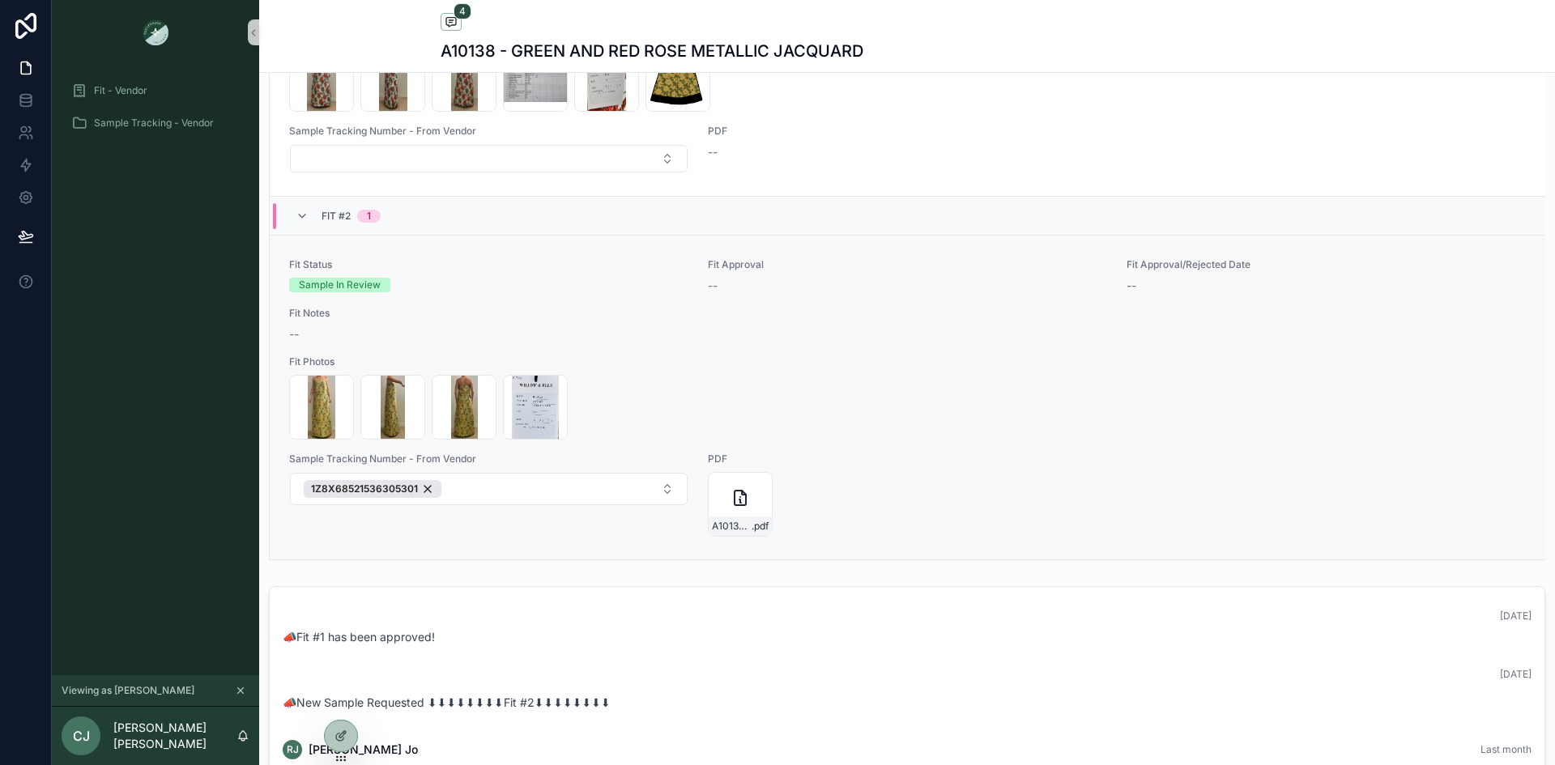
scroll to position [985, 0]
click at [241, 689] on icon "scrollable content" at bounding box center [240, 690] width 11 height 11
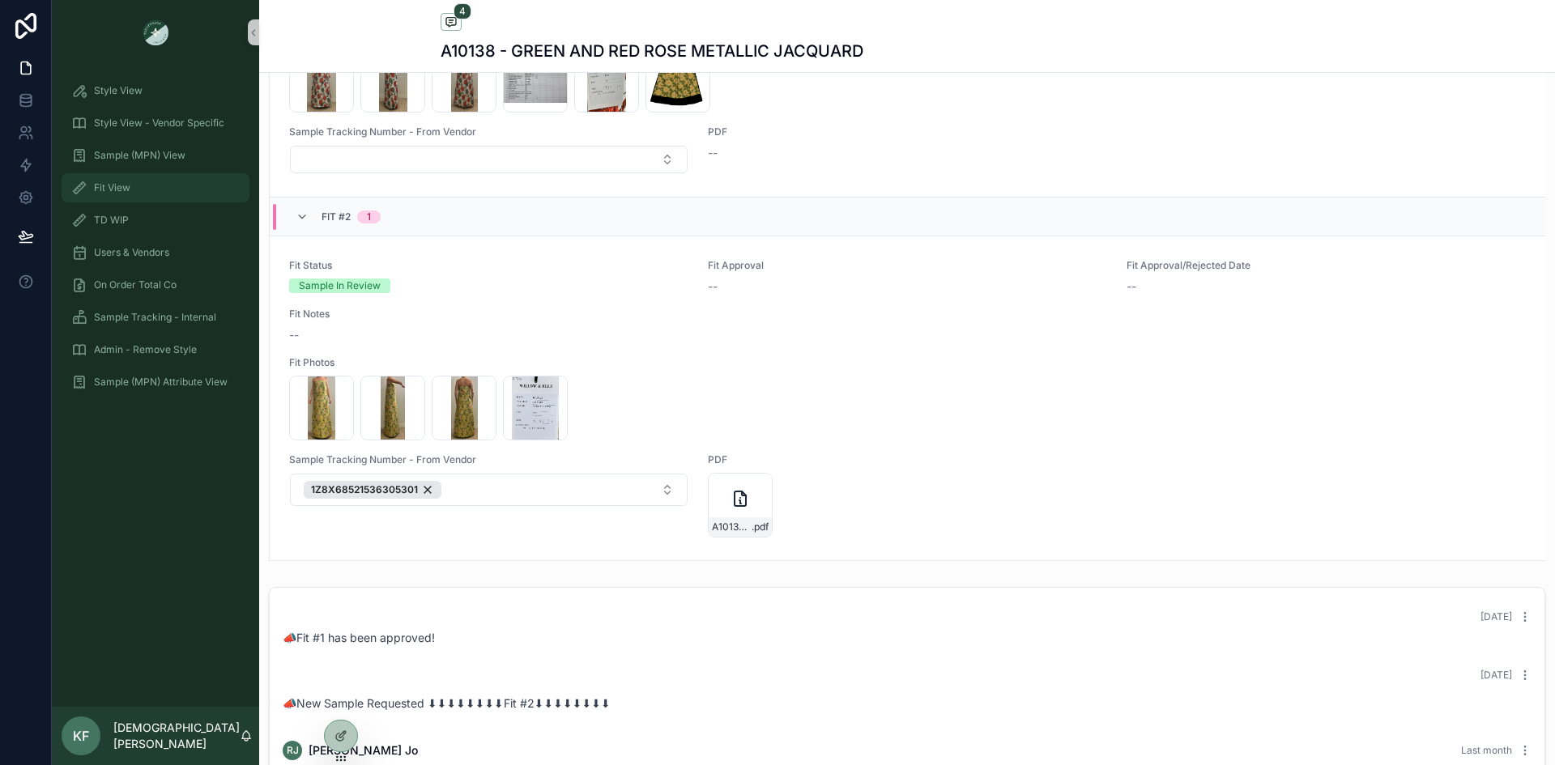
click at [132, 187] on div "Fit View" at bounding box center [155, 188] width 168 height 26
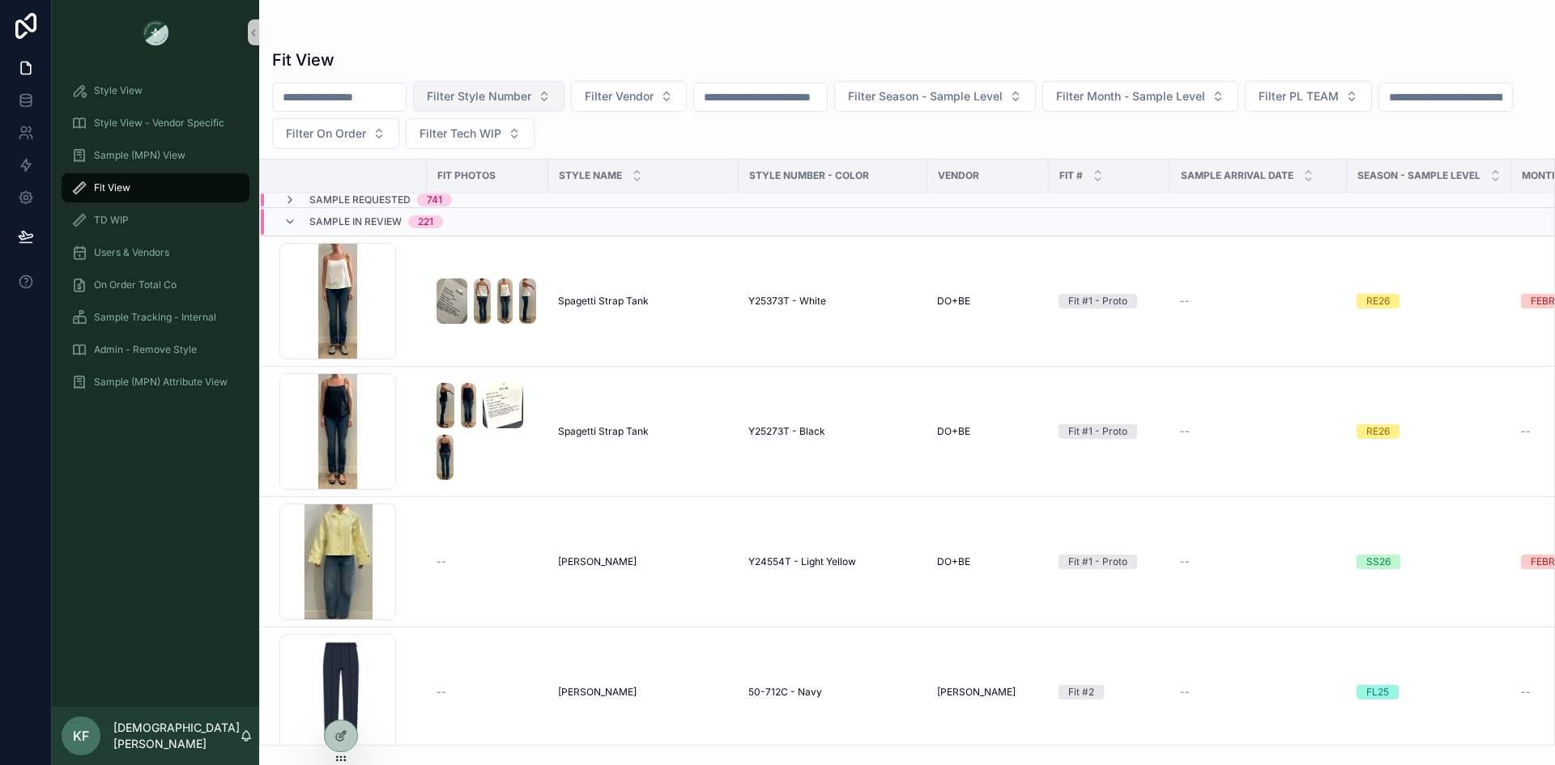
click at [484, 96] on span "Filter Style Number" at bounding box center [479, 96] width 104 height 16
type input "******"
click at [493, 168] on span "A10138 - GREEN AND RED ROSE METALLIC JACQUARD" at bounding box center [520, 162] width 162 height 16
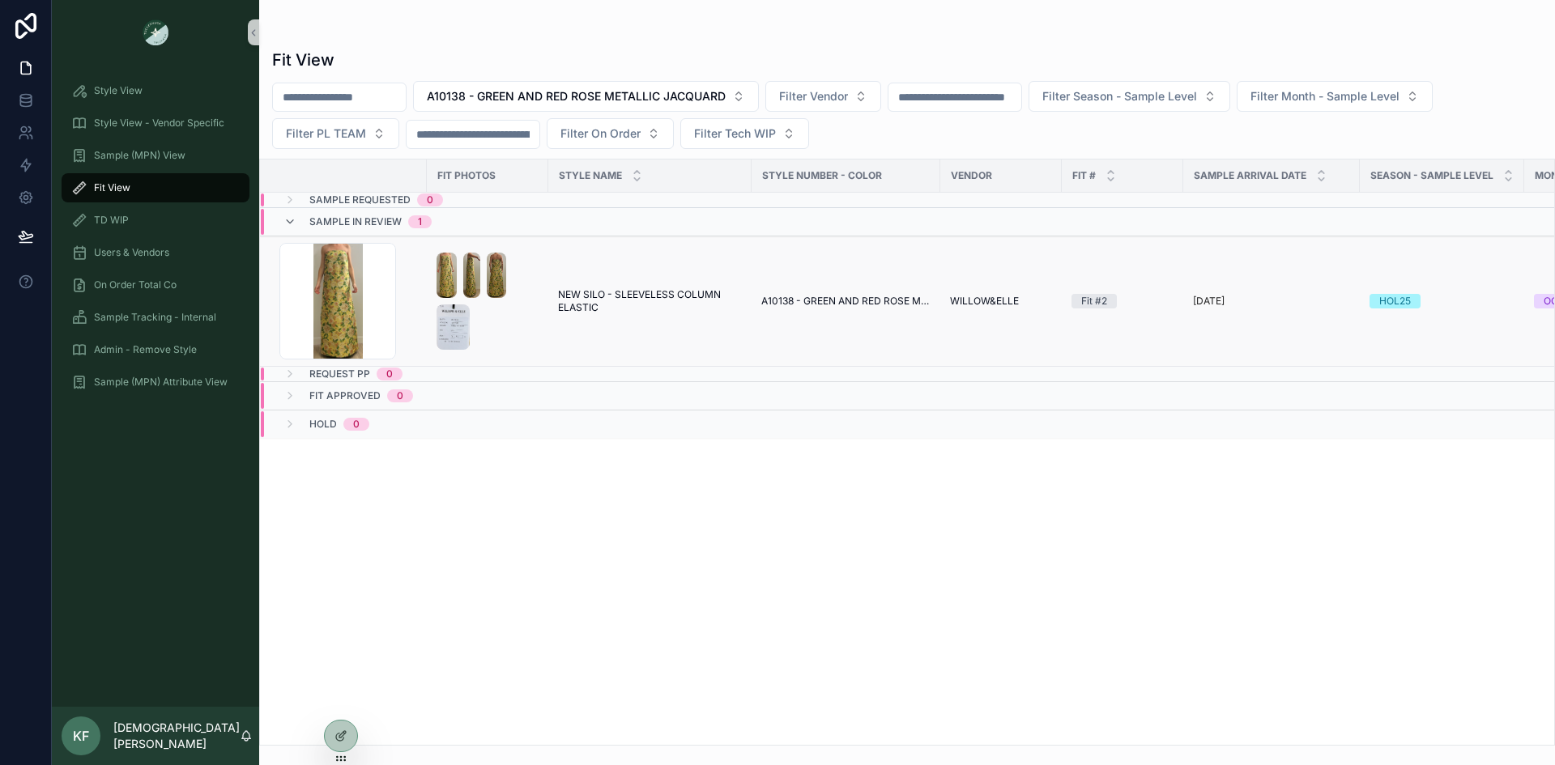
click at [527, 307] on div "scrollable content" at bounding box center [488, 301] width 102 height 97
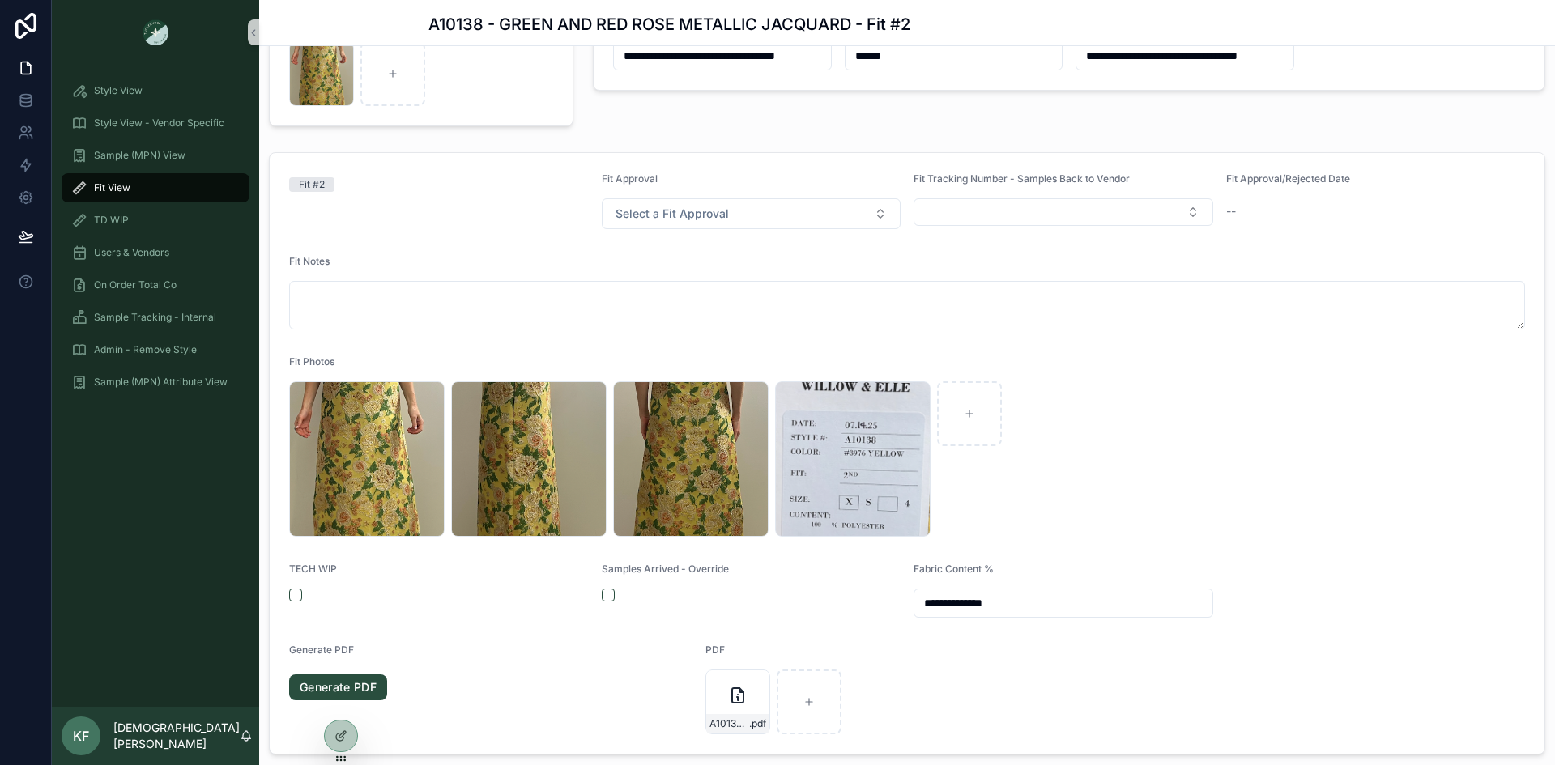
scroll to position [143, 0]
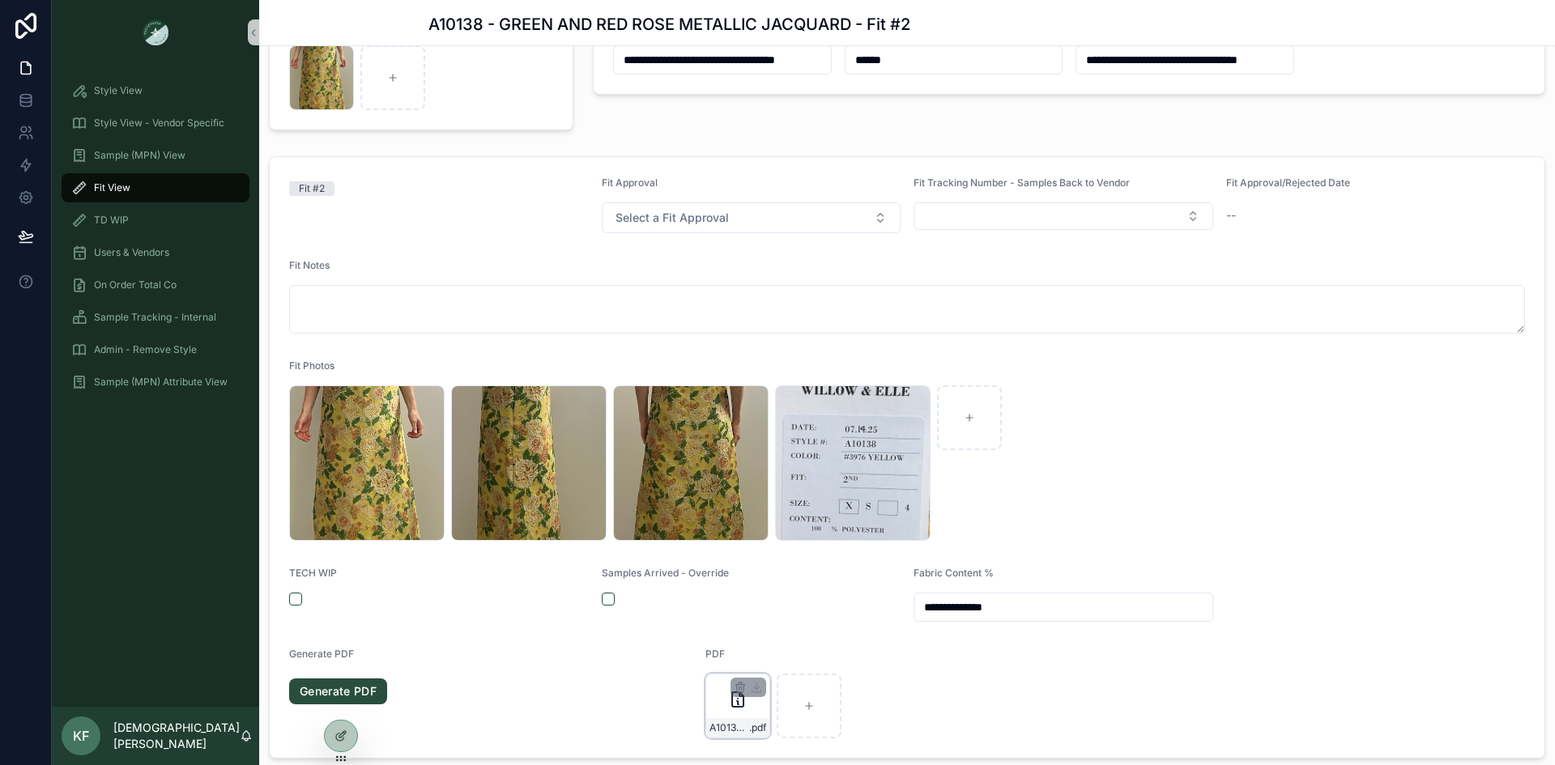
click at [726, 710] on div "A10138---GREEN-AND-RED-ROSE-METALLIC-JACQUARD----Fit-#2 .pdf" at bounding box center [738, 706] width 65 height 65
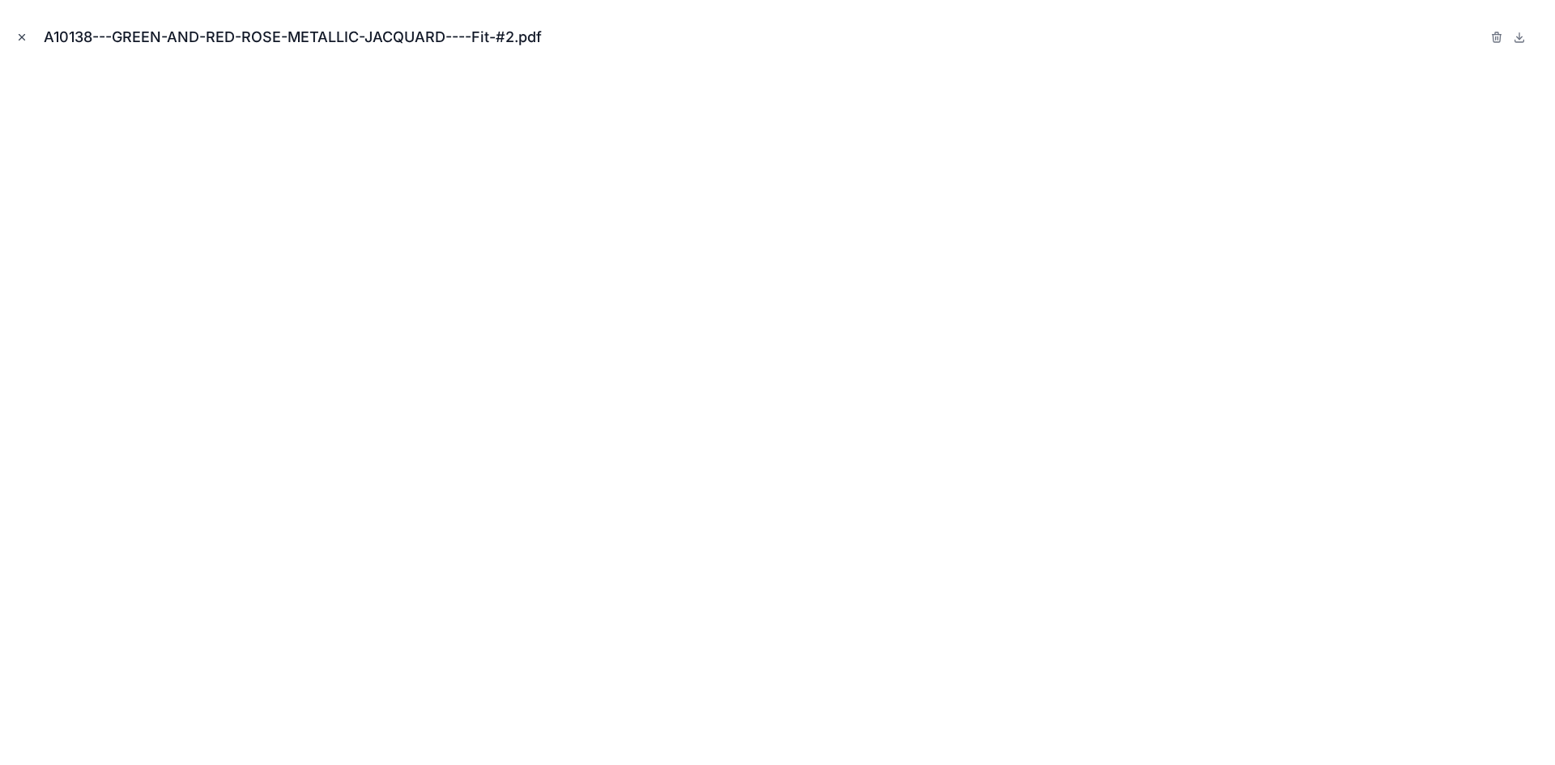
click at [19, 40] on icon "Close modal" at bounding box center [21, 37] width 11 height 11
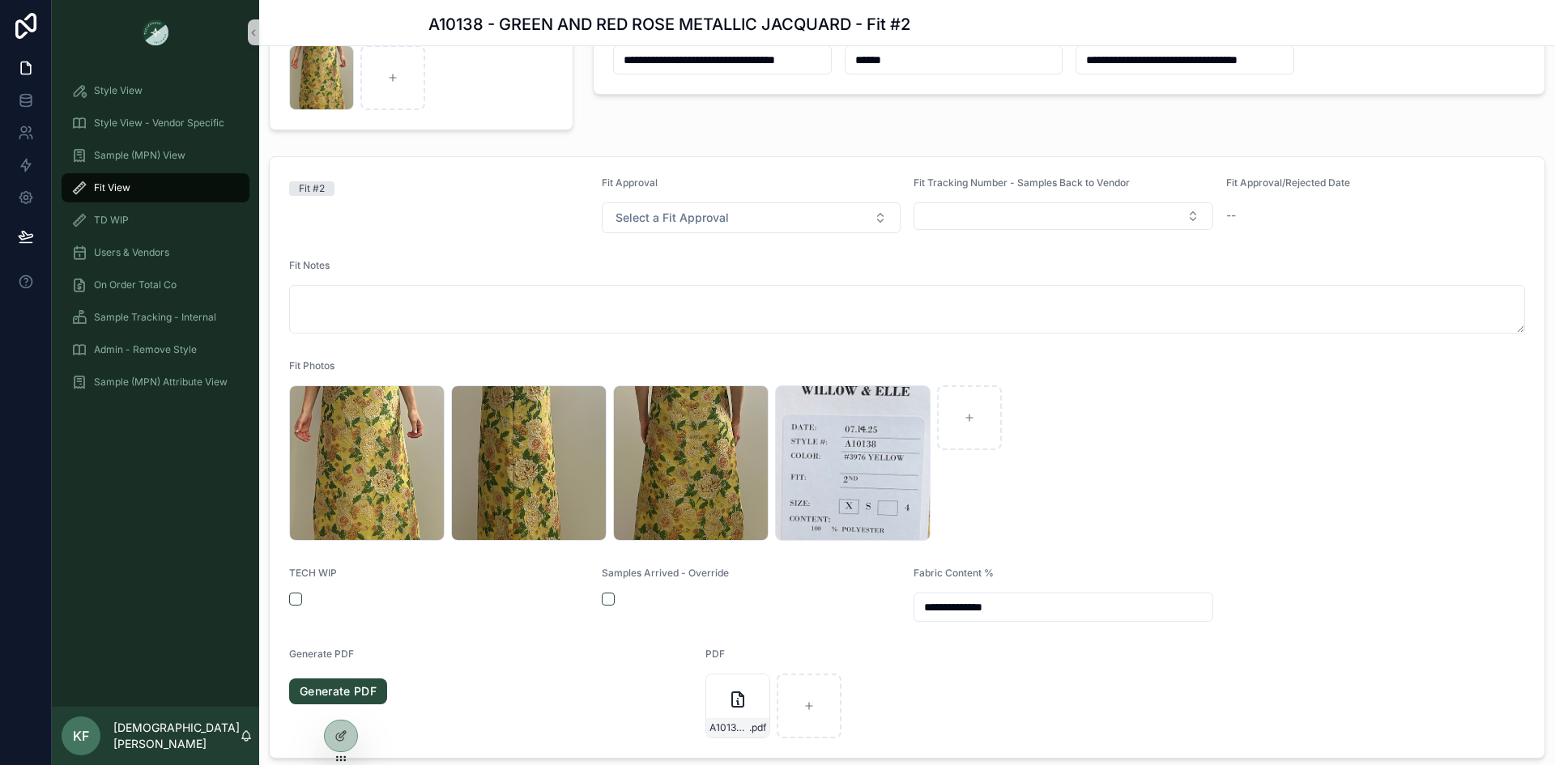
click at [122, 185] on span "Fit View" at bounding box center [112, 187] width 36 height 13
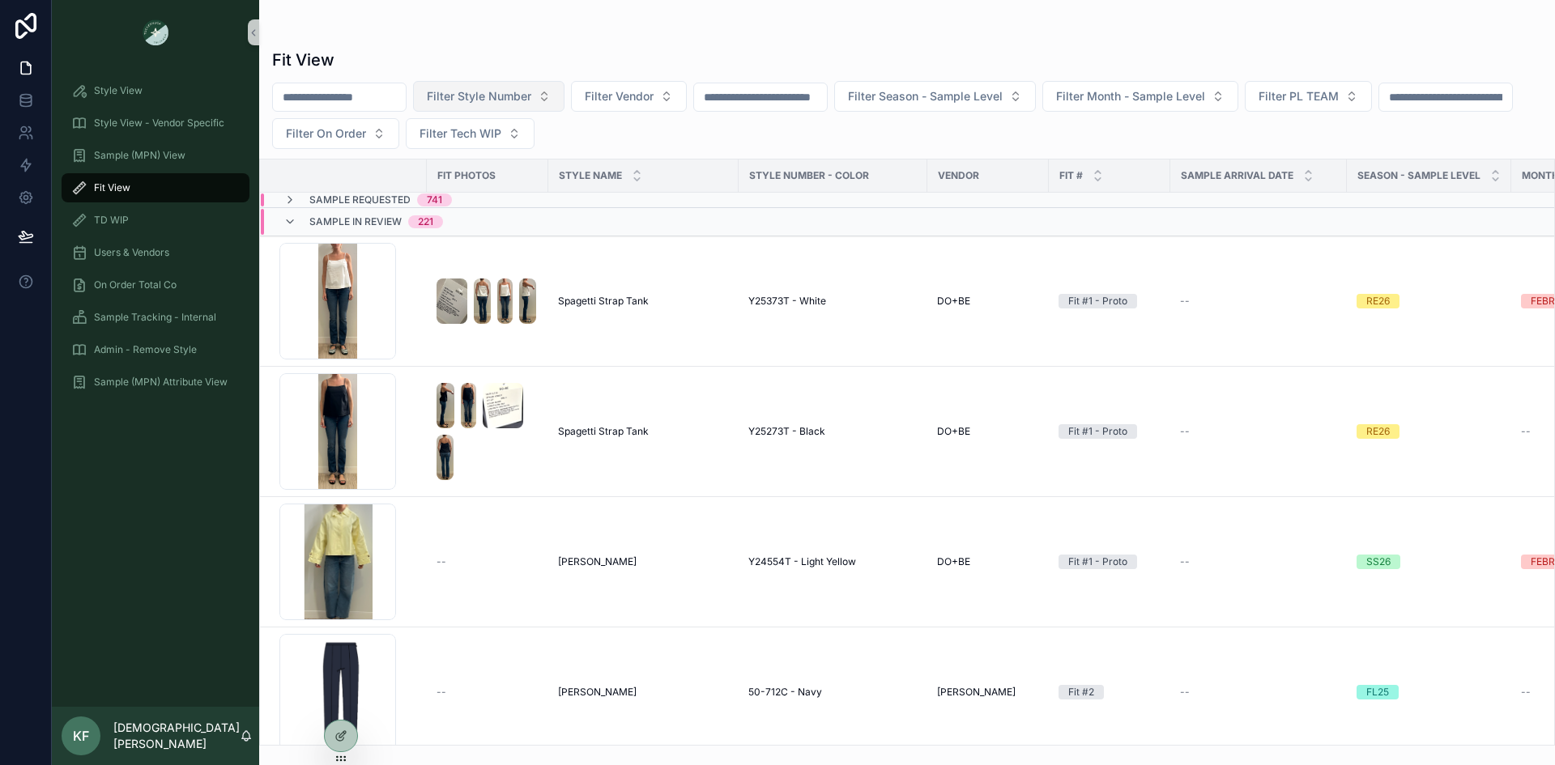
click at [549, 87] on button "Filter Style Number" at bounding box center [488, 96] width 151 height 31
type input "******"
click at [525, 164] on span "A10138 - GREEN AND RED ROSE METALLIC JACQUARD" at bounding box center [520, 162] width 162 height 16
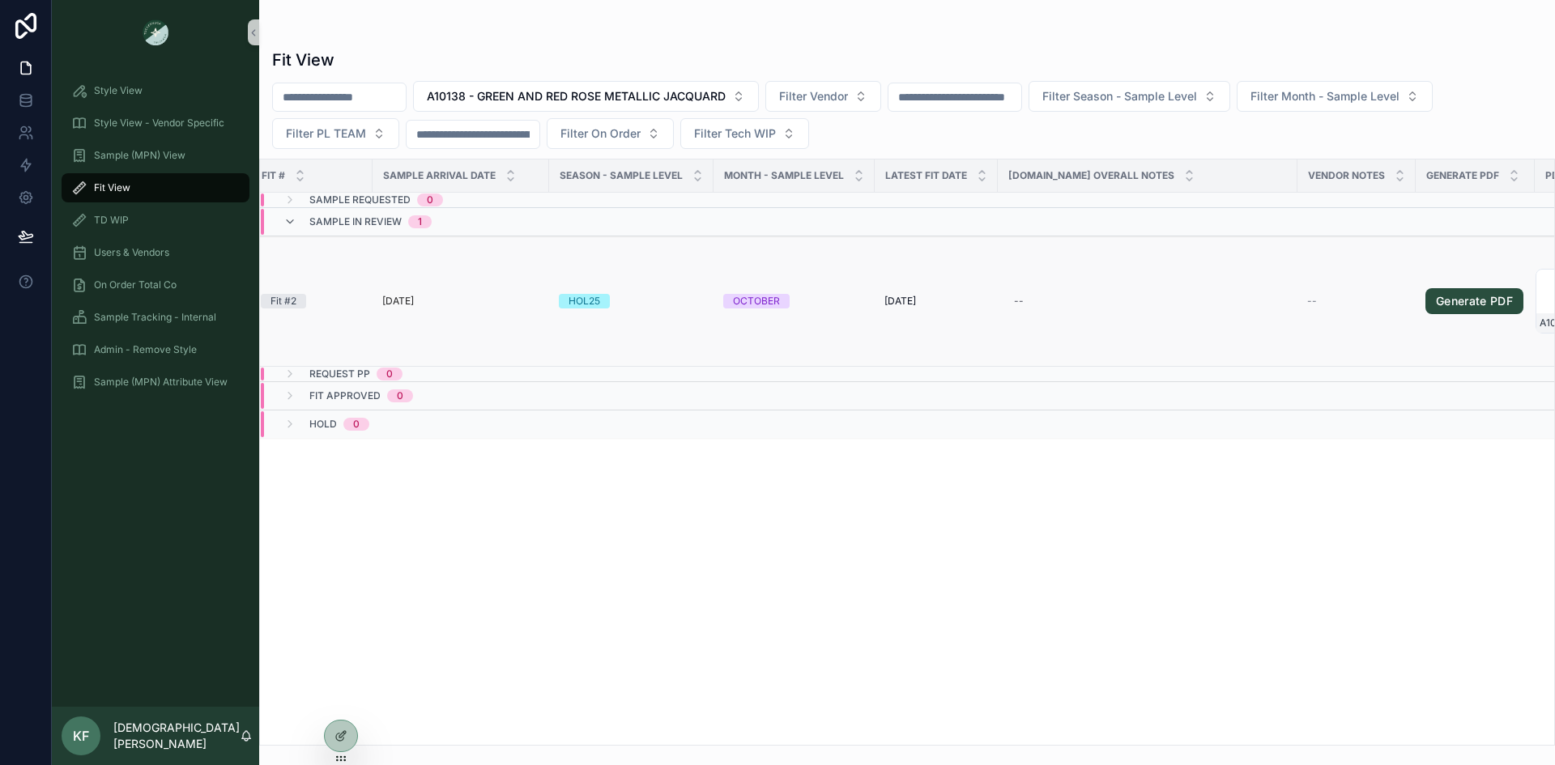
scroll to position [0, 915]
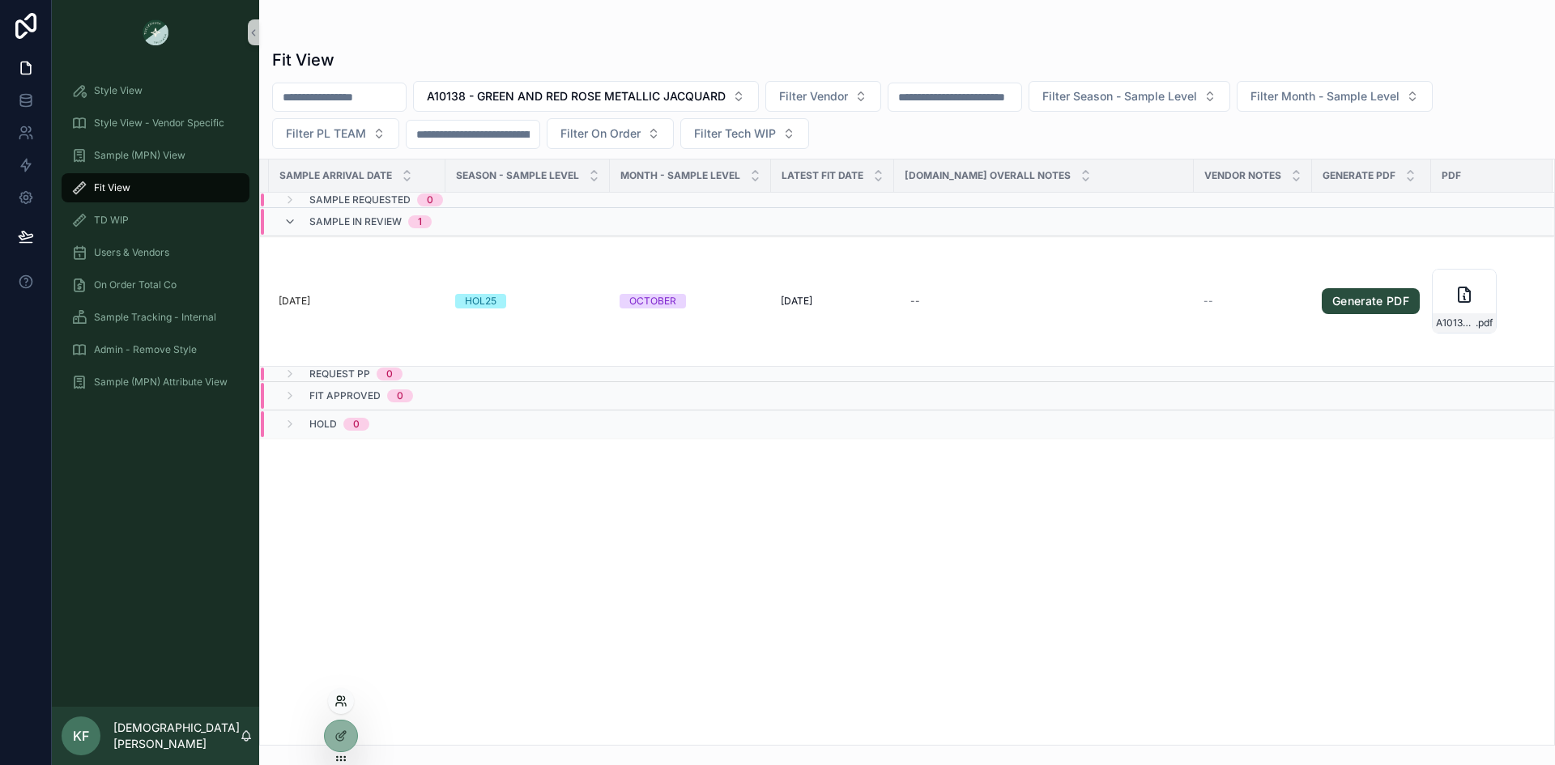
click at [339, 705] on icon at bounding box center [341, 701] width 13 height 13
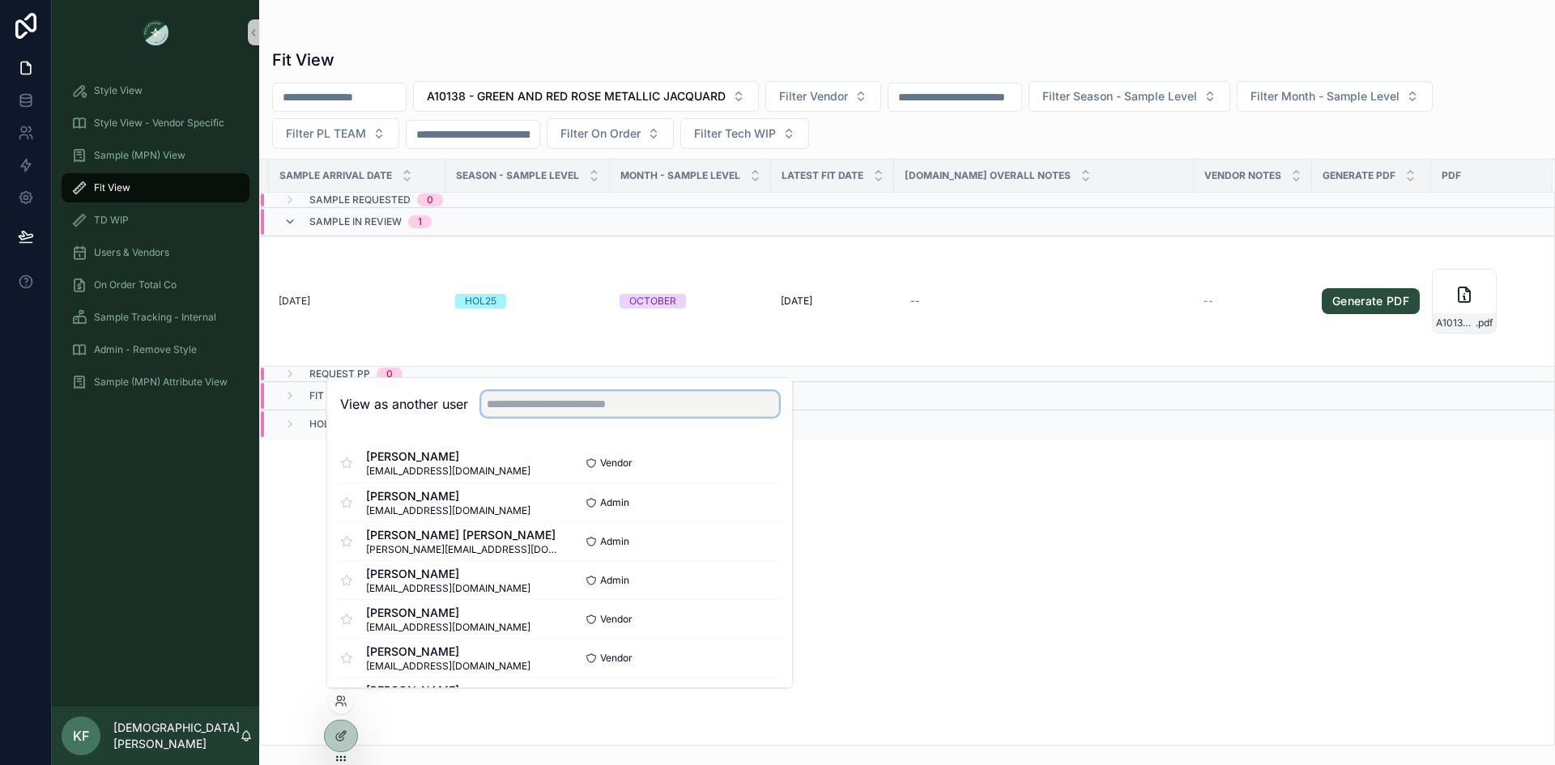
click at [580, 400] on input "text" at bounding box center [630, 404] width 298 height 26
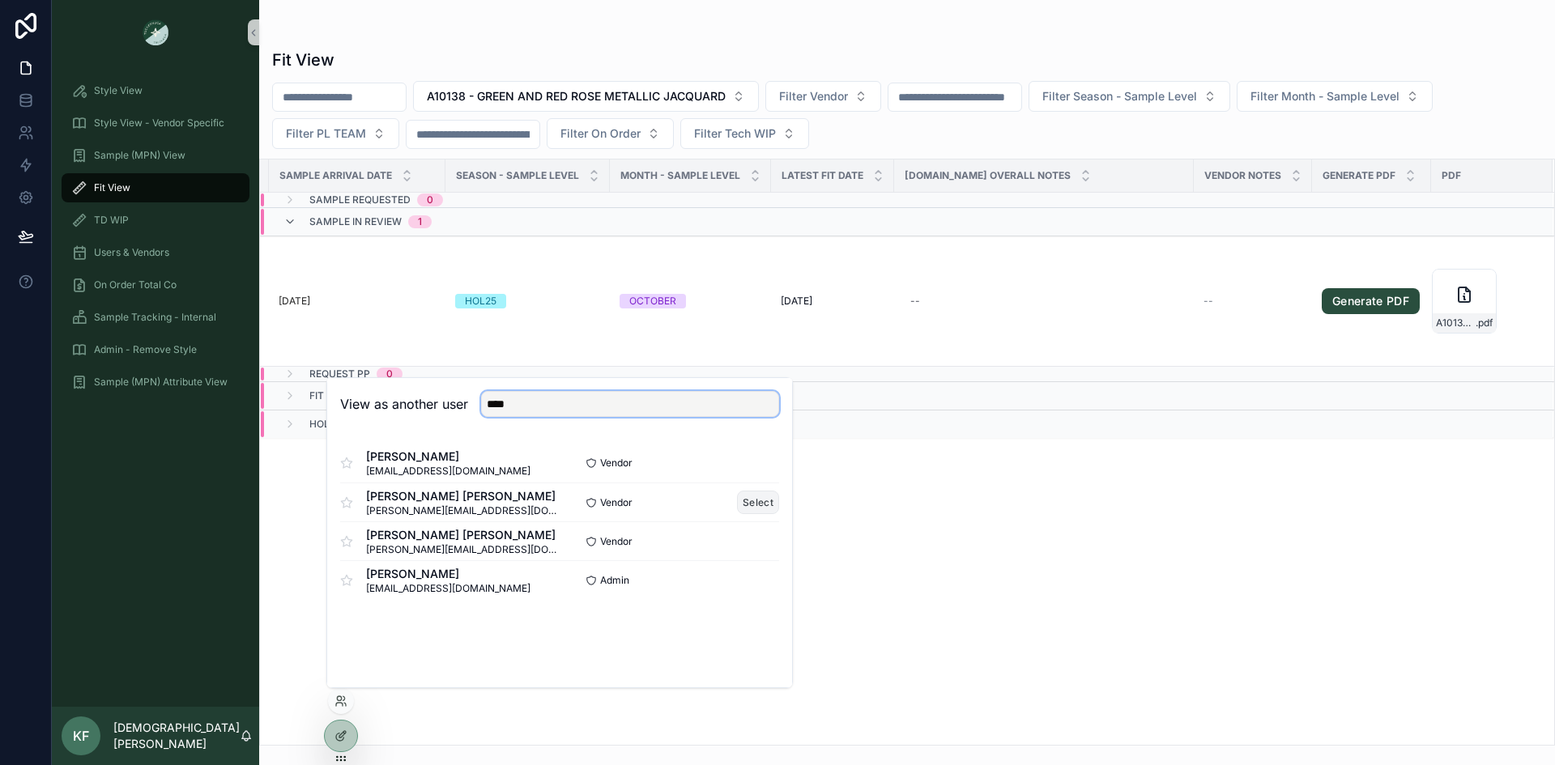
type input "****"
click at [744, 501] on button "Select" at bounding box center [758, 502] width 42 height 23
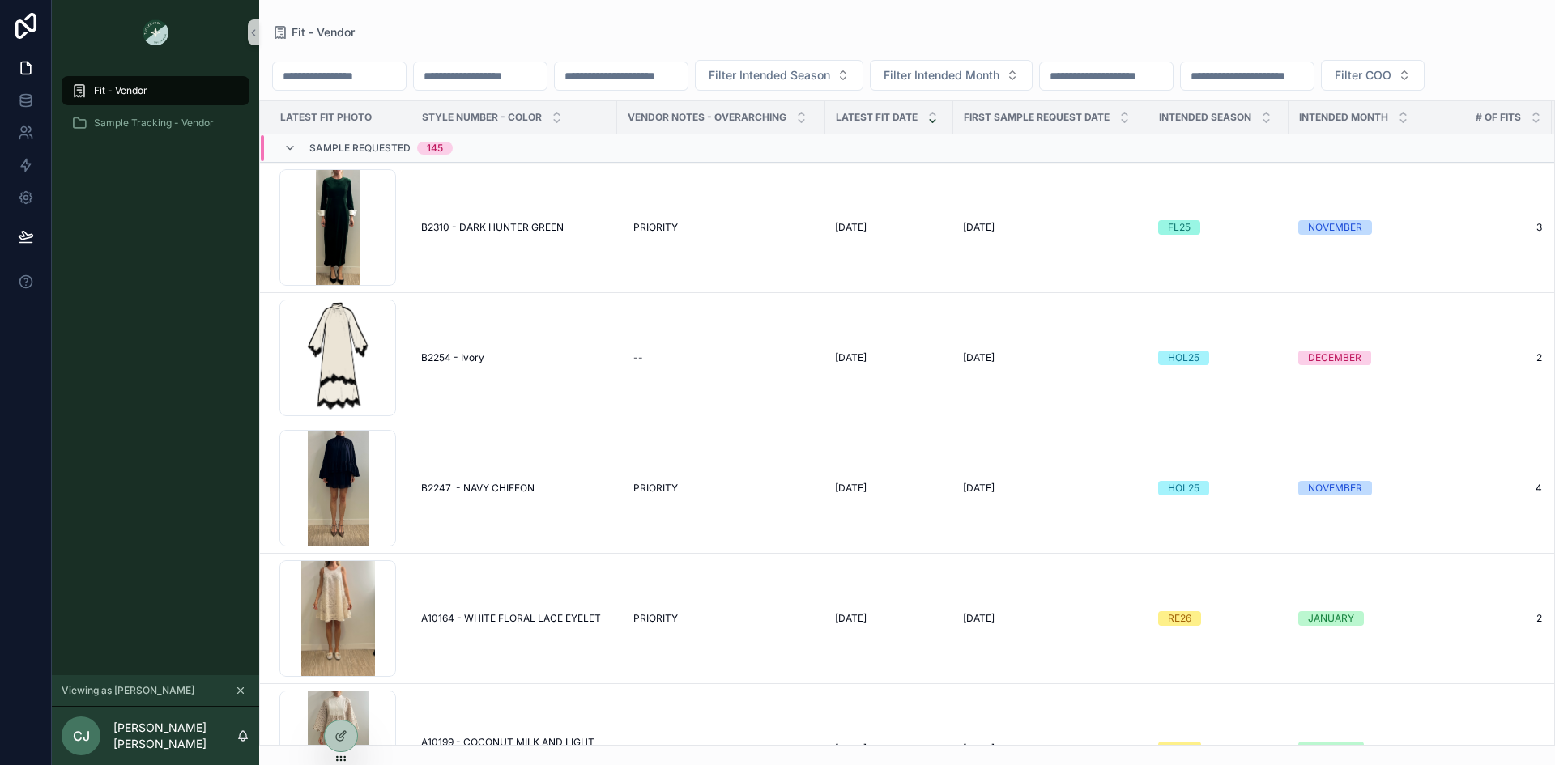
click at [139, 89] on span "Fit - Vendor" at bounding box center [120, 90] width 53 height 13
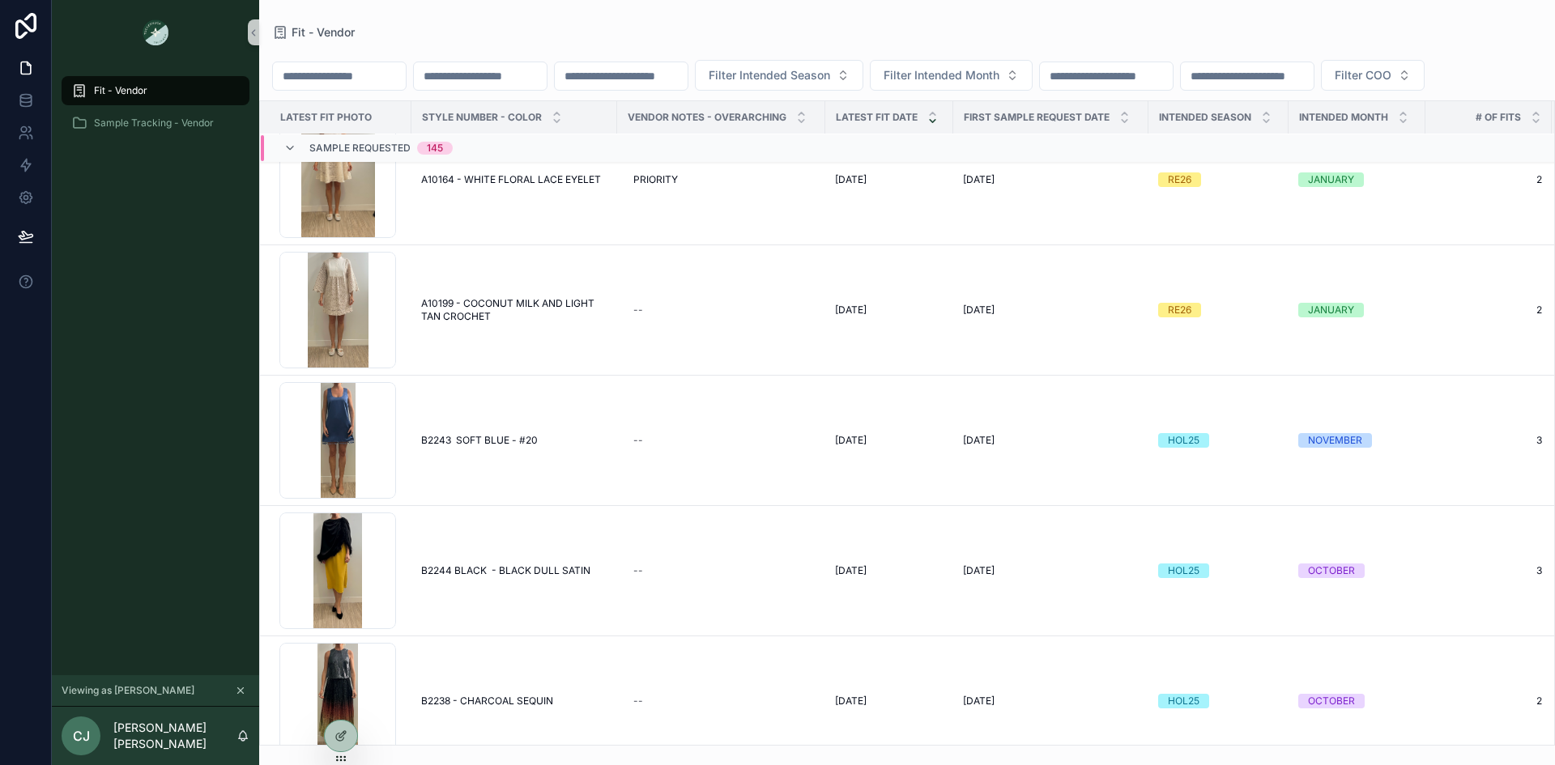
scroll to position [440, 0]
click at [502, 70] on input "scrollable content" at bounding box center [480, 76] width 133 height 23
type input "******"
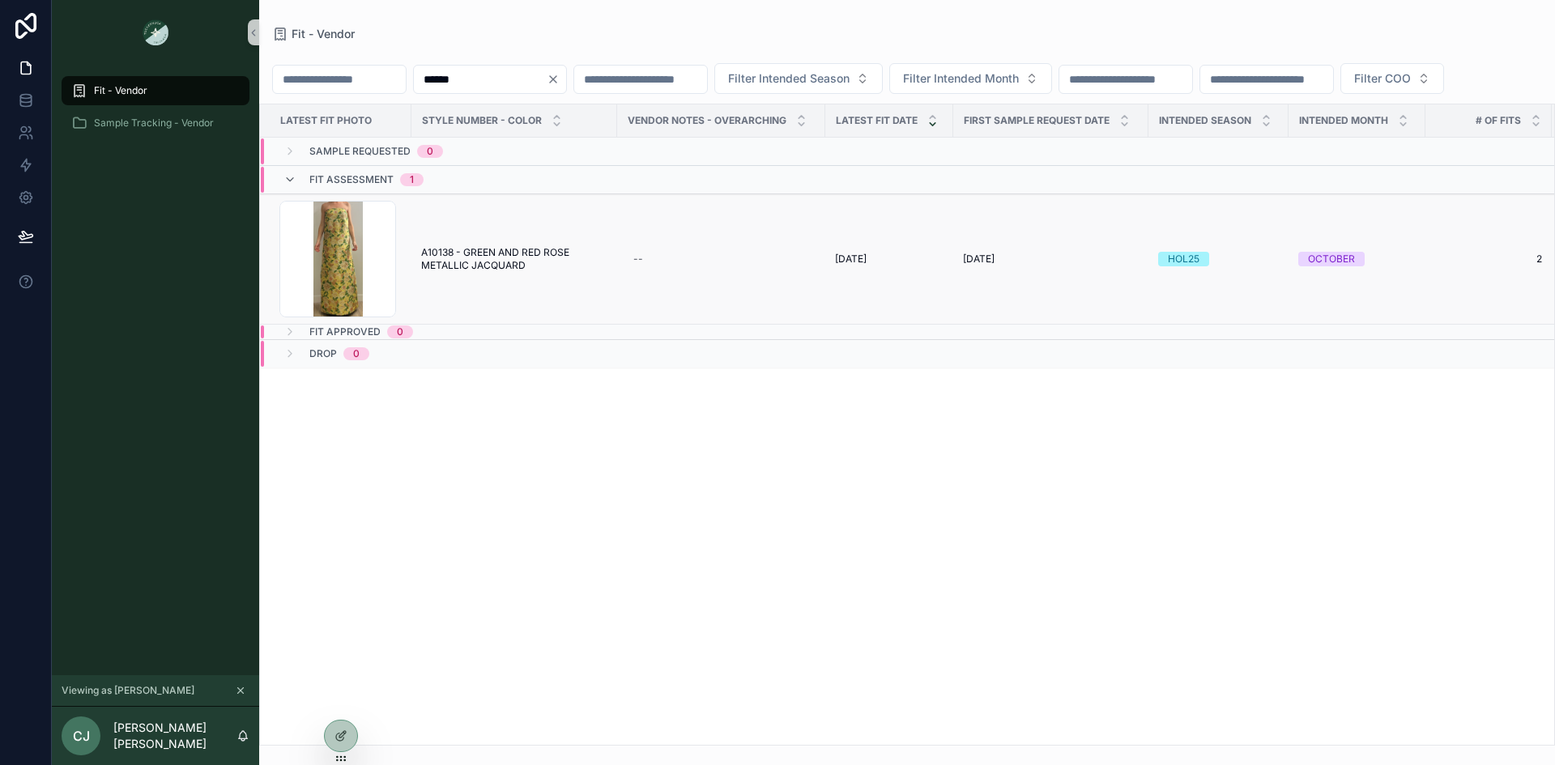
click at [531, 272] on span "A10138 - GREEN AND RED ROSE METALLIC JACQUARD" at bounding box center [514, 259] width 186 height 26
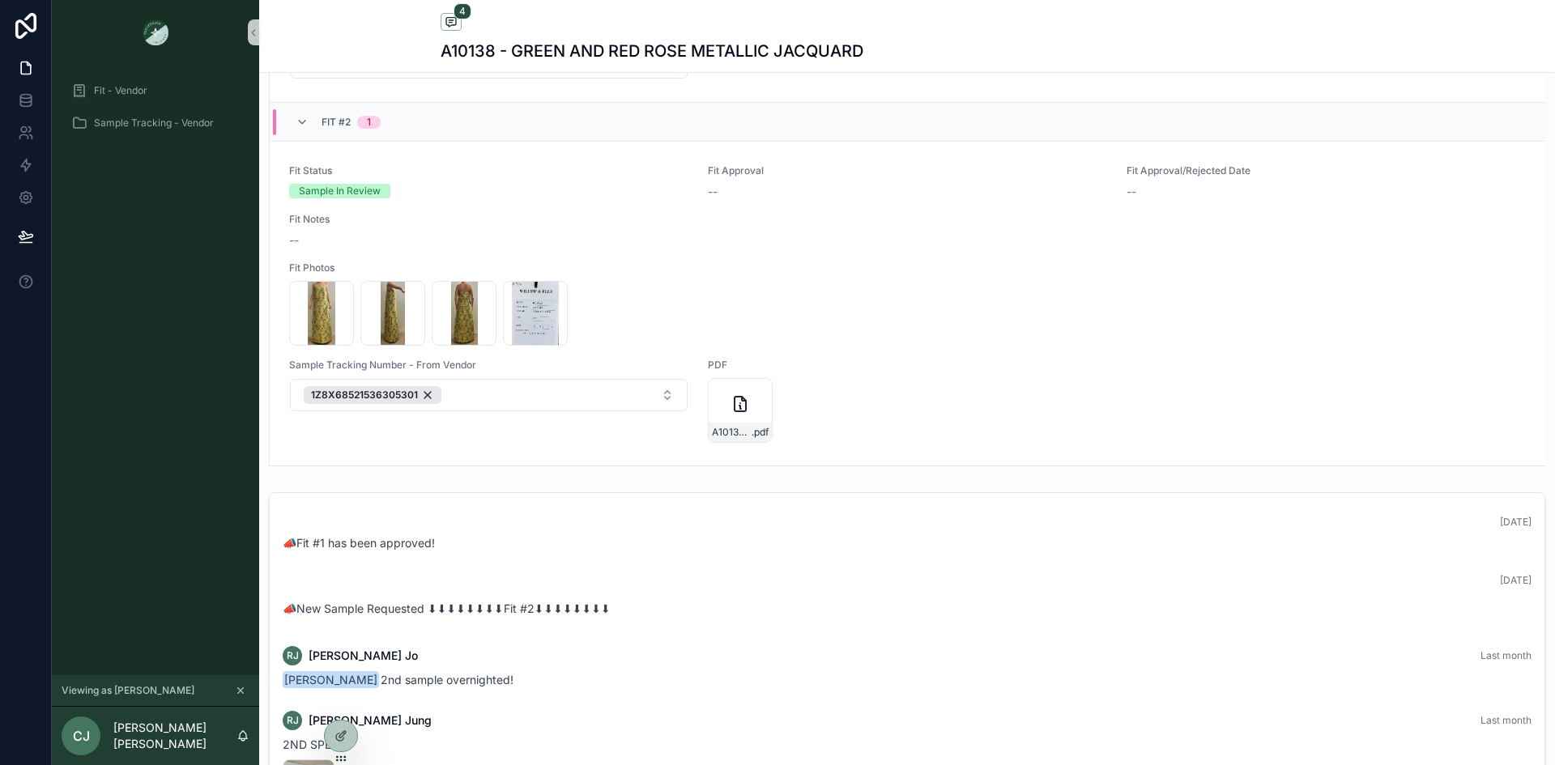
scroll to position [1081, 0]
click at [243, 692] on icon "scrollable content" at bounding box center [240, 690] width 11 height 11
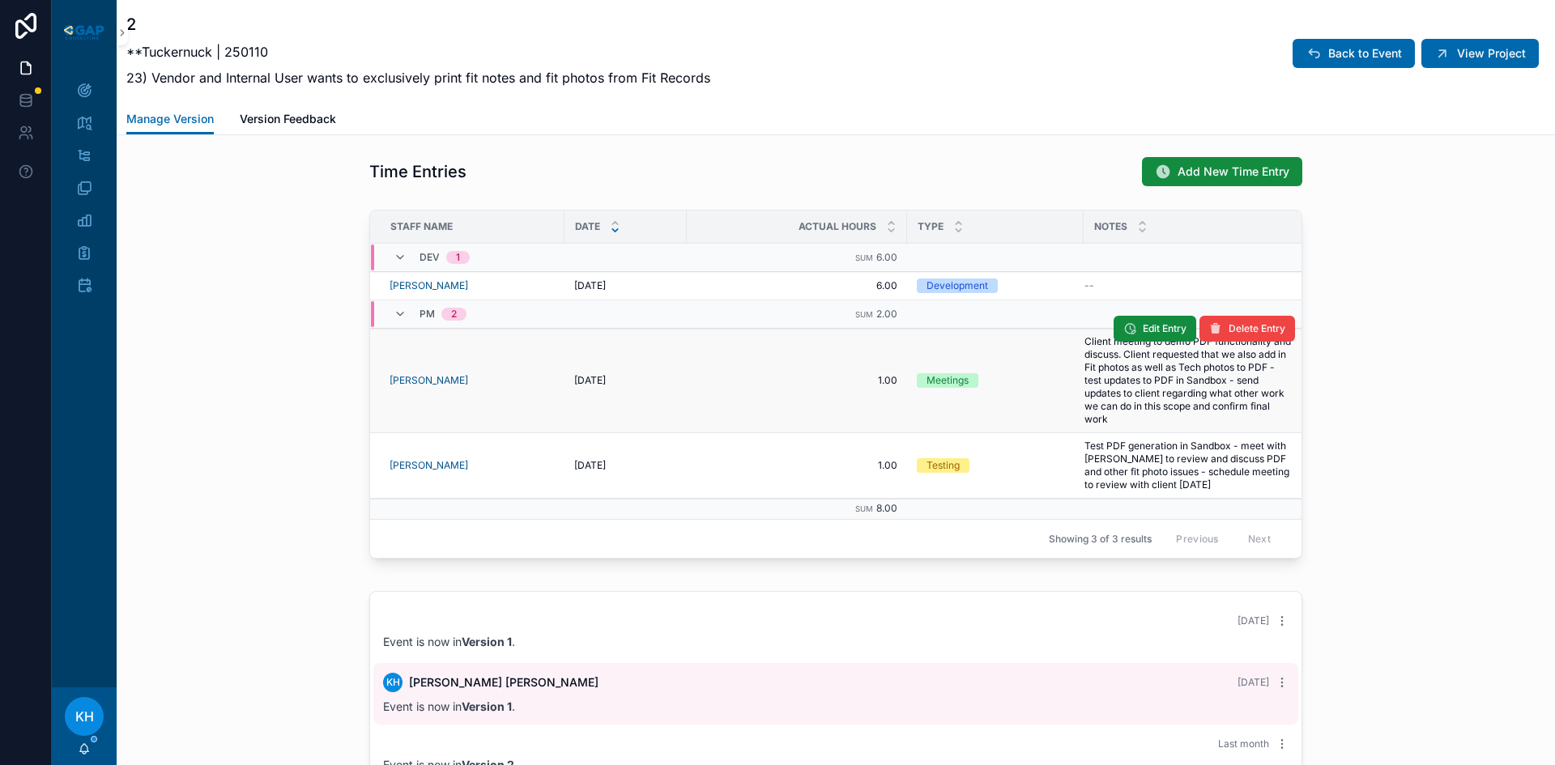
scroll to position [1375, 0]
click at [1205, 170] on span "Add New Time Entry" at bounding box center [1234, 172] width 112 height 16
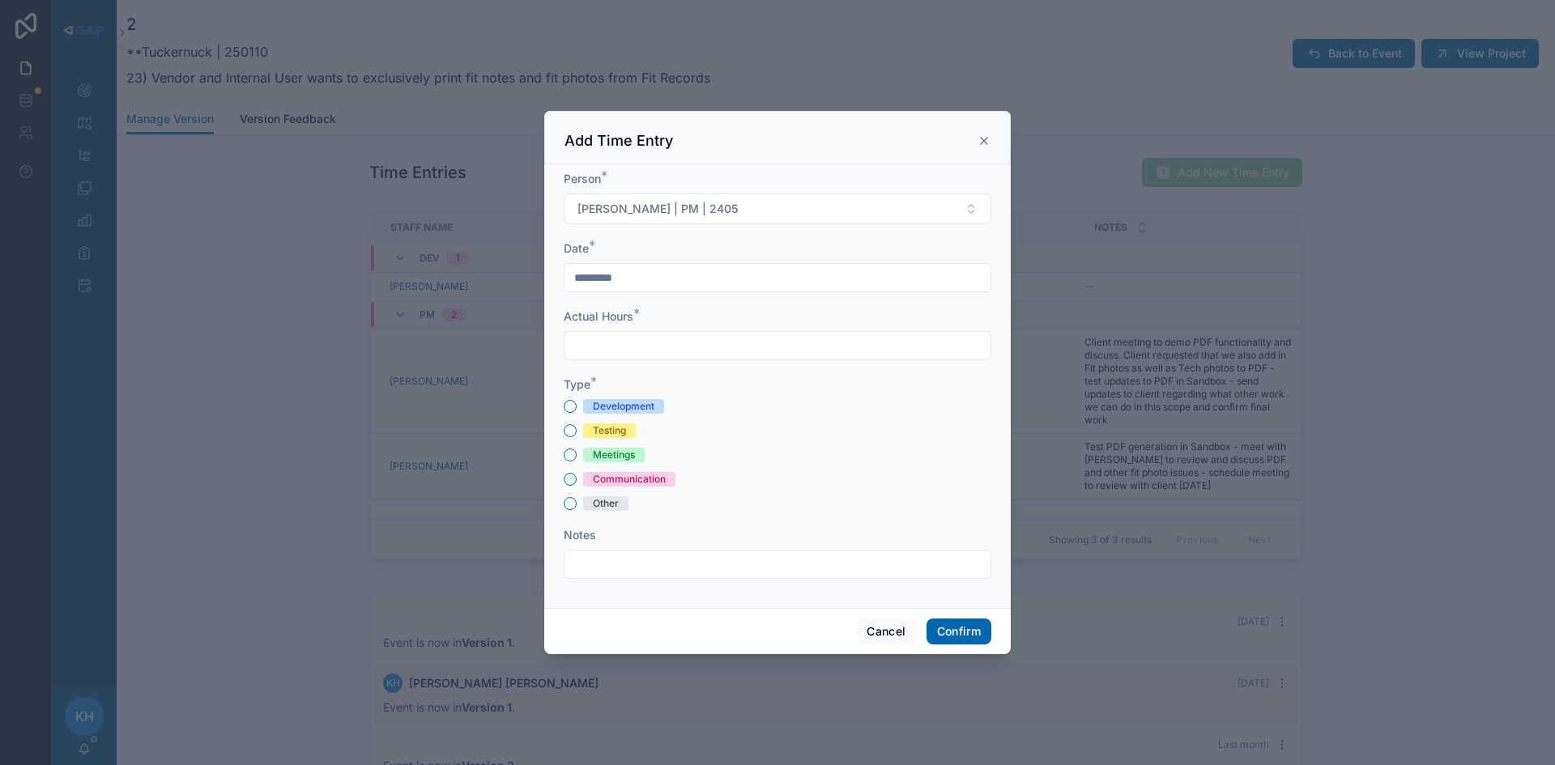
click at [663, 353] on input "text" at bounding box center [778, 346] width 426 height 23
type input "****"
click at [572, 430] on button "Testing" at bounding box center [570, 430] width 13 height 13
click at [615, 555] on input "text" at bounding box center [778, 564] width 426 height 23
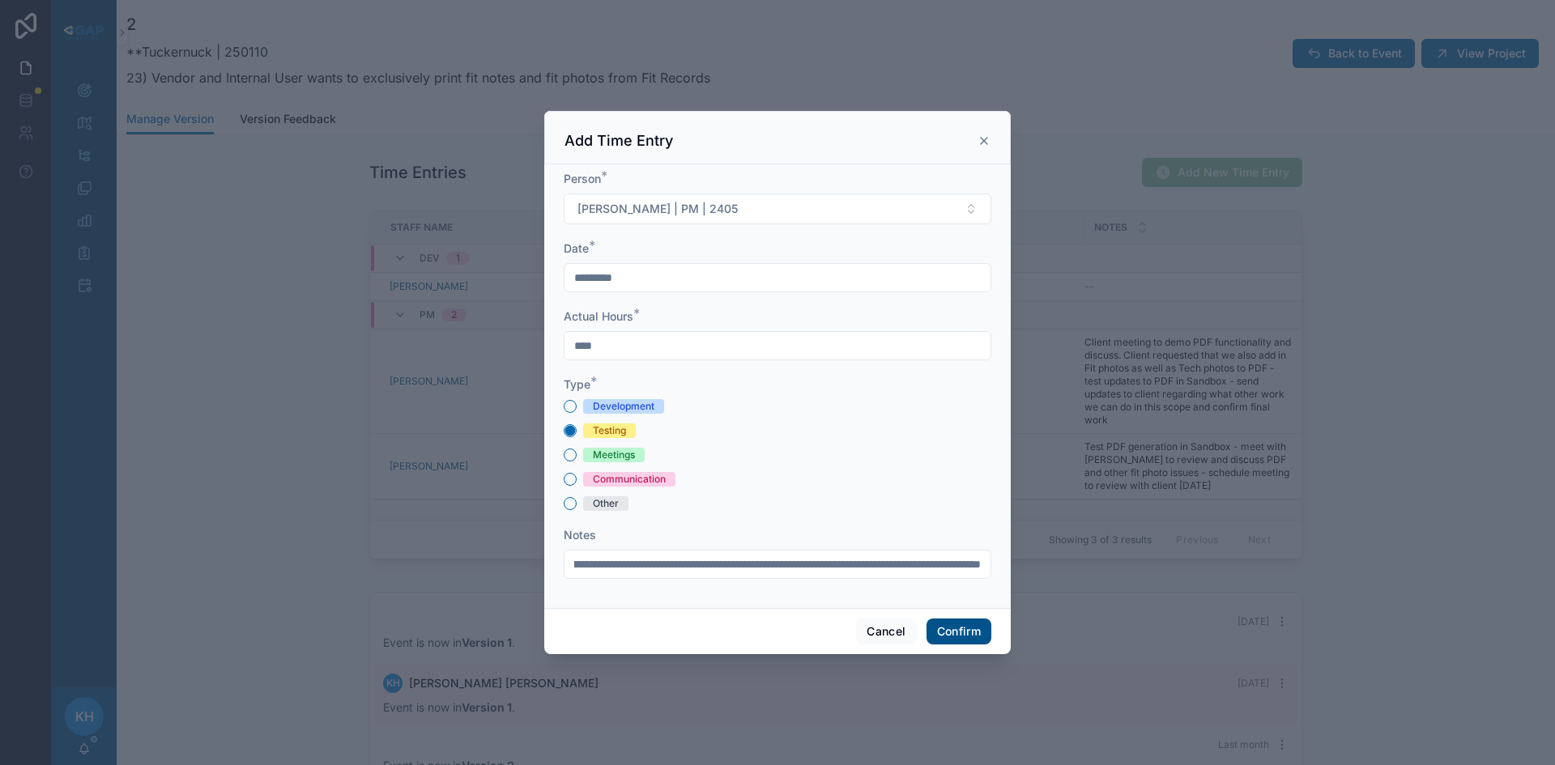
type input "**********"
click at [946, 636] on button "Confirm" at bounding box center [959, 632] width 65 height 26
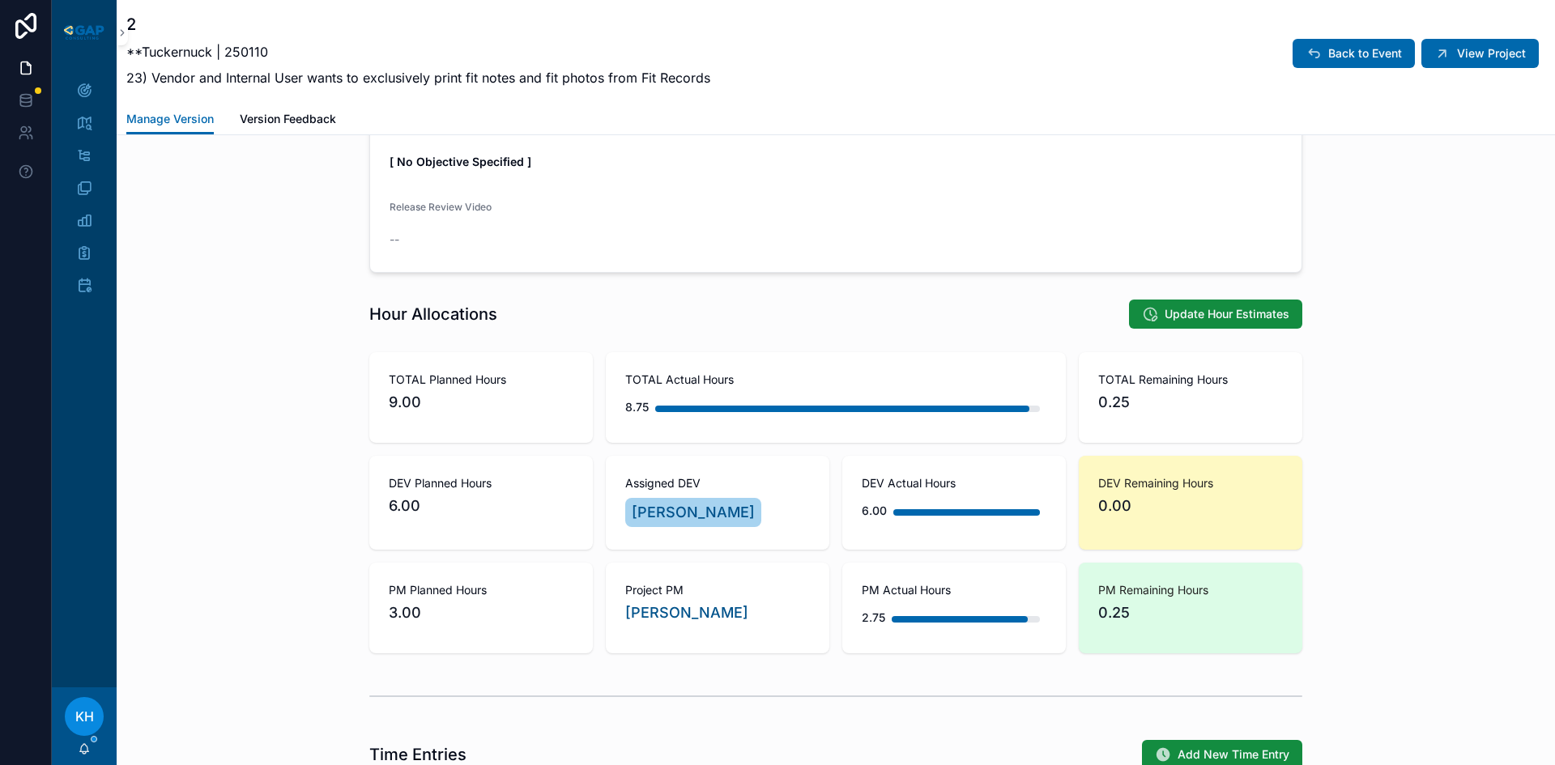
scroll to position [793, 0]
click at [1468, 61] on span "View Project" at bounding box center [1491, 53] width 69 height 16
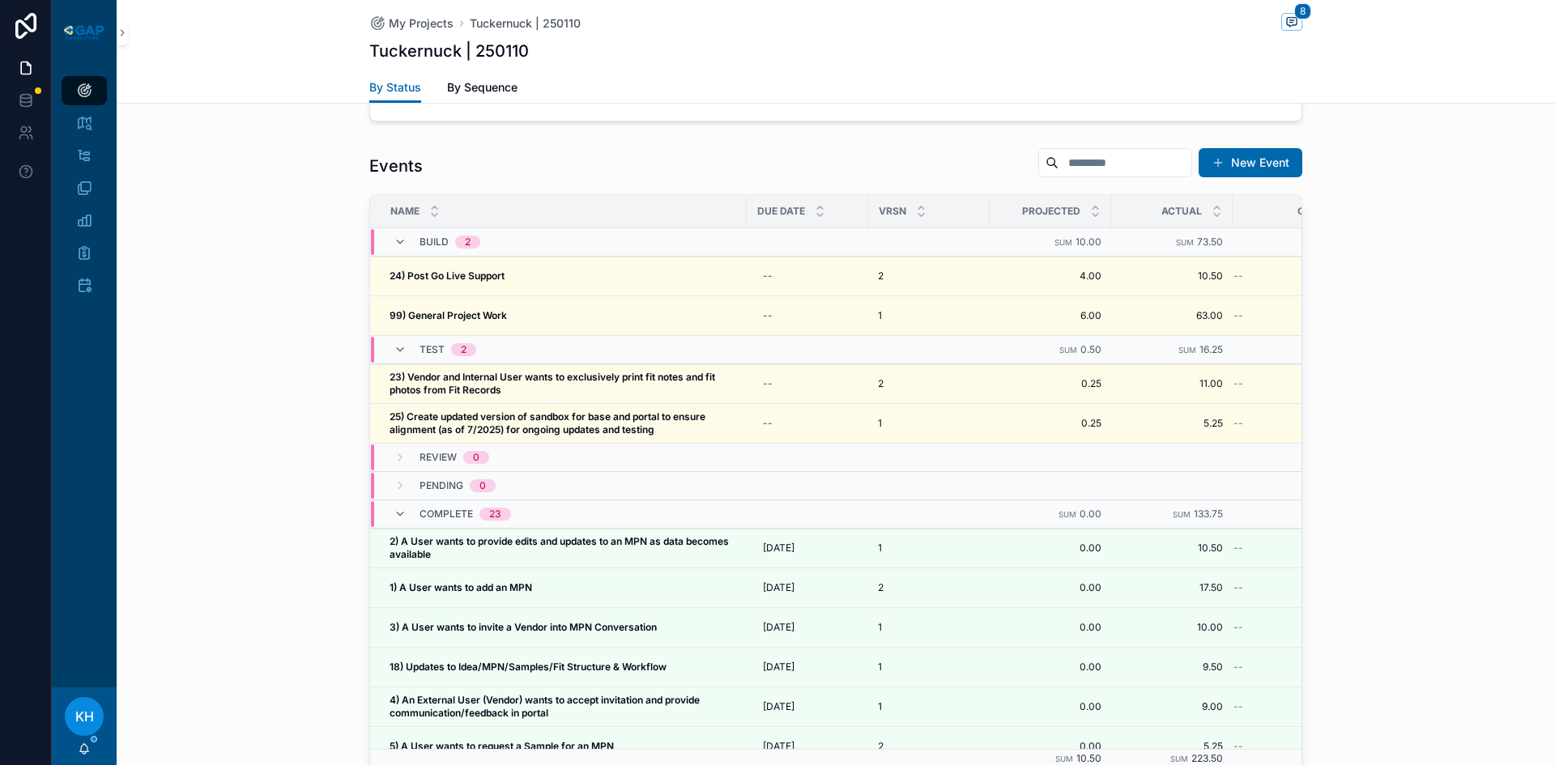
scroll to position [1657, 0]
click at [603, 336] on div "Test 2" at bounding box center [680, 349] width 618 height 26
